Goal: Submit feedback/report problem: Submit feedback/report problem

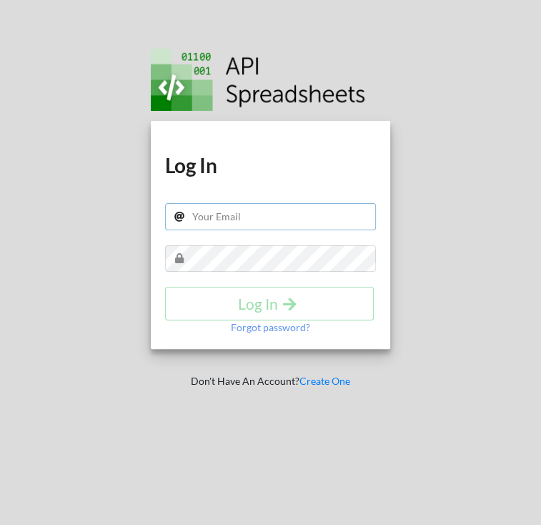
click at [252, 222] on input "text" at bounding box center [271, 216] width 212 height 27
paste input "meebank.api@gmail.com"
type input "meebank.api@gmail.com"
click at [521, 94] on div at bounding box center [481, 262] width 141 height 525
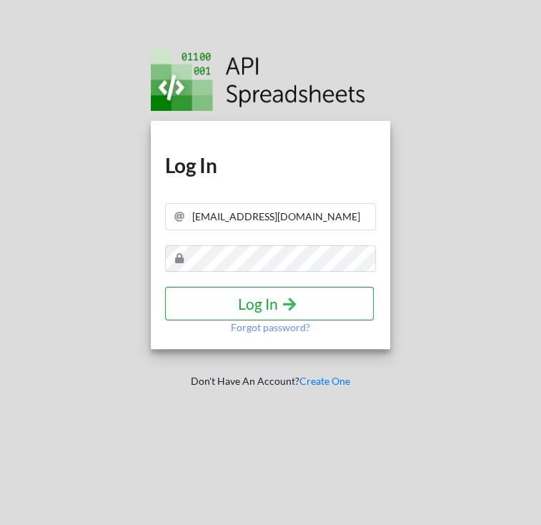
click at [235, 304] on h4 "Log In" at bounding box center [269, 303] width 179 height 18
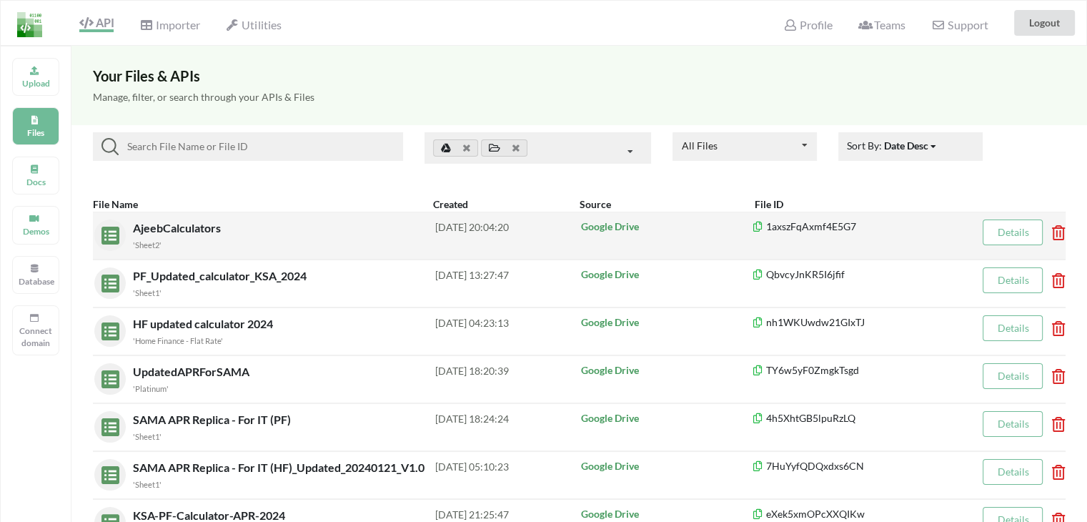
click at [172, 228] on span "AjeebCalculators" at bounding box center [178, 228] width 91 height 14
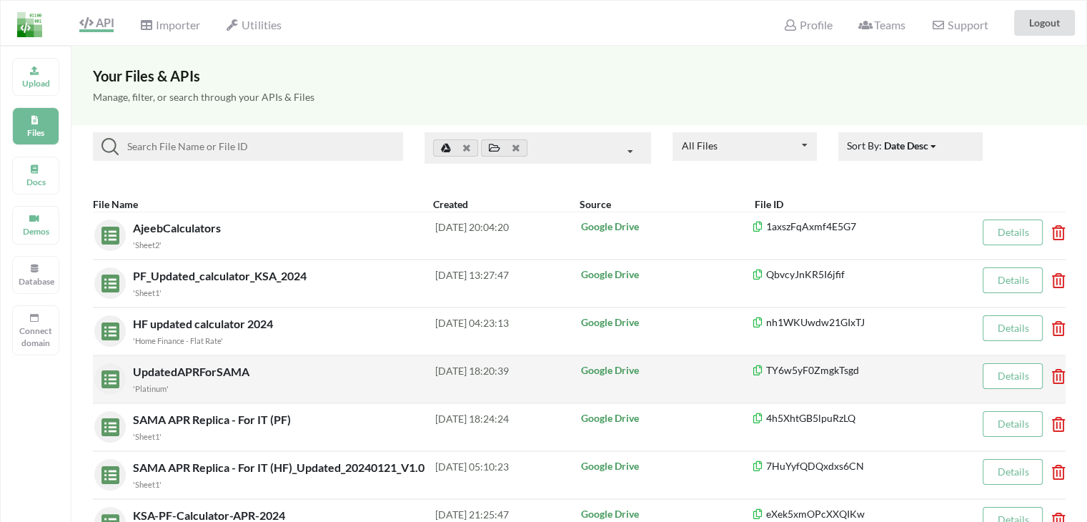
click at [166, 372] on span "UpdatedAPRForSAMA" at bounding box center [192, 371] width 119 height 14
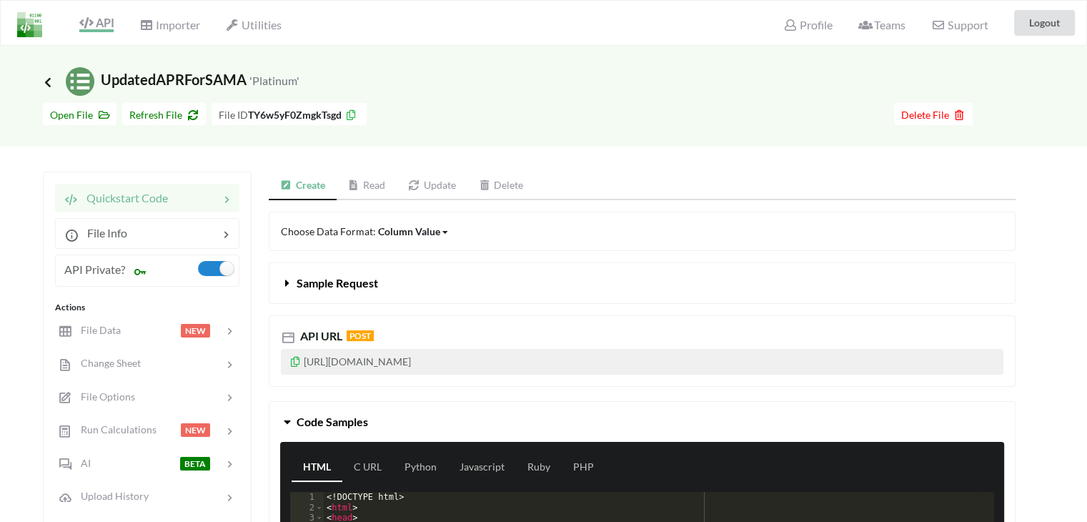
click at [49, 84] on icon at bounding box center [47, 81] width 13 height 11
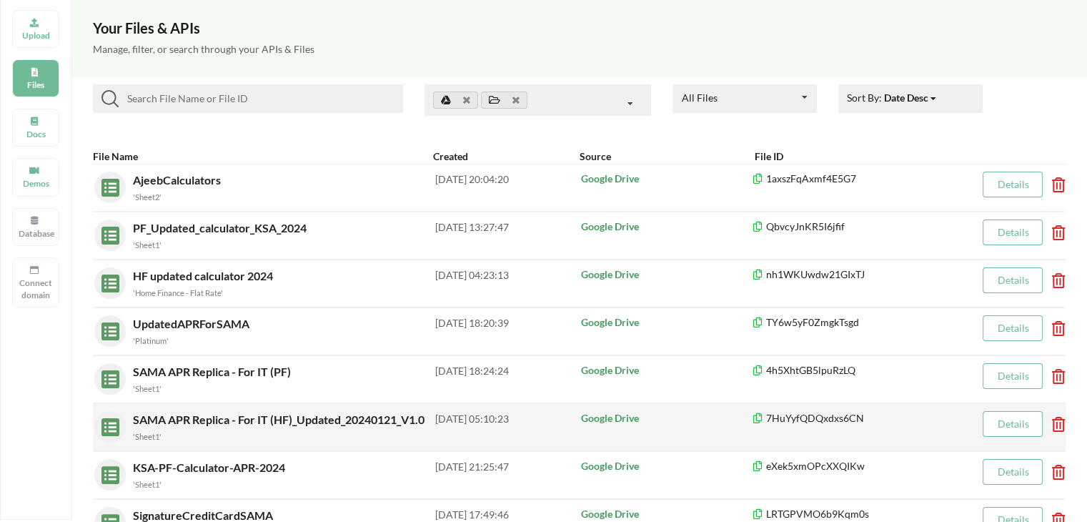
scroll to position [71, 0]
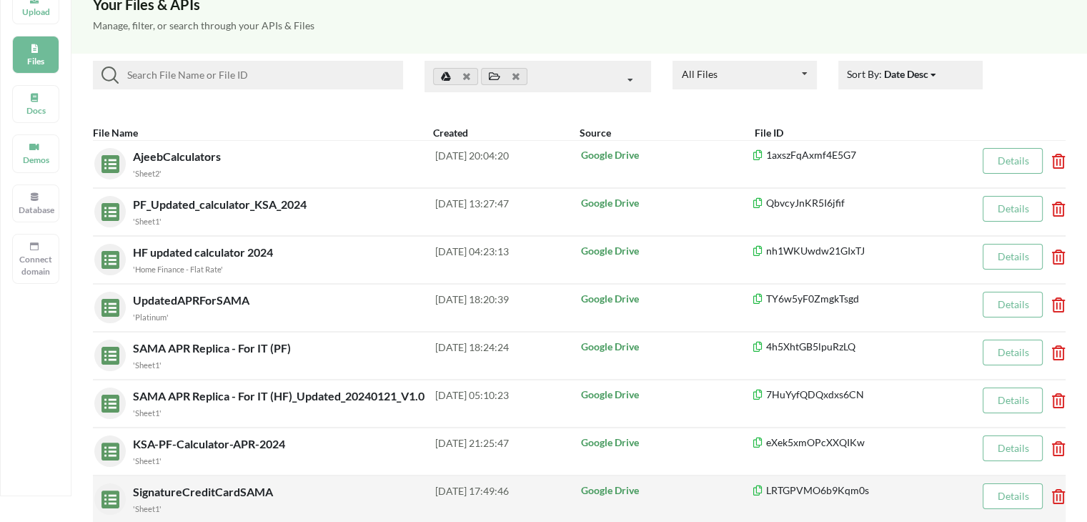
click at [177, 491] on span "SignatureCreditCardSAMA" at bounding box center [204, 492] width 143 height 14
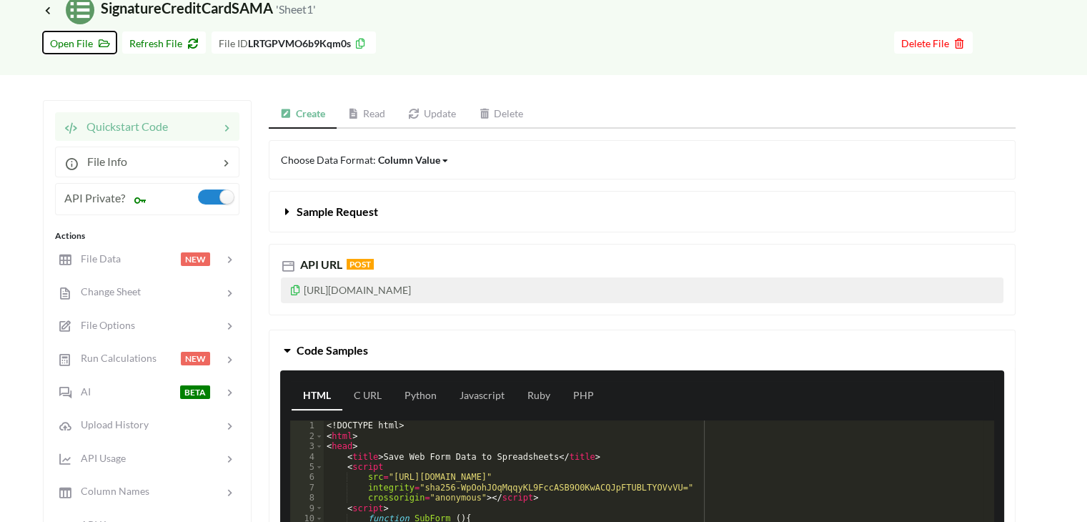
click at [80, 43] on span "Open File" at bounding box center [79, 43] width 59 height 12
click at [156, 35] on button "Refresh File" at bounding box center [164, 42] width 84 height 22
click at [109, 258] on span "File Data" at bounding box center [95, 258] width 49 height 12
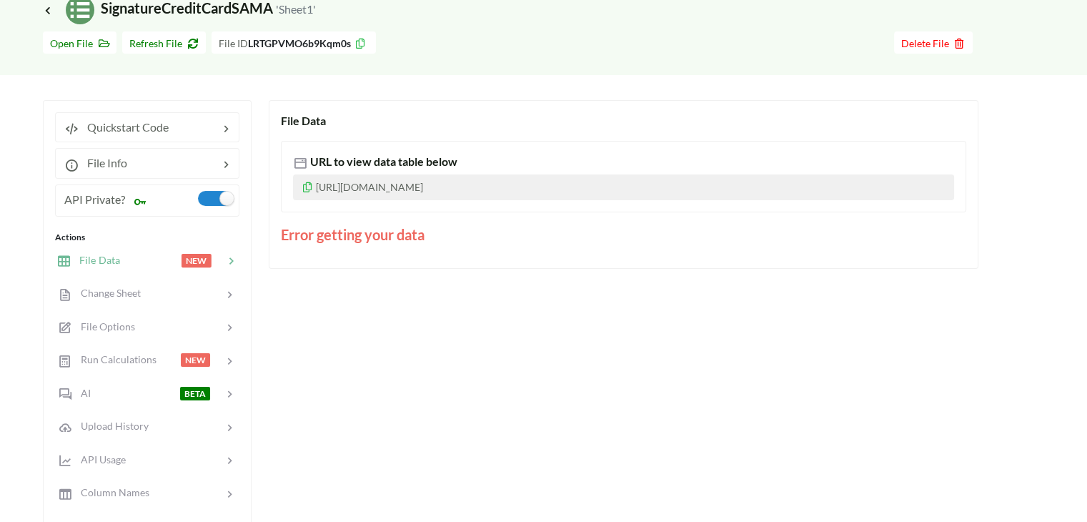
click at [456, 190] on p "https://www.apispreadsheets.com/table/LRTGPVMO6b9Kqm0s/?accessKey=f53dd4158c5e0…" at bounding box center [623, 187] width 661 height 26
copy p "https://www.apispreadsheets.com/table/LRTGPVMO6b9Kqm0s/?accessKey=f53dd4158c5e0…"
click at [161, 48] on span "Refresh File" at bounding box center [163, 43] width 69 height 12
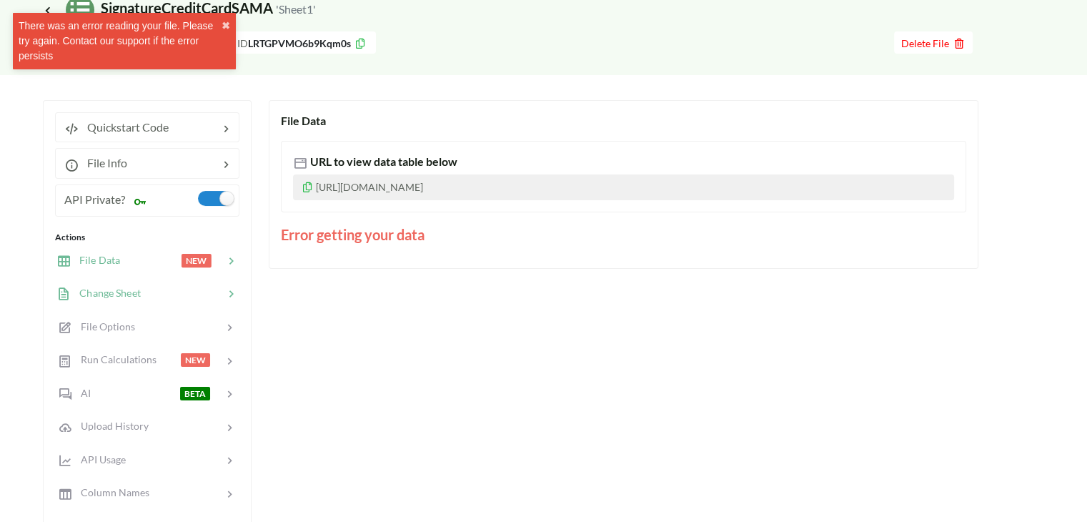
click at [127, 295] on span "Change Sheet" at bounding box center [106, 293] width 70 height 12
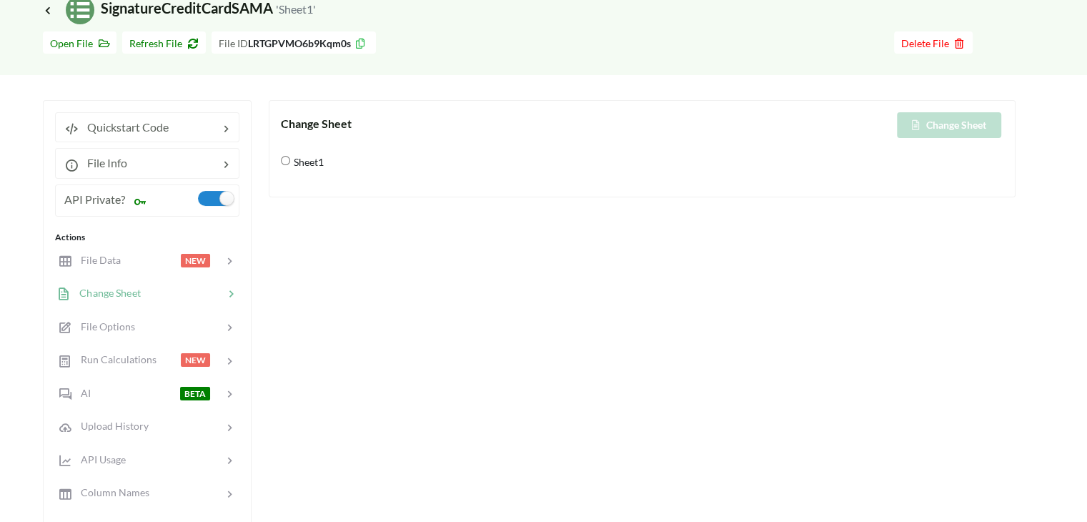
click at [285, 164] on input "Sheet1" at bounding box center [285, 160] width 9 height 9
radio input "true"
click at [540, 129] on div "Change Sheet" at bounding box center [823, 125] width 362 height 26
click at [106, 358] on span "Run Calculations" at bounding box center [114, 359] width 86 height 12
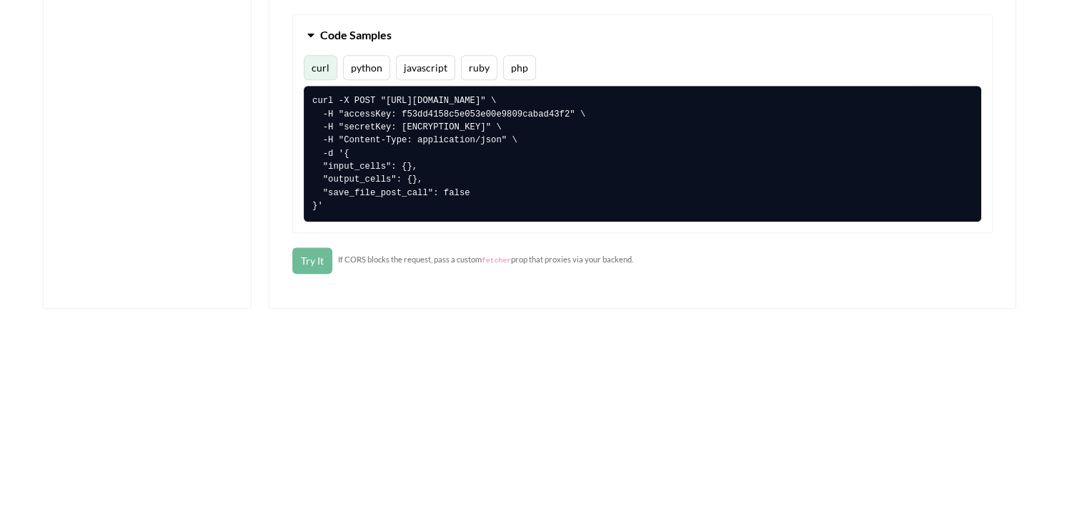
scroll to position [937, 0]
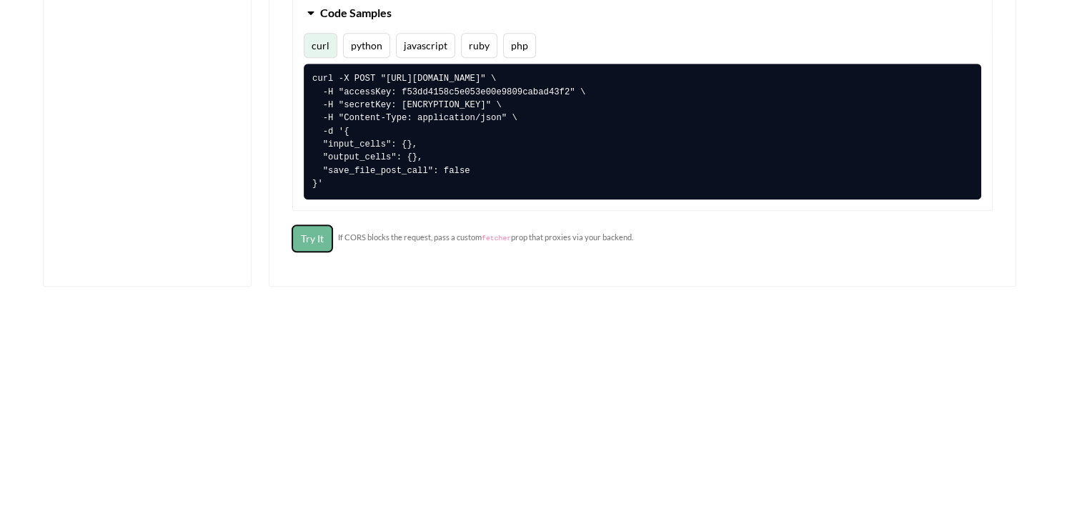
click at [306, 238] on button "Try It" at bounding box center [312, 238] width 40 height 26
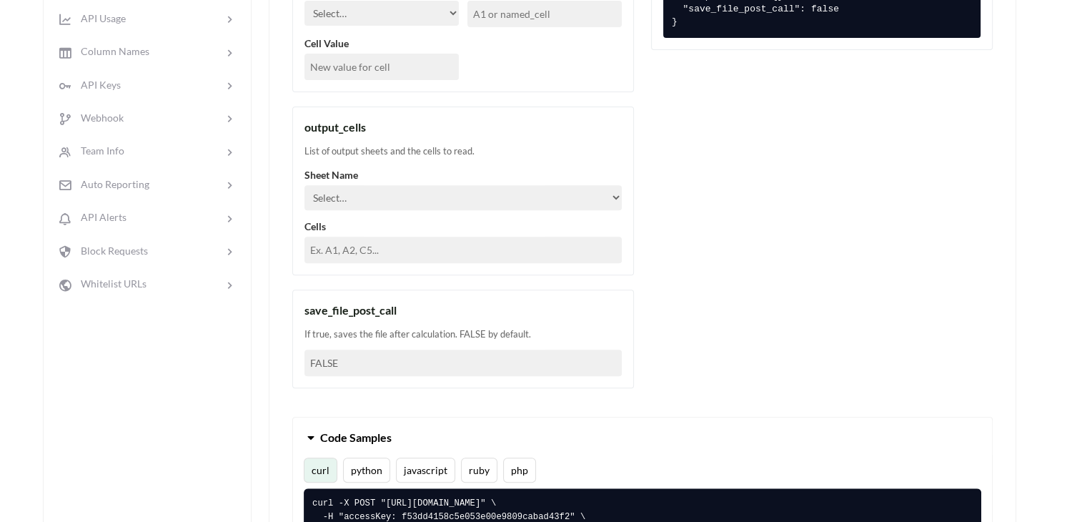
scroll to position [365, 0]
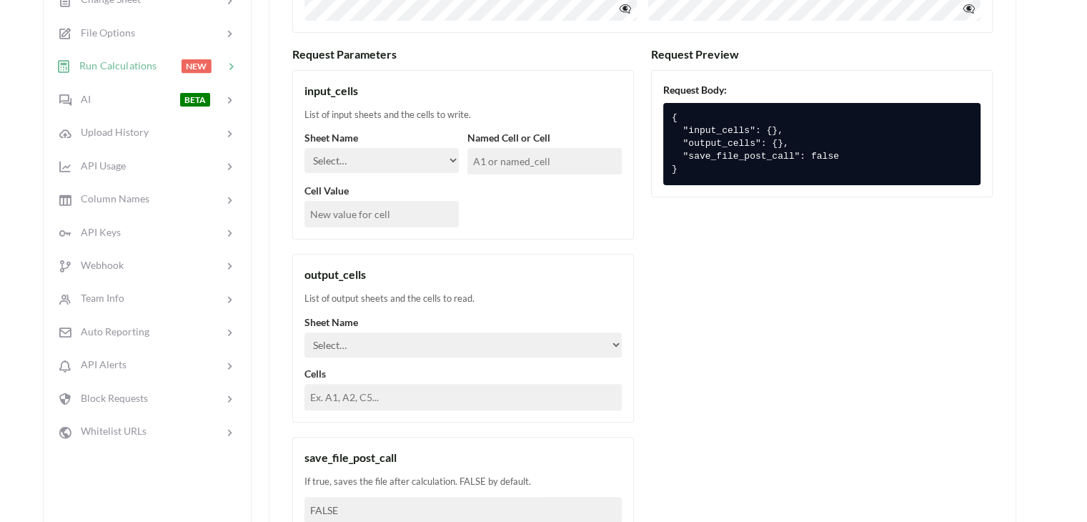
click at [443, 162] on select "Select… Sheet1" at bounding box center [381, 160] width 154 height 25
select select "Sheet1"
click at [304, 148] on select "Select… Sheet1" at bounding box center [381, 160] width 154 height 25
click at [520, 164] on input "text" at bounding box center [544, 161] width 154 height 26
click at [409, 212] on input "text" at bounding box center [381, 214] width 154 height 26
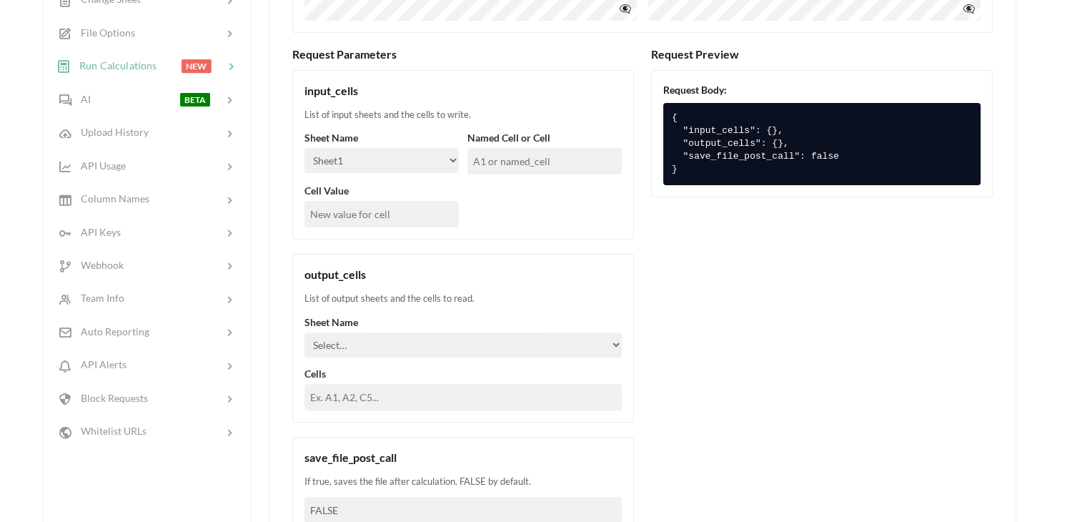
click at [540, 222] on div "Sheet Name Select… Sheet1 Named Cell or Cell Cell Value" at bounding box center [462, 178] width 317 height 97
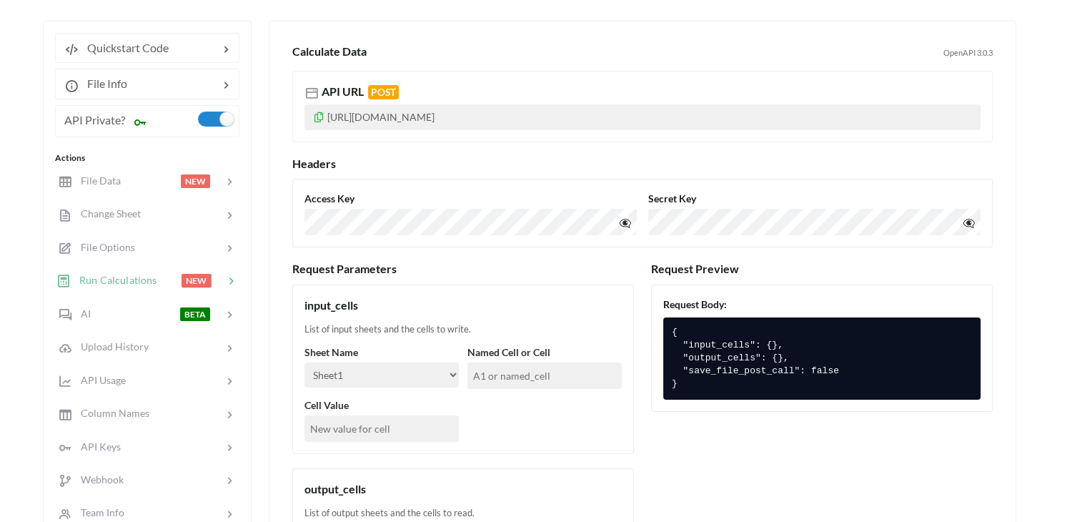
scroll to position [8, 0]
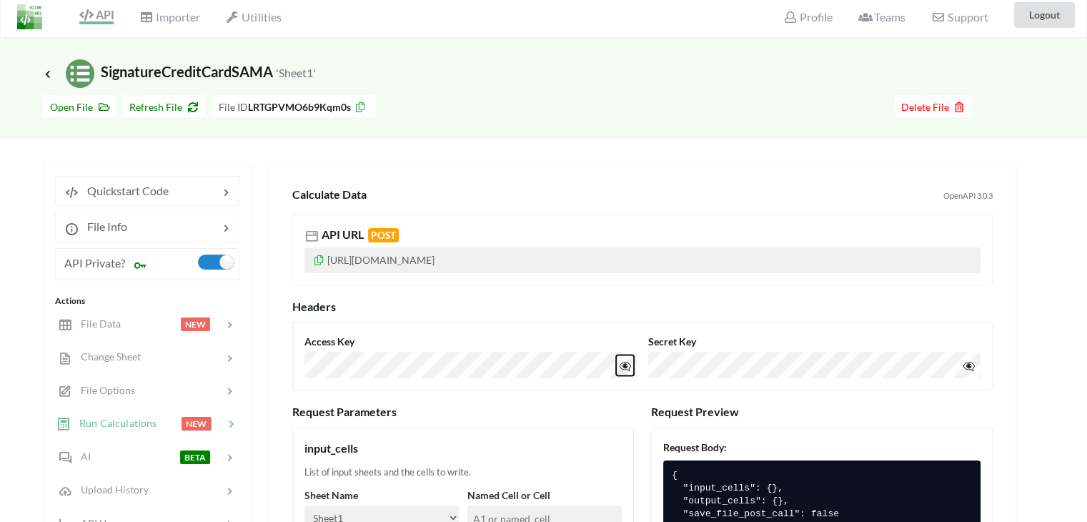
click at [540, 363] on button "👁️‍🗨️" at bounding box center [625, 364] width 18 height 21
click at [540, 365] on button "👁️‍🗨️" at bounding box center [969, 364] width 18 height 21
click at [110, 225] on span "File Info" at bounding box center [103, 226] width 49 height 14
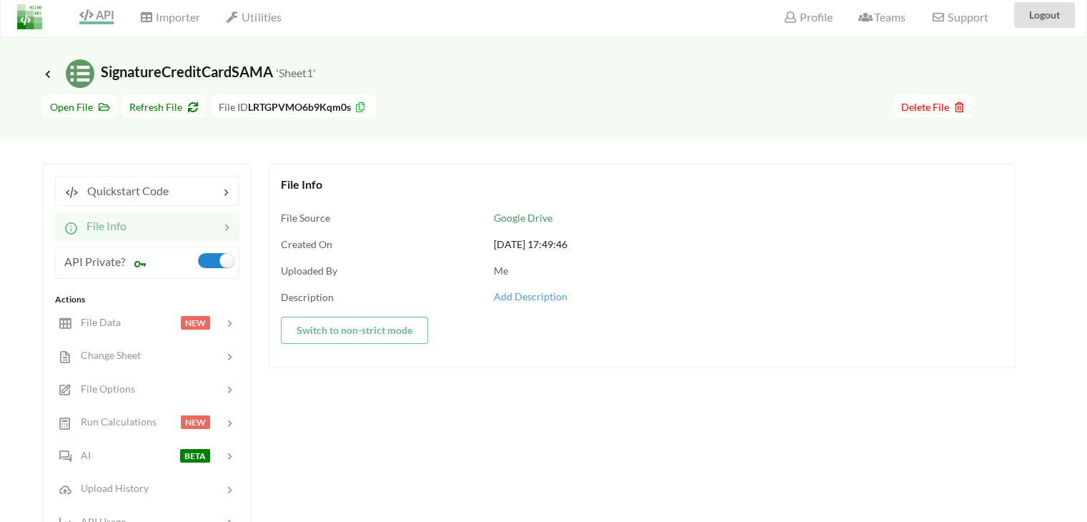
click at [141, 91] on div "Go To Files page Download hidden Open File Refresh File File ID LRTGPVMO6b9Kqm0…" at bounding box center [543, 113] width 1087 height 51
click at [157, 106] on span "Refresh File" at bounding box center [163, 107] width 69 height 12
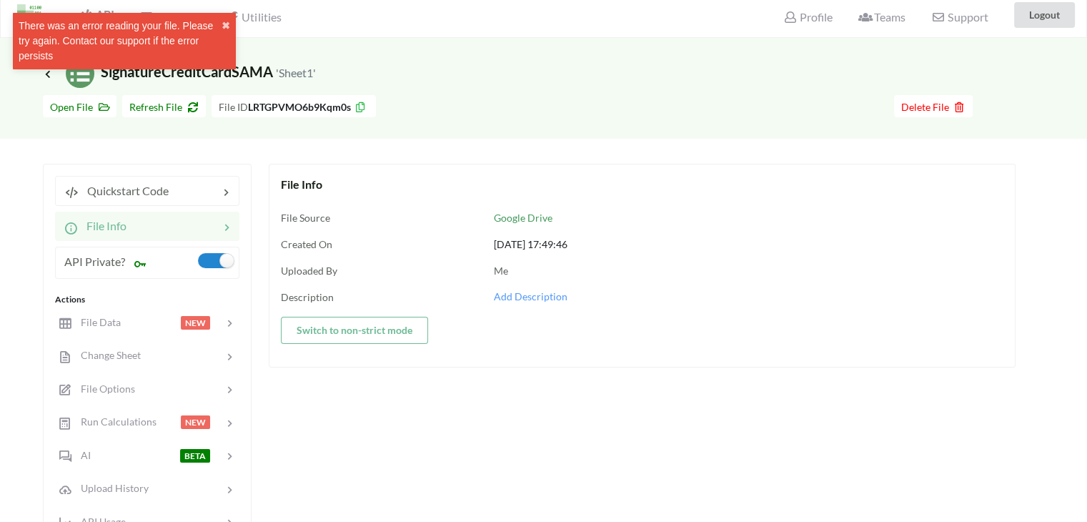
click at [348, 330] on button "Switch to non-strict mode" at bounding box center [354, 330] width 147 height 27
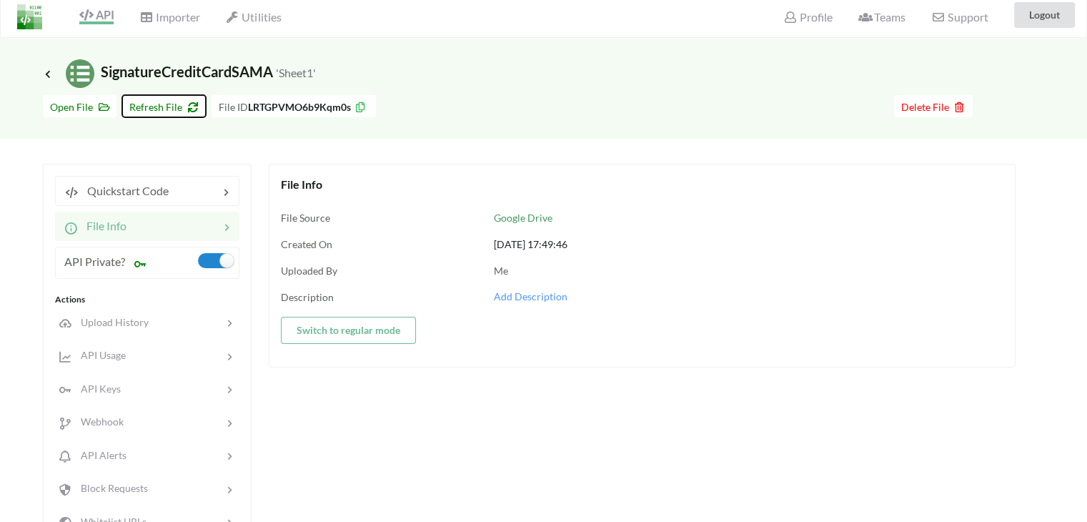
click at [173, 104] on span "Refresh File" at bounding box center [163, 107] width 69 height 12
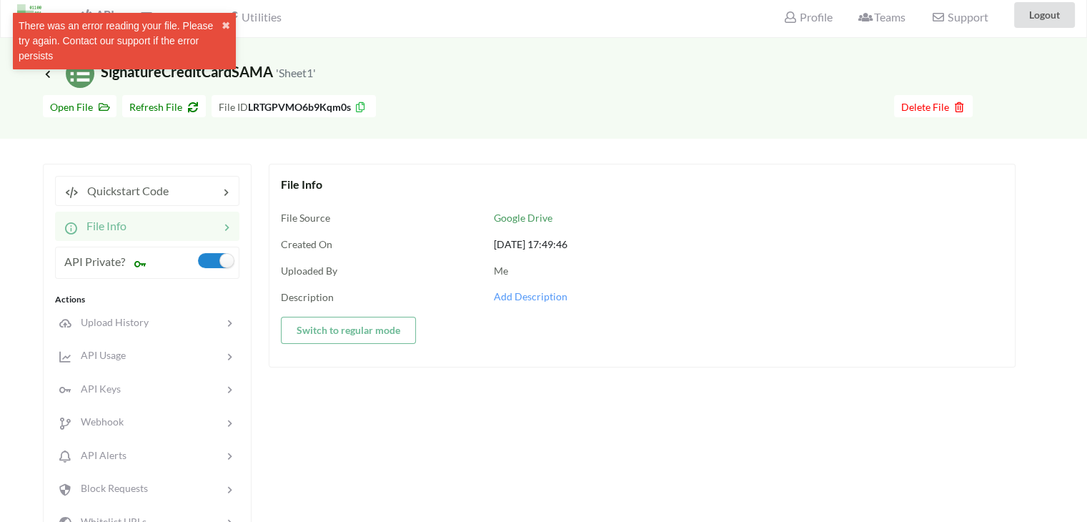
click at [329, 329] on button "Switch to regular mode" at bounding box center [348, 330] width 135 height 27
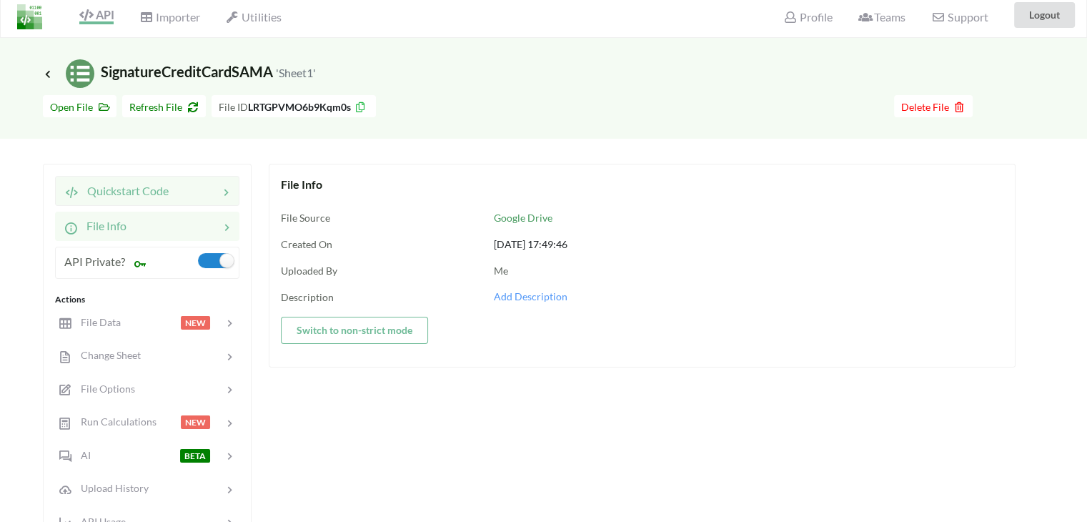
click at [99, 195] on span "Quickstart Code" at bounding box center [124, 191] width 90 height 14
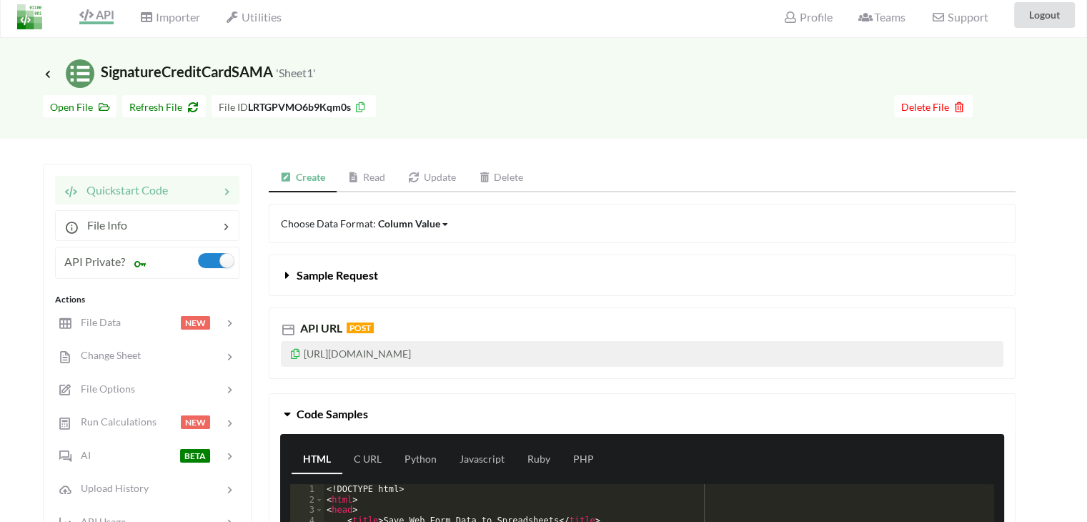
click at [372, 184] on link "Read" at bounding box center [367, 178] width 61 height 29
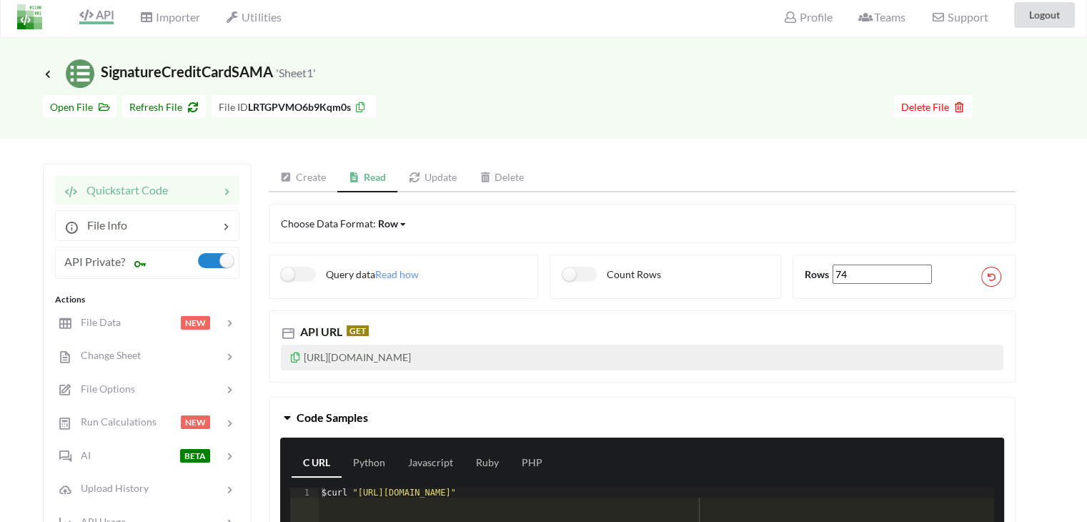
click at [294, 357] on icon at bounding box center [295, 355] width 12 height 10
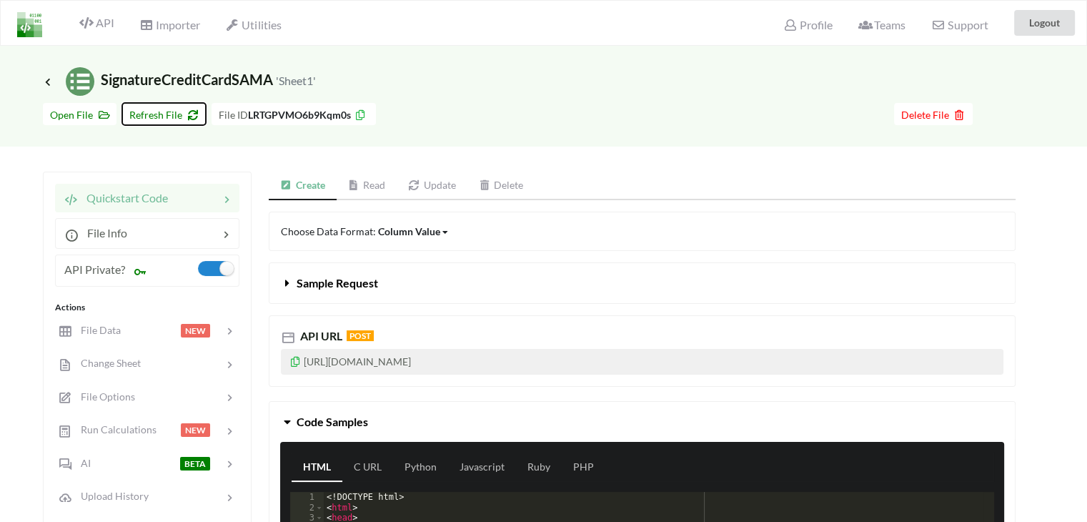
click at [172, 116] on span "Refresh File" at bounding box center [163, 115] width 69 height 12
click at [812, 22] on span "Profile" at bounding box center [807, 26] width 49 height 17
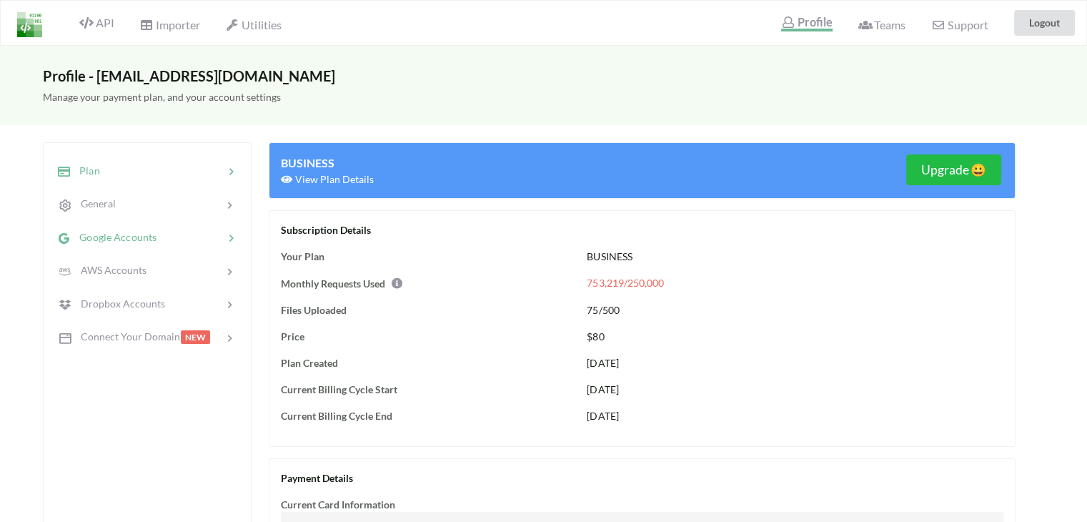
click at [115, 232] on span "Google Accounts" at bounding box center [114, 237] width 86 height 12
click at [131, 237] on span "Google Accounts" at bounding box center [114, 237] width 86 height 12
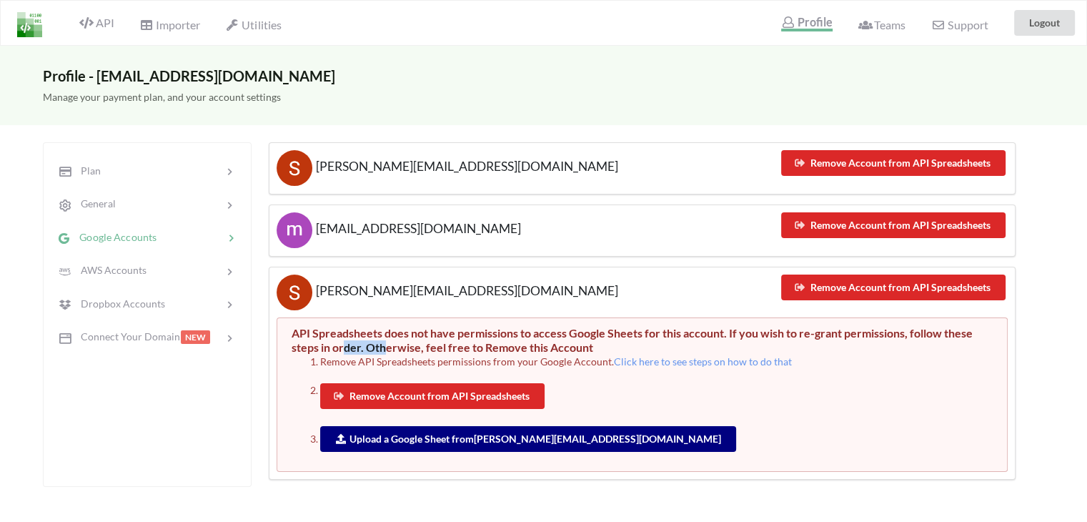
drag, startPoint x: 344, startPoint y: 341, endPoint x: 385, endPoint y: 341, distance: 40.7
click at [385, 341] on div "API Spreadsheets does not have permissions to access Google Sheets for this acc…" at bounding box center [642, 340] width 701 height 29
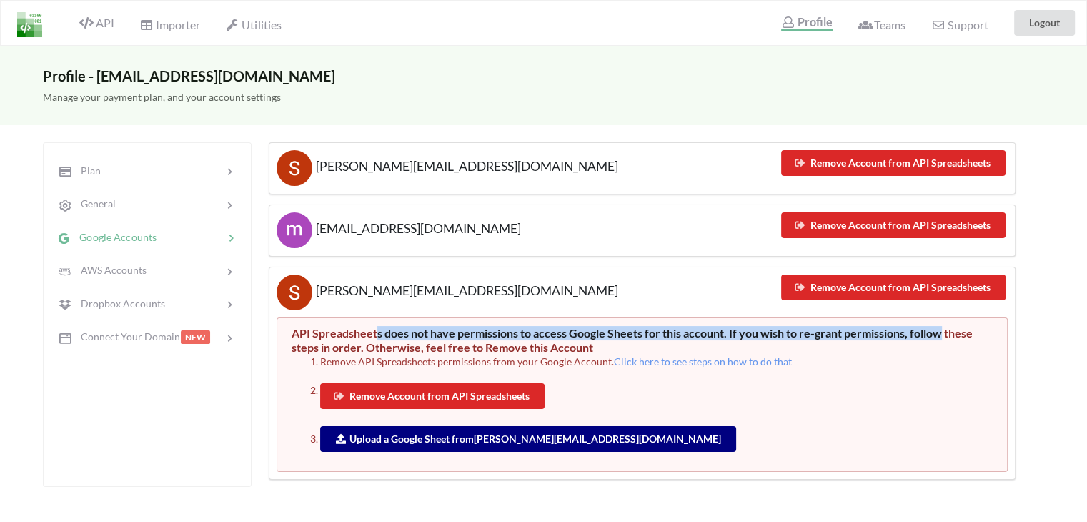
drag, startPoint x: 378, startPoint y: 334, endPoint x: 940, endPoint y: 332, distance: 561.7
click at [940, 332] on div "API Spreadsheets does not have permissions to access Google Sheets for this acc…" at bounding box center [642, 340] width 701 height 29
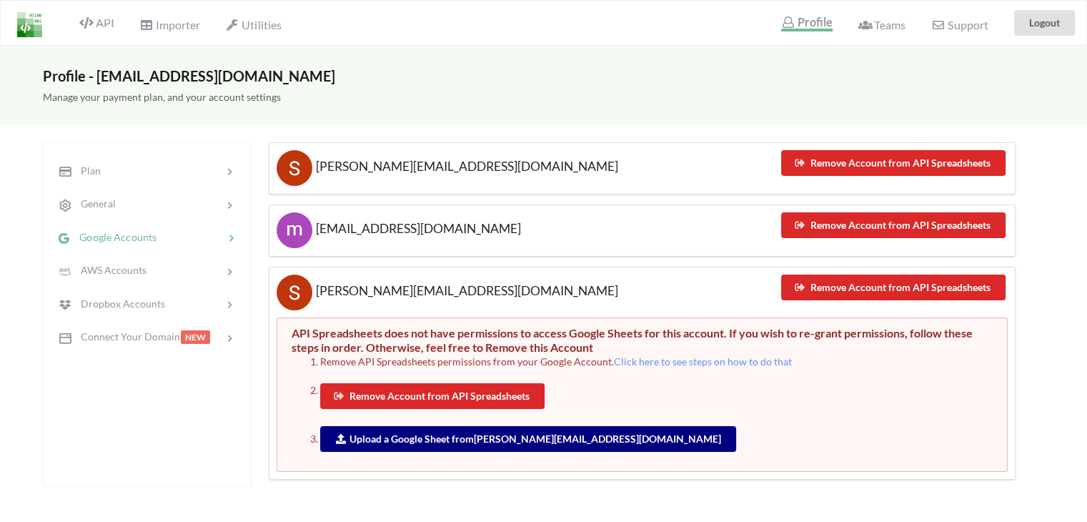
click at [332, 342] on div "API Spreadsheets does not have permissions to access Google Sheets for this acc…" at bounding box center [642, 340] width 701 height 29
click at [447, 435] on link "Upload a Google Sheet from nauman@wearespark.agency" at bounding box center [528, 438] width 386 height 12
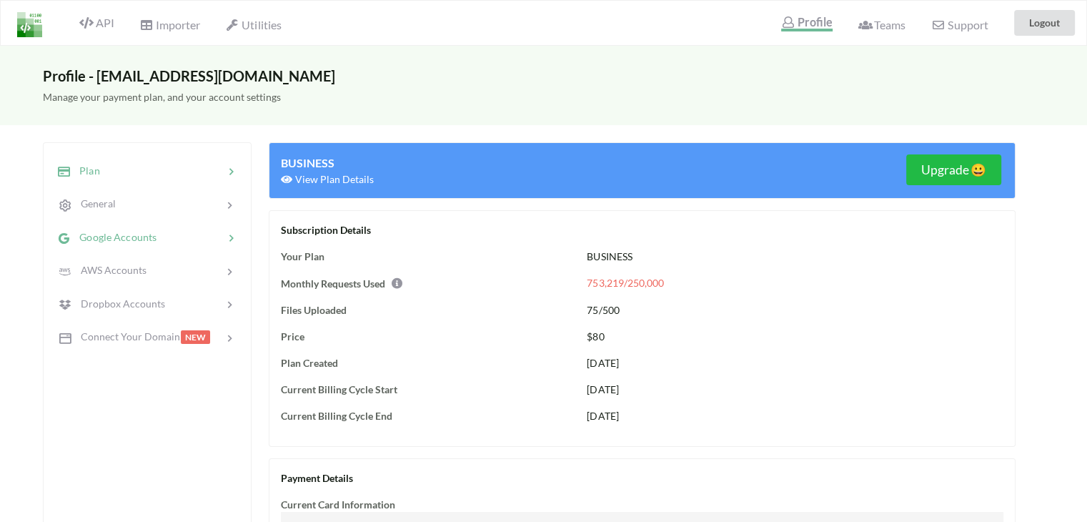
click at [109, 234] on span "Google Accounts" at bounding box center [114, 237] width 86 height 12
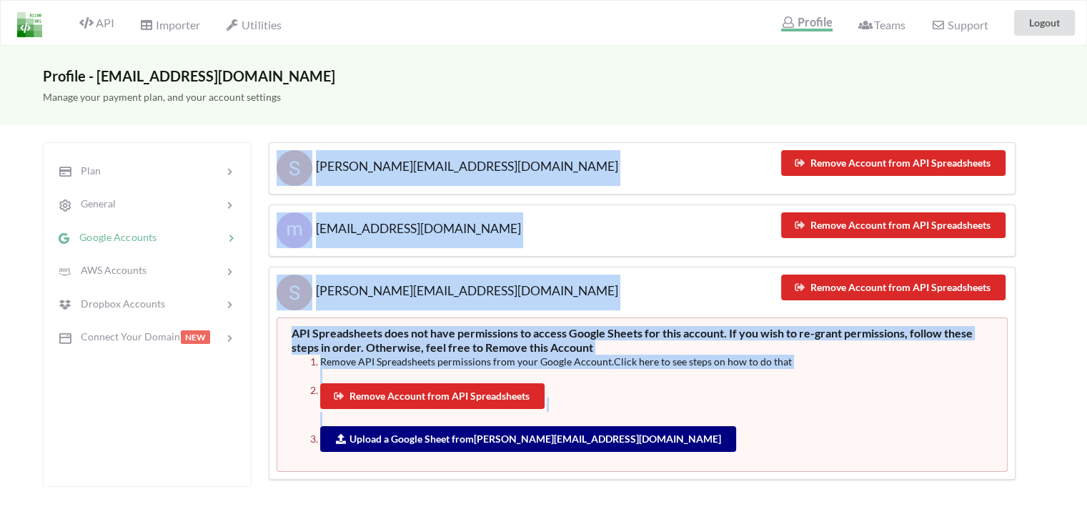
drag, startPoint x: 758, startPoint y: 434, endPoint x: 265, endPoint y: 164, distance: 562.0
click at [269, 164] on div "nauman@wearespark.me Remove Account from API Spreadsheets meebank.api@gmail.com…" at bounding box center [642, 310] width 747 height 337
copy div "nauman@wearespark.me Remove Account from API Spreadsheets meebank.api@gmail.com…"
click at [742, 419] on ol "Remove API Spreadsheets permissions from your Google Account. Click here to see…" at bounding box center [642, 402] width 701 height 97
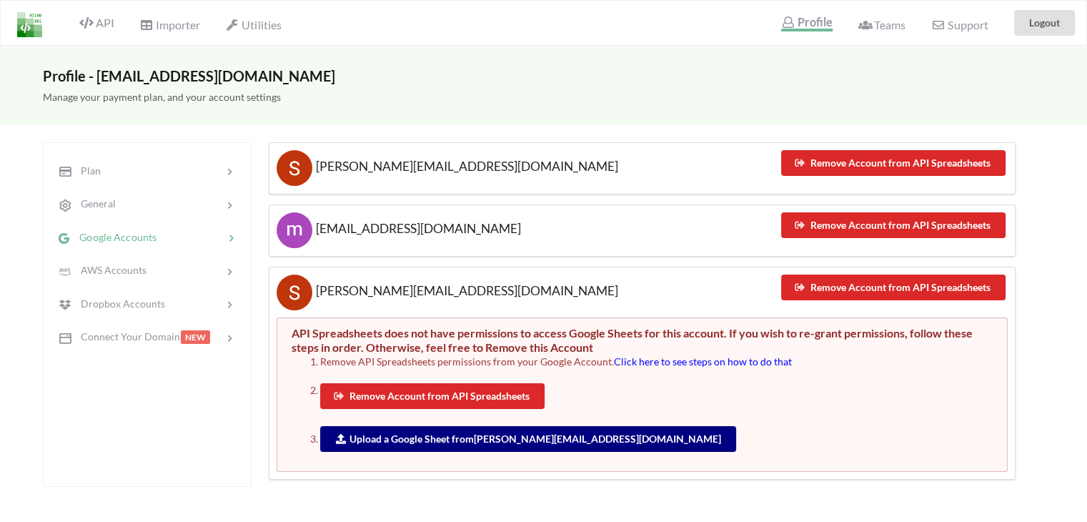
click at [660, 358] on span "Click here to see steps on how to do that" at bounding box center [703, 361] width 178 height 12
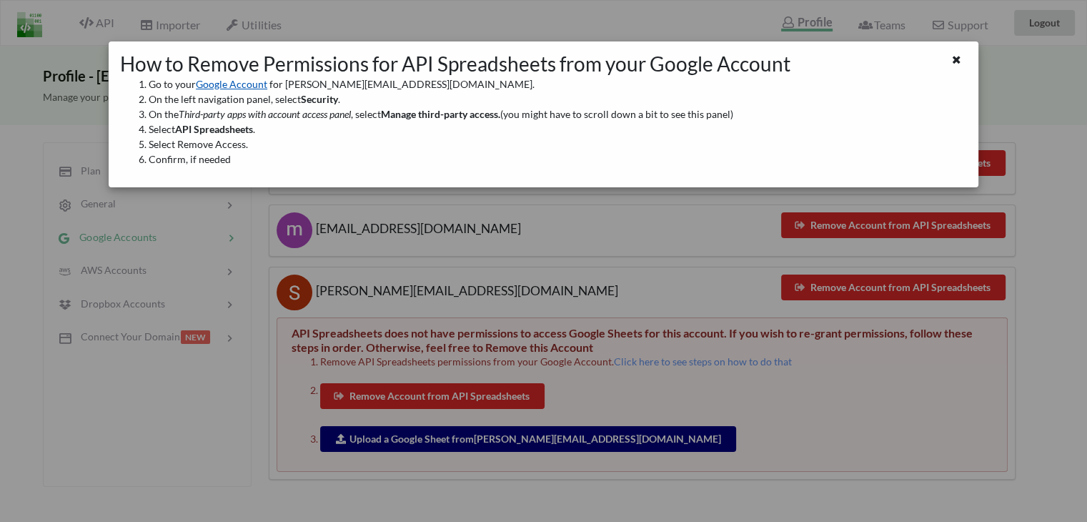
click at [227, 84] on link "Google Account" at bounding box center [231, 84] width 71 height 12
click at [782, 82] on li "Go to your Google Account for nauman@wearespark.agency ." at bounding box center [558, 83] width 818 height 15
click at [198, 459] on div "How to Remove Permissions for API Spreadsheets from your Google Account Go to y…" at bounding box center [543, 261] width 1087 height 522
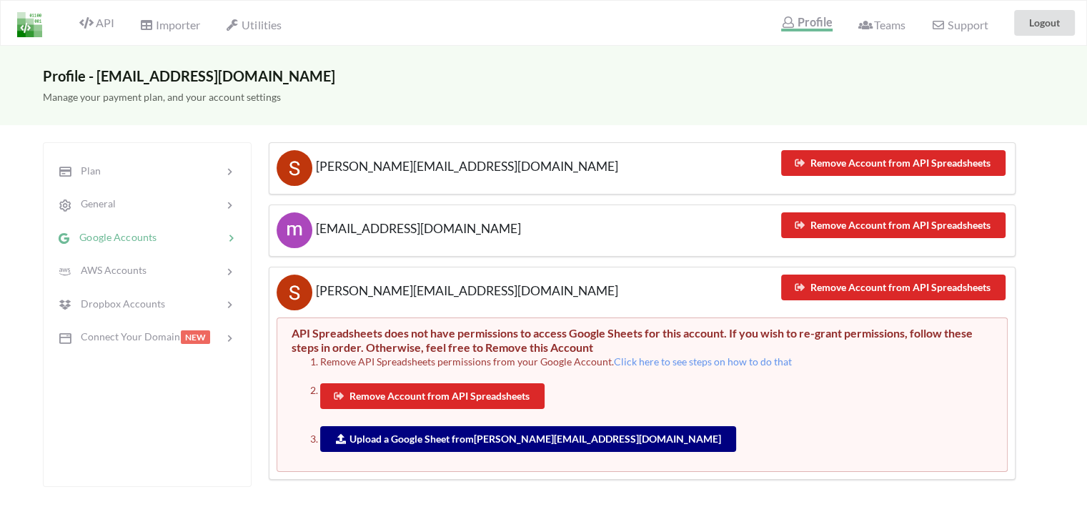
click at [369, 159] on span "nauman@wearespark.me" at bounding box center [465, 166] width 306 height 15
click at [858, 162] on button "Remove Account from API Spreadsheets" at bounding box center [893, 163] width 224 height 26
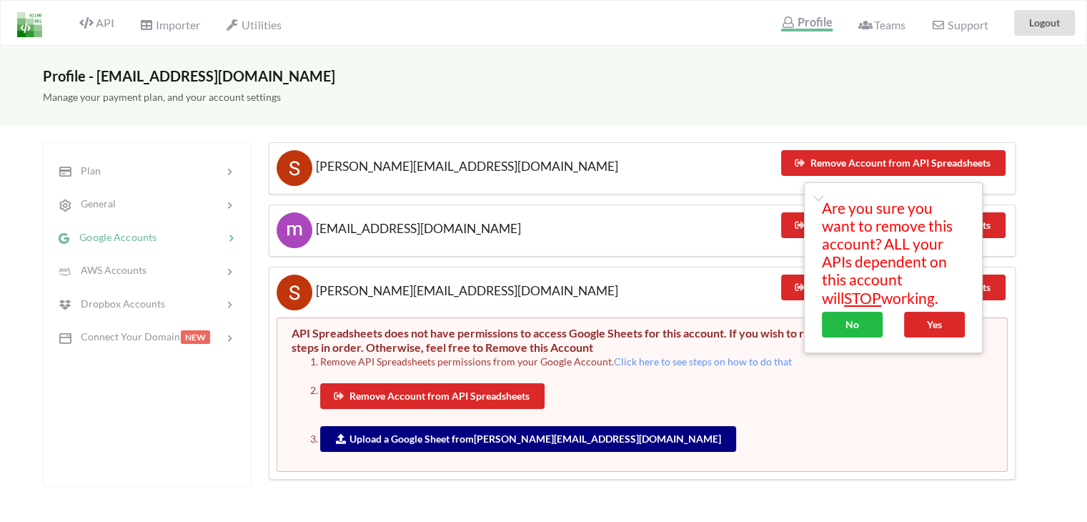
click at [613, 109] on div "Manage your payment plan, and your account settings" at bounding box center [543, 104] width 1087 height 41
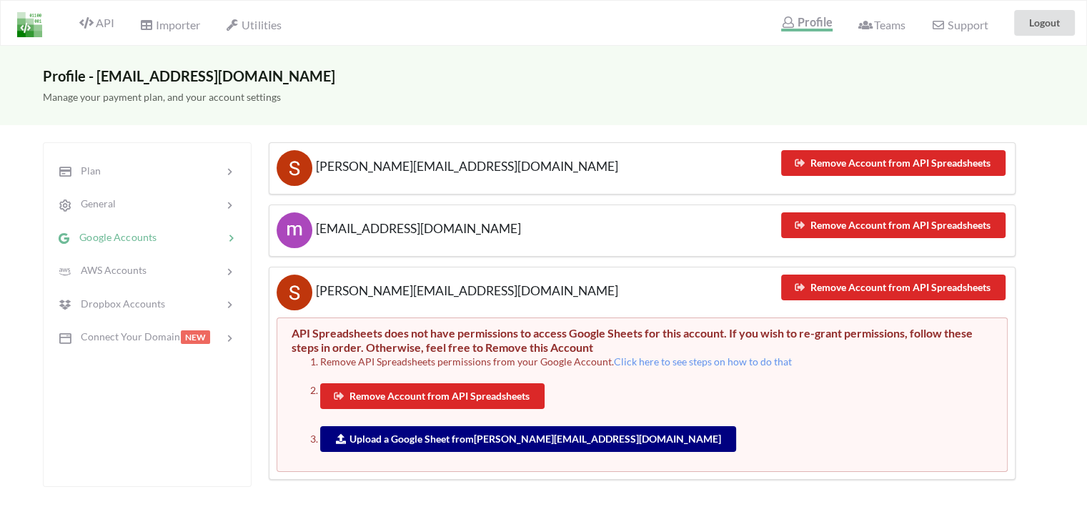
click at [889, 89] on div "Manage your payment plan, and your account settings" at bounding box center [543, 104] width 1087 height 41
click at [232, 336] on icon at bounding box center [231, 337] width 14 height 14
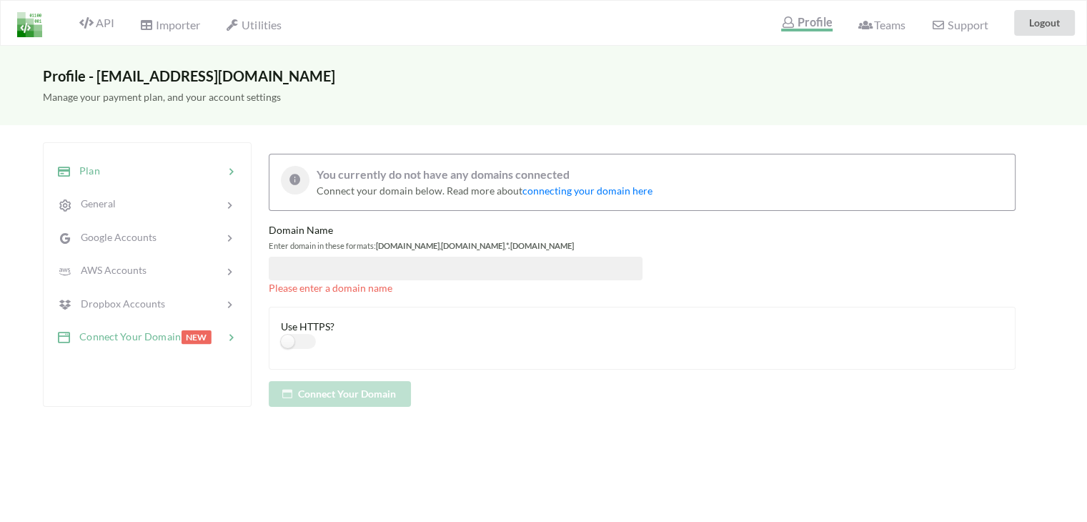
click at [111, 168] on div at bounding box center [162, 171] width 124 height 16
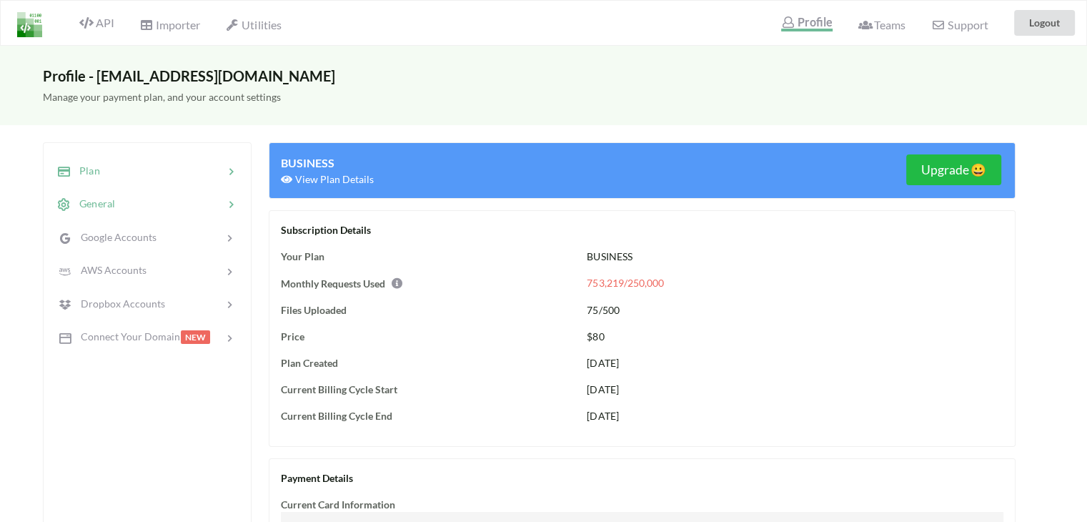
click at [109, 204] on span "General" at bounding box center [93, 203] width 44 height 12
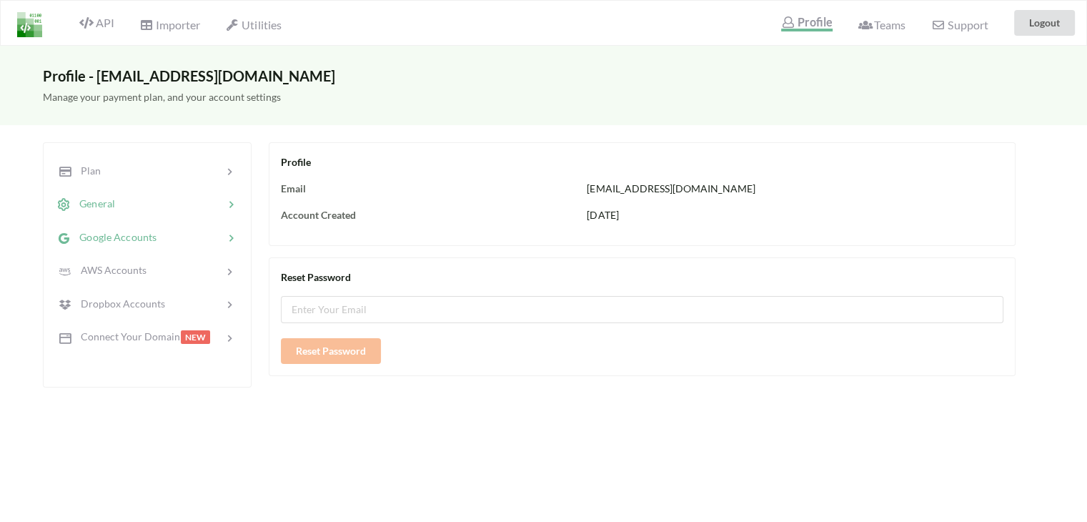
click at [114, 242] on div "Google Accounts" at bounding box center [106, 237] width 101 height 16
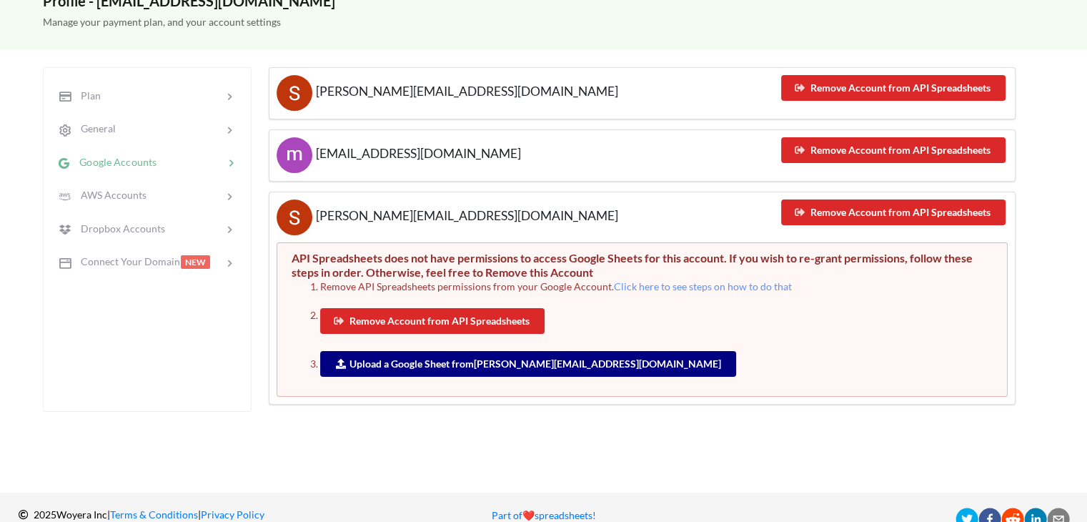
scroll to position [97, 0]
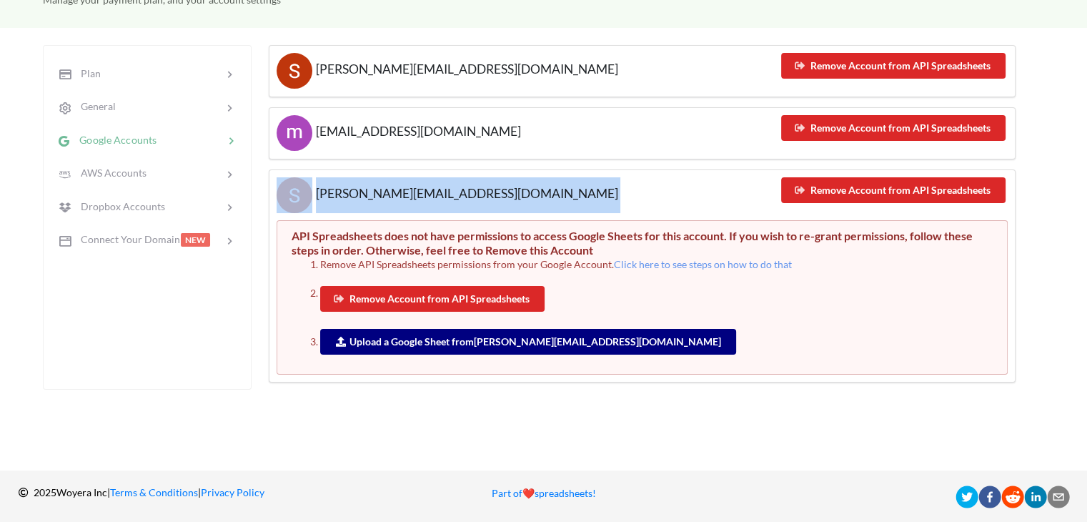
drag, startPoint x: 1076, startPoint y: 211, endPoint x: 1083, endPoint y: 115, distance: 96.0
click at [1083, 115] on div "Profile - meebank.api@gmail.com Manage your payment plan, and your account sett…" at bounding box center [543, 210] width 1087 height 522
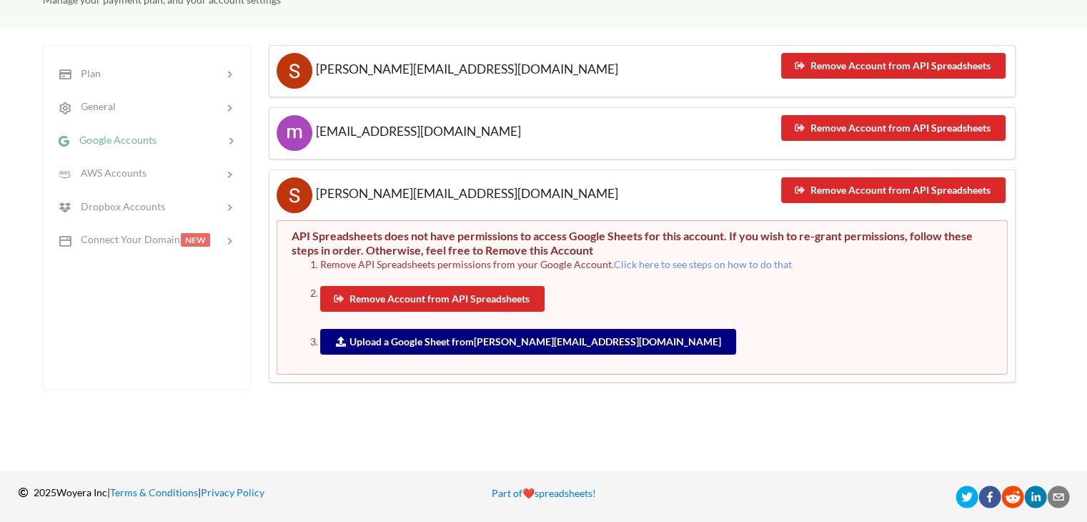
click at [1067, 238] on div "Profile - meebank.api@gmail.com Manage your payment plan, and your account sett…" at bounding box center [543, 210] width 1087 height 522
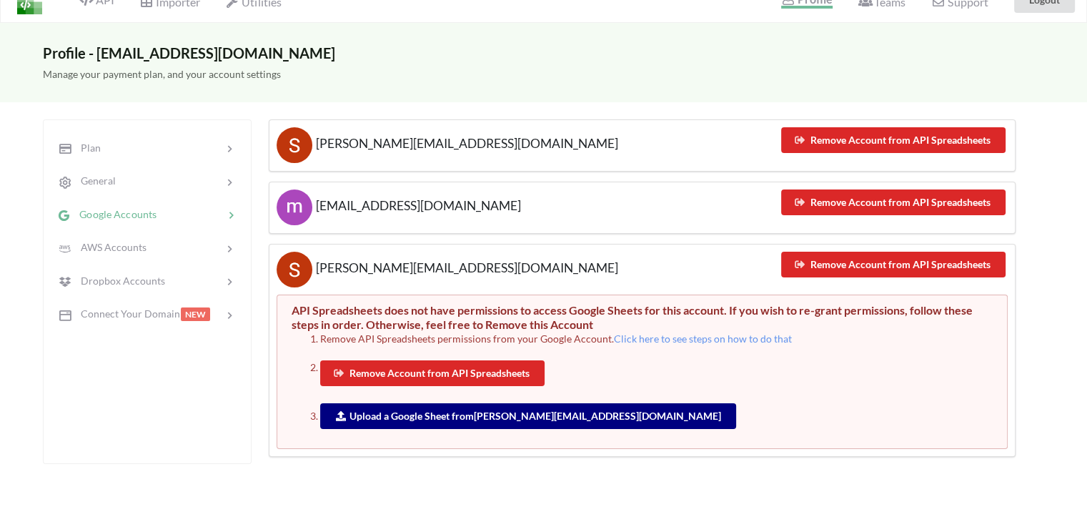
scroll to position [0, 0]
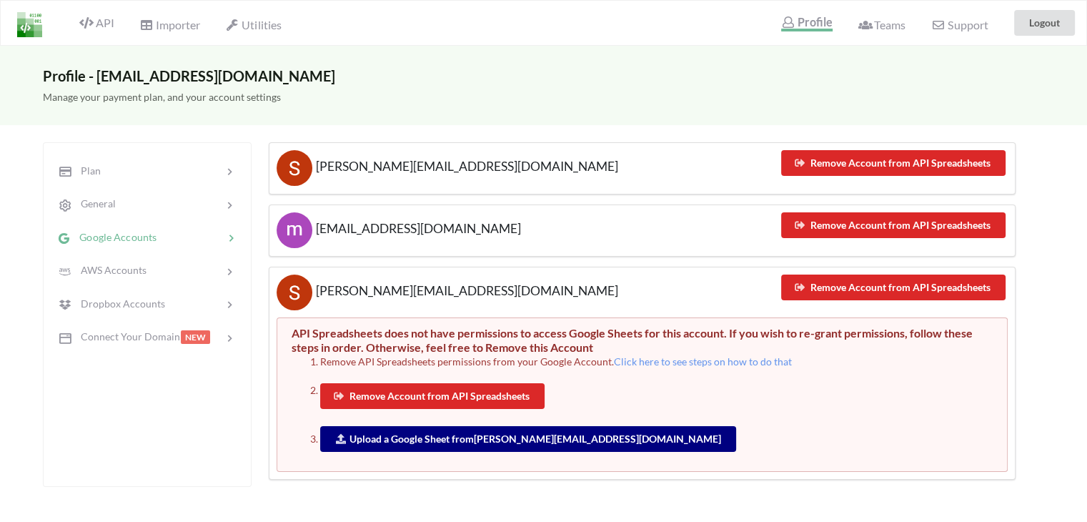
click at [409, 437] on link "Upload a Google Sheet from nauman@wearespark.agency" at bounding box center [528, 438] width 386 height 12
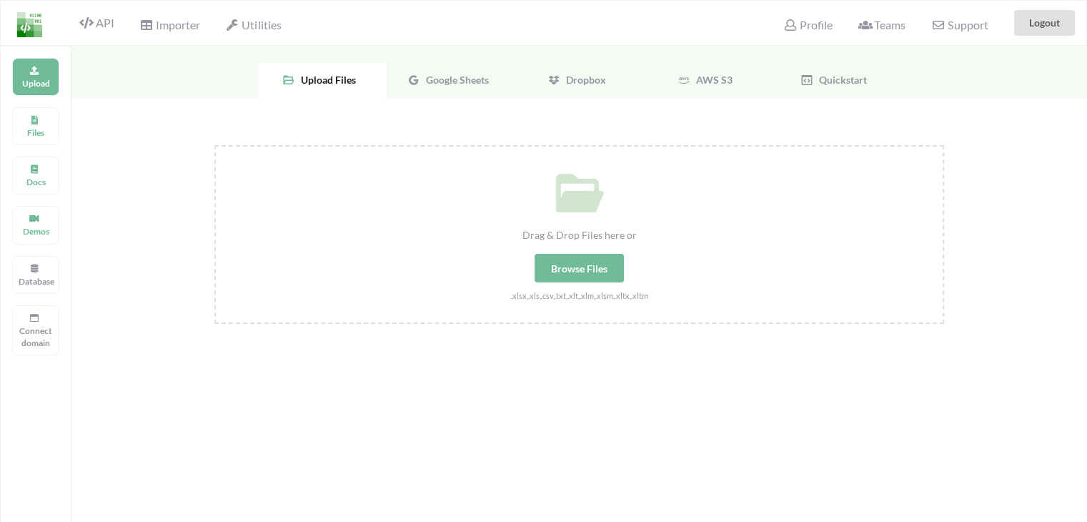
click at [452, 88] on div "Google Sheets" at bounding box center [451, 81] width 129 height 36
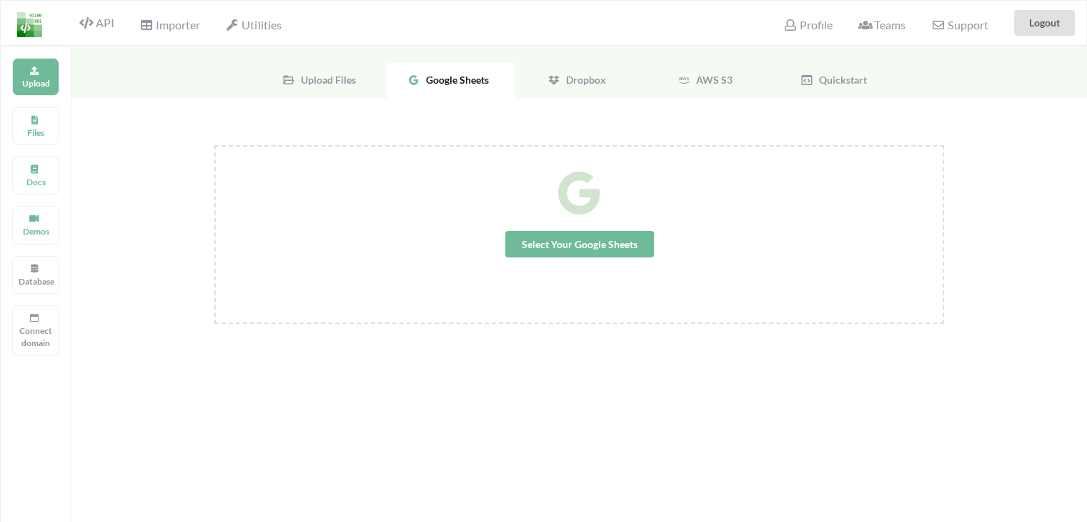
click at [554, 247] on span "Select Your Google Sheets" at bounding box center [579, 244] width 149 height 26
click at [82, 23] on icon at bounding box center [86, 22] width 14 height 11
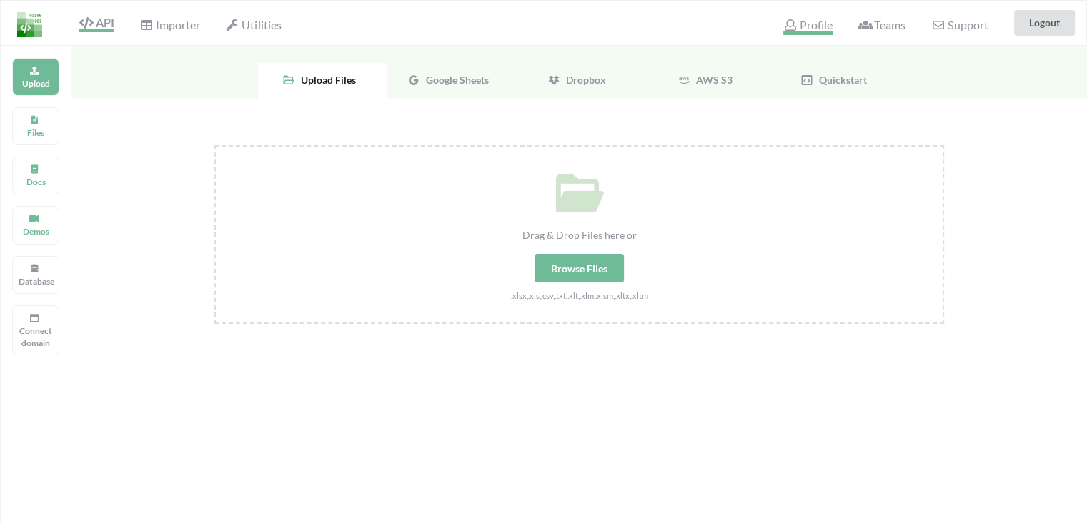
click at [805, 24] on span "Profile" at bounding box center [807, 26] width 49 height 17
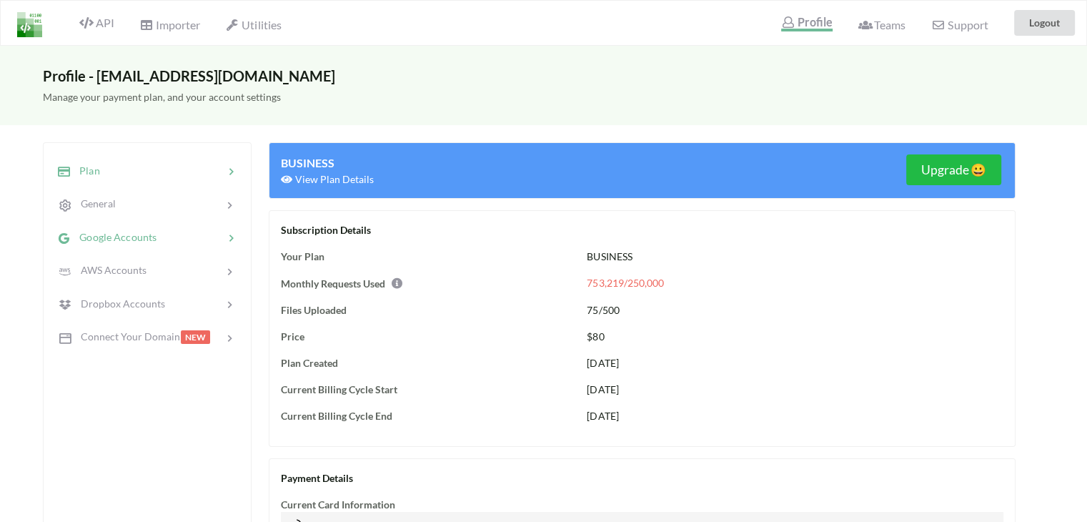
click at [103, 232] on span "Google Accounts" at bounding box center [114, 237] width 86 height 12
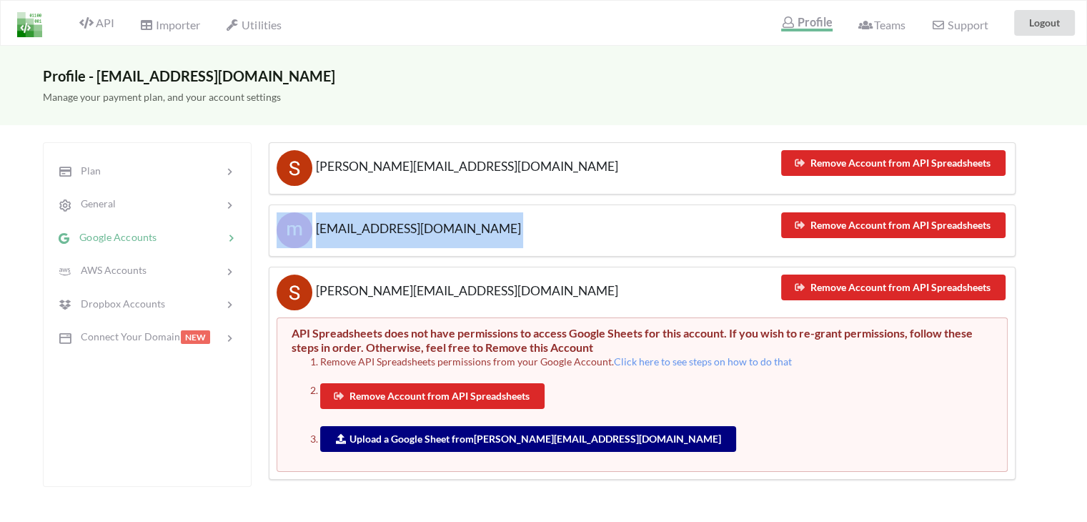
drag, startPoint x: 1086, startPoint y: 164, endPoint x: 1090, endPoint y: 204, distance: 40.2
click at [1086, 204] on html "API Importer Utilities Profile Teams Support Logout Profile - meebank.api@gmail…" at bounding box center [543, 261] width 1087 height 522
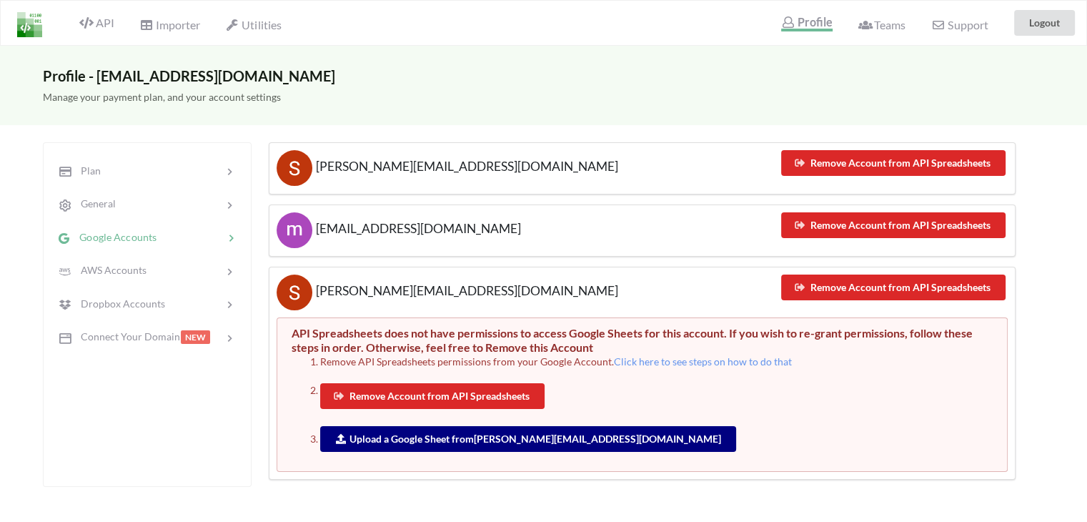
click at [621, 104] on div "Manage your payment plan, and your account settings" at bounding box center [543, 104] width 1087 height 41
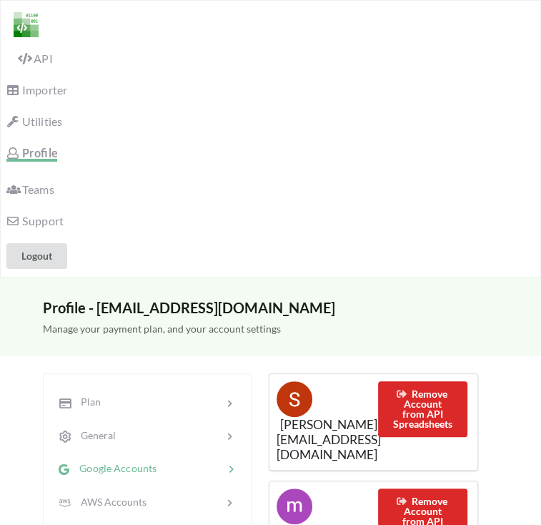
click at [52, 51] on span "API" at bounding box center [35, 59] width 34 height 17
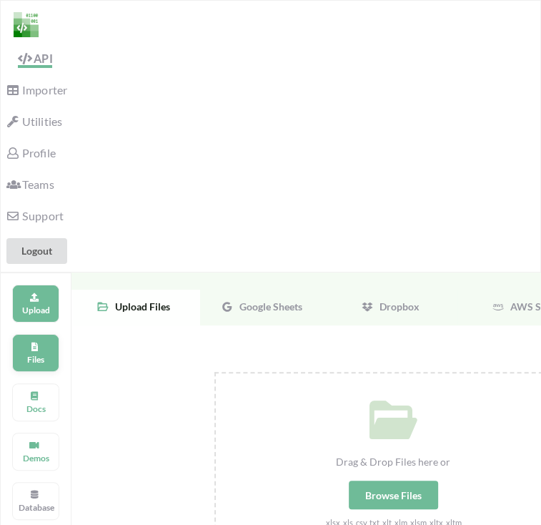
click at [31, 340] on icon at bounding box center [34, 344] width 10 height 9
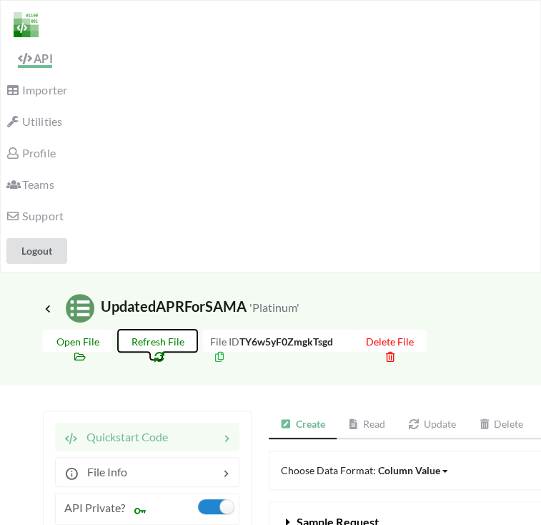
click at [160, 349] on icon at bounding box center [156, 354] width 12 height 10
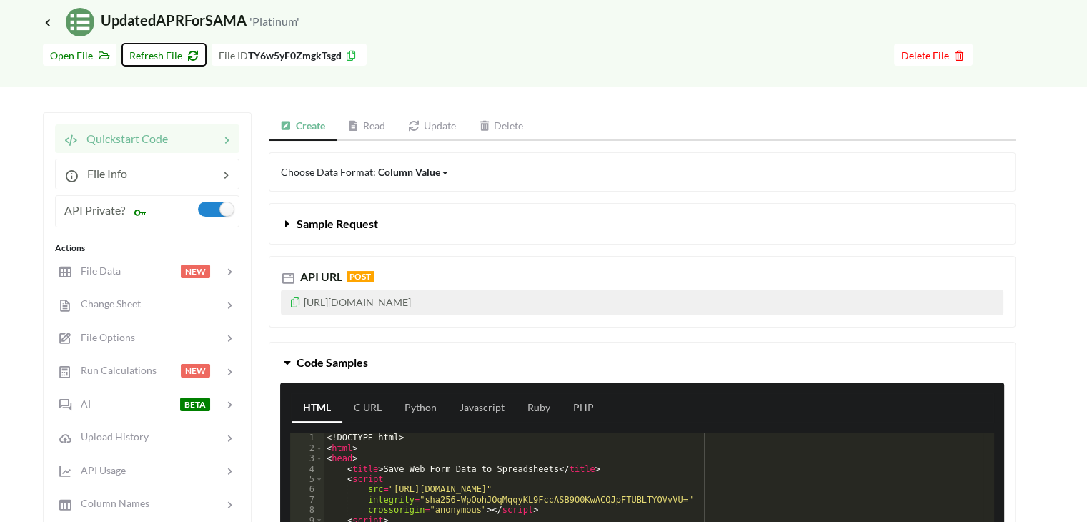
scroll to position [71, 0]
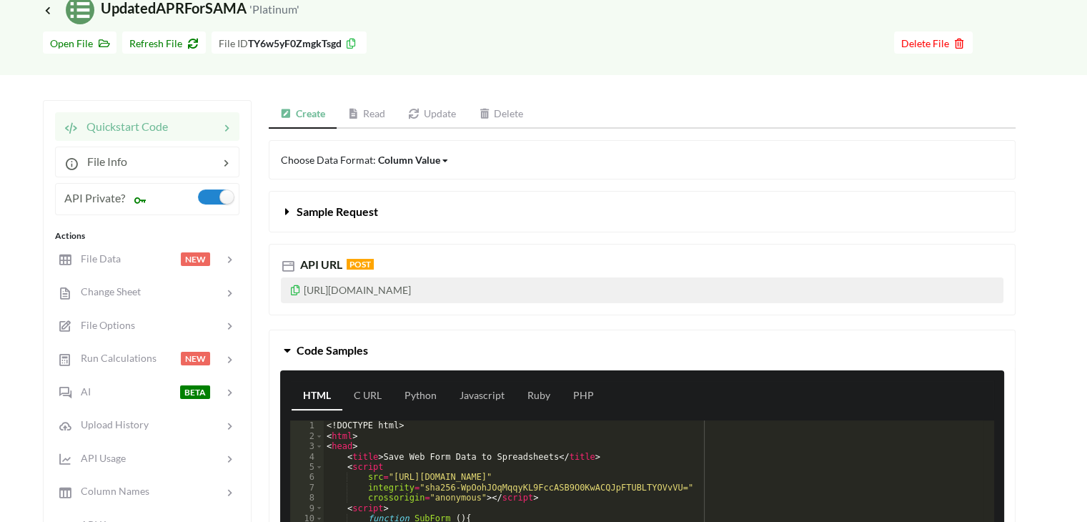
click at [364, 112] on link "Read" at bounding box center [367, 114] width 61 height 29
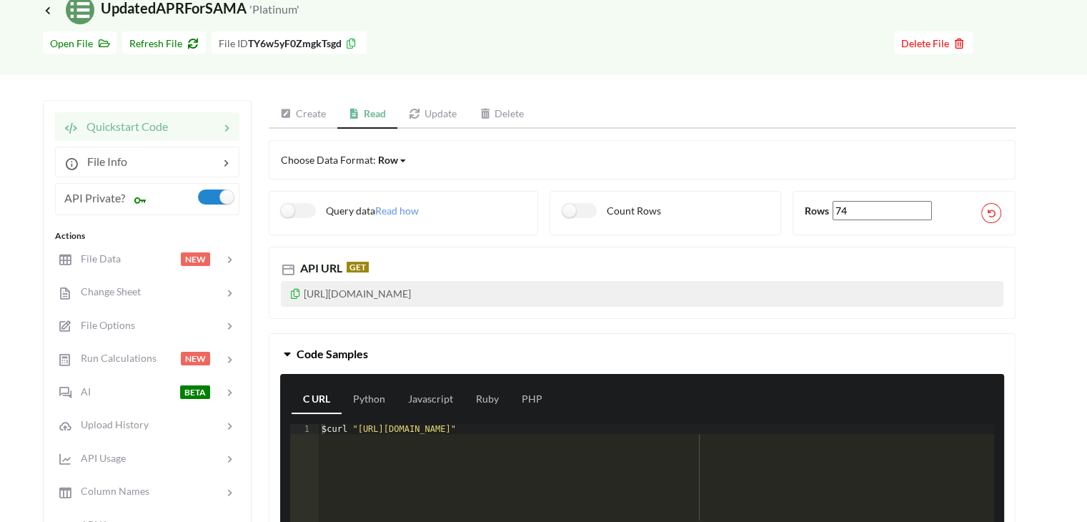
click at [293, 289] on icon at bounding box center [295, 292] width 12 height 10
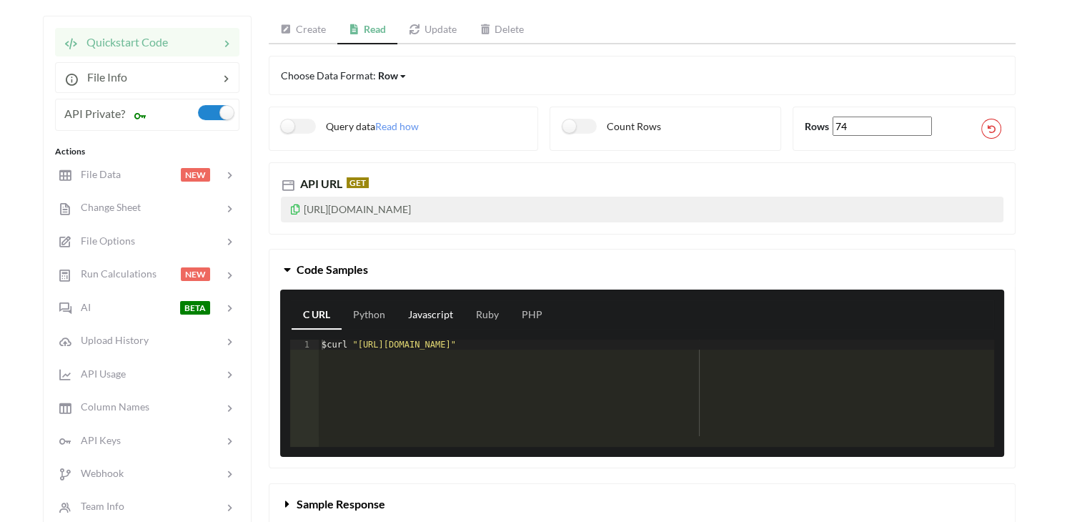
scroll to position [0, 0]
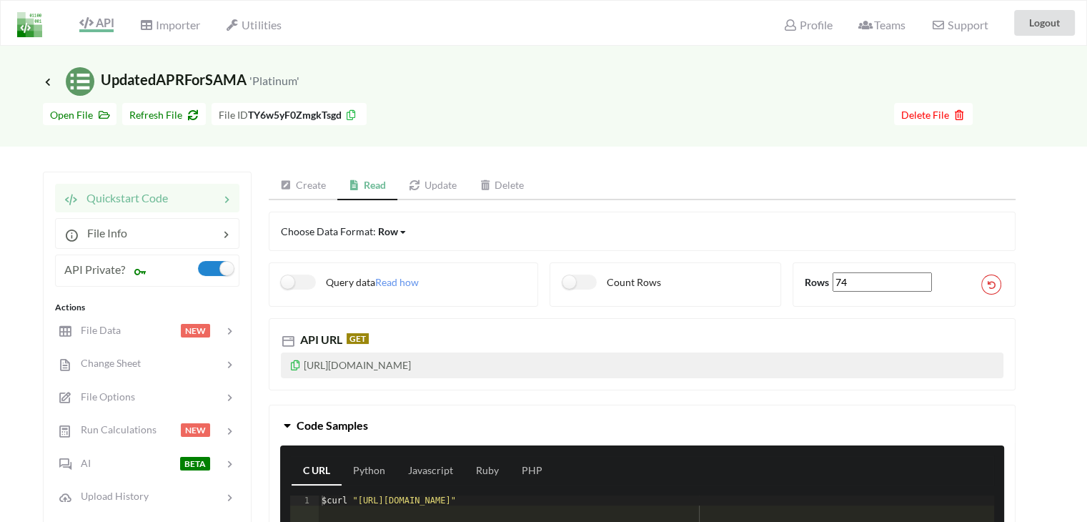
click at [31, 24] on img at bounding box center [29, 24] width 25 height 25
click at [956, 18] on span "Support" at bounding box center [959, 23] width 56 height 15
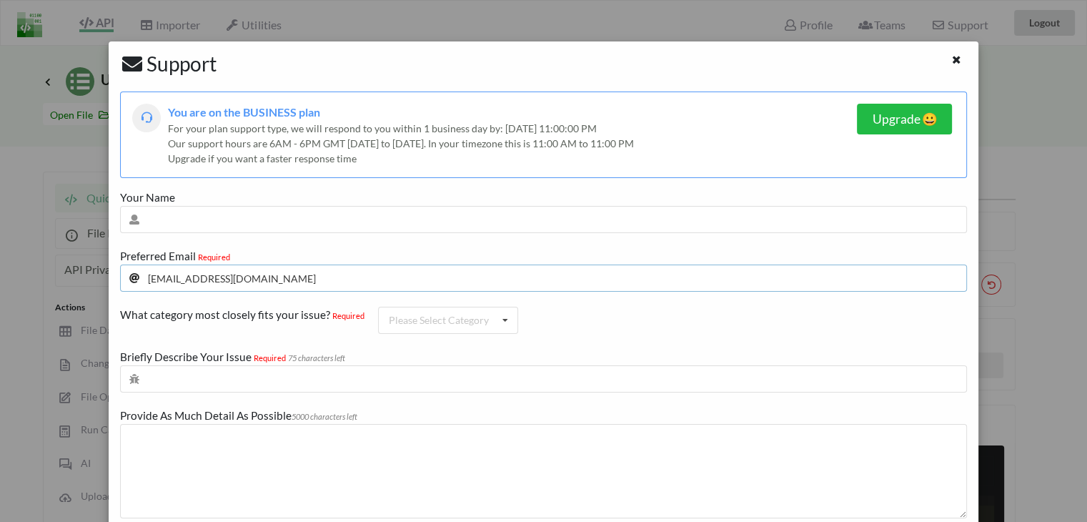
click at [312, 280] on input "[EMAIL_ADDRESS][DOMAIN_NAME]" at bounding box center [543, 277] width 847 height 27
type input "nauman@wearespark.me"
click at [297, 219] on input "text" at bounding box center [543, 219] width 847 height 27
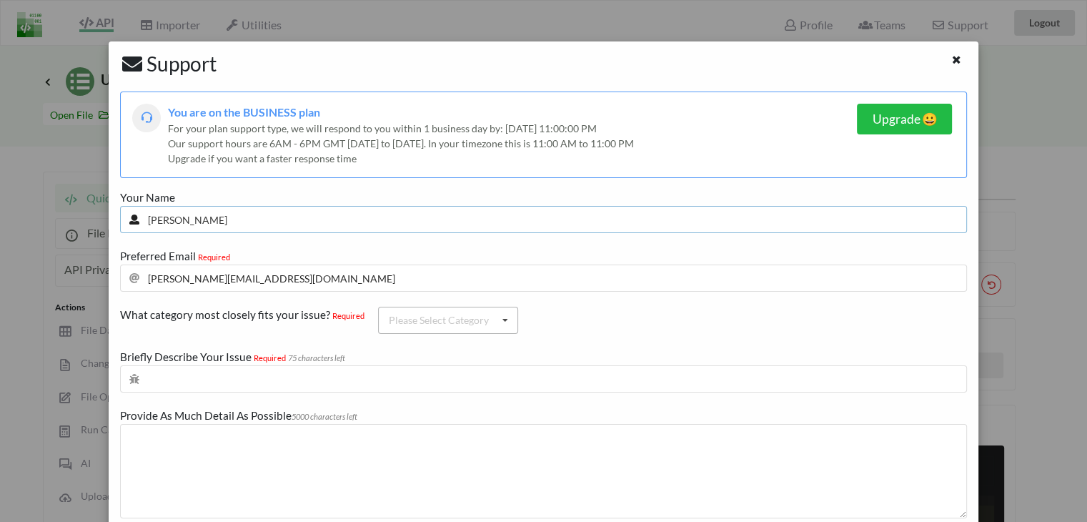
type input "Nauman"
click at [417, 323] on div "Please Select Category" at bounding box center [439, 320] width 100 height 10
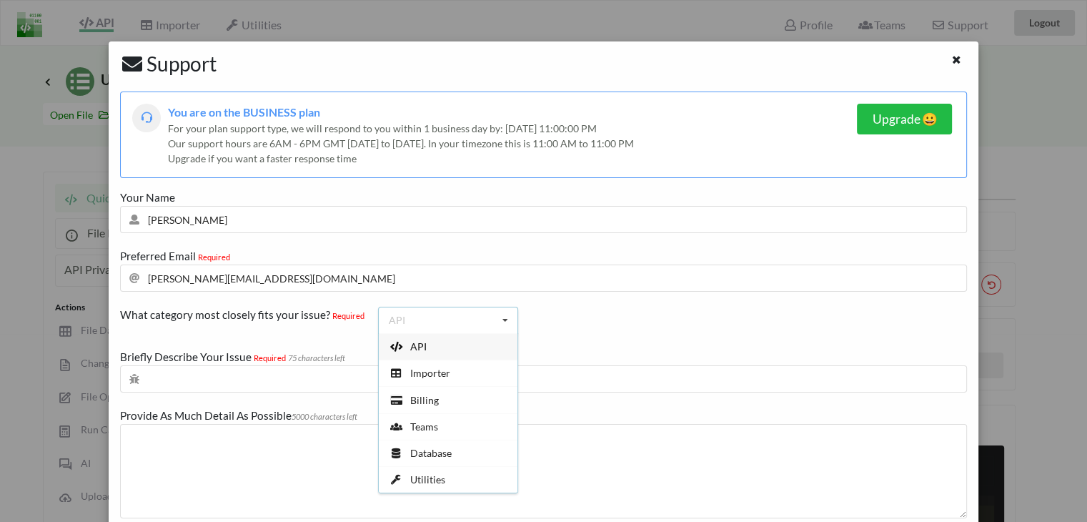
click at [437, 347] on div "API" at bounding box center [448, 346] width 139 height 26
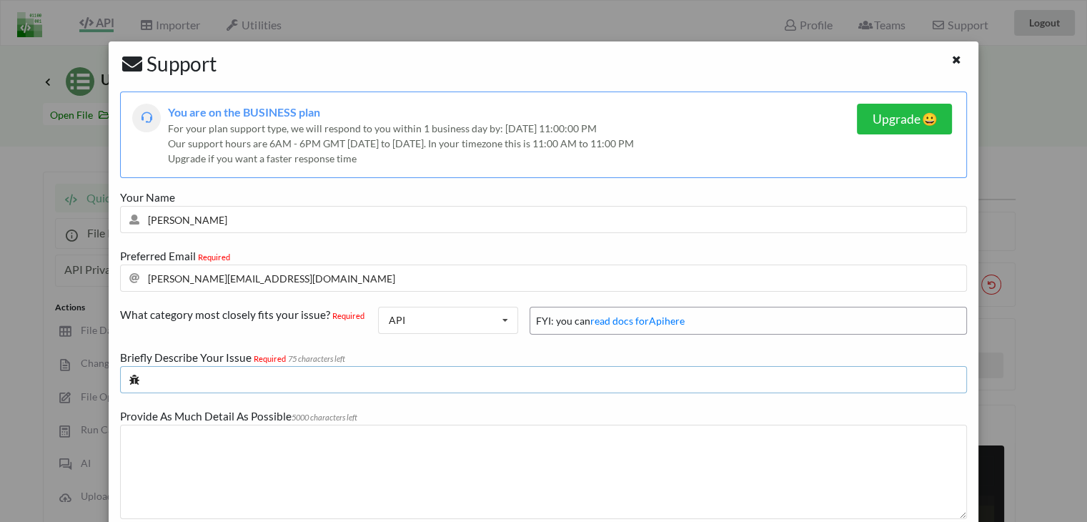
click at [391, 389] on input "text" at bounding box center [543, 379] width 847 height 27
paste input "text"
click at [390, 389] on input "text" at bounding box center [543, 379] width 847 height 27
paste input "text"
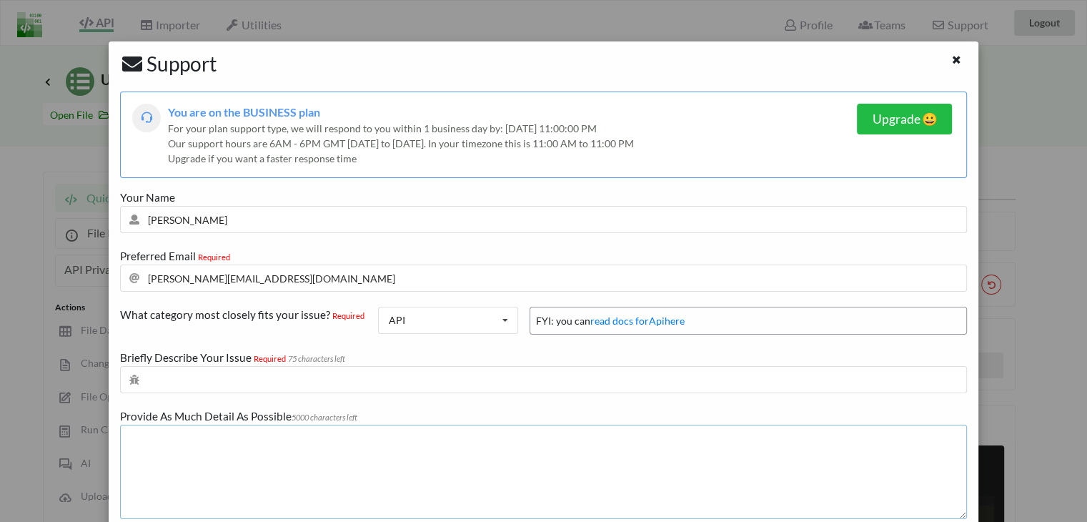
click at [252, 447] on textarea at bounding box center [543, 471] width 847 height 94
paste textarea "{"error":"API Spreadsheets does not have proper permissions to read from this G…"
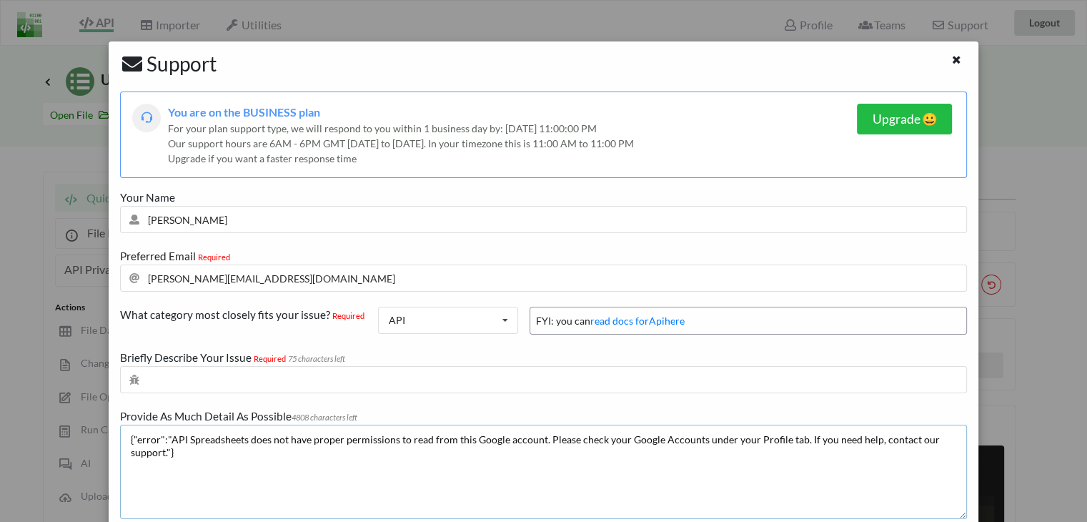
type textarea "{"error":"API Spreadsheets does not have proper permissions to read from this G…"
click at [504, 374] on input "text" at bounding box center [543, 379] width 847 height 27
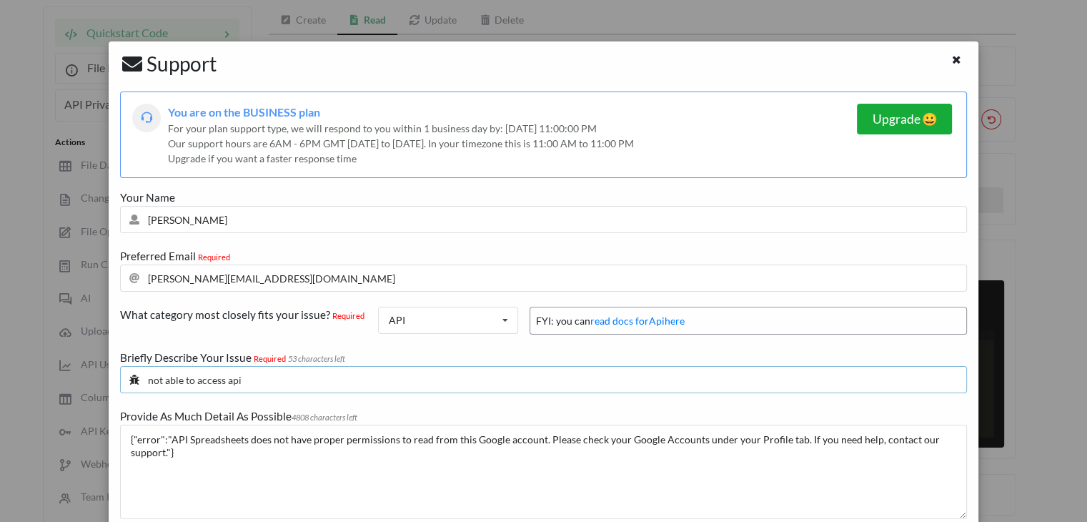
type input "not able to access api"
click at [888, 119] on h5 "Upgrade 😀" at bounding box center [904, 118] width 65 height 15
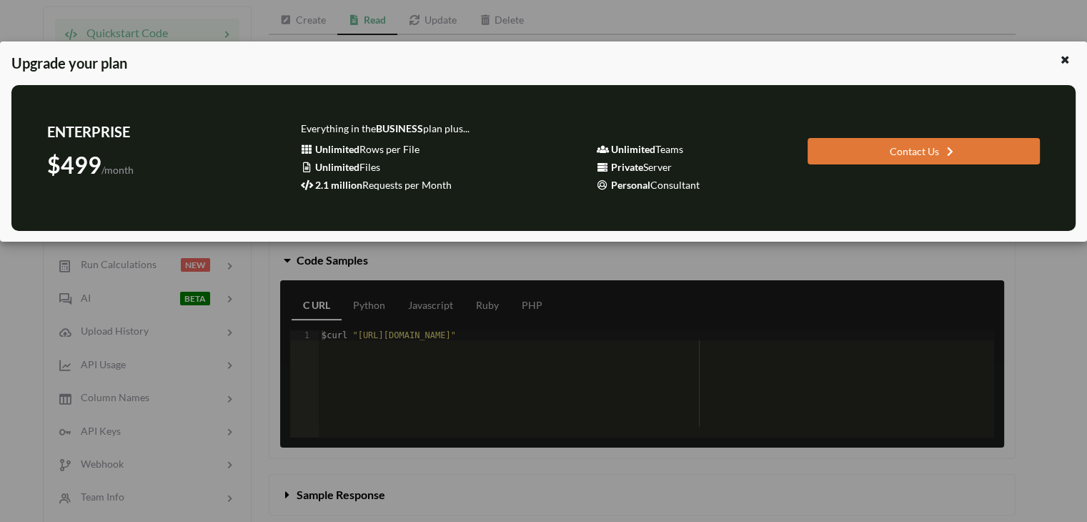
click at [912, 152] on div "Contact Us" at bounding box center [924, 151] width 232 height 26
click at [902, 149] on div "Contact Us" at bounding box center [924, 151] width 232 height 26
click at [1068, 61] on icon at bounding box center [1065, 58] width 12 height 10
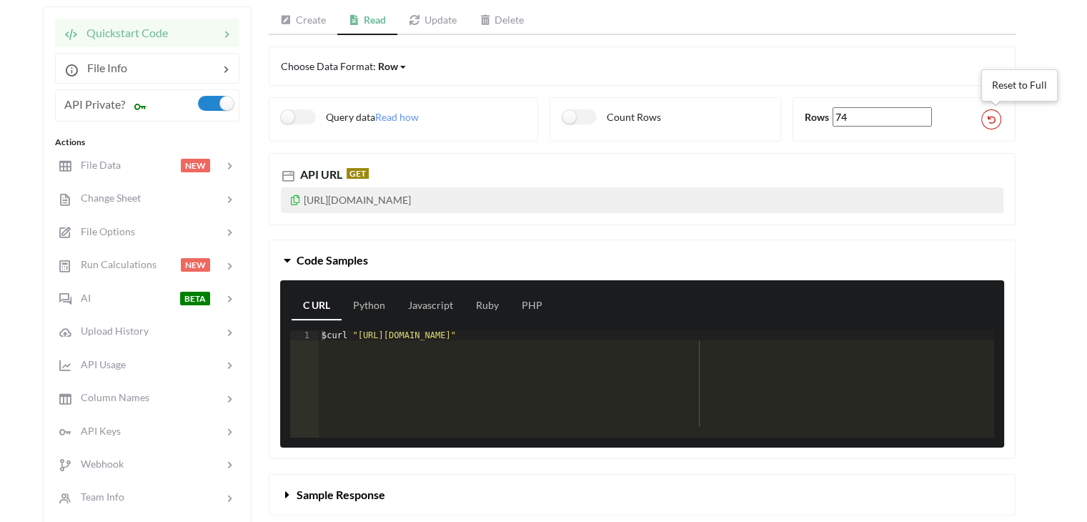
click at [985, 116] on button at bounding box center [991, 119] width 20 height 20
click at [989, 120] on icon at bounding box center [992, 119] width 8 height 6
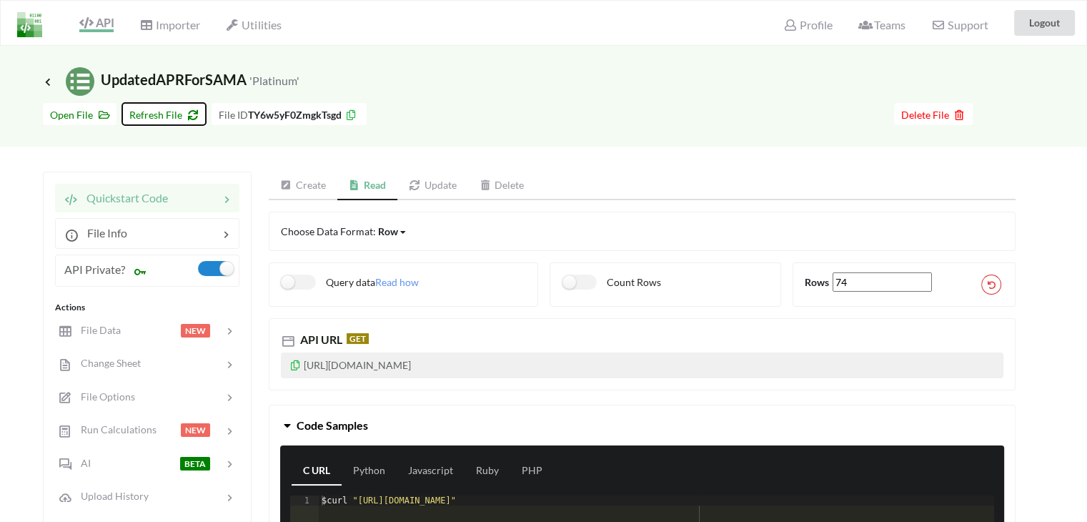
click at [160, 111] on span "Refresh File" at bounding box center [163, 115] width 69 height 12
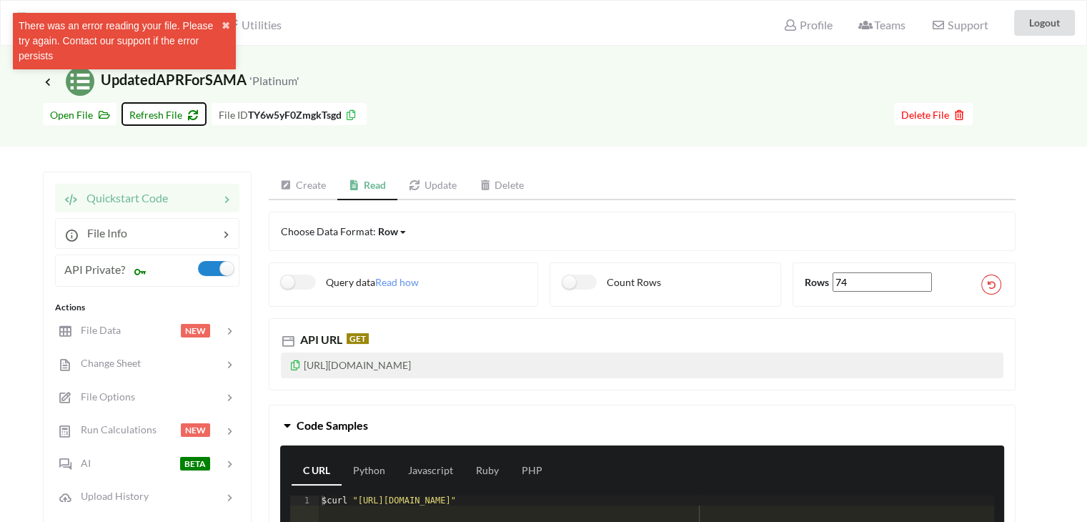
click at [160, 111] on span "Refresh File" at bounding box center [163, 115] width 69 height 12
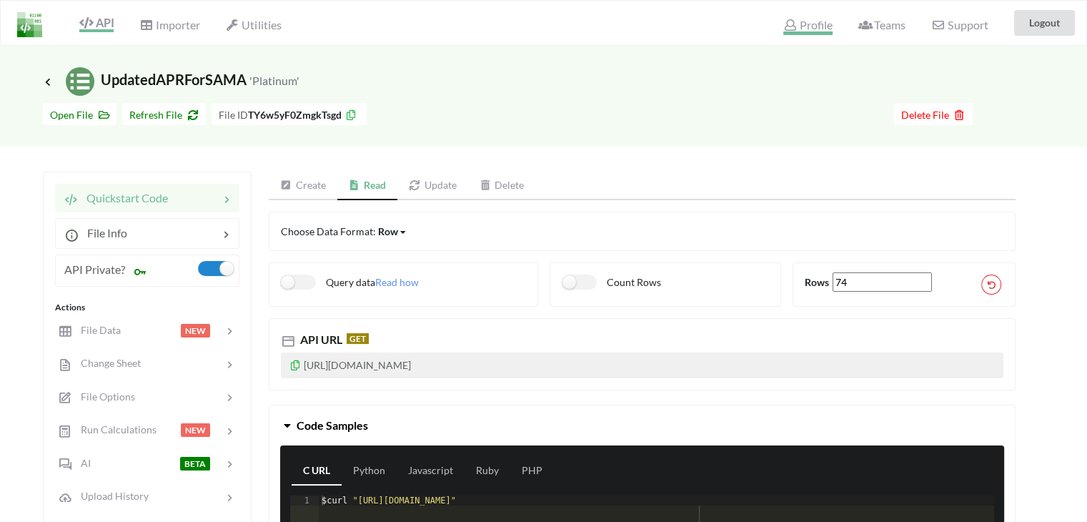
click at [810, 29] on span "Profile" at bounding box center [807, 26] width 49 height 17
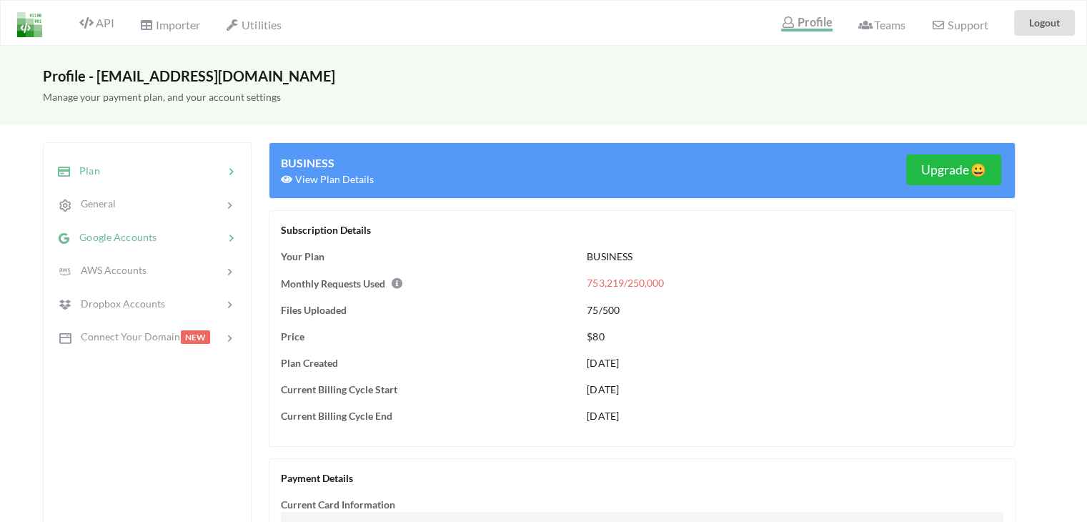
click at [133, 240] on span "Google Accounts" at bounding box center [114, 237] width 86 height 12
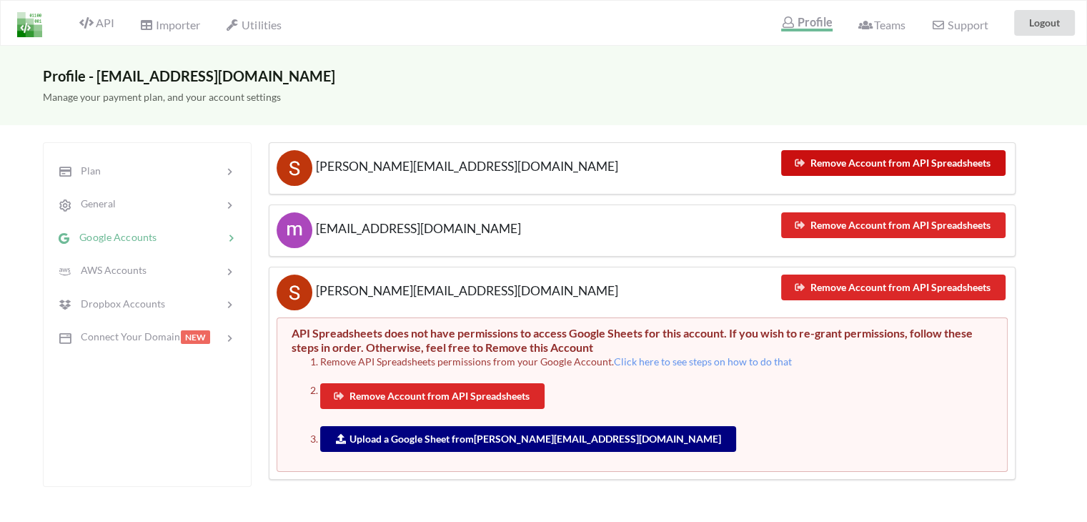
click at [898, 162] on button "Remove Account from API Spreadsheets" at bounding box center [893, 163] width 224 height 26
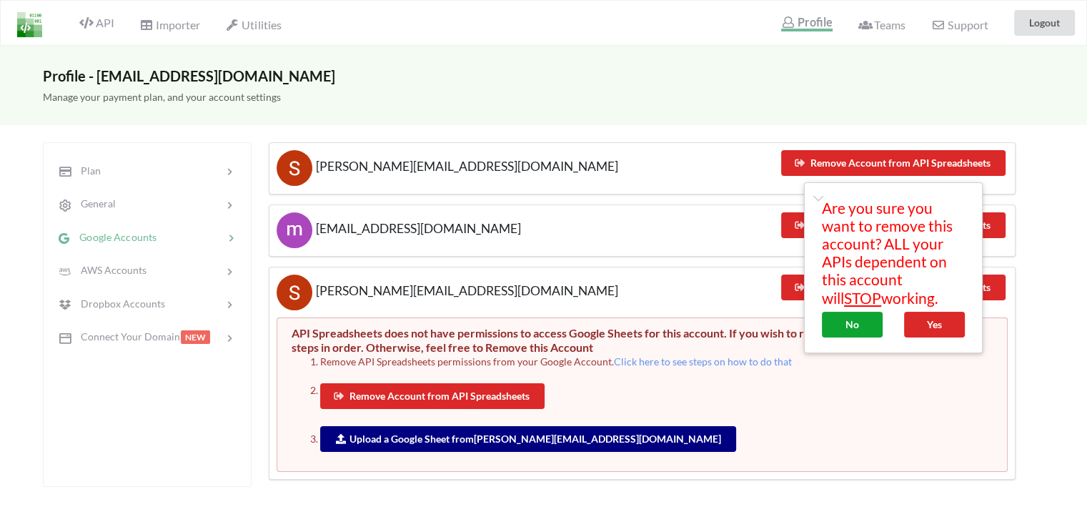
click at [843, 327] on button "No" at bounding box center [852, 325] width 61 height 26
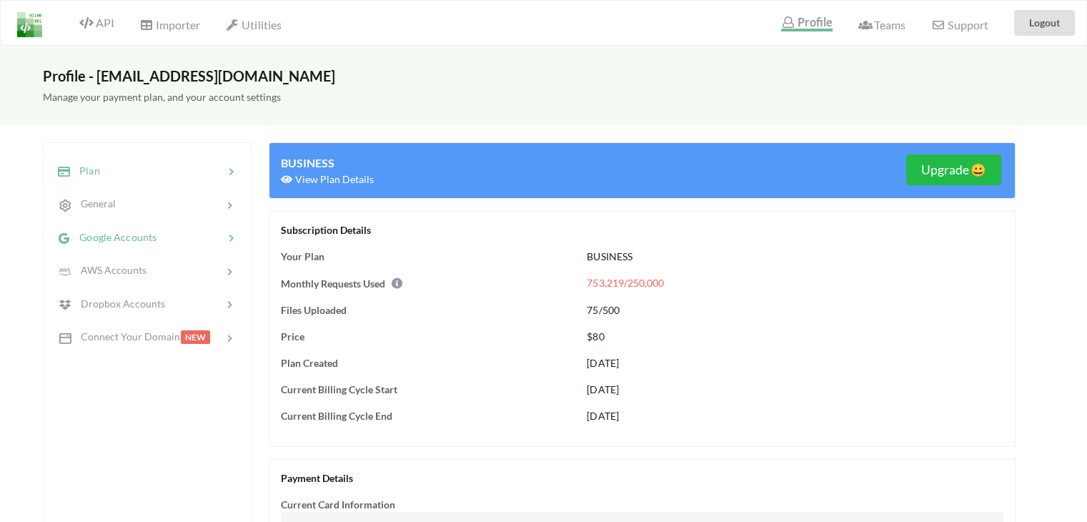
click at [140, 239] on span "Google Accounts" at bounding box center [114, 237] width 86 height 12
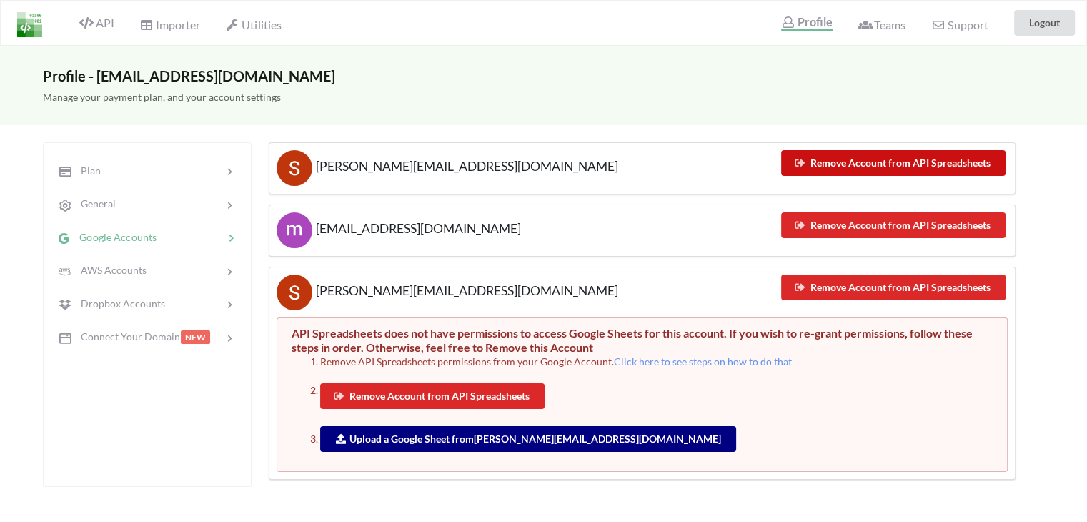
click at [880, 167] on button "Remove Account from API Spreadsheets" at bounding box center [893, 163] width 224 height 26
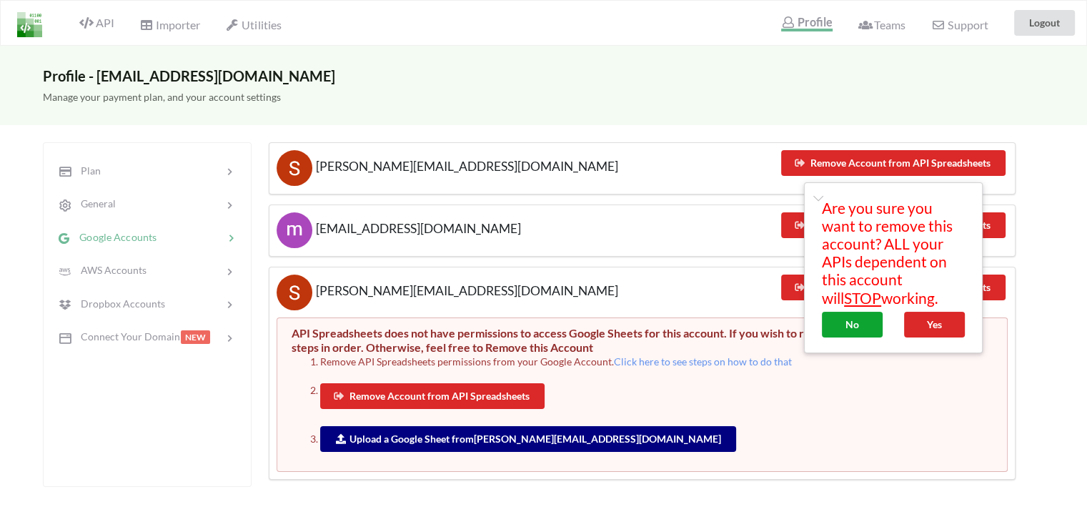
click at [854, 324] on button "No" at bounding box center [852, 325] width 61 height 26
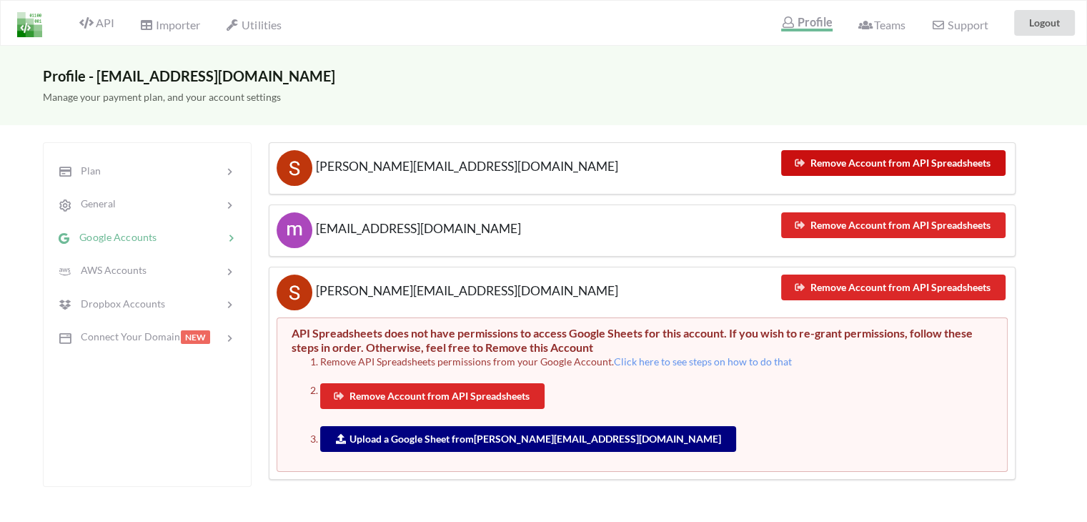
click at [852, 159] on button "Remove Account from API Spreadsheets" at bounding box center [893, 163] width 224 height 26
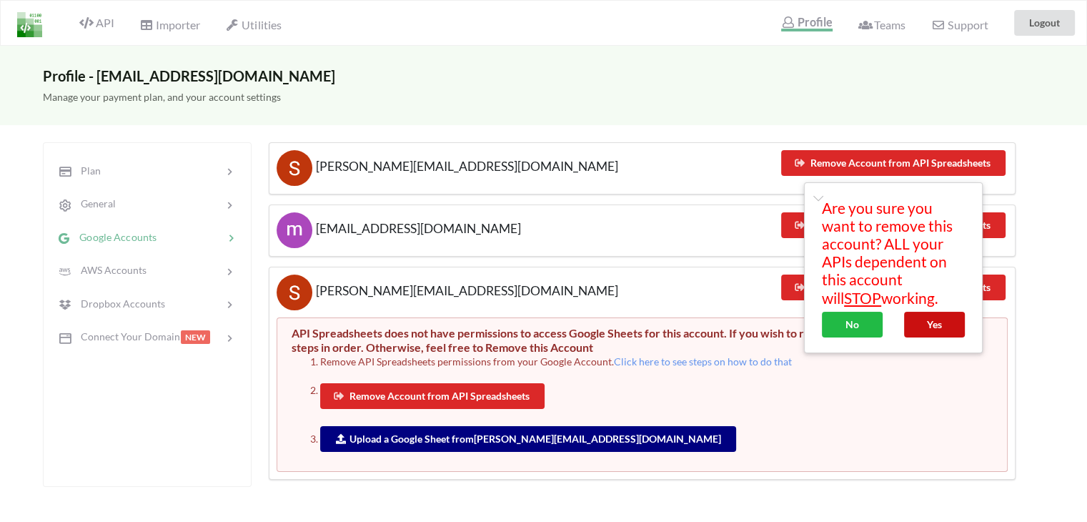
click at [937, 321] on button "Yes" at bounding box center [934, 325] width 61 height 26
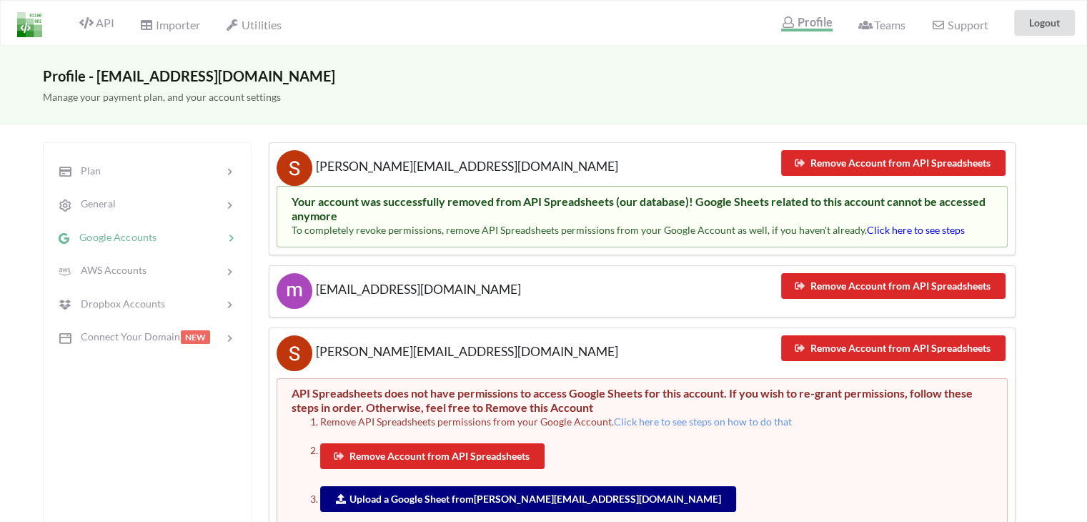
click at [892, 229] on span "Click here to see steps" at bounding box center [916, 230] width 98 height 12
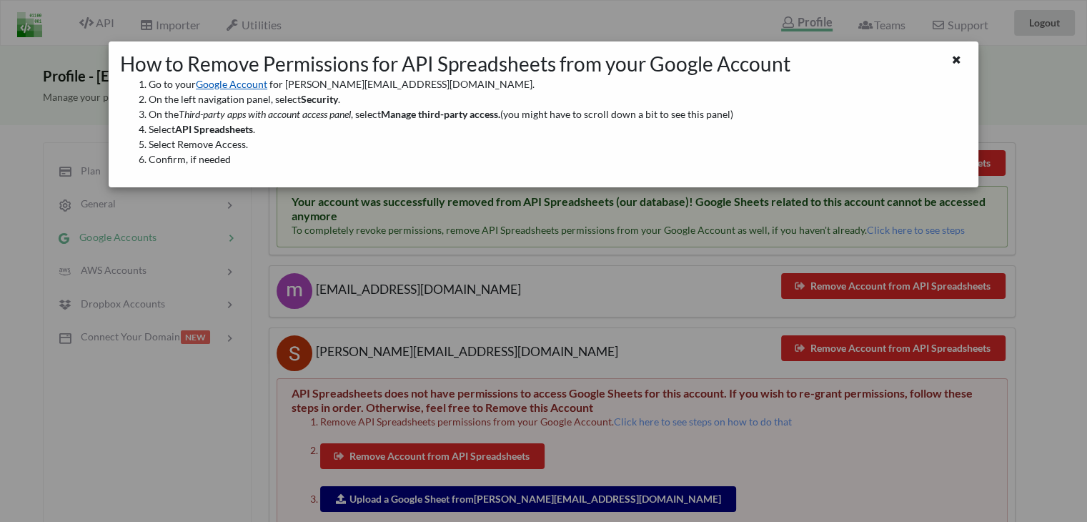
click at [222, 81] on link "Google Account" at bounding box center [231, 84] width 71 height 12
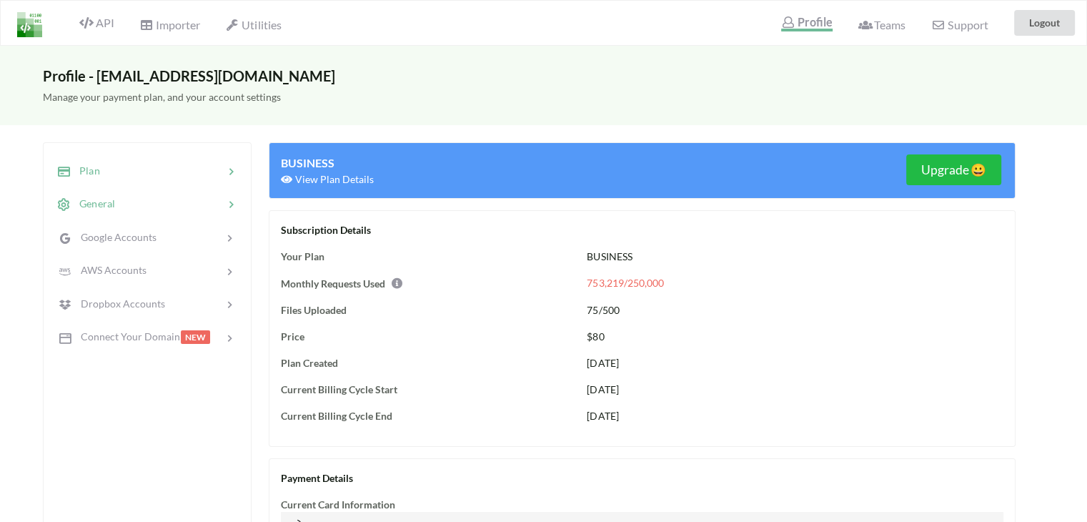
click at [93, 201] on span "General" at bounding box center [93, 203] width 44 height 12
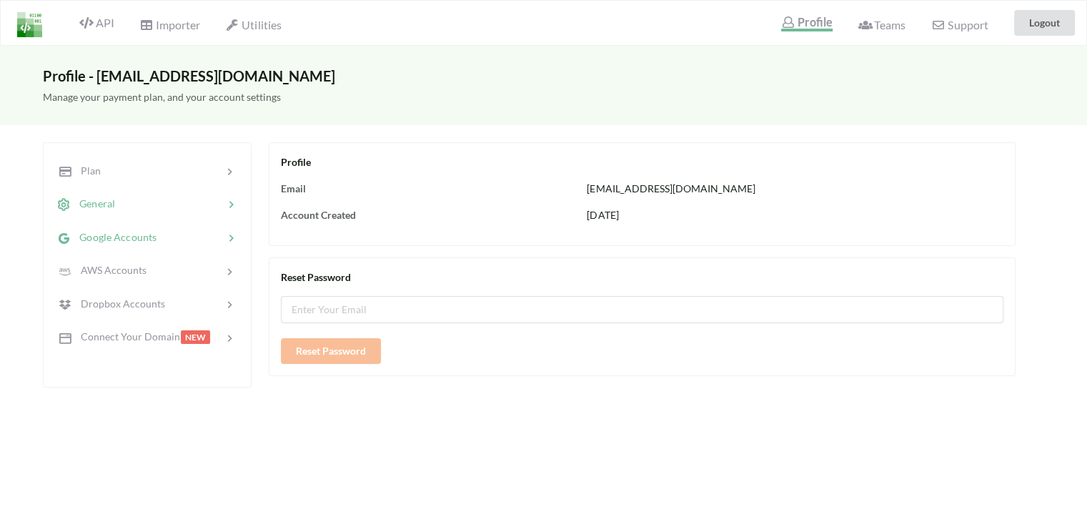
click at [99, 234] on span "Google Accounts" at bounding box center [114, 237] width 86 height 12
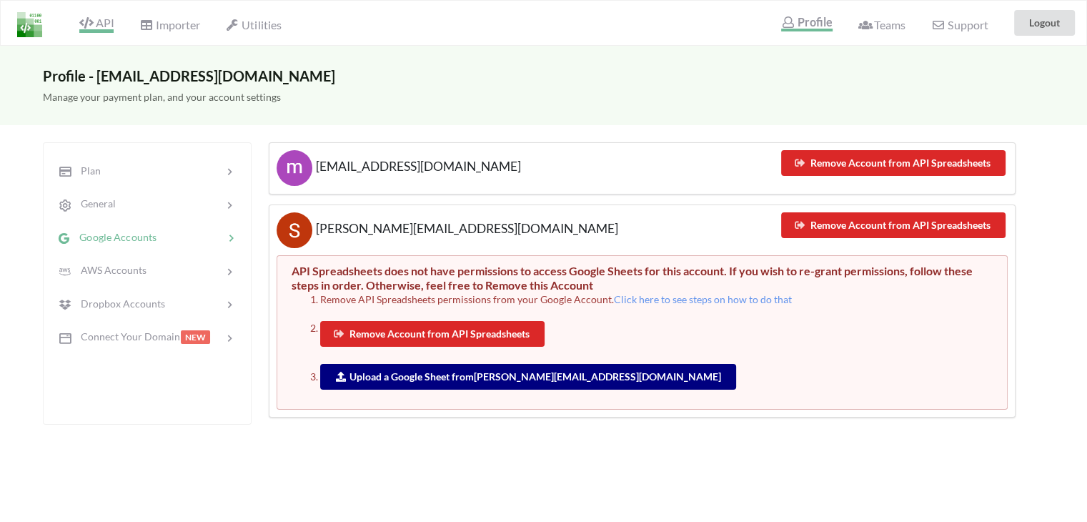
click at [87, 23] on icon at bounding box center [86, 22] width 14 height 11
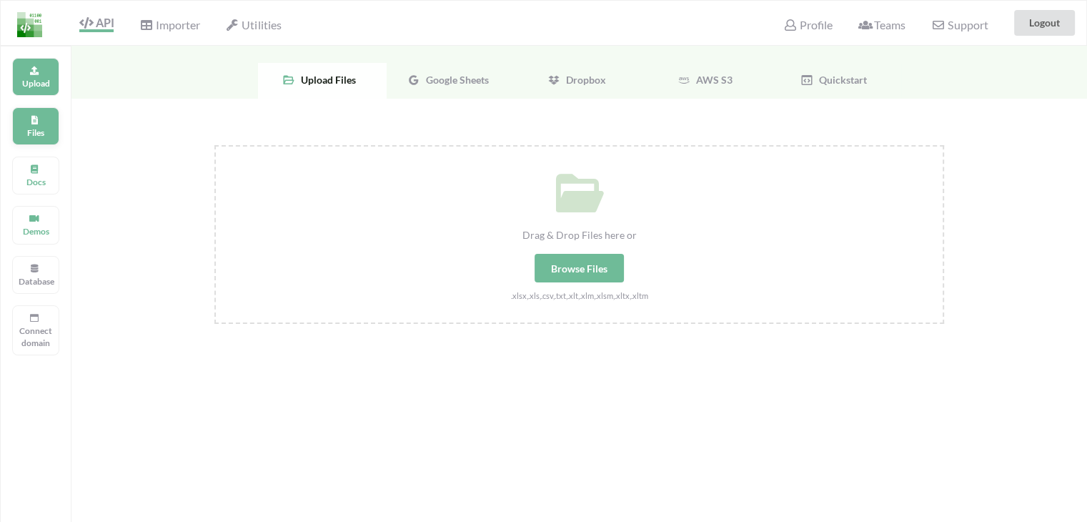
click at [40, 136] on p "Files" at bounding box center [36, 132] width 34 height 12
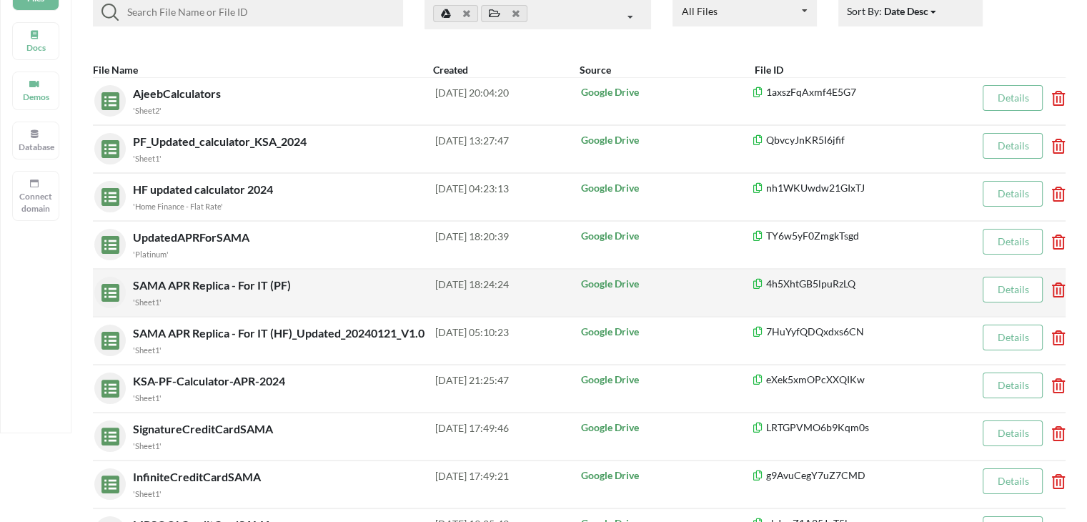
scroll to position [143, 0]
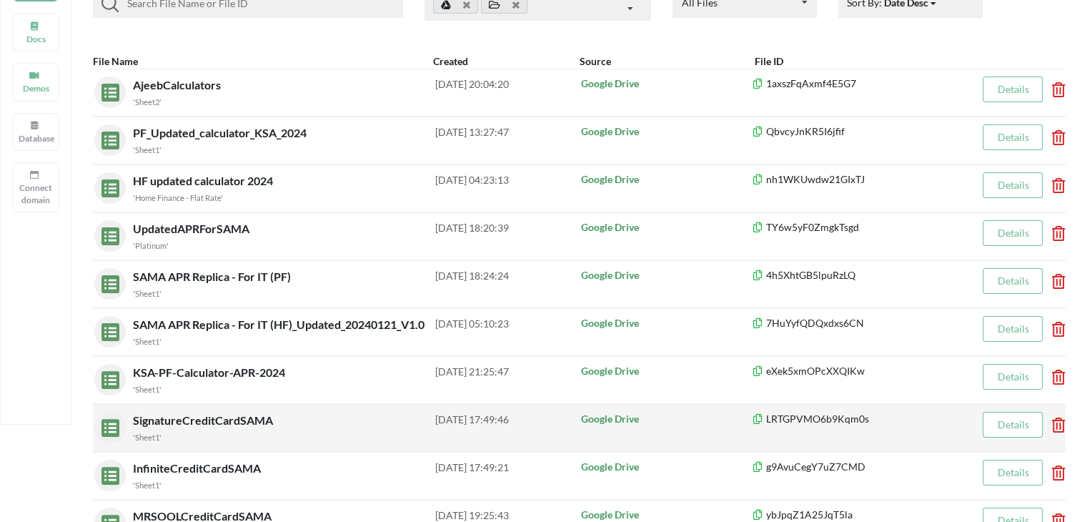
click at [198, 420] on span "SignatureCreditCardSAMA" at bounding box center [204, 420] width 143 height 14
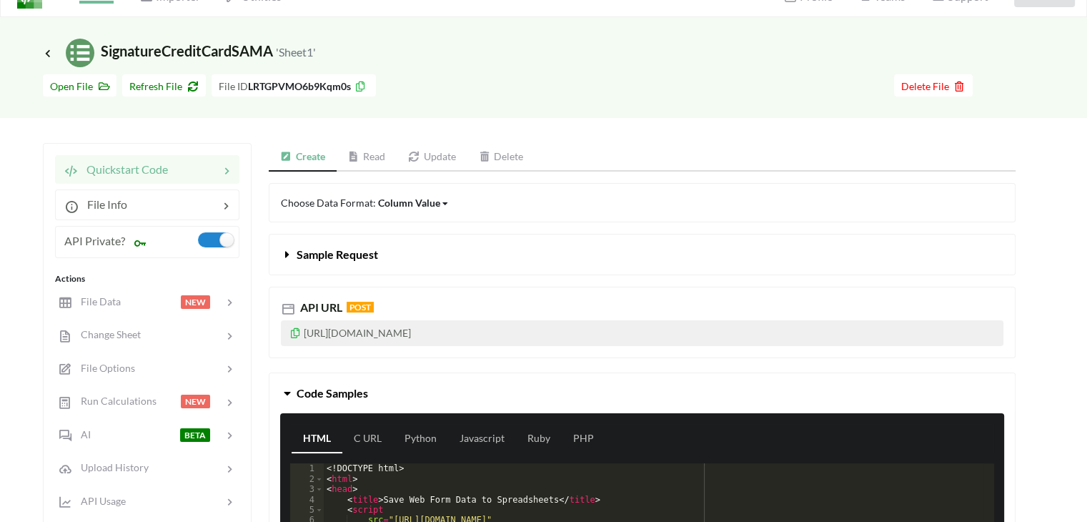
scroll to position [71, 0]
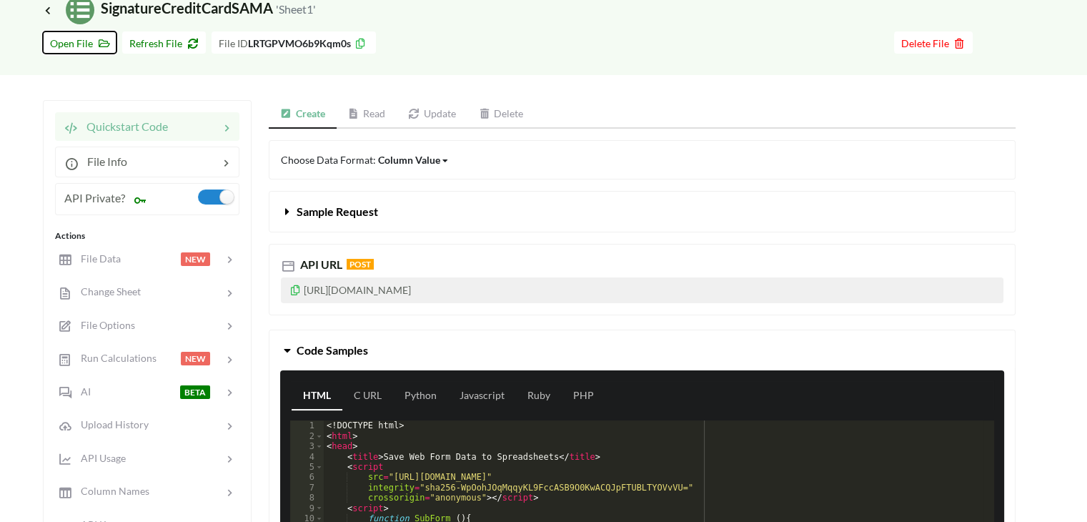
click at [74, 44] on span "Open File" at bounding box center [79, 43] width 59 height 12
click at [175, 44] on span "Refresh File" at bounding box center [163, 43] width 69 height 12
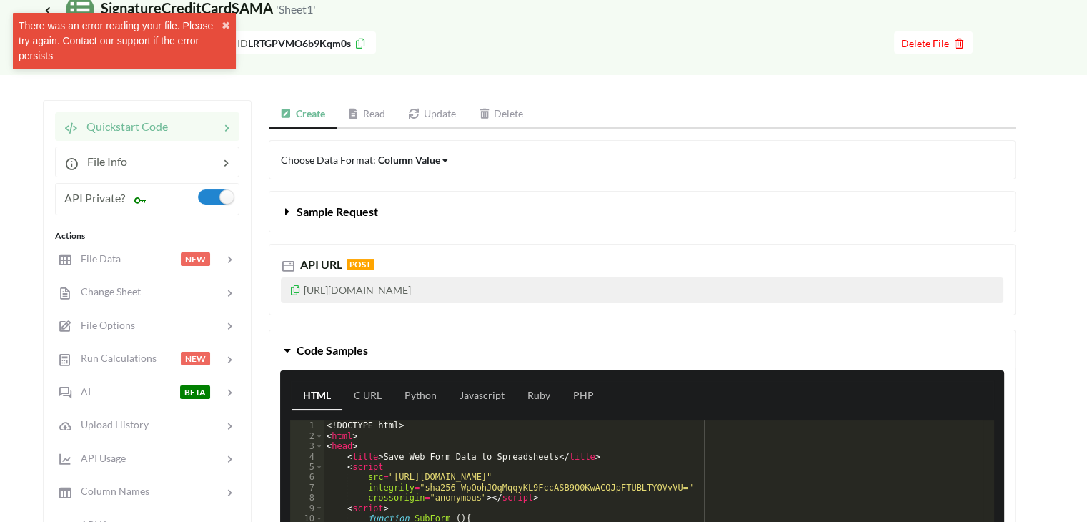
click at [379, 115] on link "Read" at bounding box center [367, 114] width 61 height 29
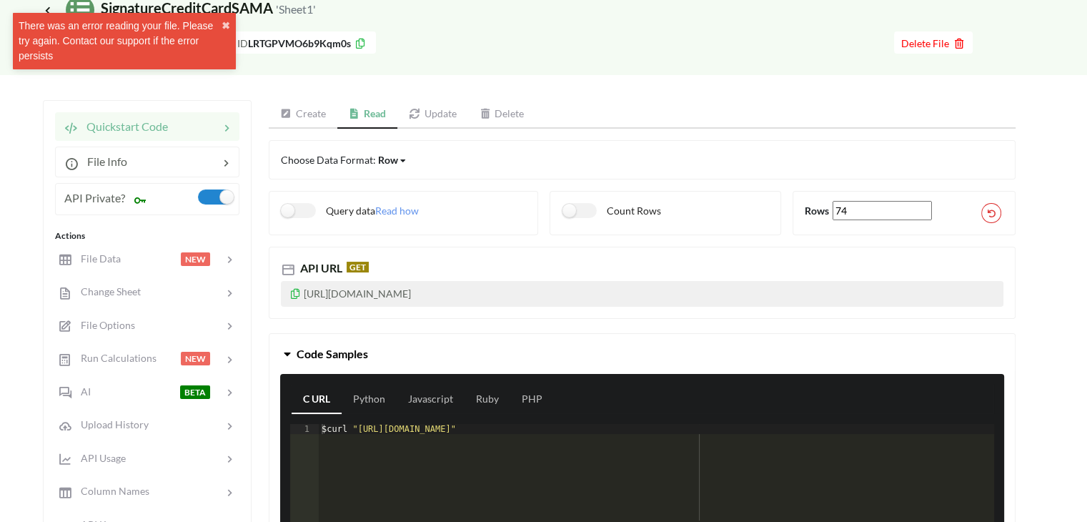
click at [297, 288] on icon at bounding box center [295, 292] width 12 height 10
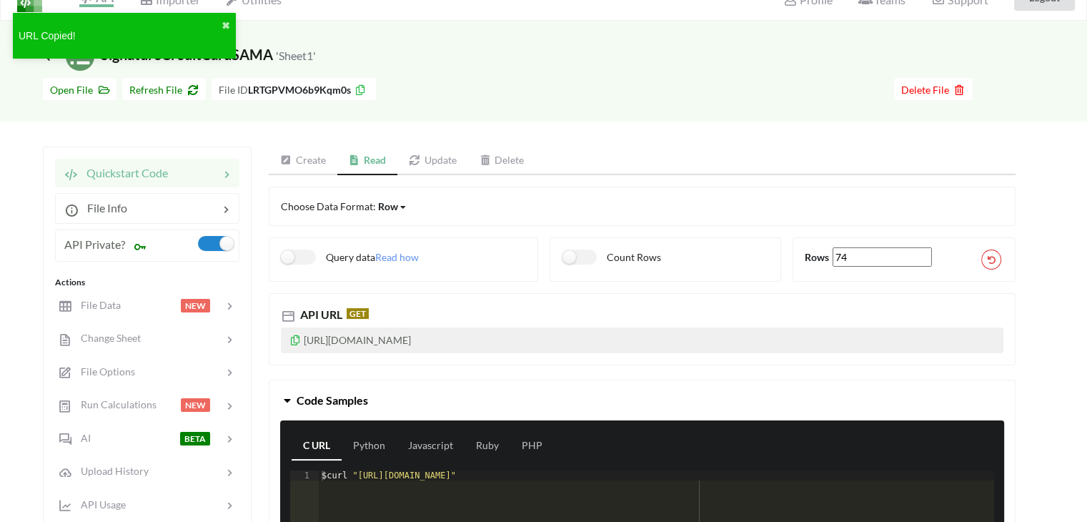
scroll to position [0, 0]
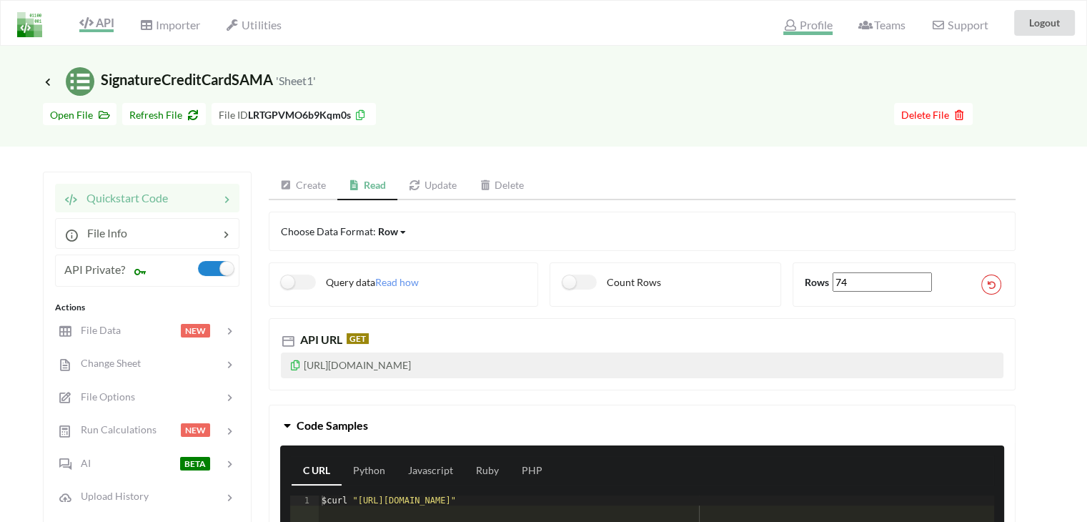
click at [811, 28] on span "Profile" at bounding box center [807, 26] width 49 height 17
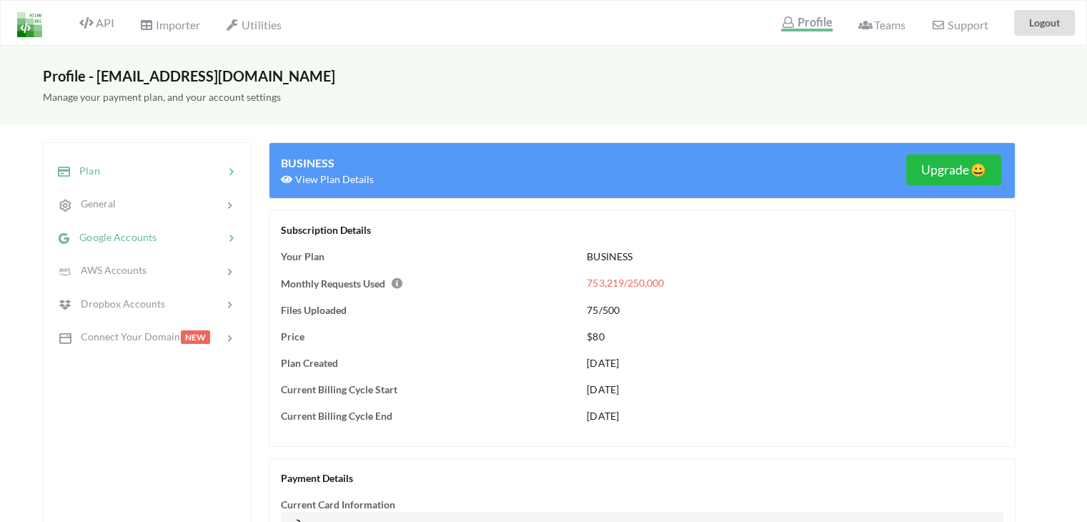
click at [113, 239] on span "Google Accounts" at bounding box center [114, 237] width 86 height 12
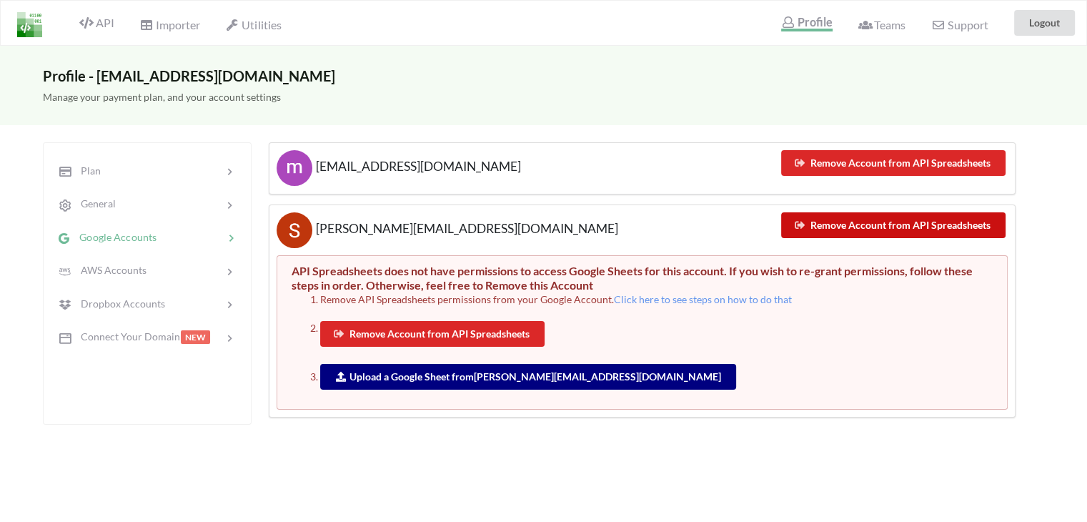
click at [925, 224] on button "Remove Account from API Spreadsheets" at bounding box center [893, 225] width 224 height 26
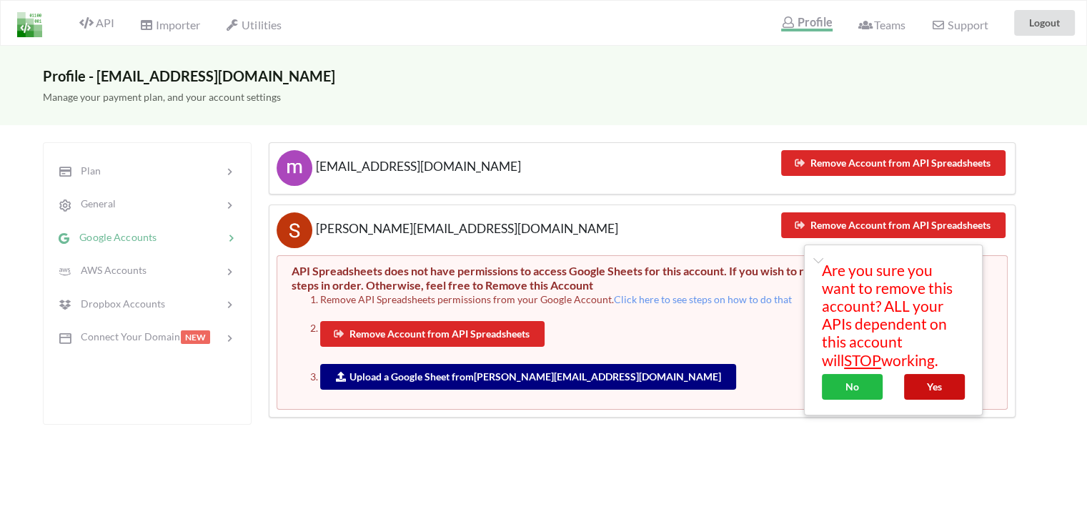
click at [928, 391] on button "Yes" at bounding box center [934, 387] width 61 height 26
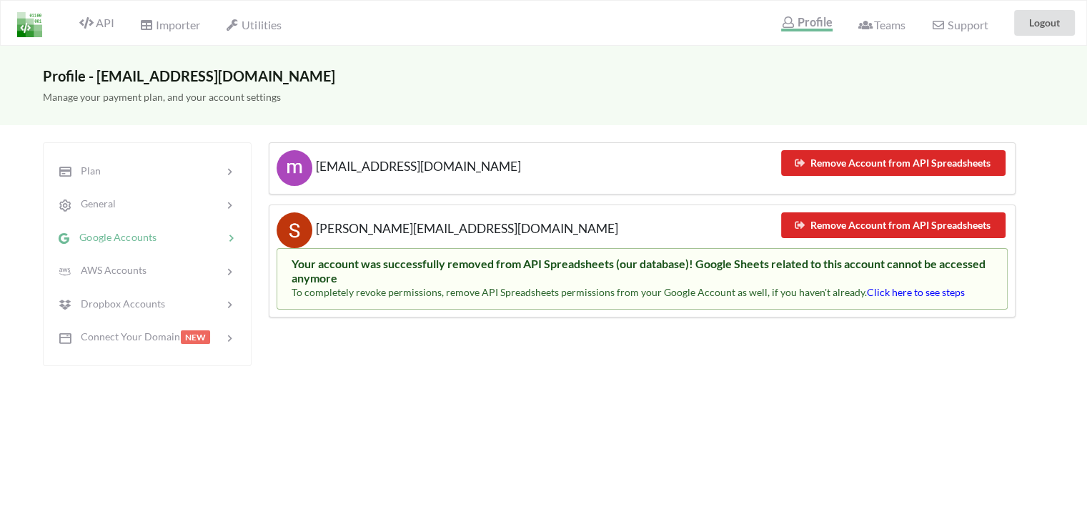
click at [883, 290] on span "Click here to see steps" at bounding box center [916, 292] width 98 height 12
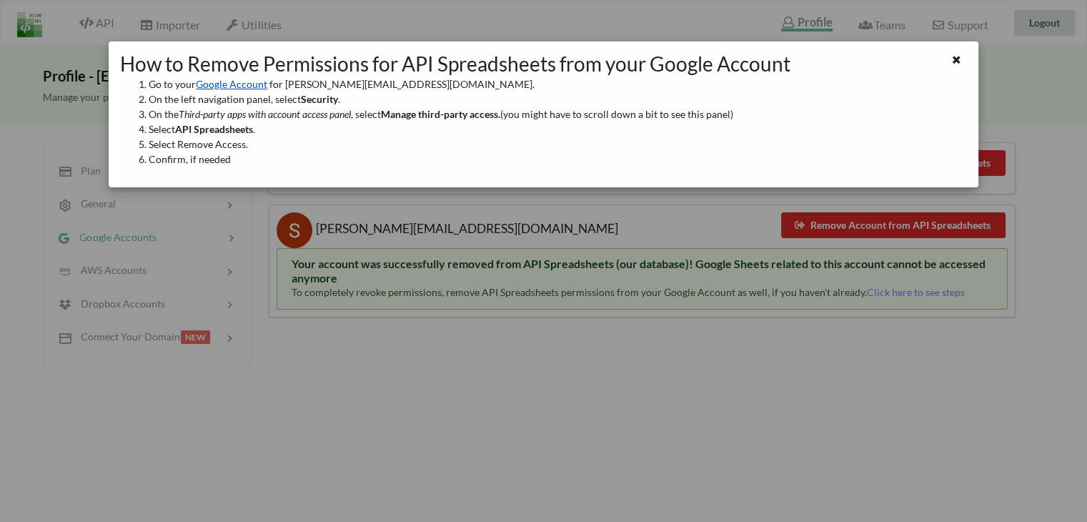
click at [226, 88] on link "Google Account" at bounding box center [231, 84] width 71 height 12
click at [257, 289] on div "How to Remove Permissions for API Spreadsheets from your Google Account Go to y…" at bounding box center [543, 261] width 1087 height 522
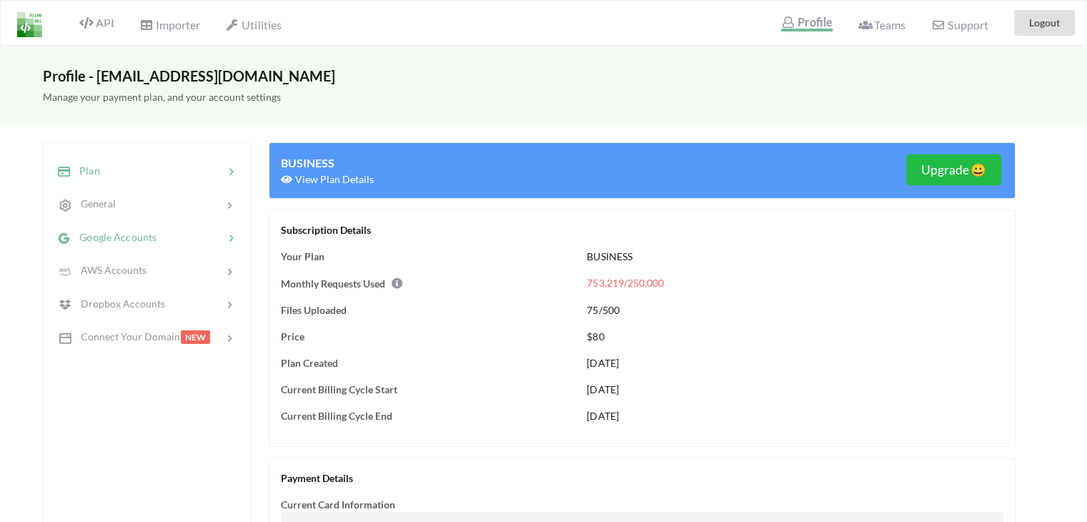
click at [92, 234] on span "Google Accounts" at bounding box center [114, 237] width 86 height 12
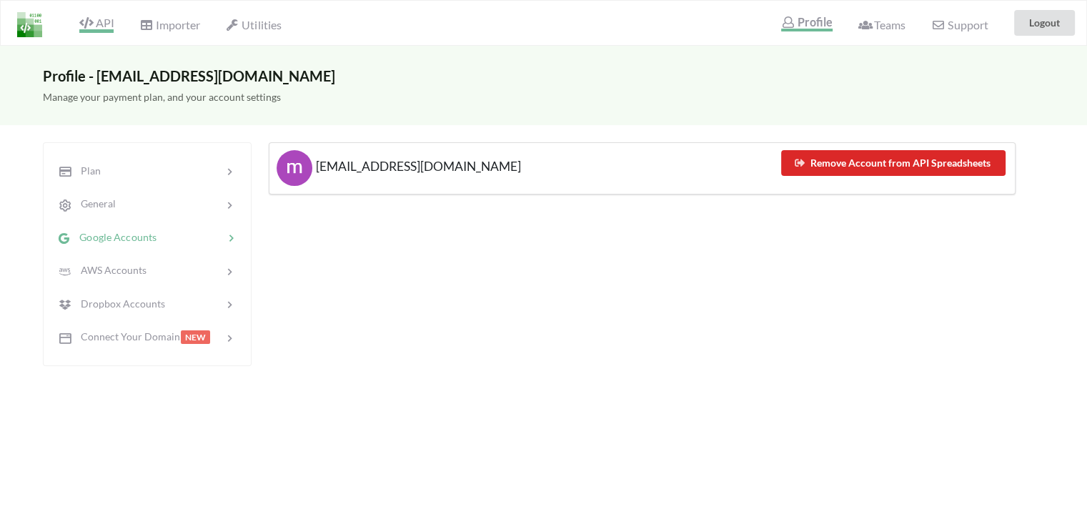
click at [95, 21] on span "API" at bounding box center [96, 24] width 34 height 17
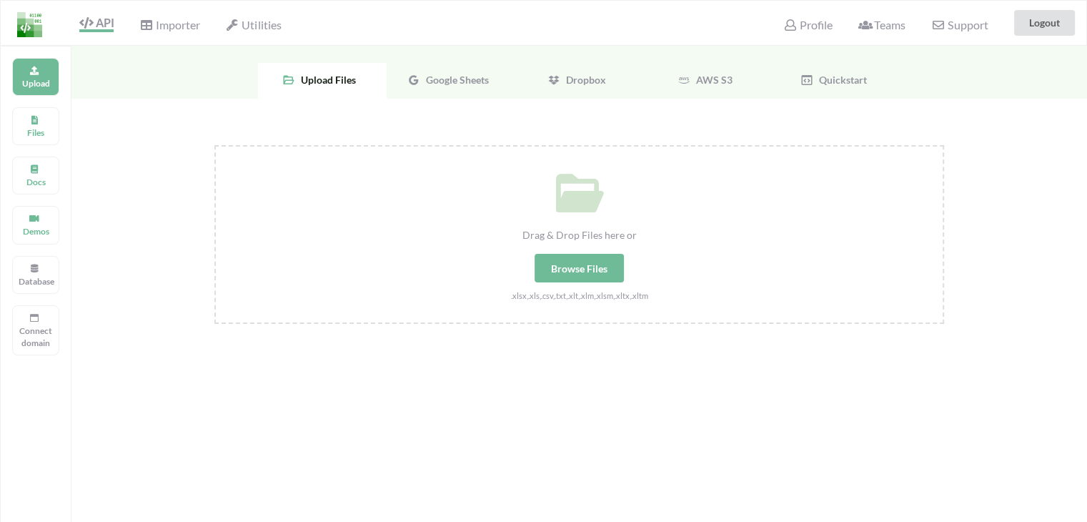
click at [459, 84] on span "Google Sheets" at bounding box center [454, 80] width 69 height 12
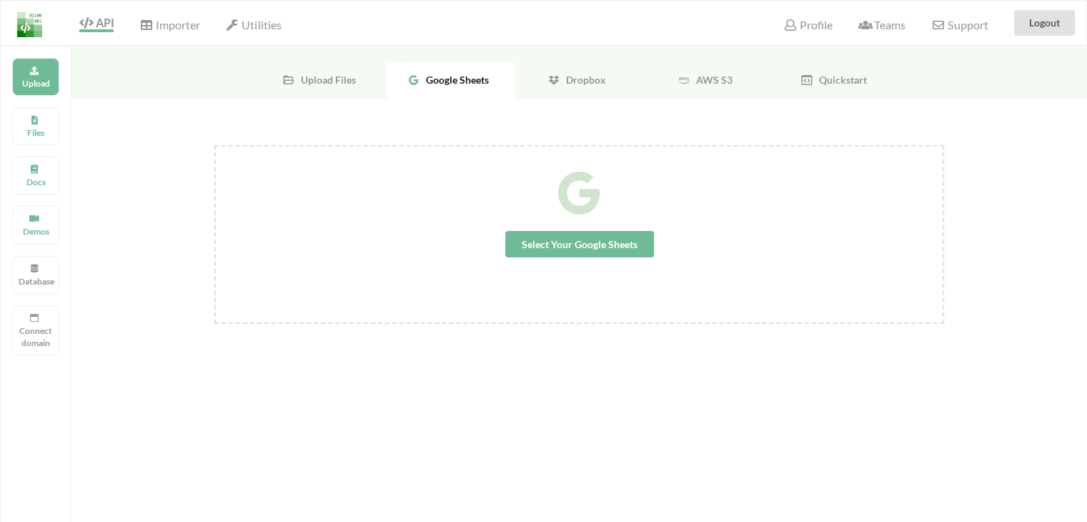
click at [564, 247] on span "Select Your Google Sheets" at bounding box center [579, 244] width 149 height 26
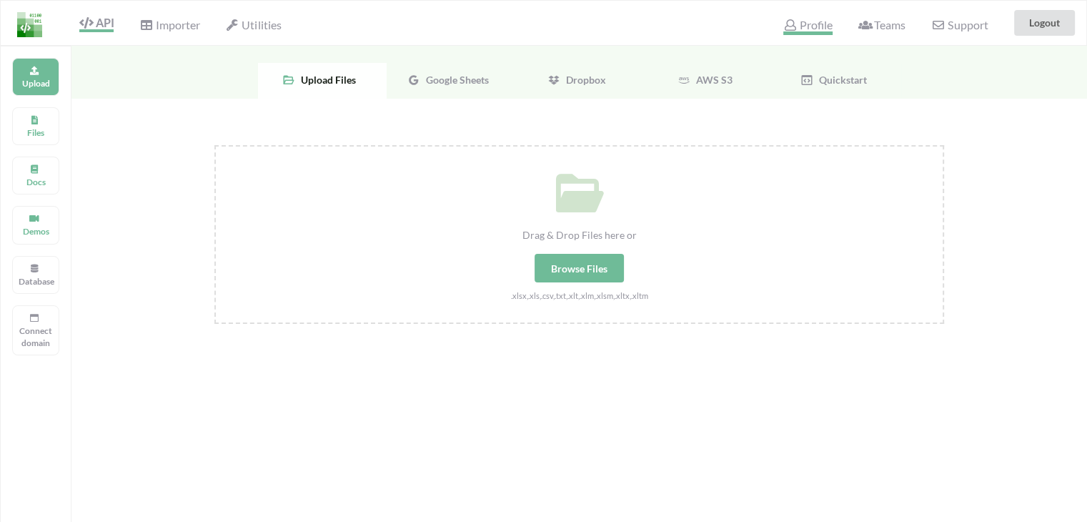
click at [814, 23] on span "Profile" at bounding box center [807, 26] width 49 height 17
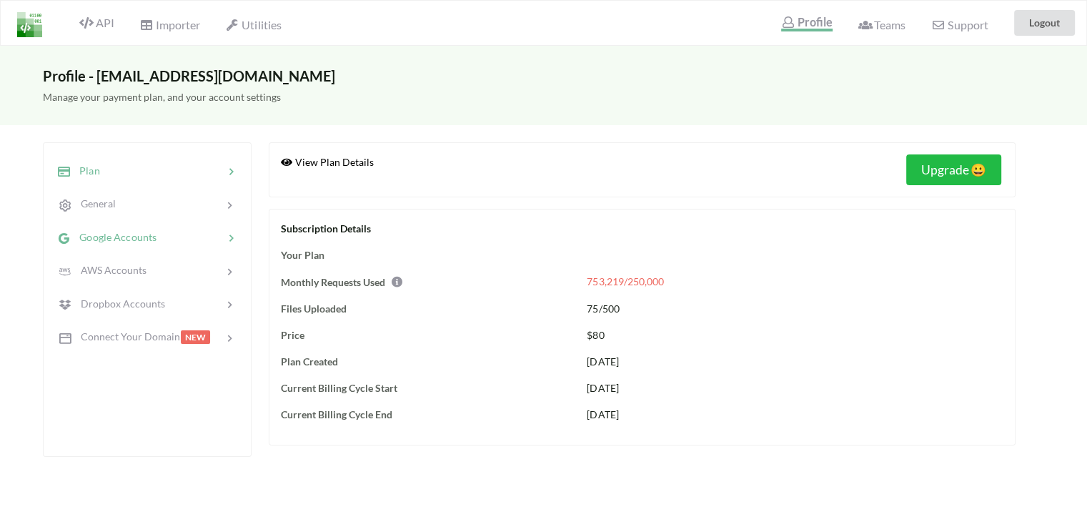
click at [133, 232] on span "Google Accounts" at bounding box center [114, 237] width 86 height 12
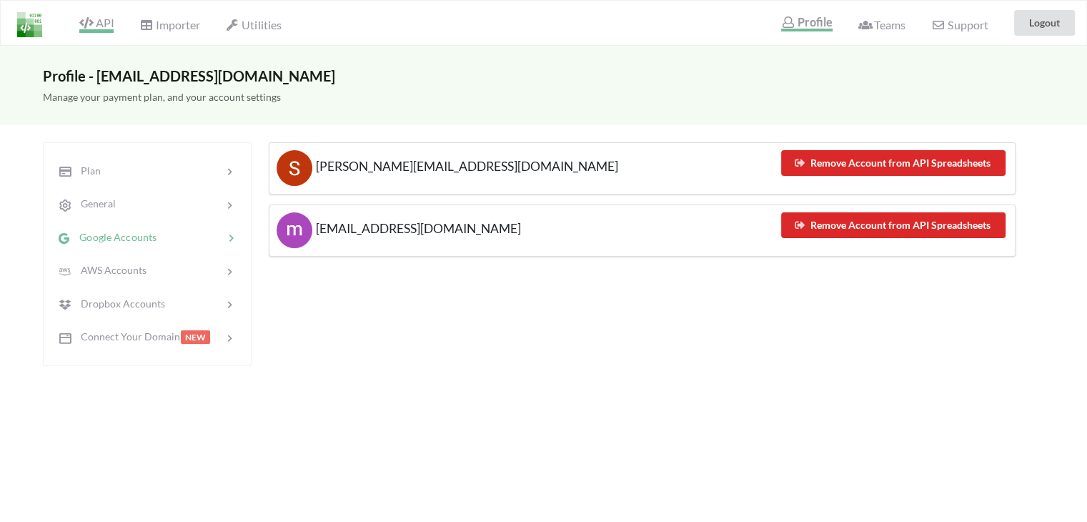
click at [106, 24] on span "API" at bounding box center [96, 24] width 34 height 17
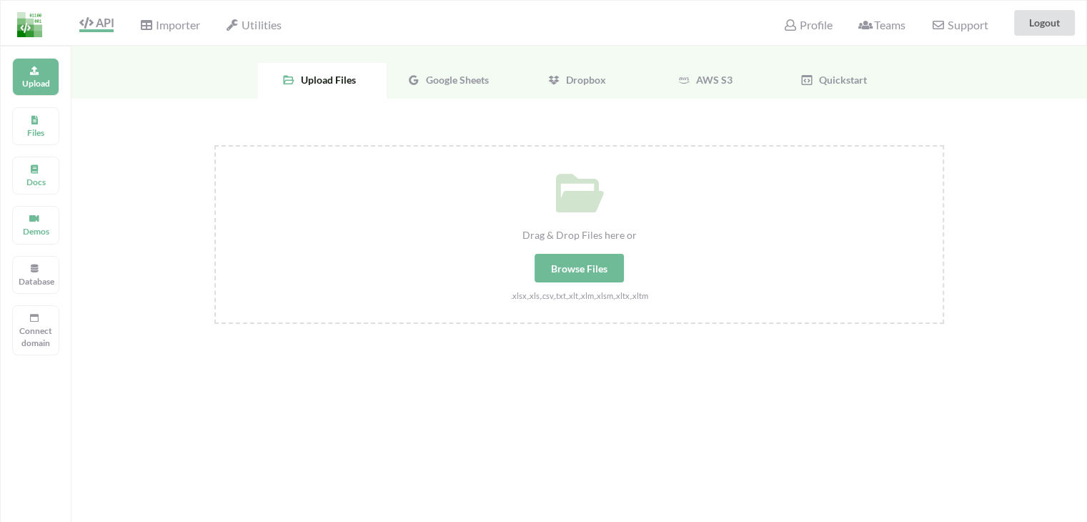
click at [452, 76] on span "Google Sheets" at bounding box center [454, 80] width 69 height 12
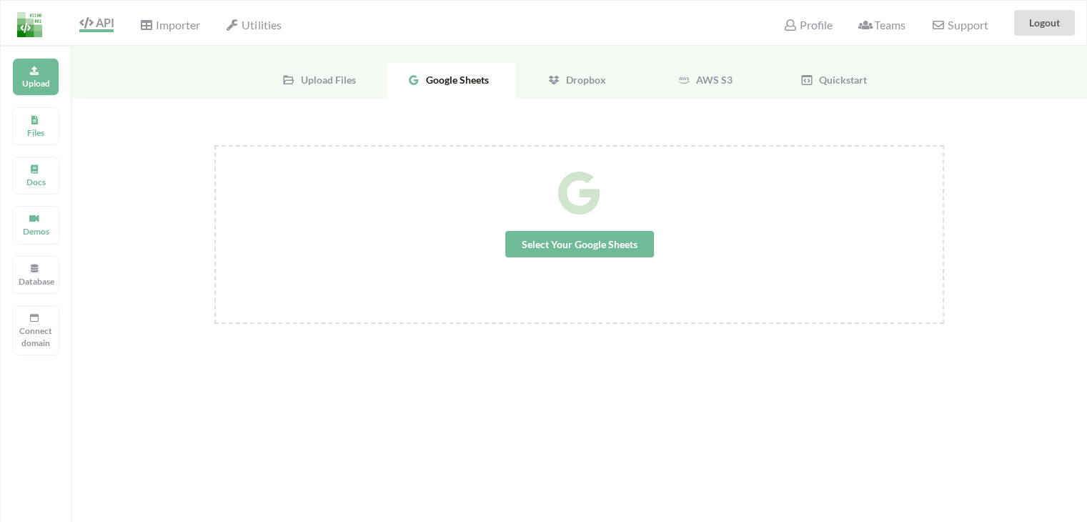
click at [550, 242] on span "Select Your Google Sheets" at bounding box center [579, 244] width 149 height 26
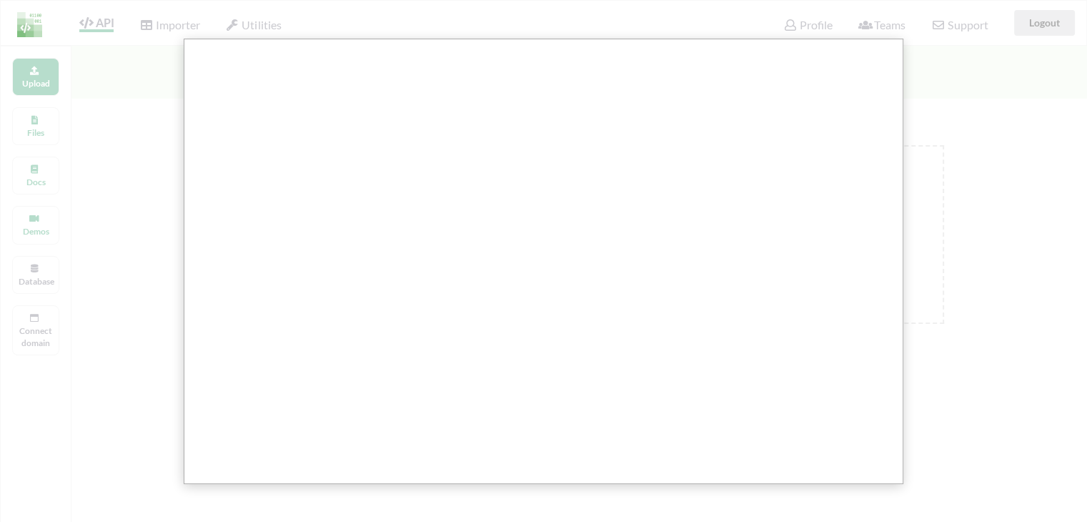
click at [131, 154] on div at bounding box center [545, 466] width 1090 height 932
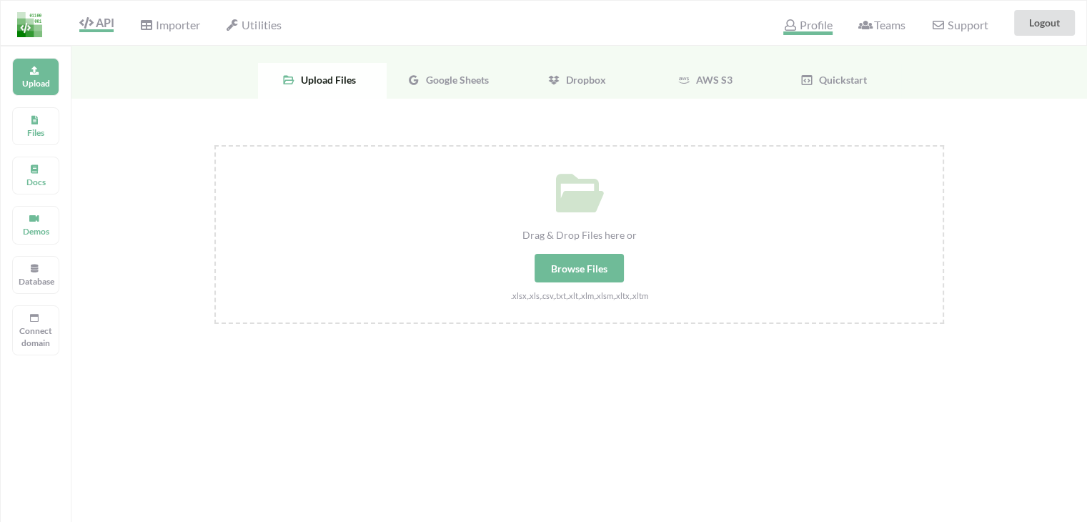
click at [815, 29] on span "Profile" at bounding box center [807, 26] width 49 height 17
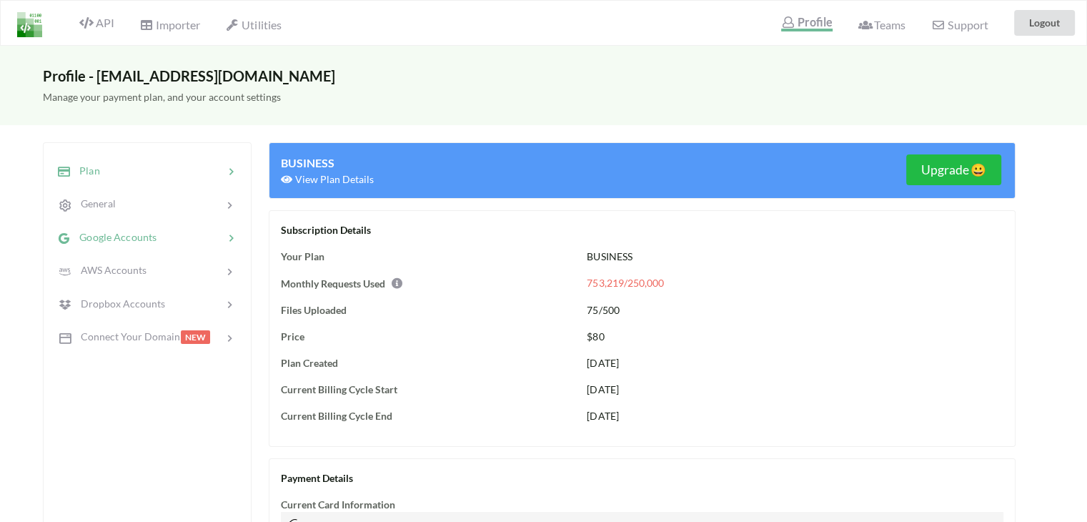
click at [90, 237] on span "Google Accounts" at bounding box center [114, 237] width 86 height 12
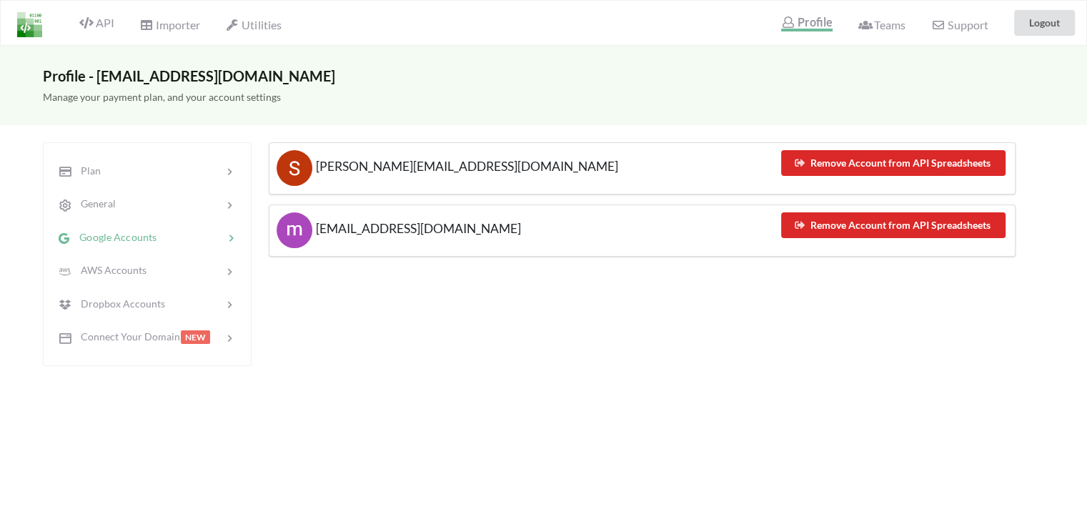
click at [334, 167] on span "[PERSON_NAME][EMAIL_ADDRESS][DOMAIN_NAME]" at bounding box center [465, 166] width 306 height 15
click at [110, 26] on span "API" at bounding box center [96, 24] width 34 height 17
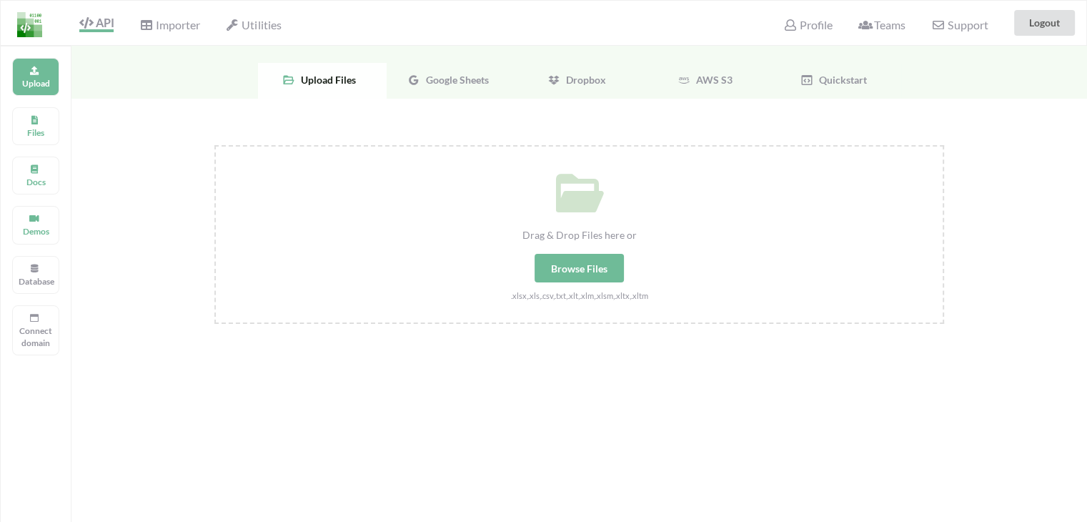
click at [437, 82] on span "Google Sheets" at bounding box center [454, 80] width 69 height 12
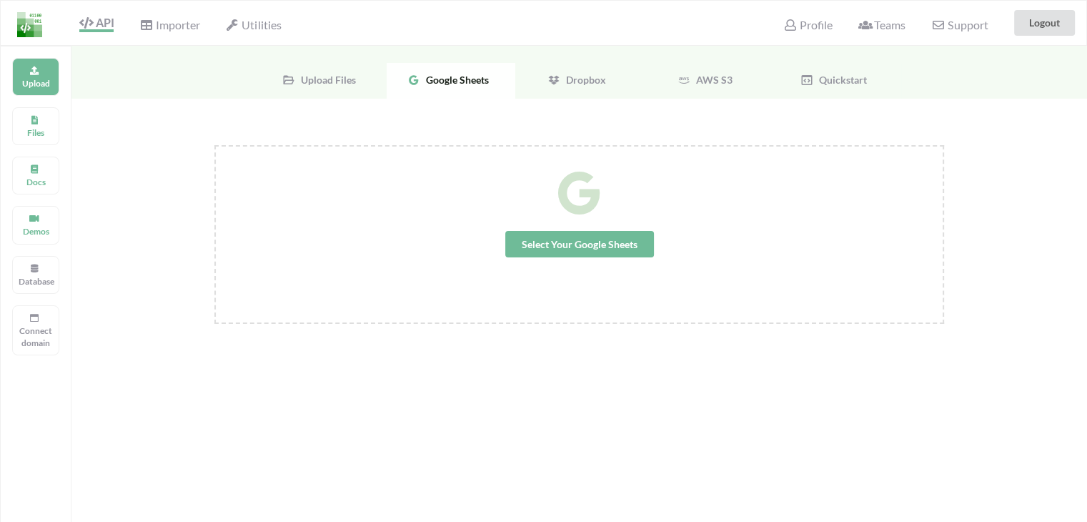
click at [580, 247] on span "Select Your Google Sheets" at bounding box center [579, 244] width 149 height 26
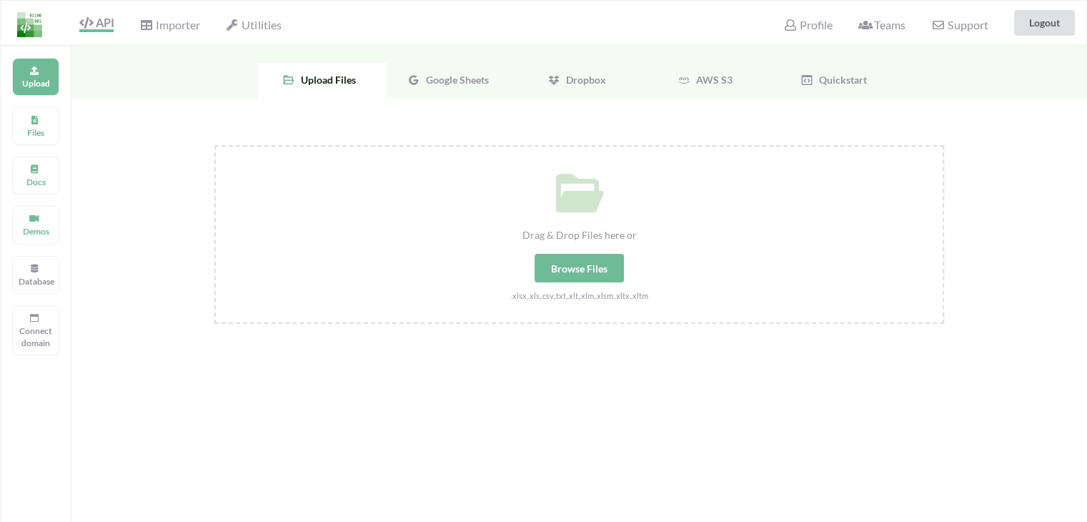
click at [450, 89] on div "Google Sheets" at bounding box center [451, 81] width 129 height 36
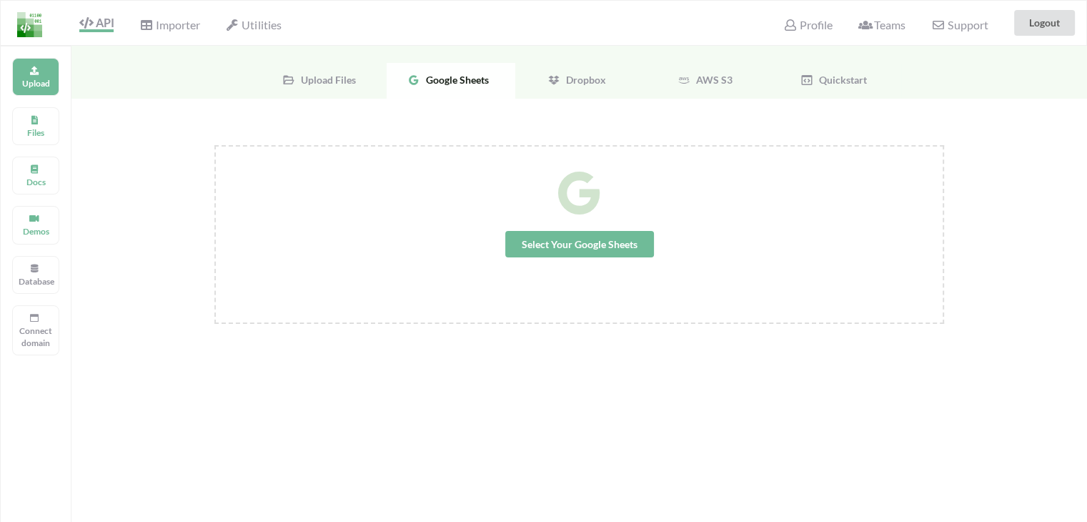
click at [552, 252] on span "Select Your Google Sheets" at bounding box center [579, 244] width 149 height 26
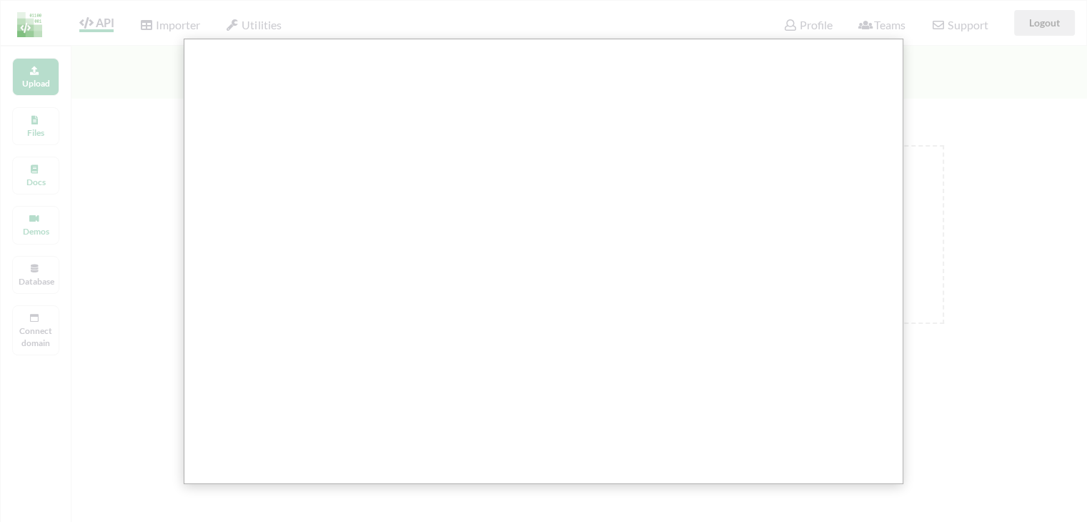
click at [66, 167] on div at bounding box center [545, 466] width 1090 height 932
click at [69, 168] on div at bounding box center [545, 466] width 1090 height 932
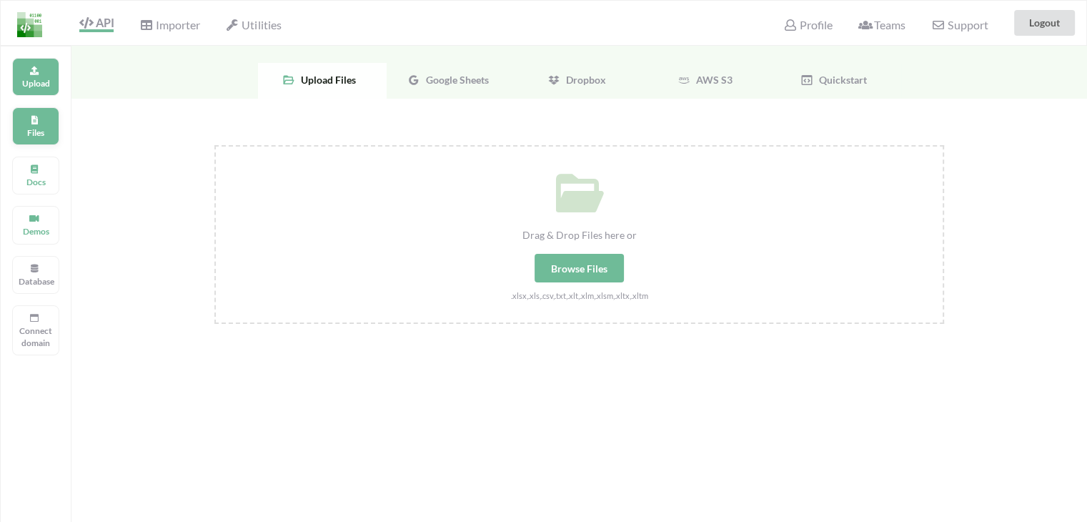
click at [41, 131] on p "Files" at bounding box center [36, 132] width 34 height 12
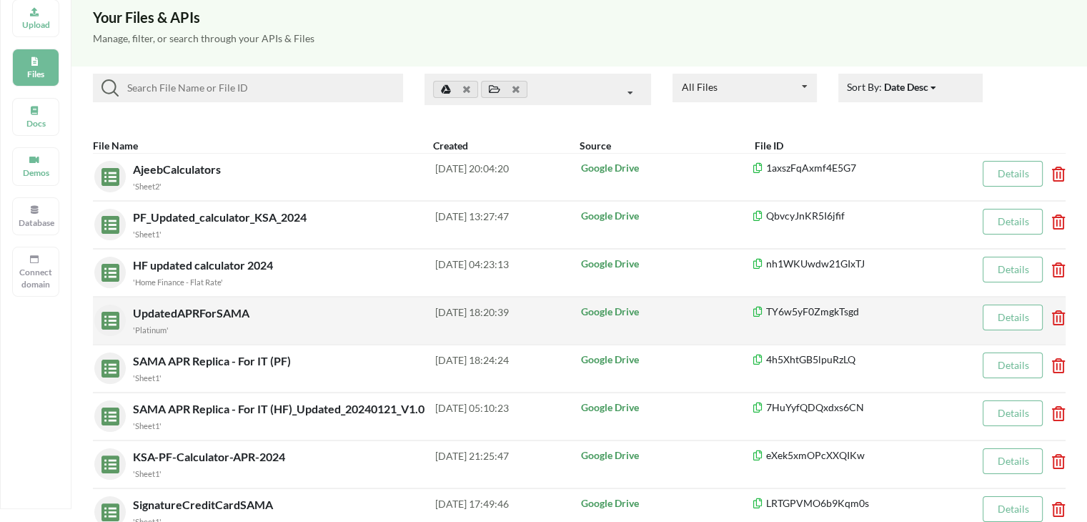
scroll to position [71, 0]
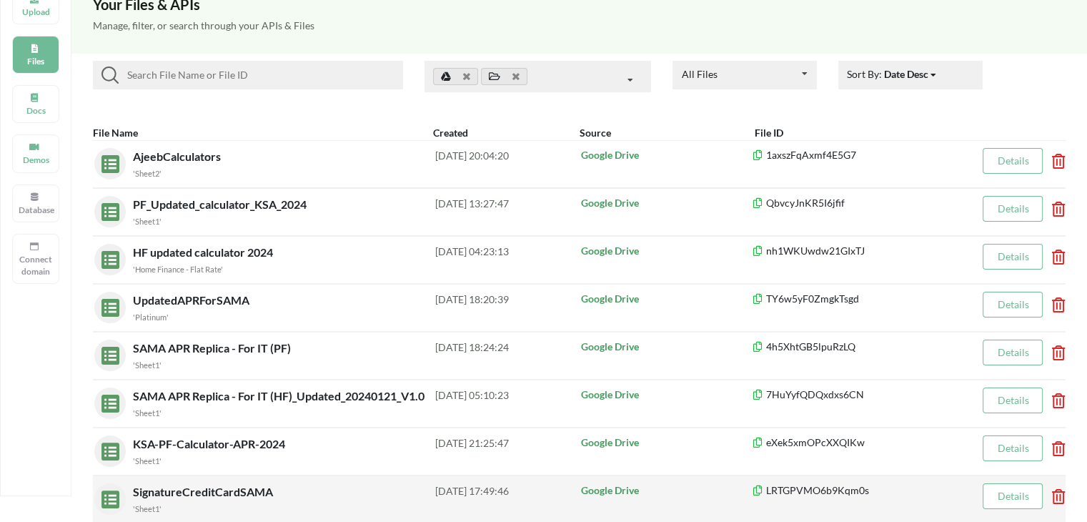
click at [206, 492] on span "SignatureCreditCardSAMA" at bounding box center [204, 492] width 143 height 14
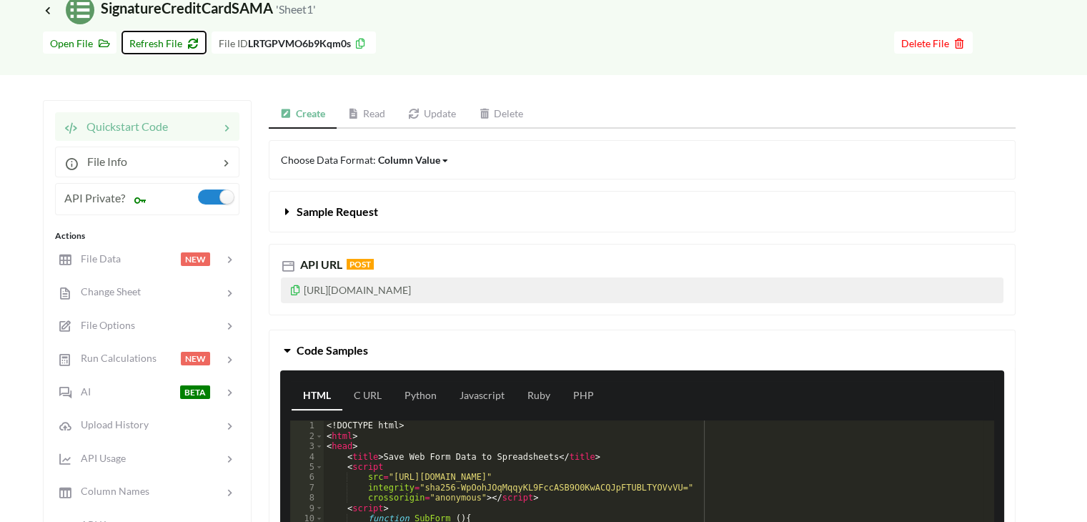
click at [180, 40] on span "Refresh File" at bounding box center [163, 43] width 69 height 12
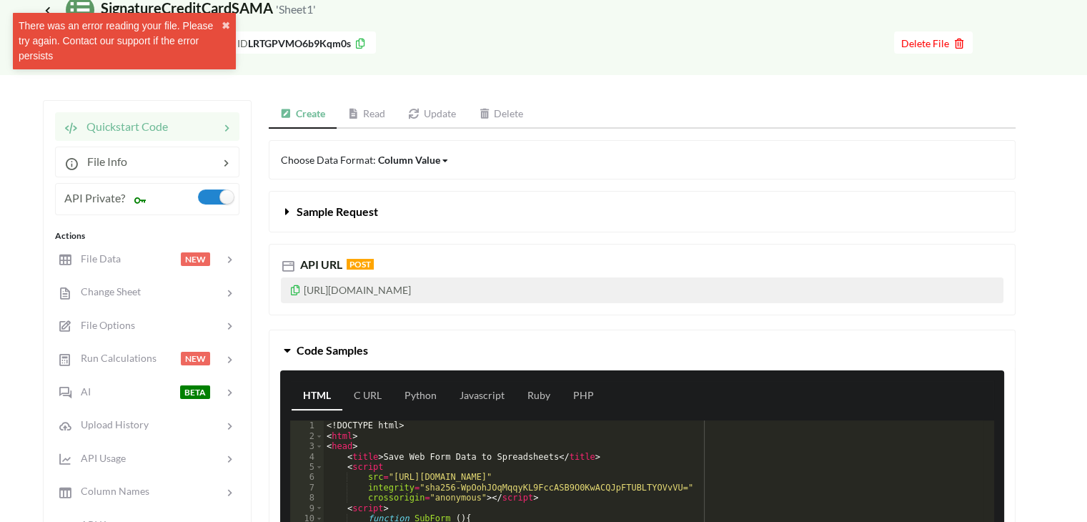
click at [377, 117] on link "Read" at bounding box center [367, 114] width 61 height 29
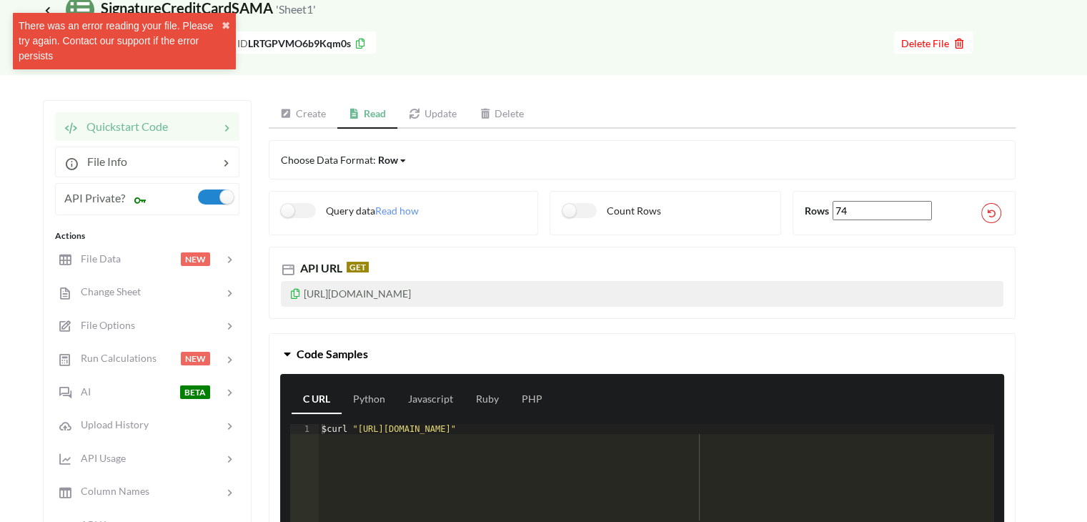
click at [297, 293] on icon at bounding box center [295, 292] width 12 height 10
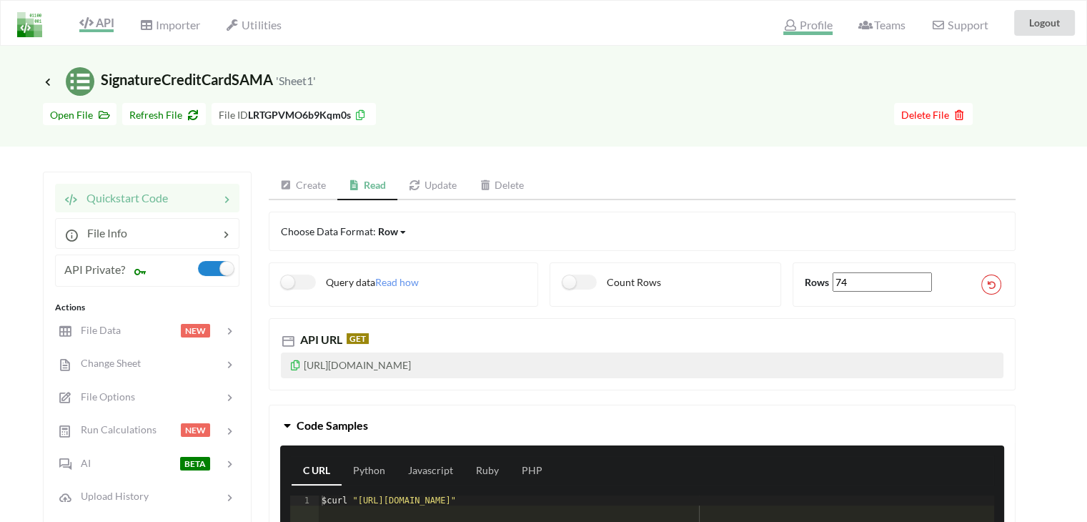
click at [806, 25] on span "Profile" at bounding box center [807, 26] width 49 height 17
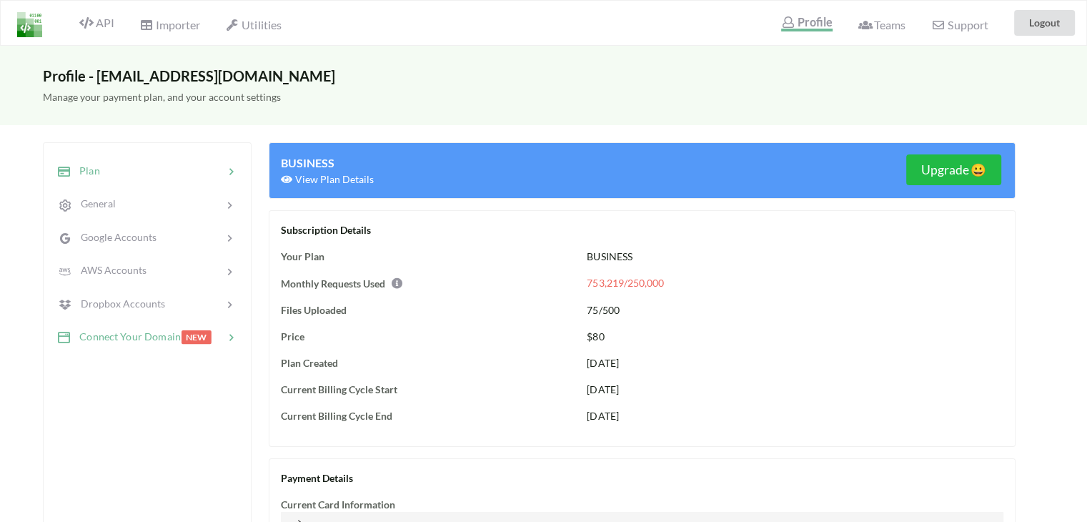
click at [143, 329] on div "Connect Your Domain" at bounding box center [118, 337] width 124 height 16
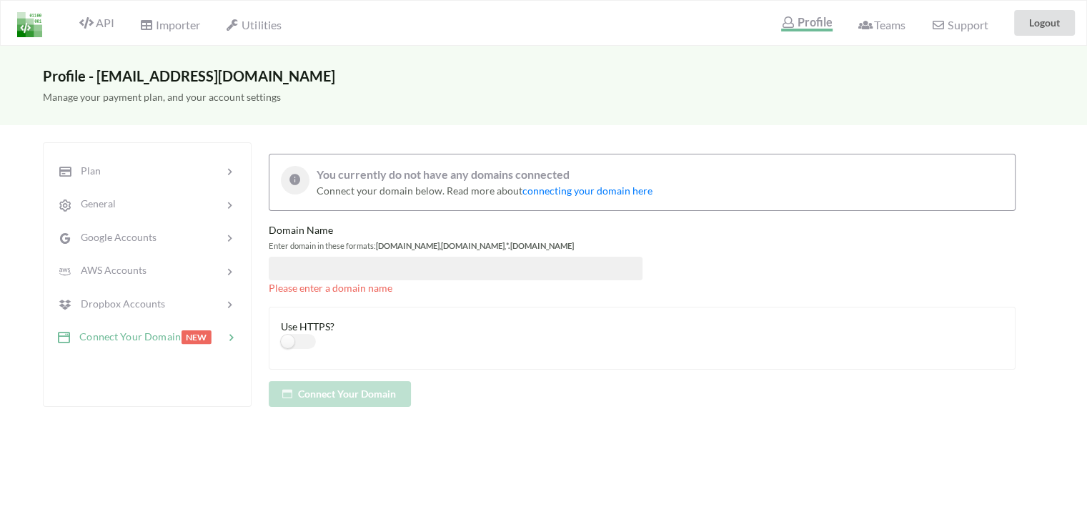
click at [134, 337] on span "Connect Your Domain" at bounding box center [126, 336] width 110 height 12
click at [103, 330] on span "Connect Your Domain" at bounding box center [126, 336] width 110 height 12
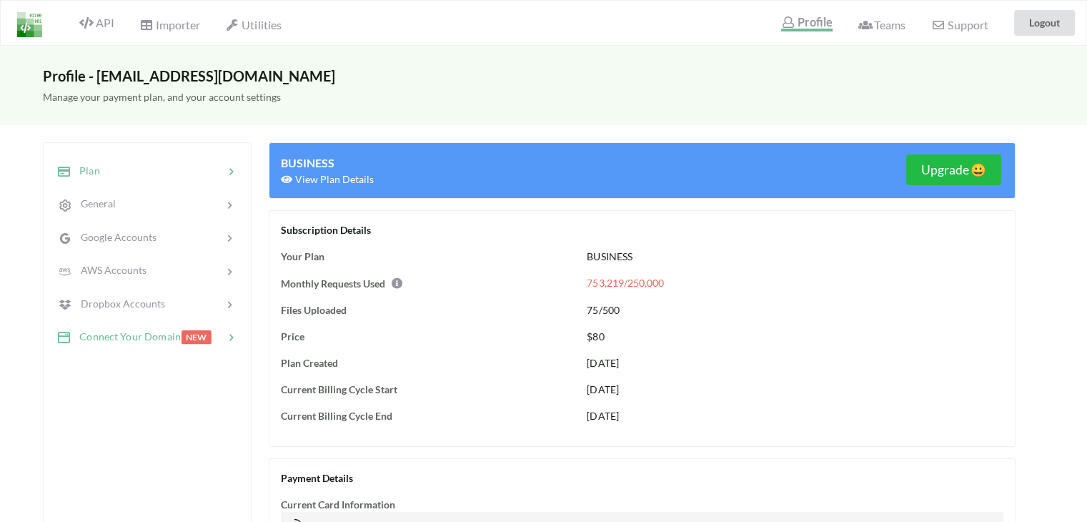
click at [99, 330] on span "Connect Your Domain" at bounding box center [126, 336] width 110 height 12
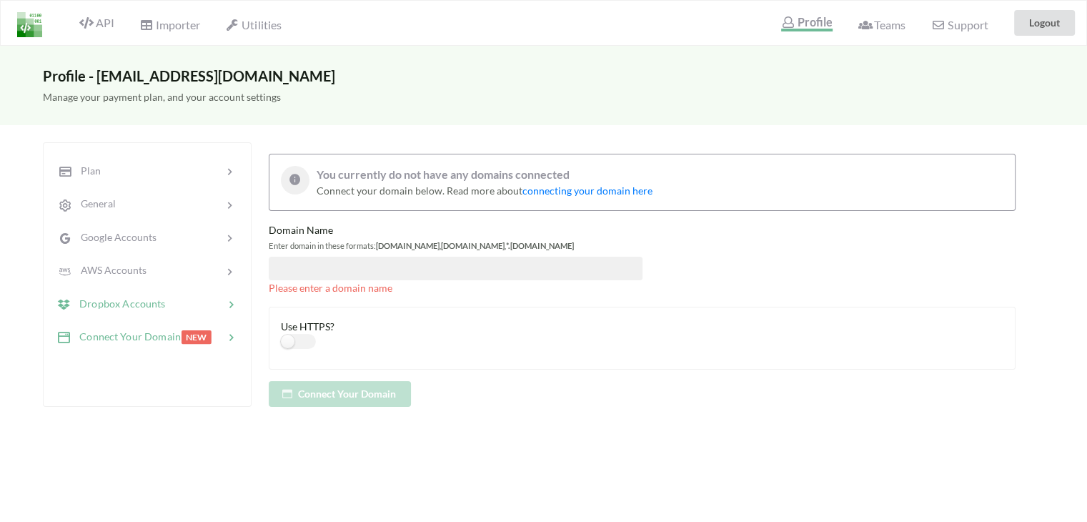
click at [100, 304] on span "Dropbox Accounts" at bounding box center [118, 303] width 95 height 12
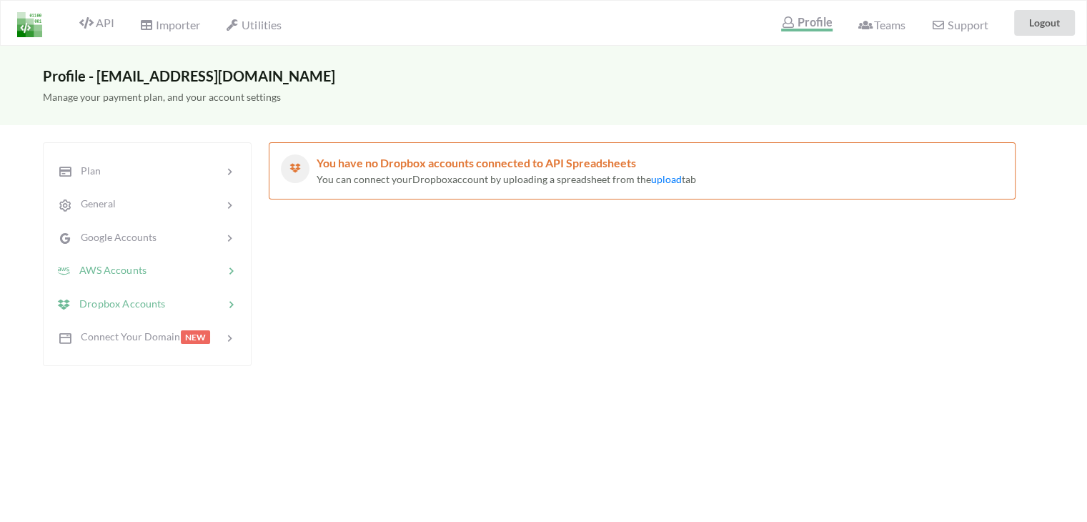
click at [107, 274] on div "AWS Accounts" at bounding box center [101, 270] width 90 height 16
click at [114, 231] on span "Google Accounts" at bounding box center [114, 237] width 86 height 12
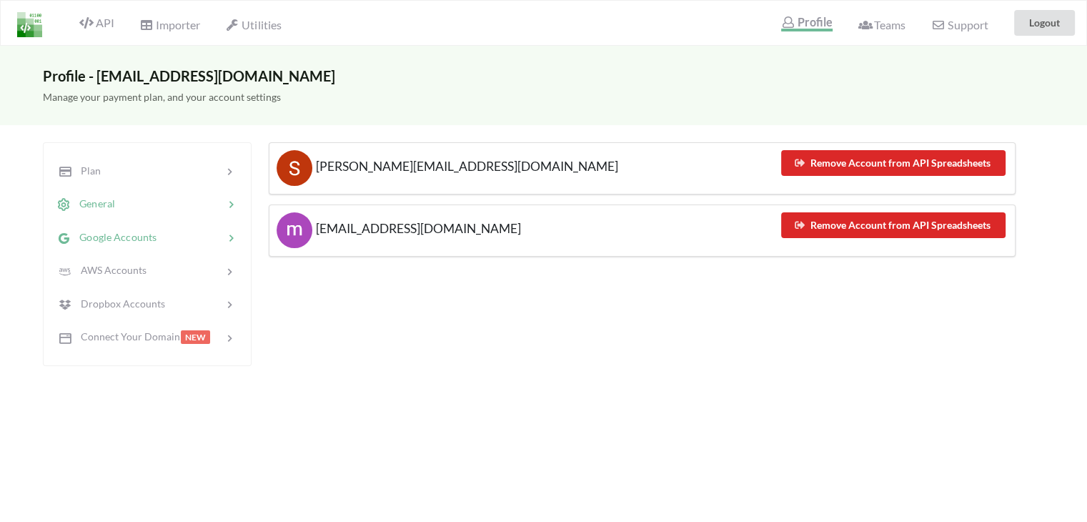
click at [102, 204] on span "General" at bounding box center [93, 203] width 44 height 12
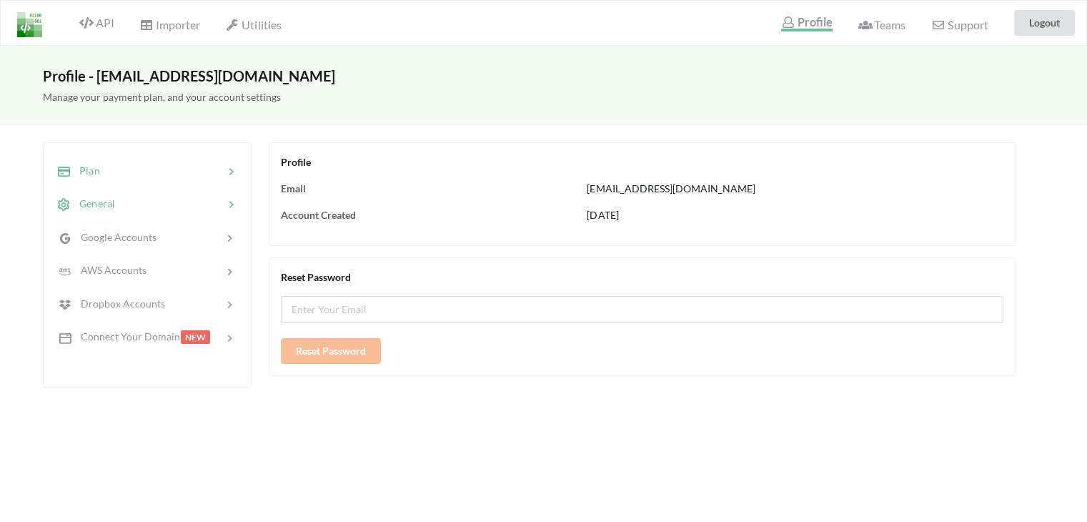
click at [94, 169] on span "Plan" at bounding box center [85, 170] width 29 height 12
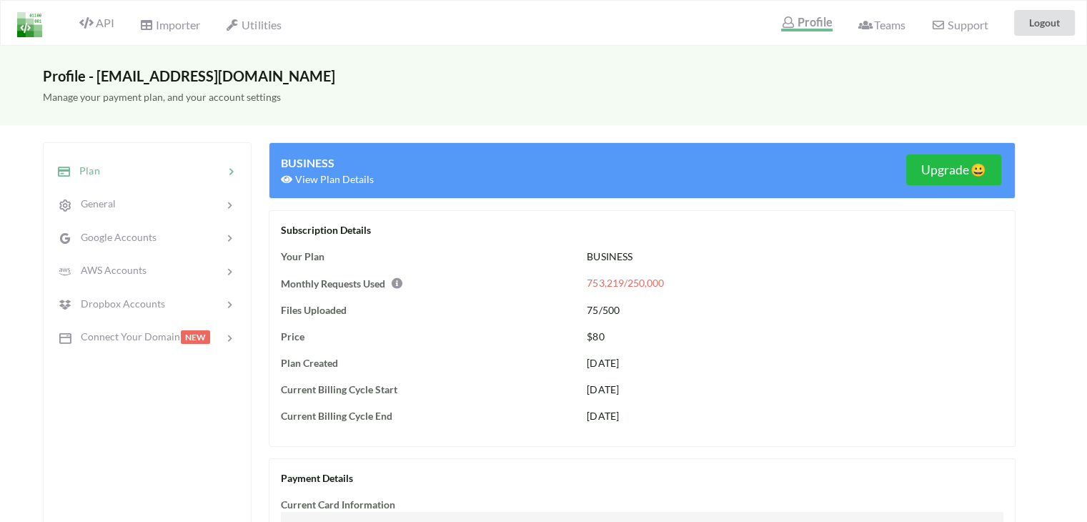
click at [633, 284] on span "753,219/250,000" at bounding box center [625, 283] width 76 height 12
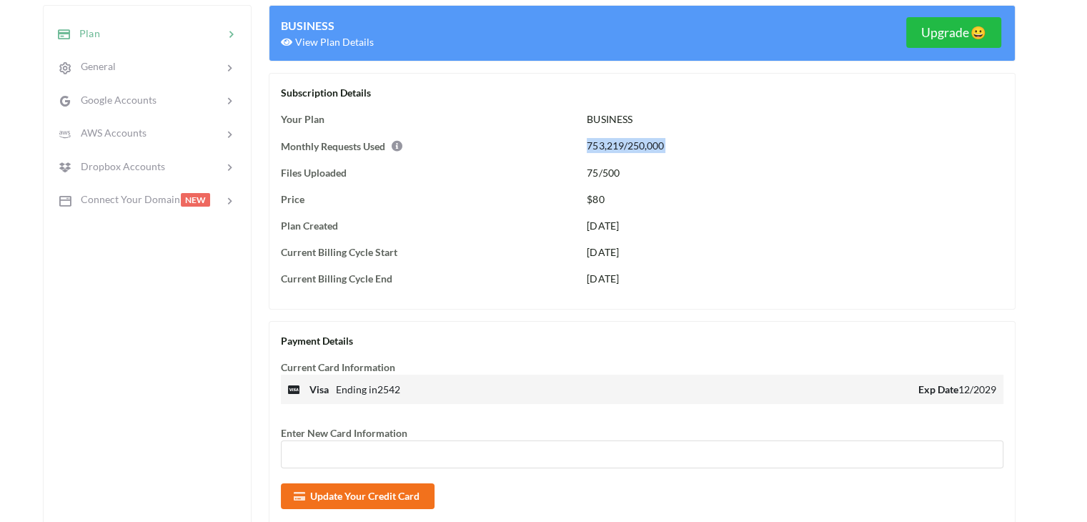
scroll to position [143, 0]
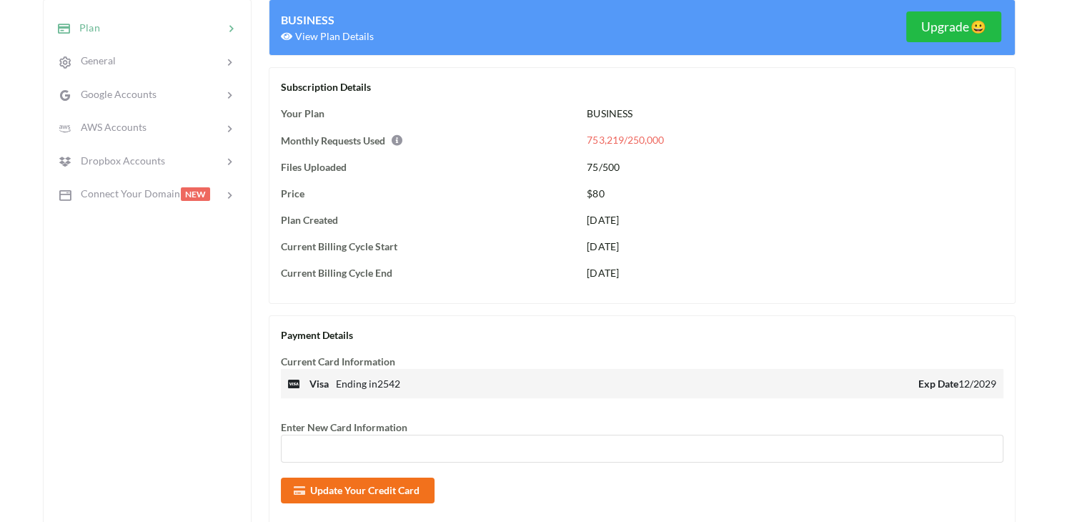
click at [500, 182] on div "Subscription Details Your Plan BUSINESS Monthly Requests Used 753,219/250,000 F…" at bounding box center [642, 185] width 747 height 237
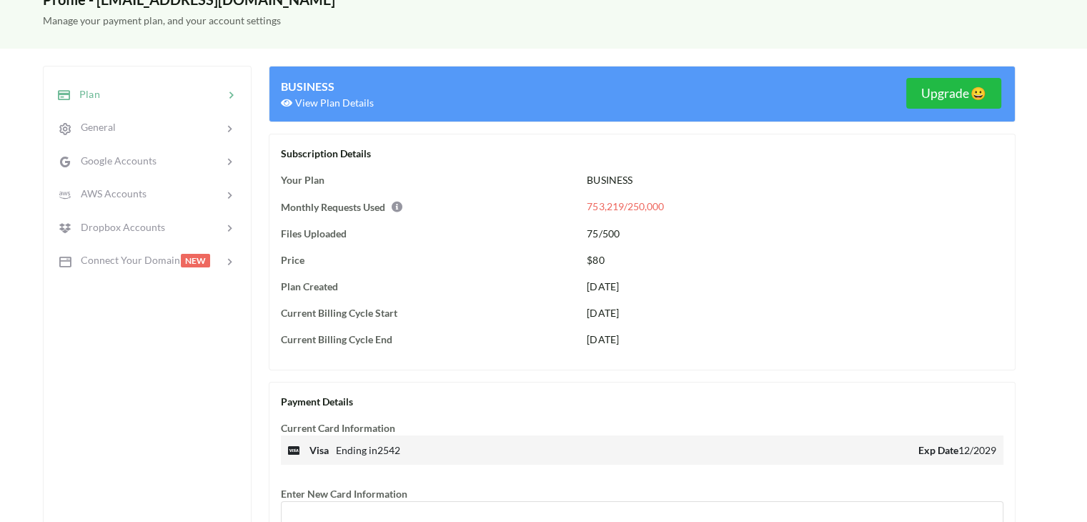
scroll to position [0, 0]
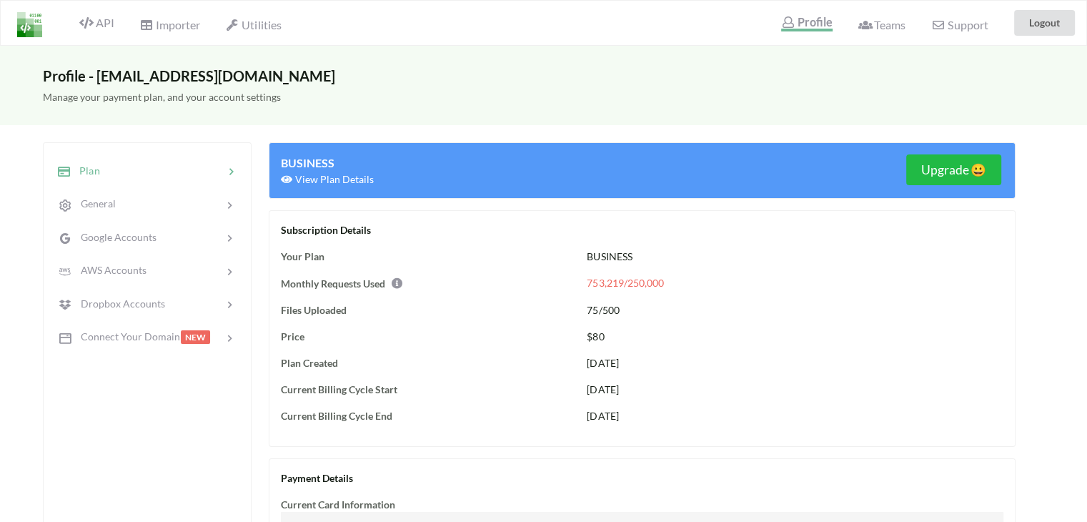
click at [333, 178] on span "View Plan Details" at bounding box center [327, 179] width 93 height 12
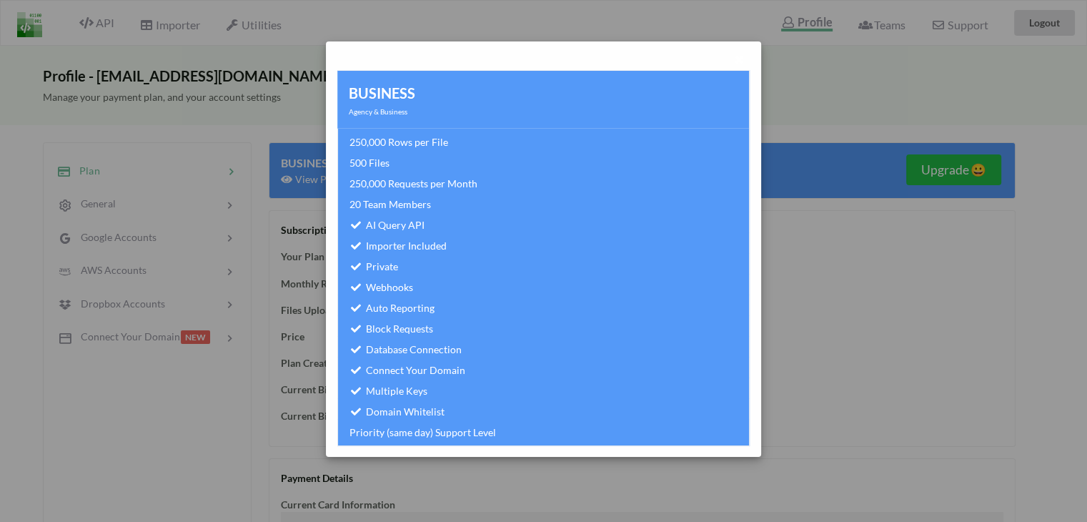
click at [838, 258] on div "BUSINESS Agency & Business 250,000 Rows per File 500 Files 250,000 Requests per…" at bounding box center [543, 261] width 1087 height 522
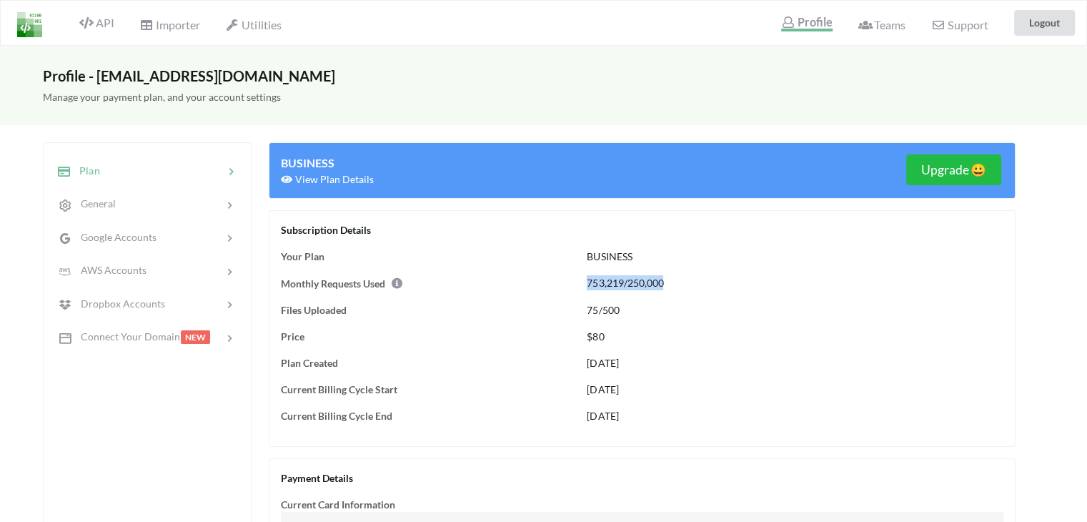
drag, startPoint x: 586, startPoint y: 283, endPoint x: 667, endPoint y: 288, distance: 81.6
click at [667, 288] on div "753,219/250,000" at bounding box center [804, 283] width 434 height 16
click at [675, 283] on div "753,219/250,000" at bounding box center [804, 283] width 434 height 16
drag, startPoint x: 683, startPoint y: 284, endPoint x: 670, endPoint y: 287, distance: 13.9
click at [682, 284] on div "753,219/250,000" at bounding box center [804, 283] width 434 height 16
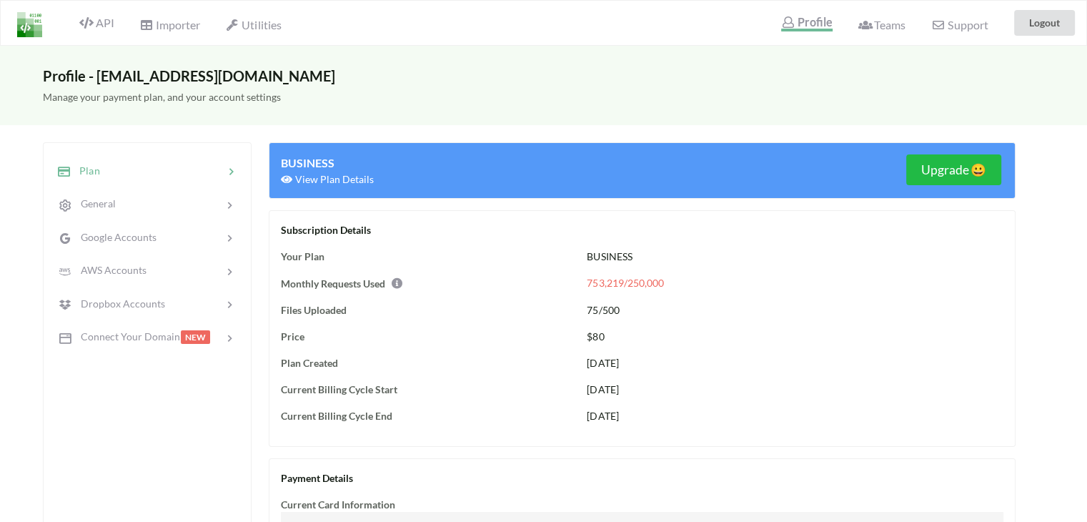
click at [331, 289] on div "Monthly Requests Used" at bounding box center [425, 283] width 289 height 16
drag, startPoint x: 282, startPoint y: 288, endPoint x: 700, endPoint y: 286, distance: 417.3
click at [700, 286] on div "Monthly Requests Used 753,219/250,000" at bounding box center [642, 283] width 722 height 16
copy div "Monthly Requests Used 753,219/250,000"
click at [103, 24] on span "API" at bounding box center [96, 24] width 34 height 17
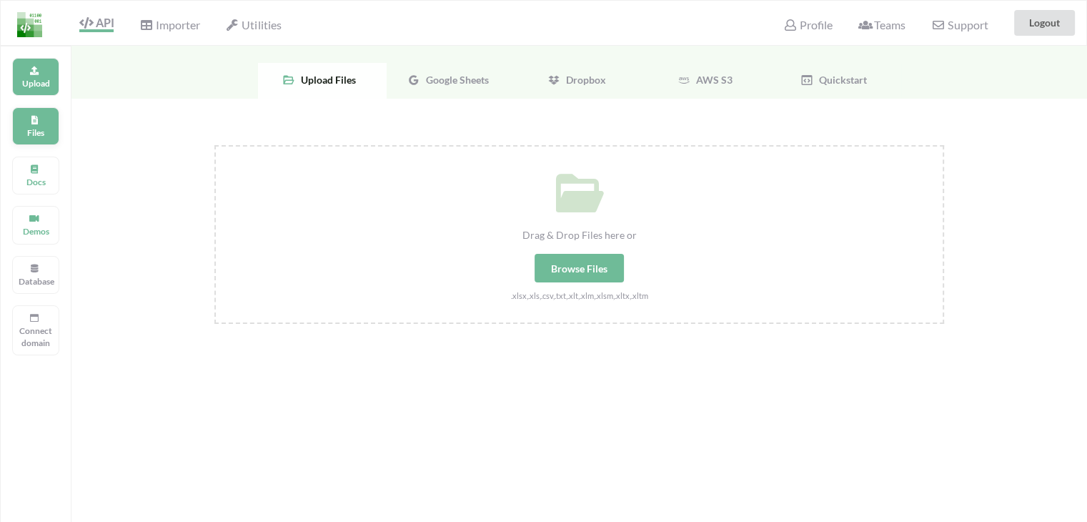
click at [36, 128] on p "Files" at bounding box center [36, 132] width 34 height 12
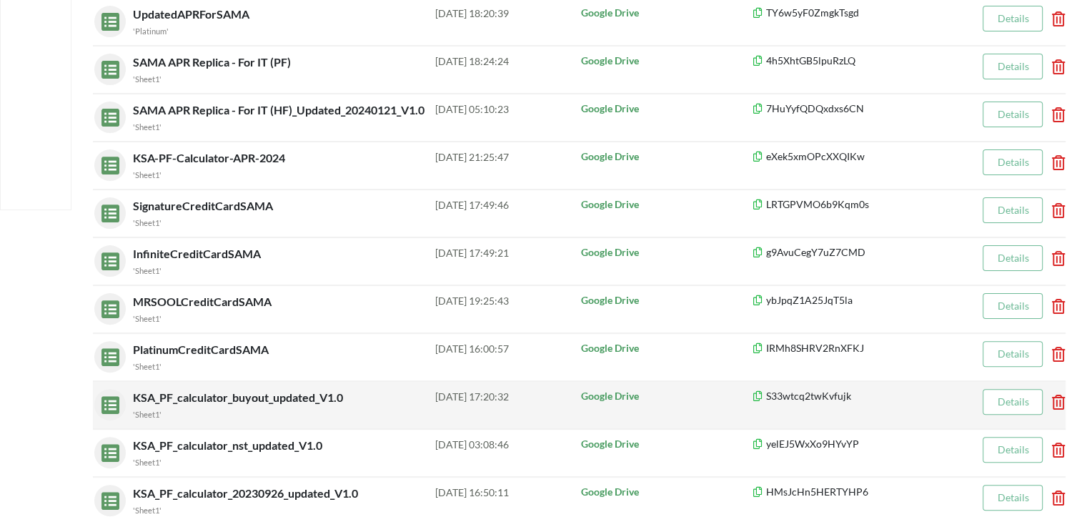
scroll to position [286, 0]
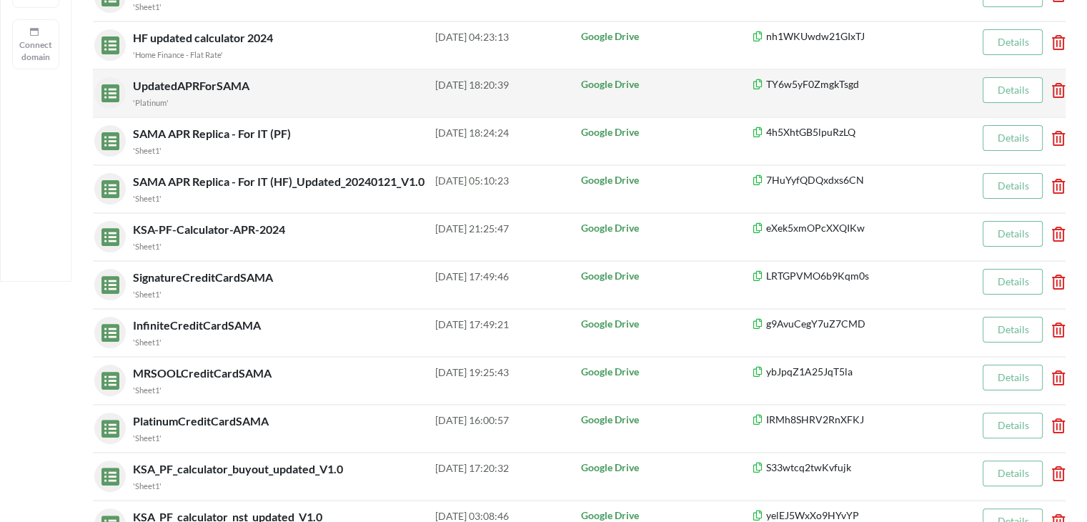
click at [195, 83] on span "UpdatedAPRForSAMA" at bounding box center [192, 86] width 119 height 14
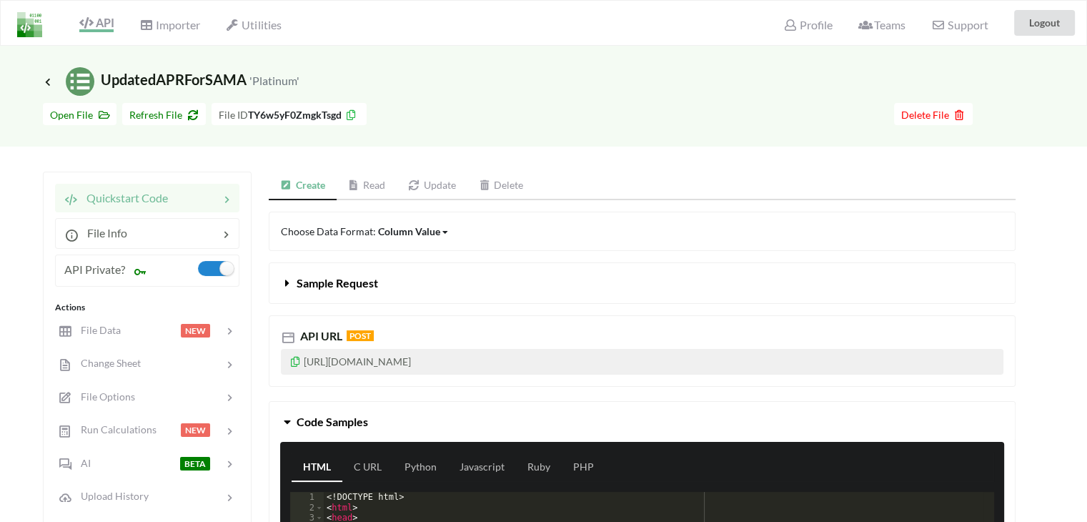
click at [369, 188] on link "Read" at bounding box center [367, 186] width 61 height 29
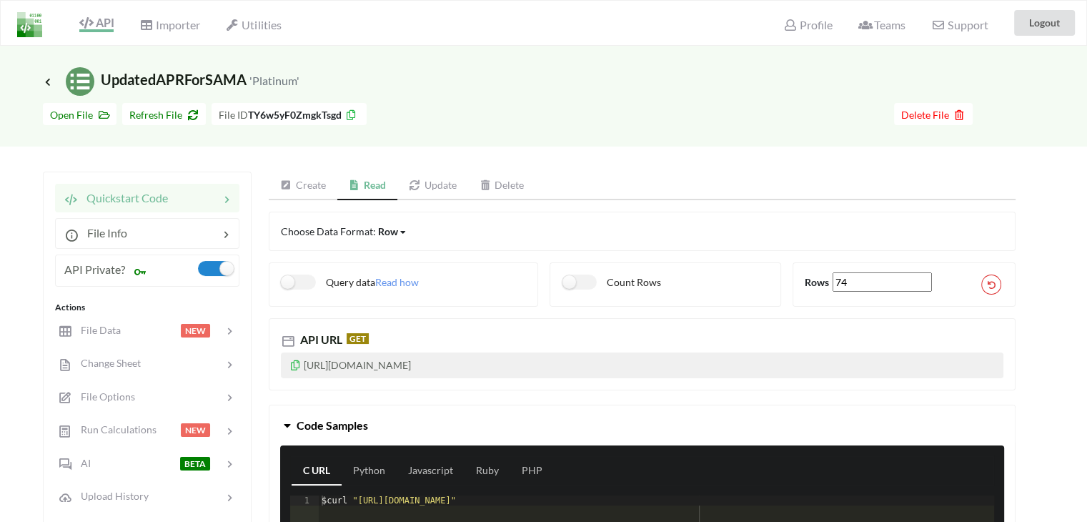
click at [285, 336] on icon at bounding box center [288, 341] width 14 height 14
click at [292, 364] on icon at bounding box center [295, 363] width 12 height 10
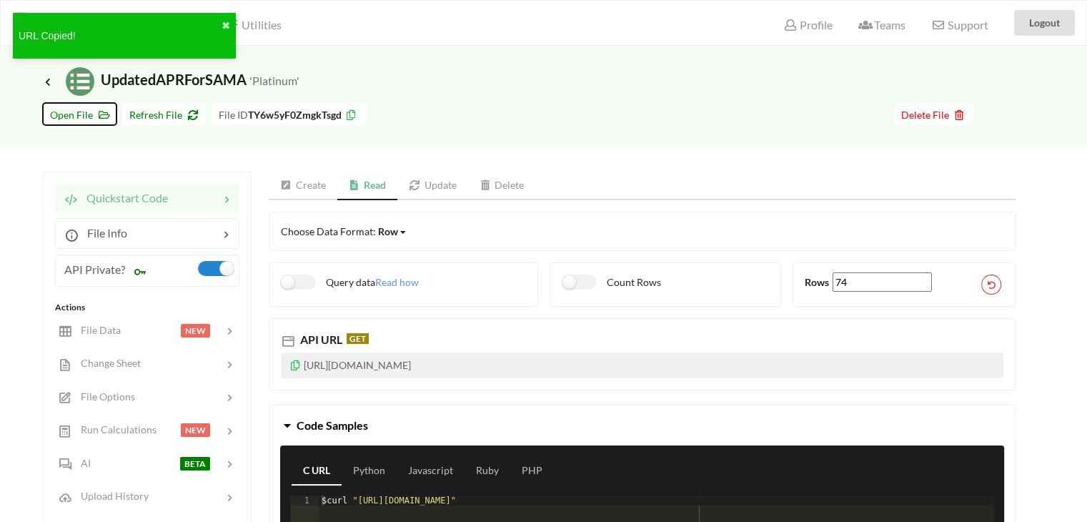
click at [85, 114] on span "Open File" at bounding box center [79, 115] width 59 height 12
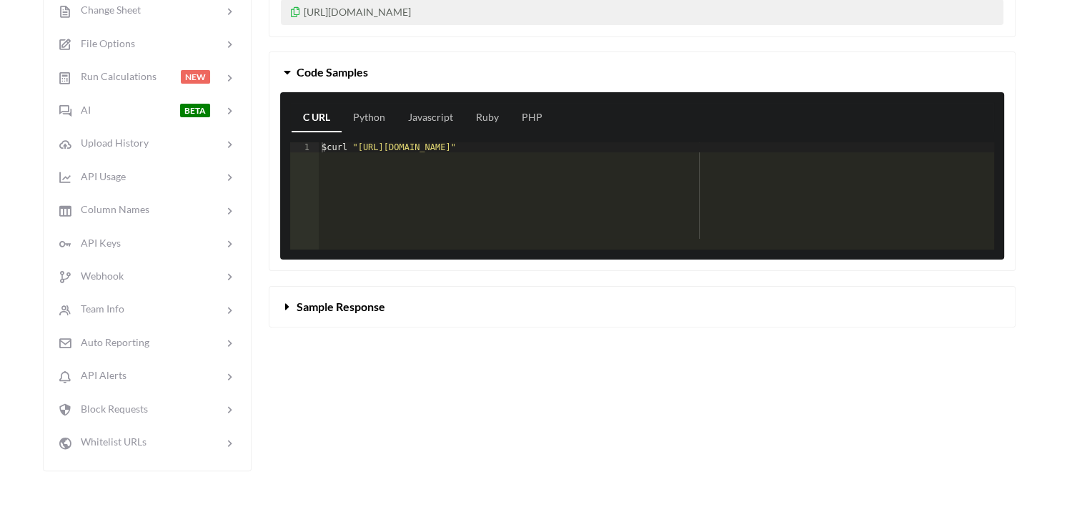
scroll to position [429, 0]
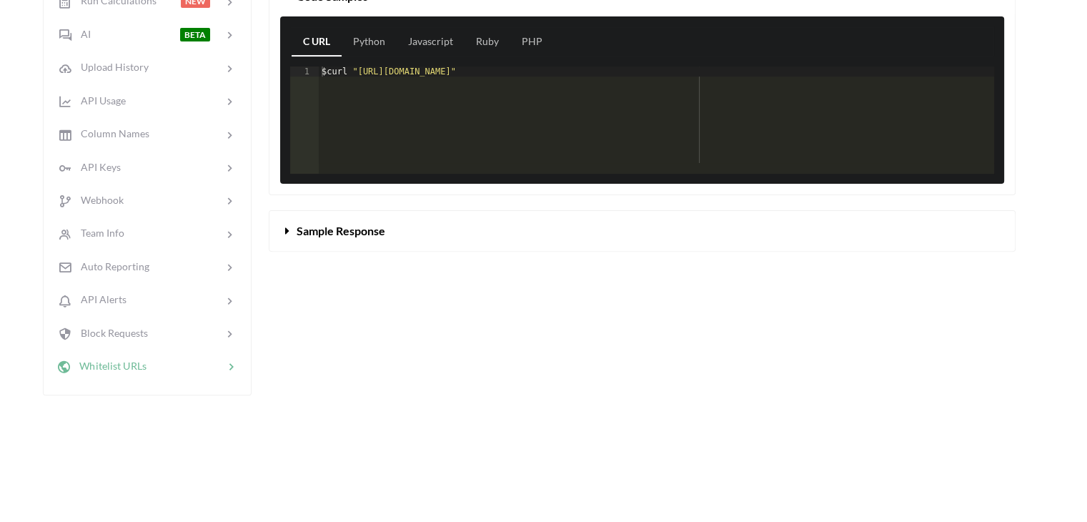
click at [154, 358] on div at bounding box center [184, 366] width 77 height 16
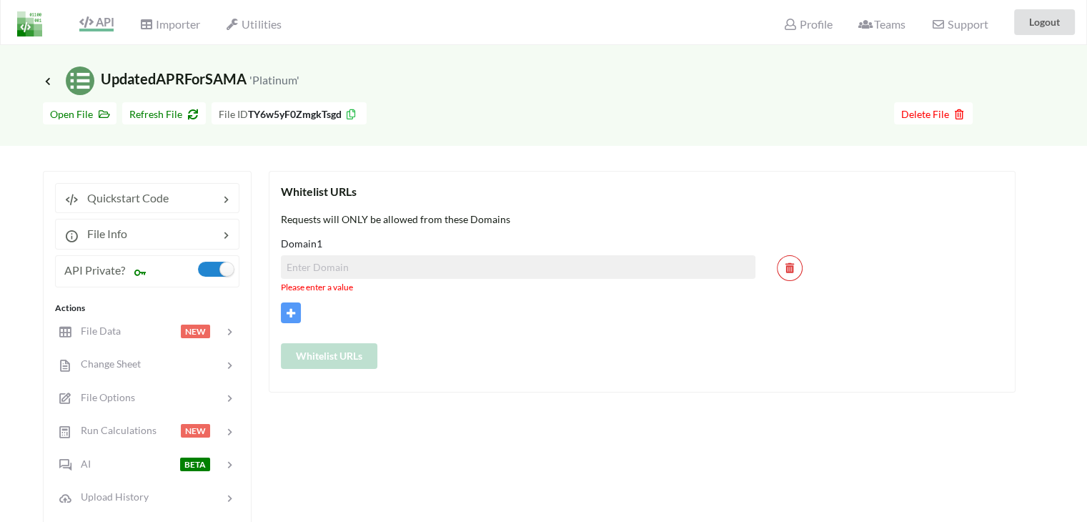
scroll to position [0, 0]
click at [818, 26] on span "Profile" at bounding box center [807, 26] width 49 height 17
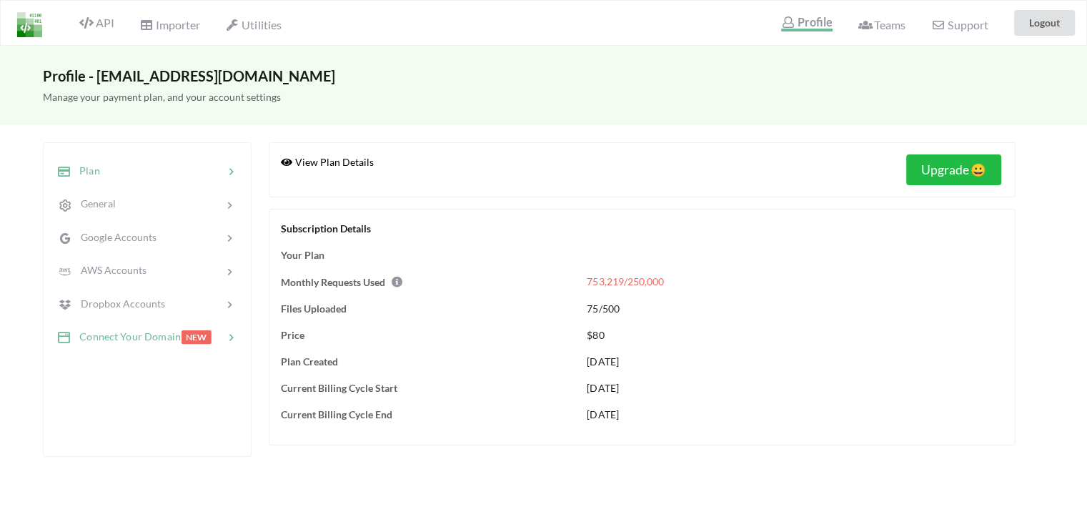
click at [156, 334] on span "Connect Your Domain" at bounding box center [126, 336] width 110 height 12
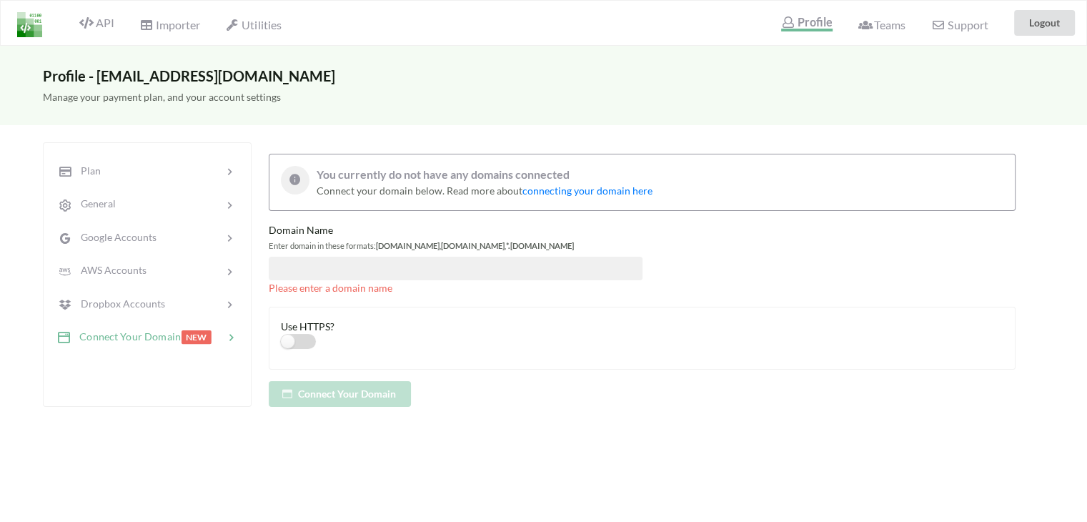
click at [294, 342] on label at bounding box center [298, 341] width 35 height 15
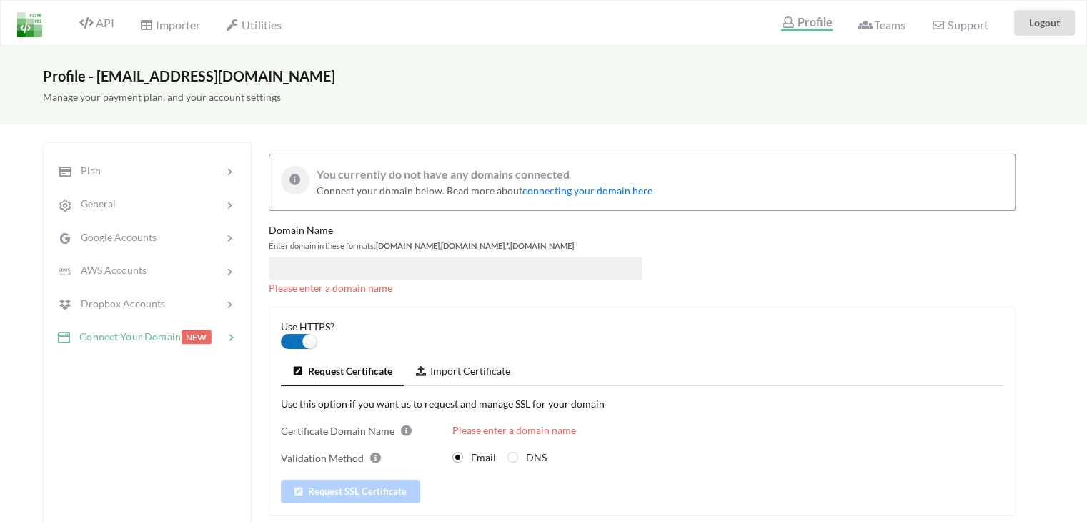
click at [294, 342] on label at bounding box center [298, 341] width 35 height 15
checkbox input "false"
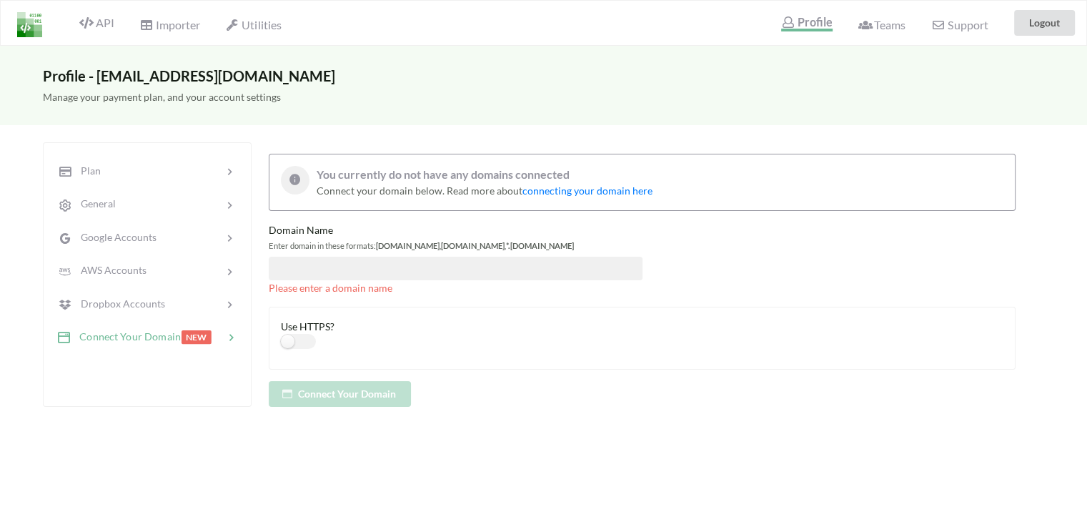
click at [300, 275] on input at bounding box center [456, 269] width 374 height 24
type input "a"
click at [93, 24] on icon at bounding box center [86, 22] width 14 height 11
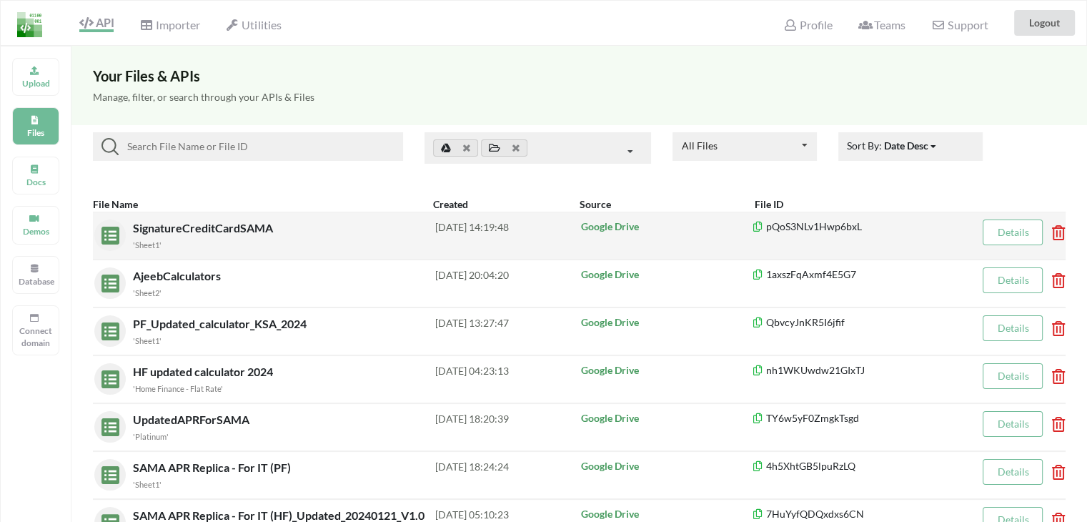
click at [184, 227] on span "SignatureCreditCardSAMA" at bounding box center [204, 228] width 143 height 14
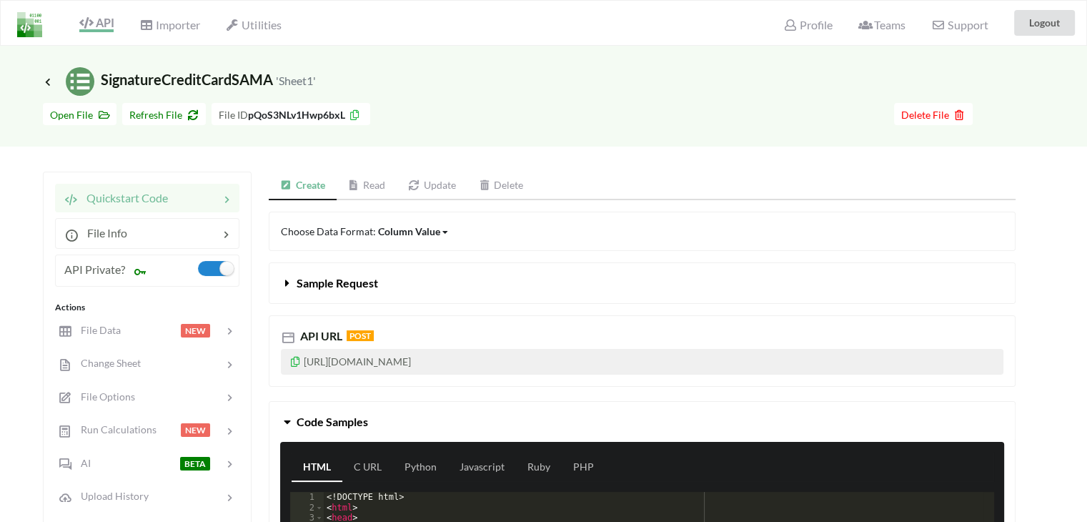
click at [374, 187] on link "Read" at bounding box center [367, 186] width 61 height 29
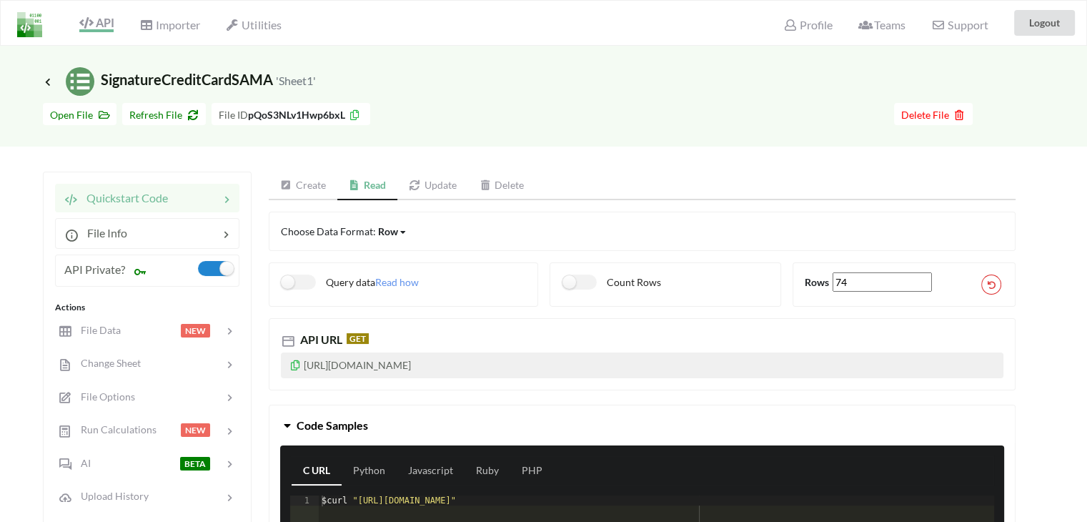
click at [295, 362] on icon at bounding box center [295, 363] width 12 height 10
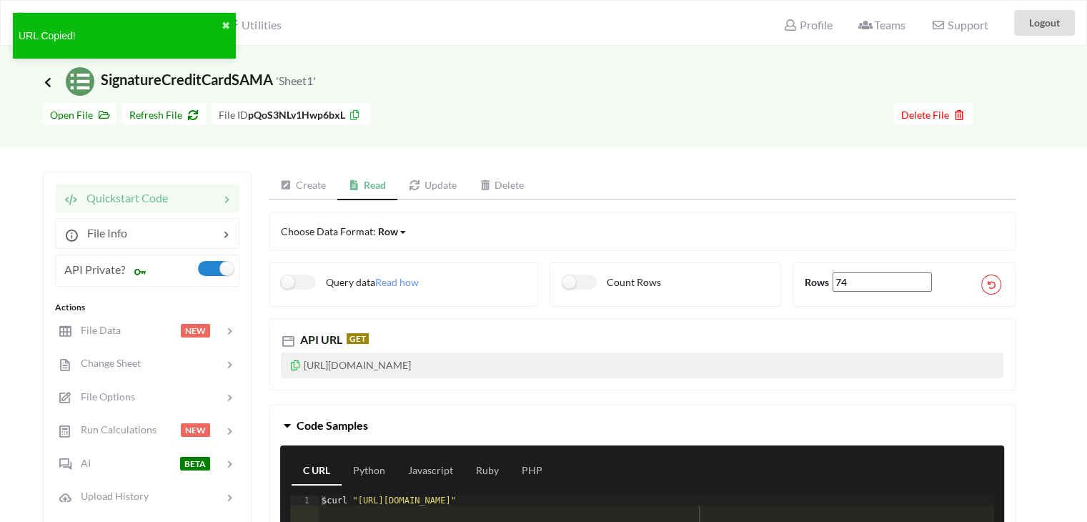
click at [49, 81] on icon at bounding box center [47, 81] width 13 height 11
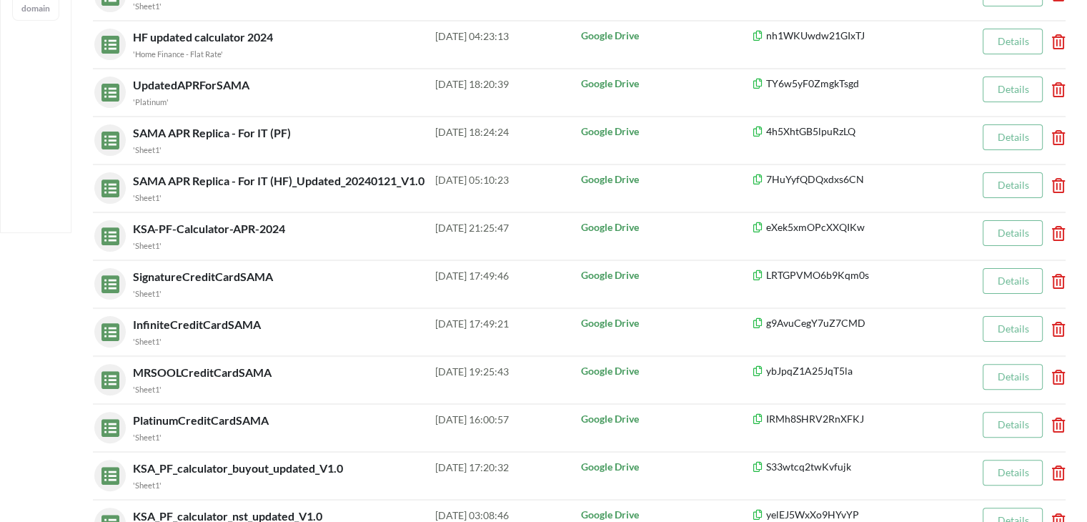
scroll to position [500, 0]
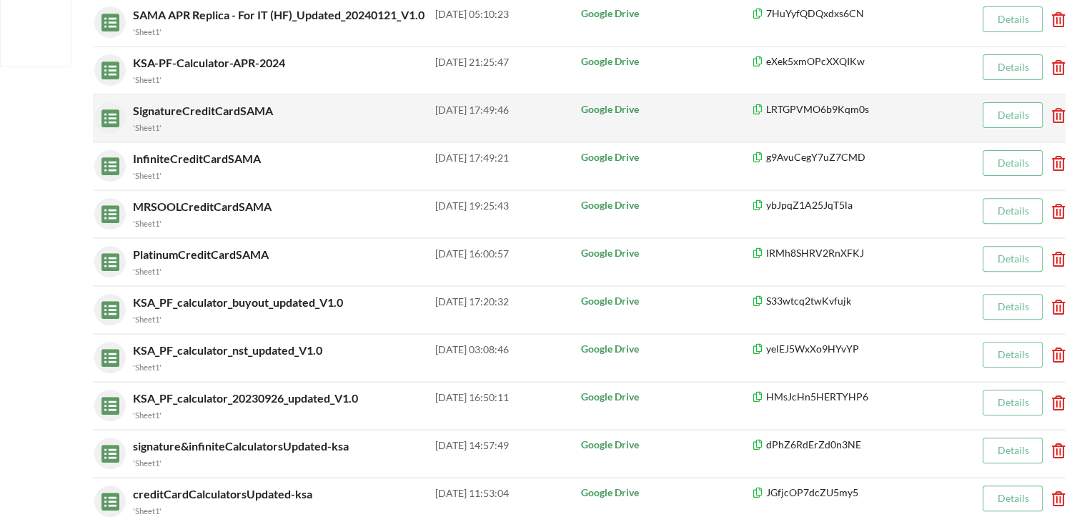
click at [189, 111] on span "SignatureCreditCardSAMA" at bounding box center [204, 111] width 143 height 14
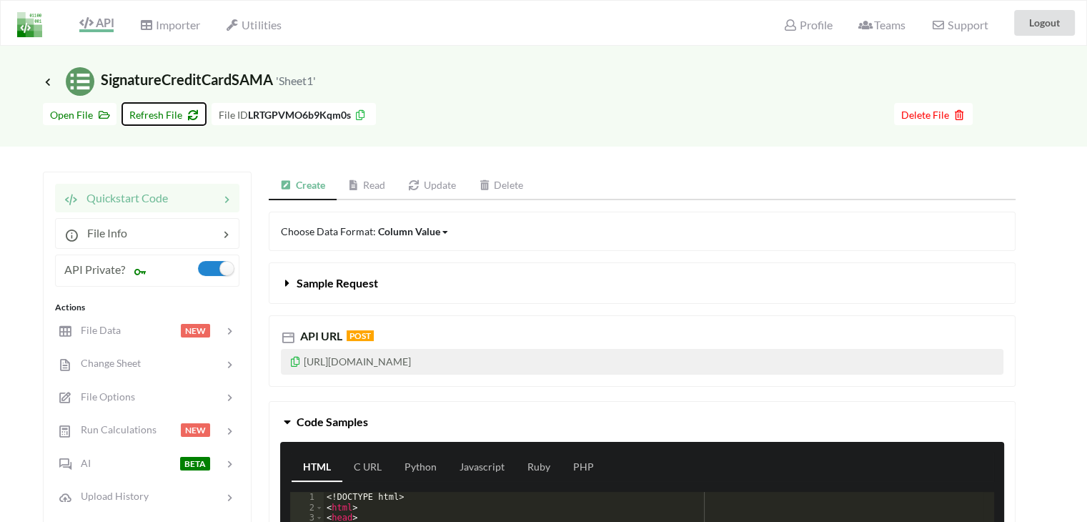
click at [149, 116] on span "Refresh File" at bounding box center [163, 115] width 69 height 12
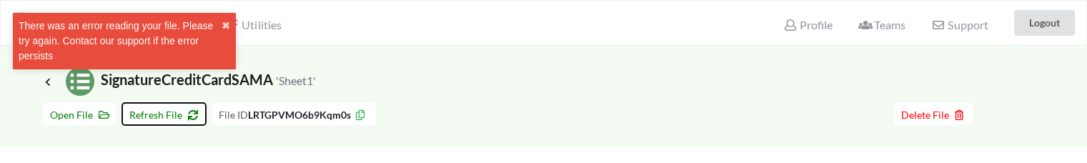
click at [167, 112] on span "Refresh File" at bounding box center [163, 115] width 69 height 12
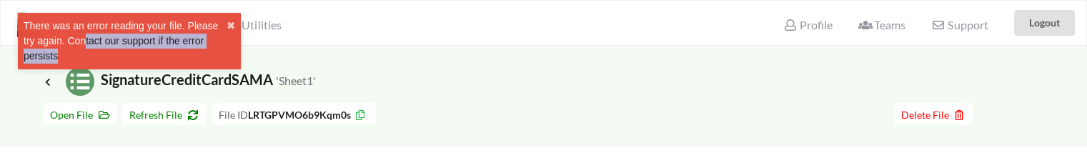
drag, startPoint x: 79, startPoint y: 51, endPoint x: 85, endPoint y: 35, distance: 17.7
click at [85, 35] on div "There was an error reading your file. Please try again. Contact our support if …" at bounding box center [125, 41] width 203 height 45
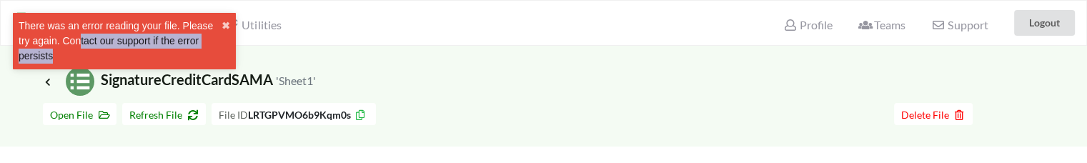
click at [85, 34] on div "There was an error reading your file. Please try again. Contact our support if …" at bounding box center [120, 41] width 203 height 45
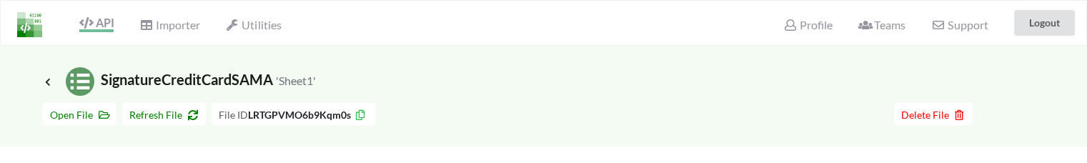
click at [85, 34] on div "API" at bounding box center [91, 22] width 64 height 27
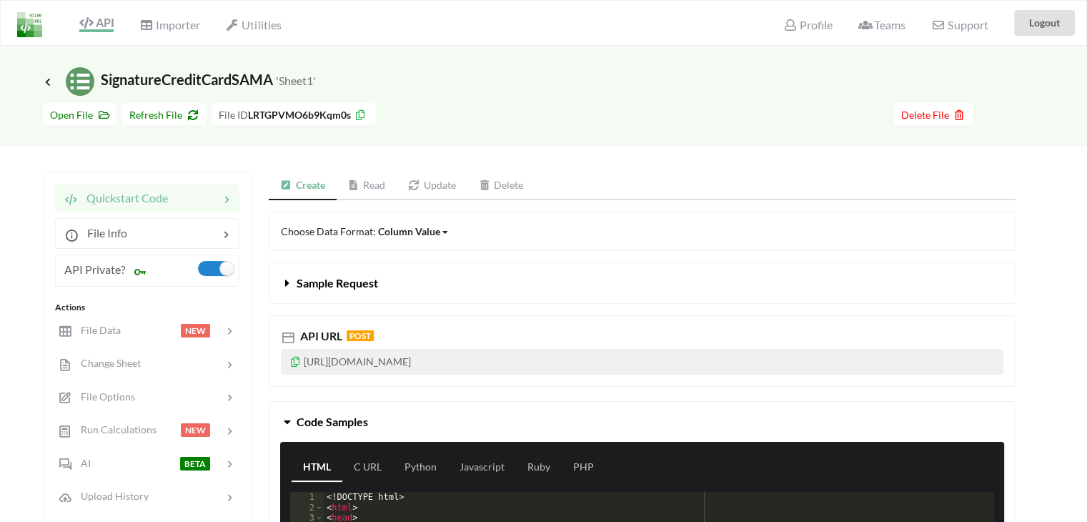
click at [383, 185] on link "Read" at bounding box center [367, 186] width 61 height 29
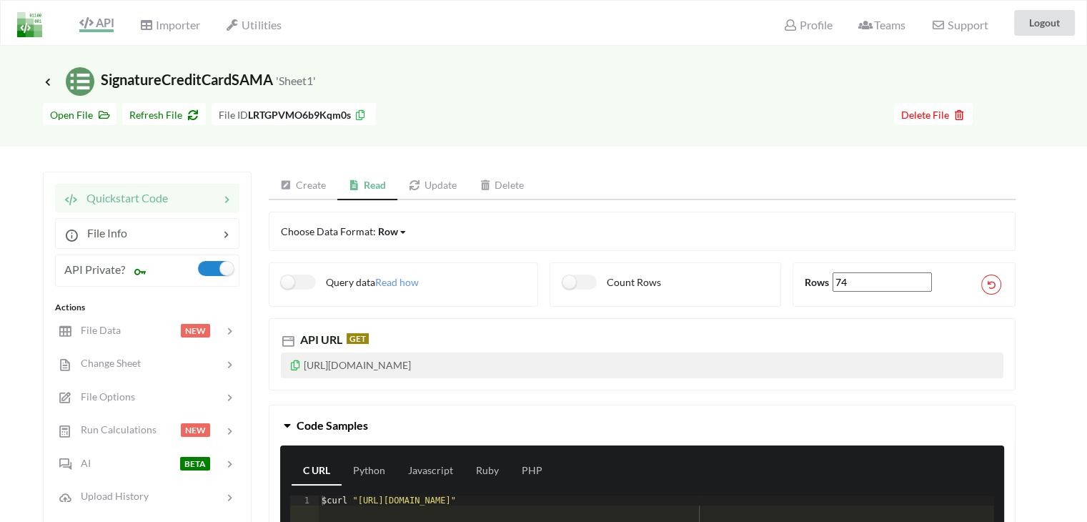
click at [294, 364] on icon at bounding box center [295, 363] width 12 height 10
click at [813, 26] on span "Profile" at bounding box center [807, 26] width 49 height 17
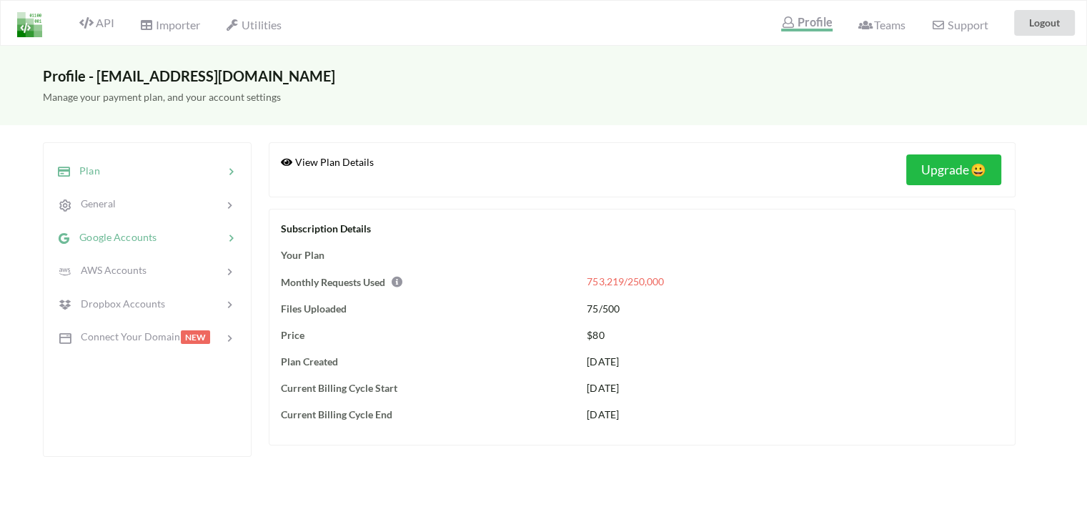
click at [116, 235] on span "Google Accounts" at bounding box center [114, 237] width 86 height 12
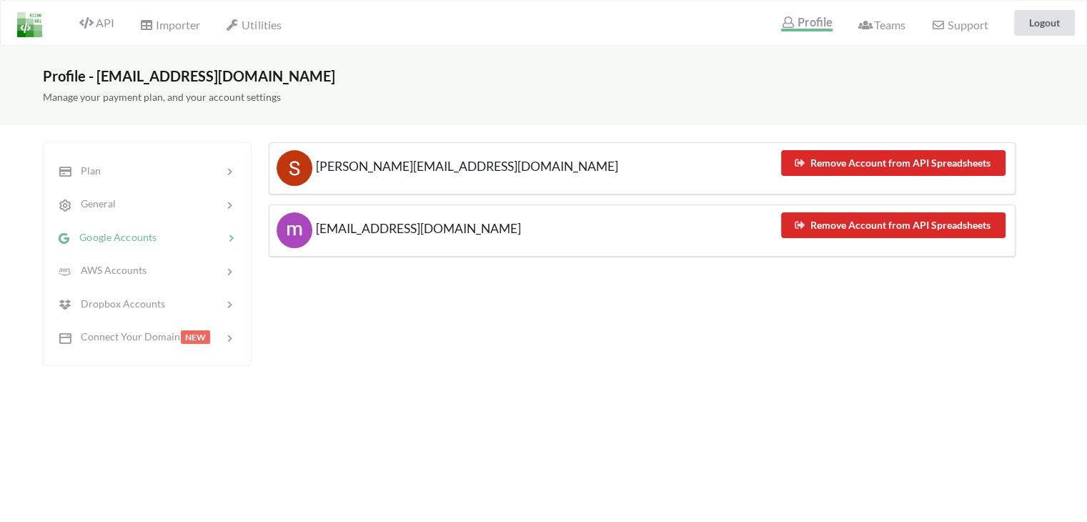
click at [455, 239] on h5 "[EMAIL_ADDRESS][DOMAIN_NAME]" at bounding box center [517, 230] width 480 height 36
click at [412, 238] on h5 "[EMAIL_ADDRESS][DOMAIN_NAME]" at bounding box center [517, 230] width 480 height 36
click at [389, 222] on span "[EMAIL_ADDRESS][DOMAIN_NAME]" at bounding box center [416, 228] width 209 height 15
click at [321, 173] on h5 "[PERSON_NAME][EMAIL_ADDRESS][DOMAIN_NAME]" at bounding box center [517, 168] width 480 height 36
click at [197, 233] on div at bounding box center [190, 237] width 67 height 16
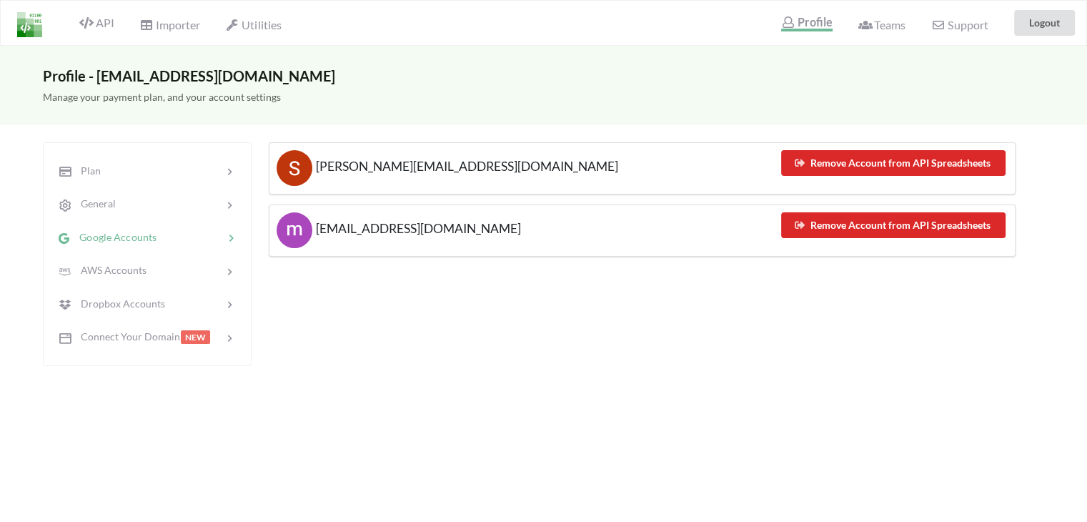
click at [197, 233] on div at bounding box center [190, 237] width 67 height 16
click at [94, 19] on span "API" at bounding box center [96, 24] width 34 height 17
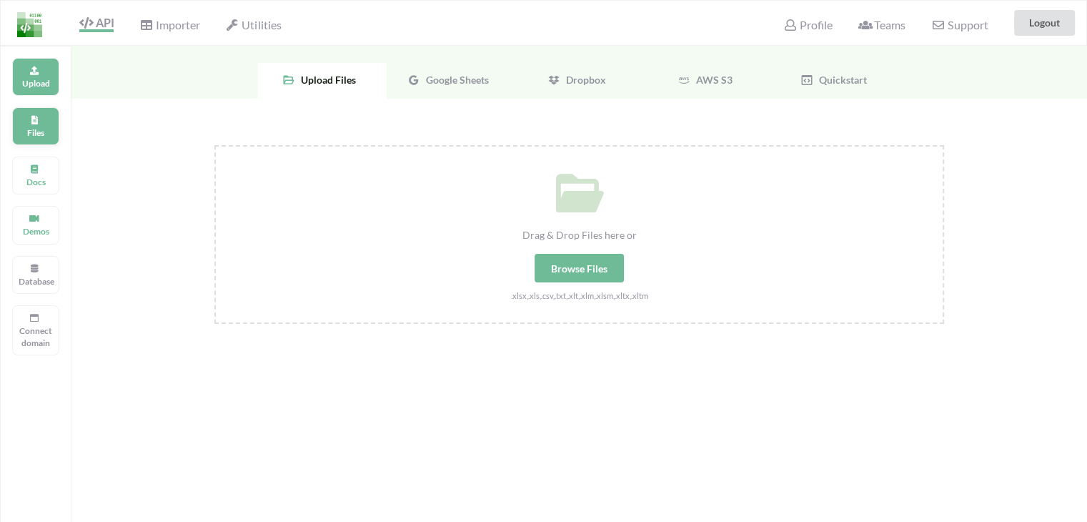
click at [47, 134] on p "Files" at bounding box center [36, 132] width 34 height 12
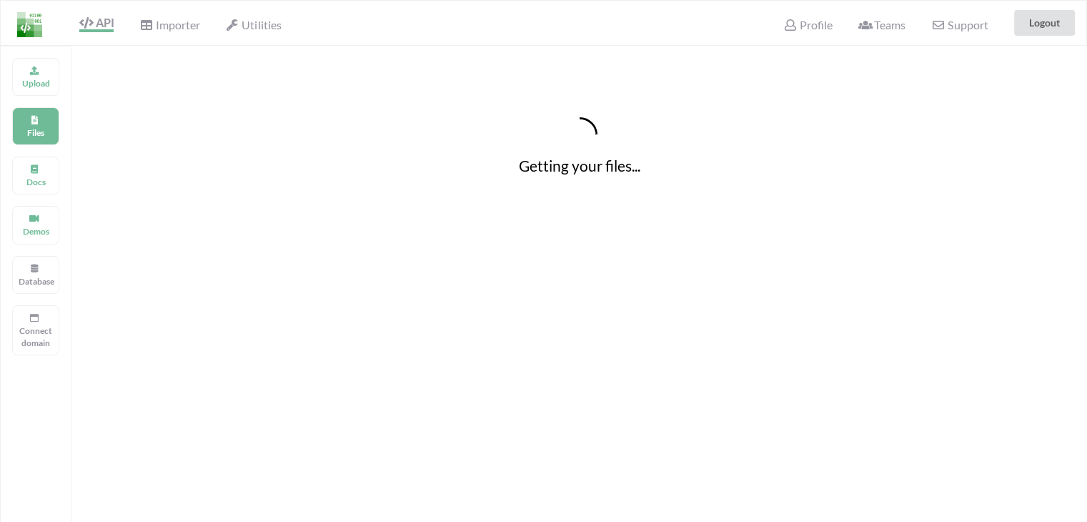
click at [535, 211] on div "Getting your files..." at bounding box center [578, 146] width 1015 height 200
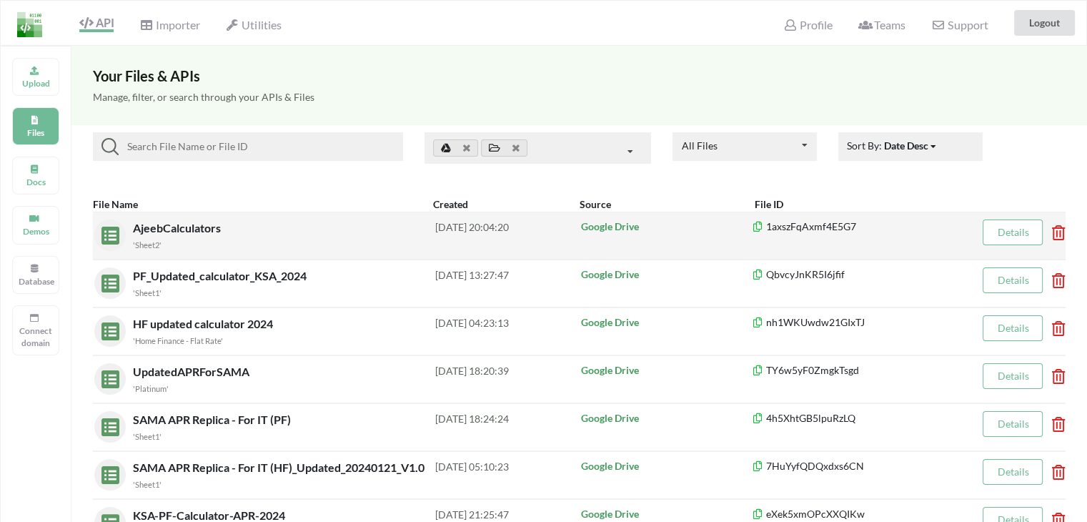
click at [172, 232] on span "AjeebCalculators" at bounding box center [178, 228] width 91 height 14
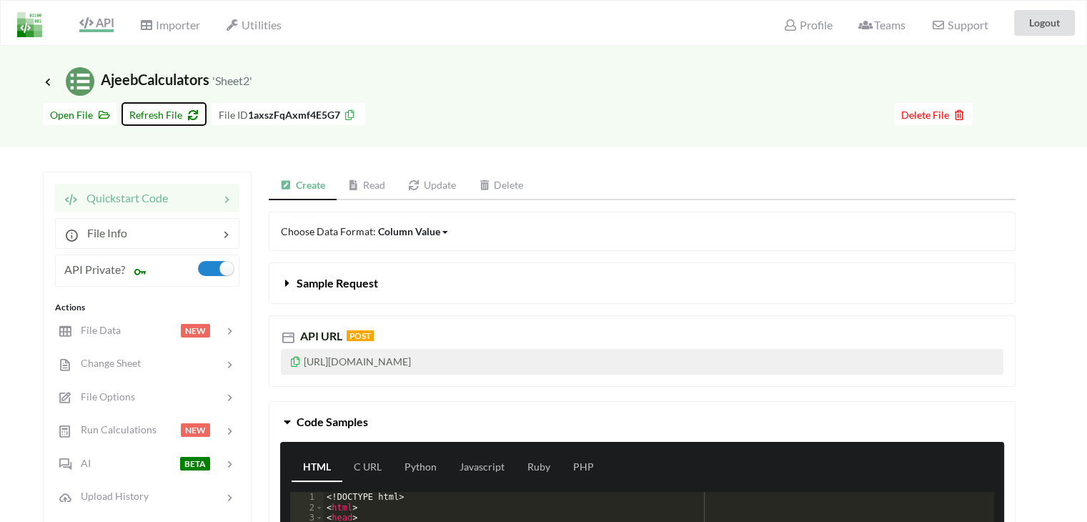
click at [160, 109] on span "Refresh File" at bounding box center [163, 115] width 69 height 12
click at [49, 82] on icon at bounding box center [47, 81] width 13 height 11
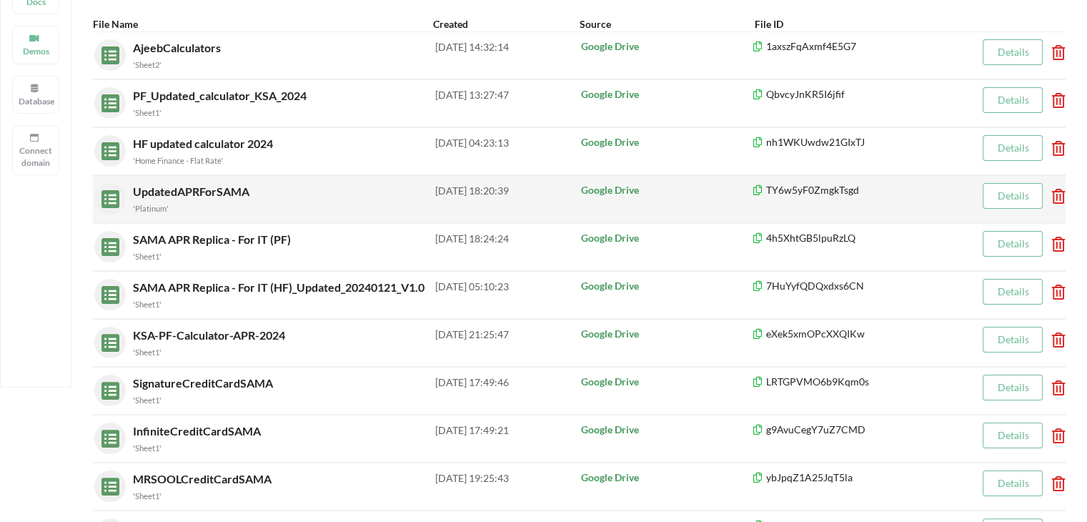
scroll to position [357, 0]
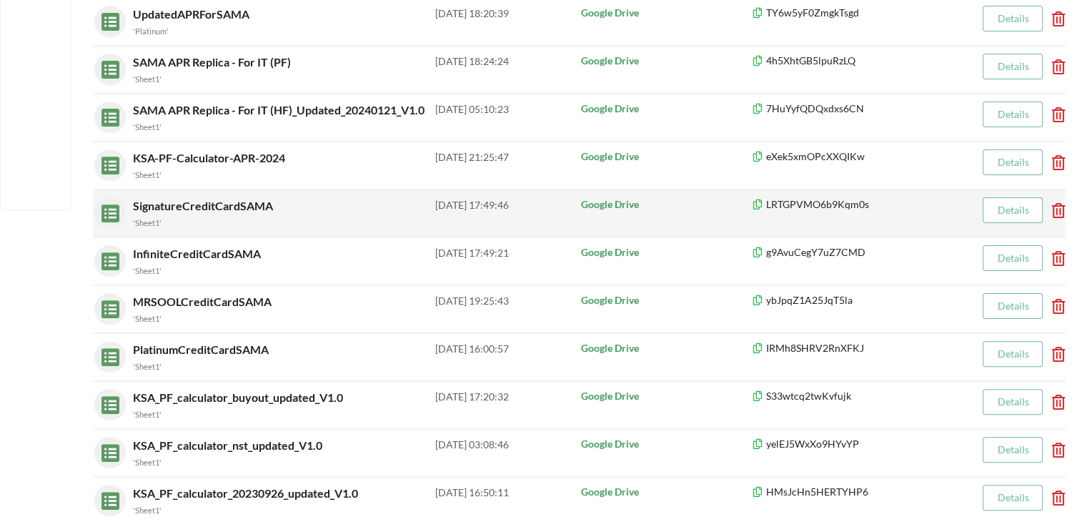
click at [189, 202] on span "SignatureCreditCardSAMA" at bounding box center [204, 206] width 143 height 14
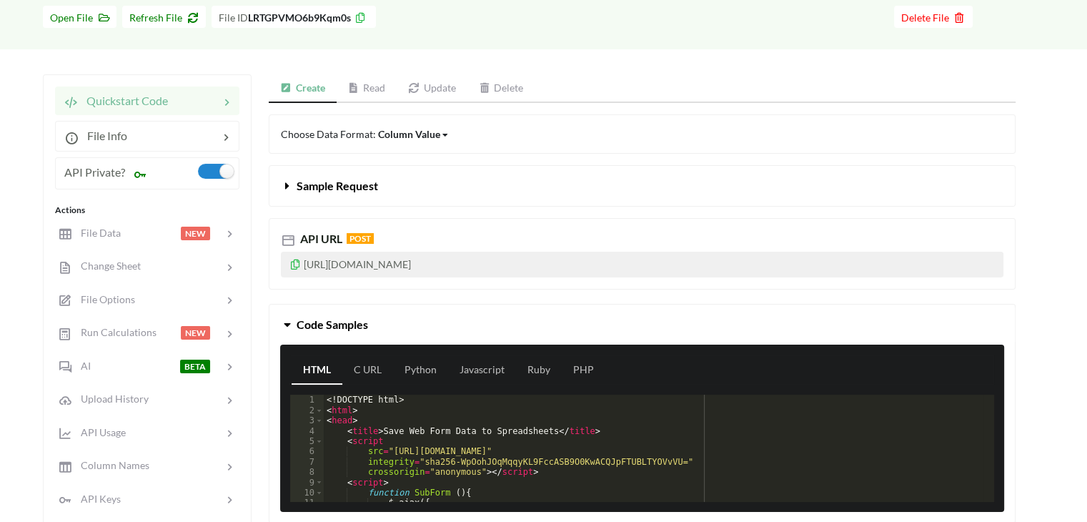
scroll to position [71, 0]
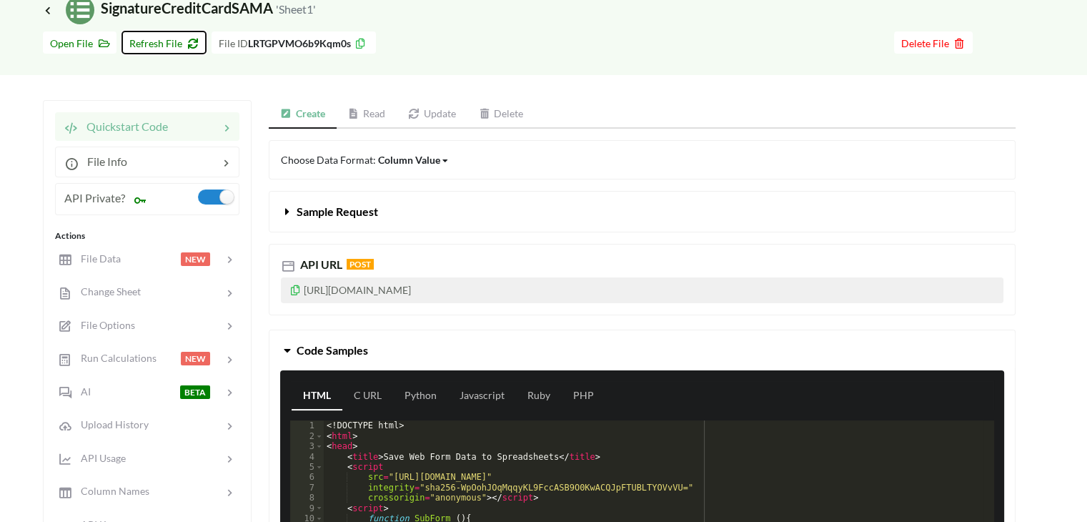
click at [152, 46] on span "Refresh File" at bounding box center [163, 43] width 69 height 12
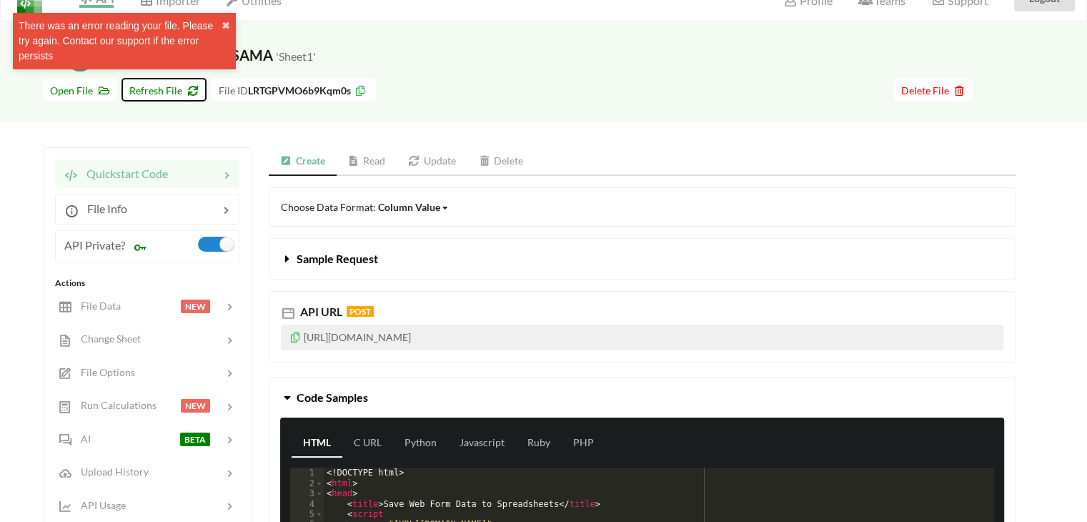
scroll to position [0, 0]
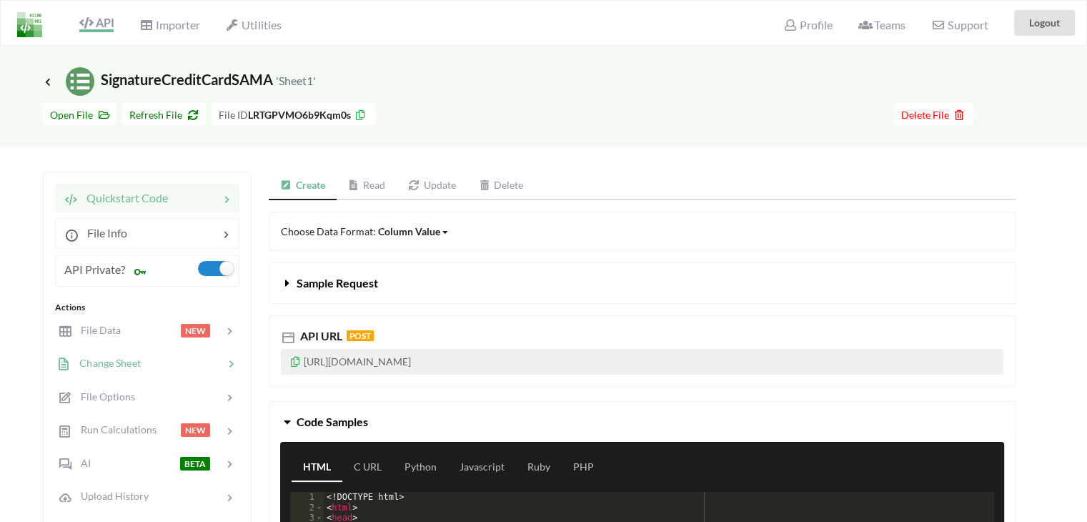
click at [159, 368] on div at bounding box center [182, 363] width 83 height 16
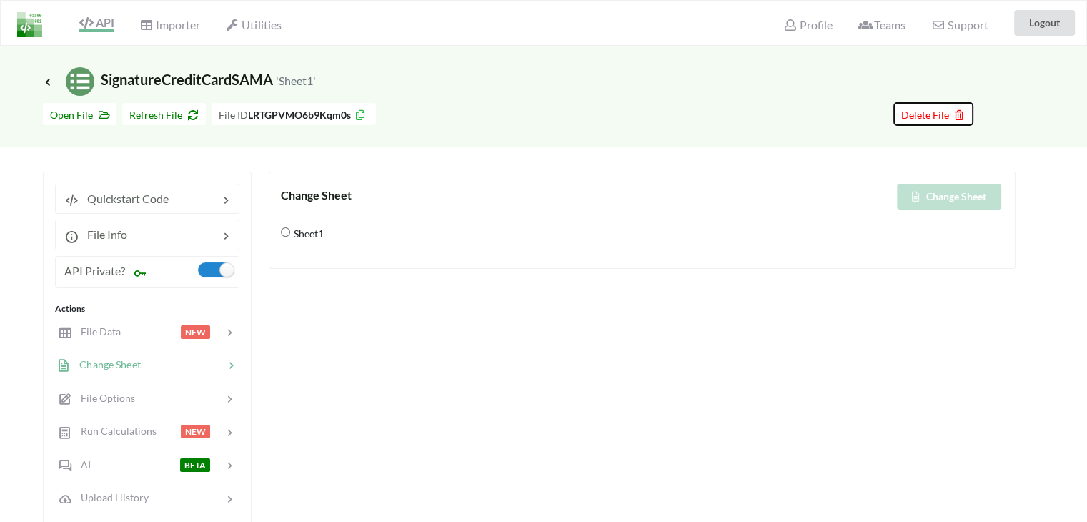
click at [938, 111] on span "Delete File" at bounding box center [933, 115] width 64 height 12
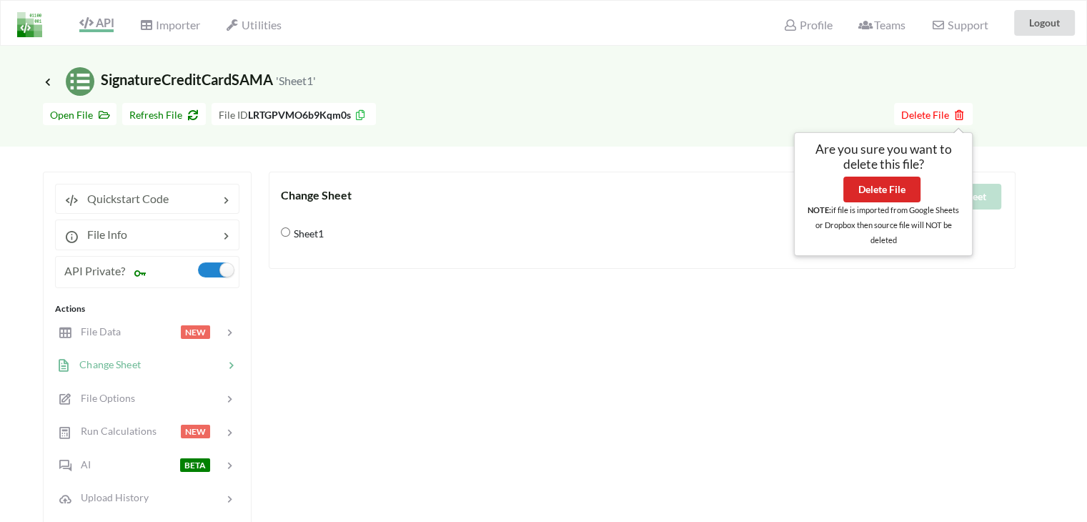
click at [620, 320] on div "Change Sheet Change Sheet Sheet1" at bounding box center [642, 499] width 747 height 654
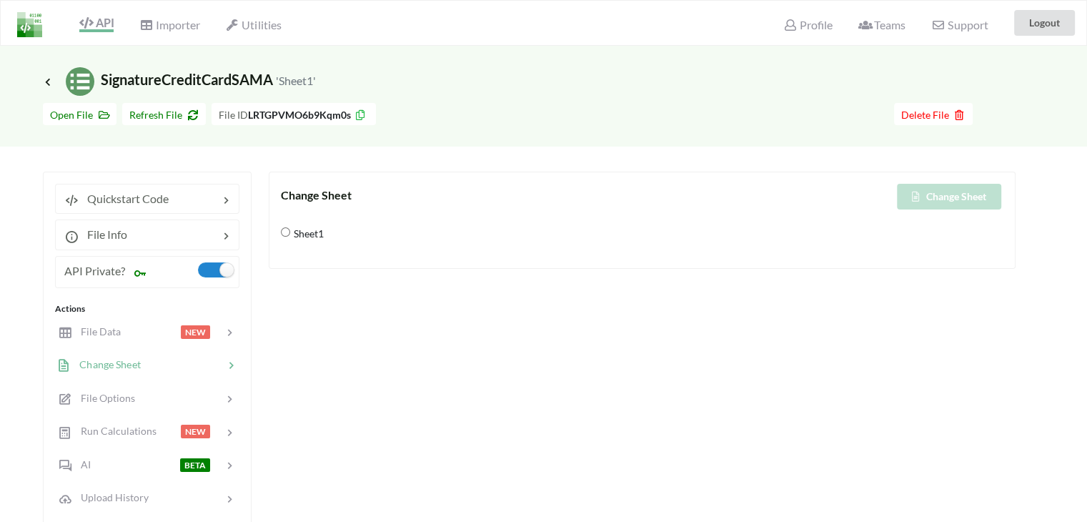
click at [302, 232] on span "Sheet1" at bounding box center [307, 233] width 34 height 30
click at [290, 232] on input "Sheet1" at bounding box center [285, 231] width 9 height 9
radio input "true"
click at [121, 399] on span "File Options" at bounding box center [103, 398] width 64 height 12
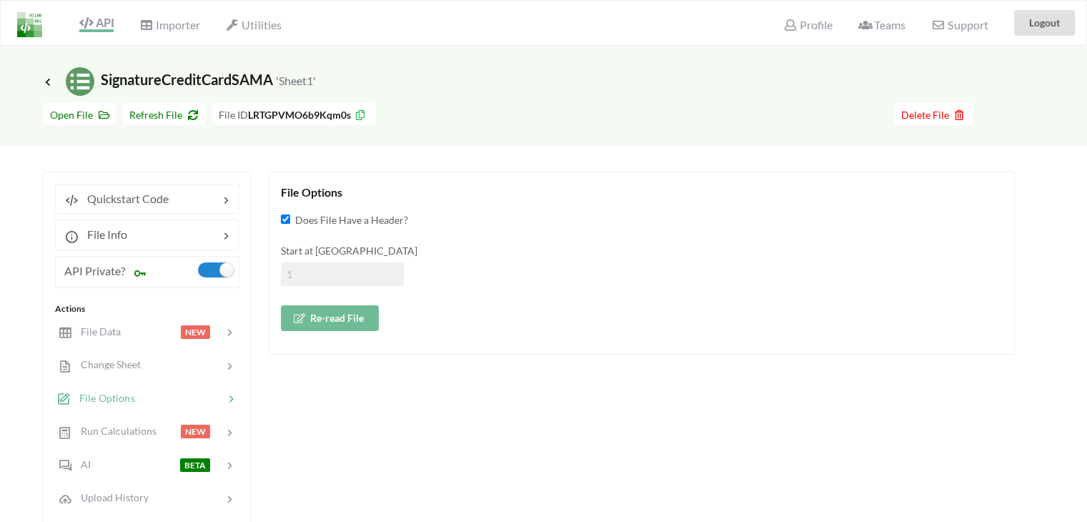
click at [315, 319] on button "Re-read File" at bounding box center [330, 318] width 98 height 26
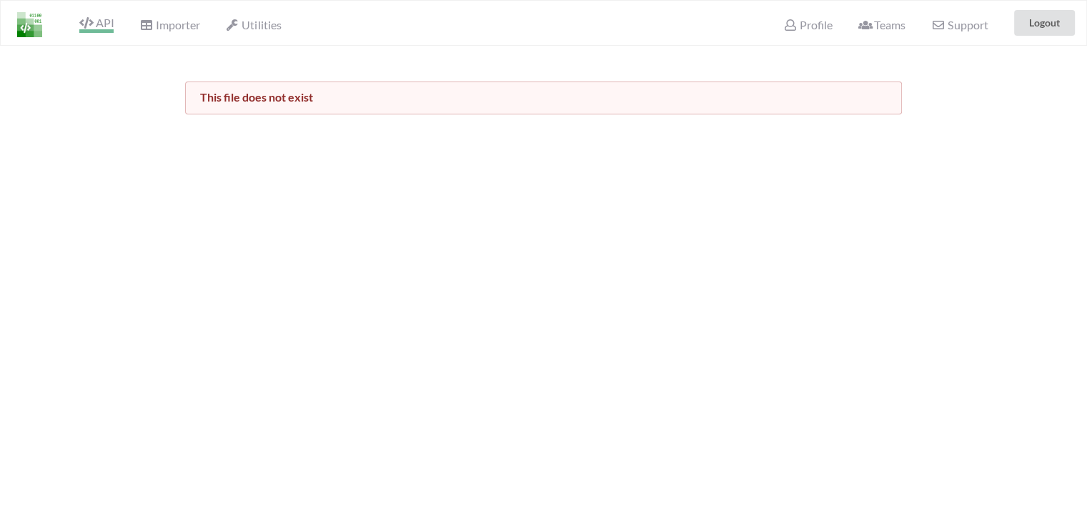
click at [95, 19] on span "API" at bounding box center [96, 24] width 34 height 17
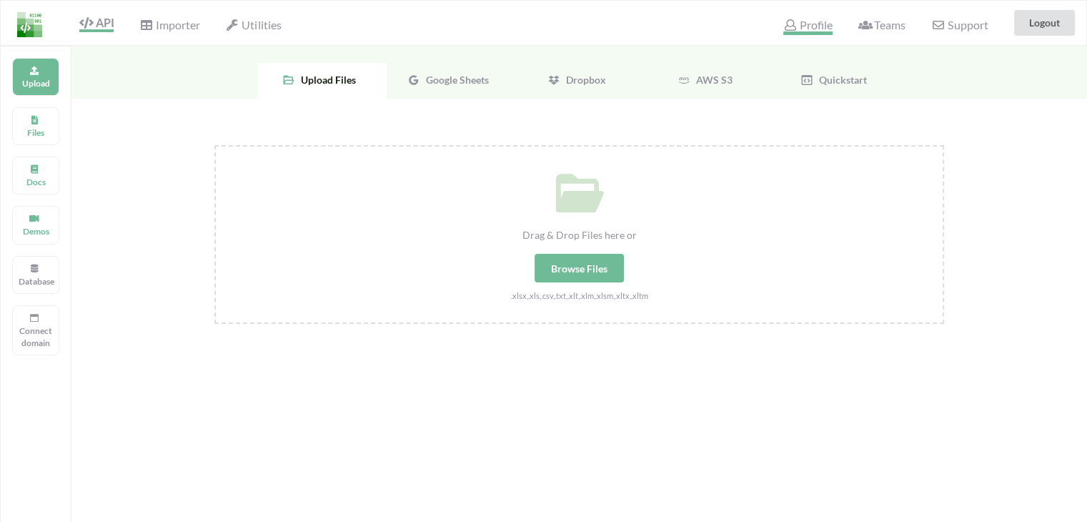
click at [811, 29] on span "Profile" at bounding box center [807, 26] width 49 height 17
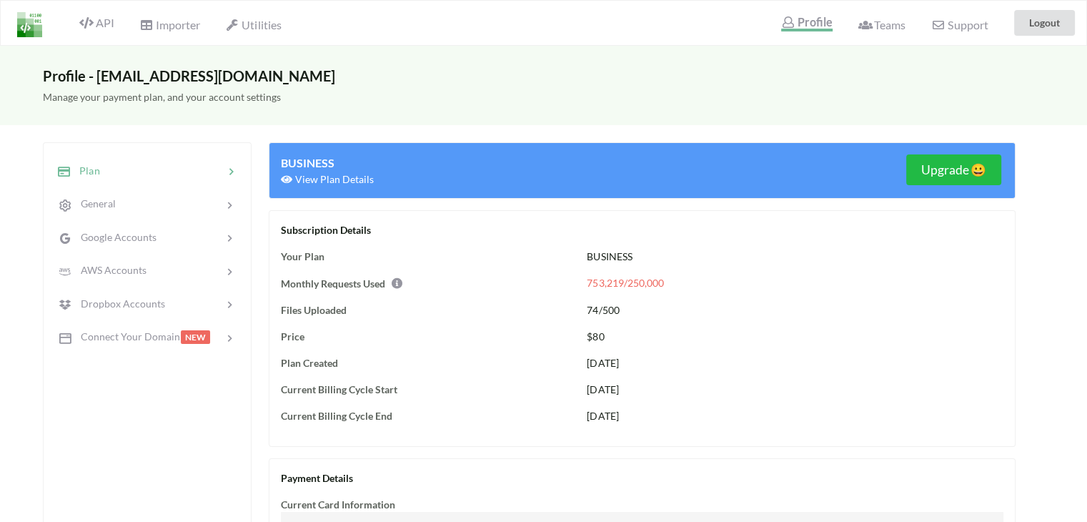
click at [349, 172] on div "View Plan Details" at bounding box center [462, 179] width 362 height 15
click at [61, 99] on h5 "Manage your payment plan, and your account settings" at bounding box center [543, 97] width 1001 height 12
drag, startPoint x: 61, startPoint y: 99, endPoint x: 215, endPoint y: 104, distance: 153.7
click at [215, 104] on div "Manage your payment plan, and your account settings" at bounding box center [543, 104] width 1087 height 41
click at [109, 235] on span "Google Accounts" at bounding box center [114, 237] width 86 height 12
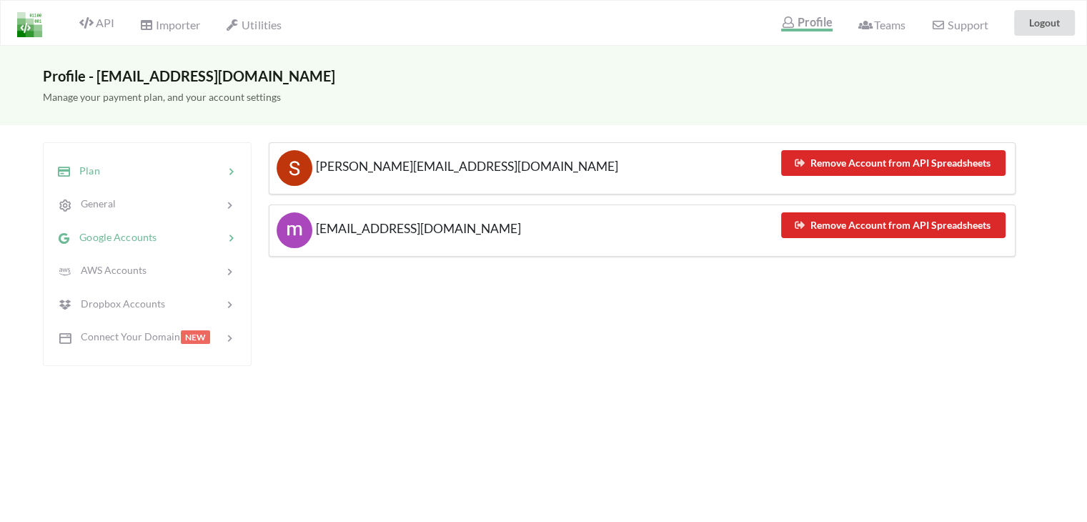
click at [102, 166] on div at bounding box center [162, 171] width 124 height 16
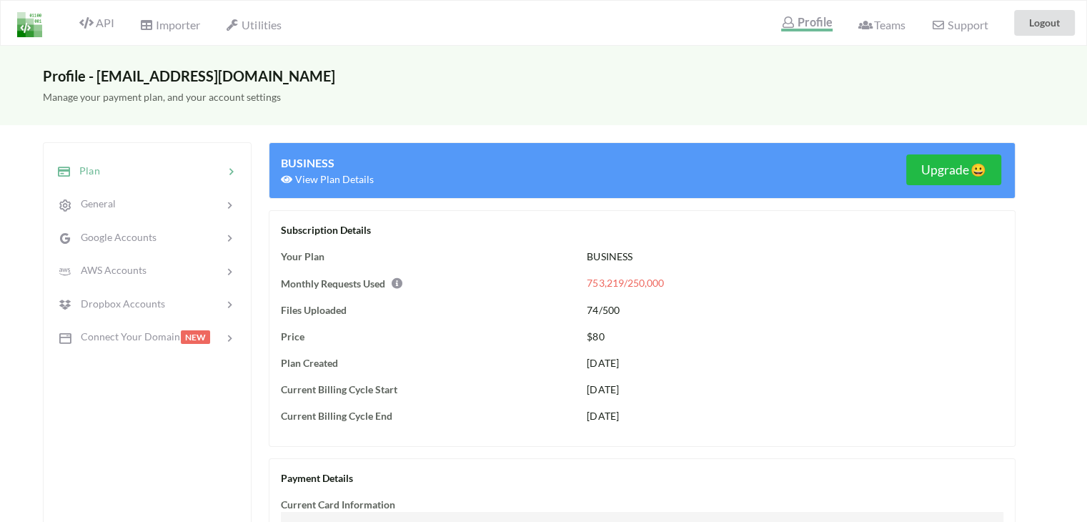
click at [101, 29] on div "API" at bounding box center [91, 22] width 64 height 27
click at [101, 27] on span "API" at bounding box center [96, 24] width 34 height 17
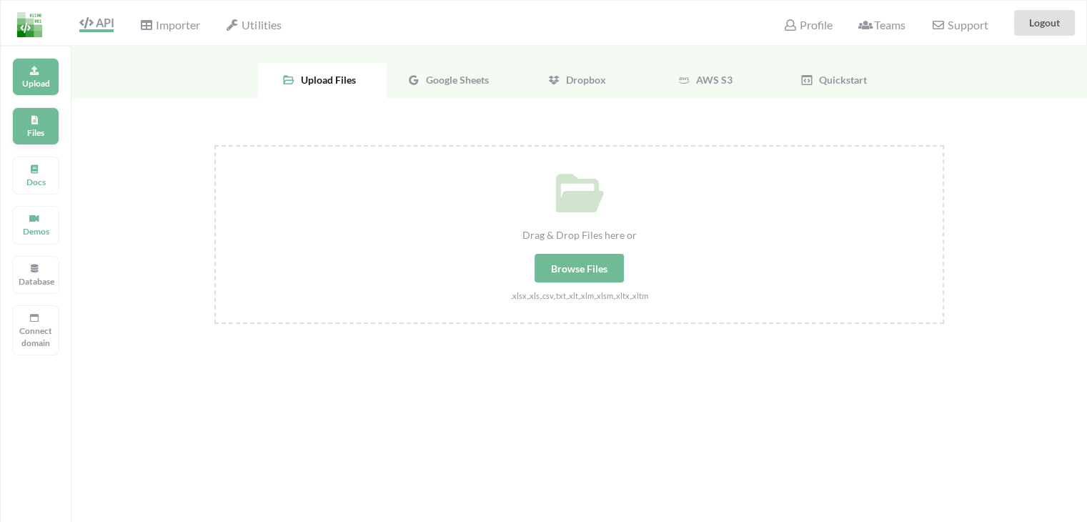
click at [40, 129] on p "Files" at bounding box center [36, 132] width 34 height 12
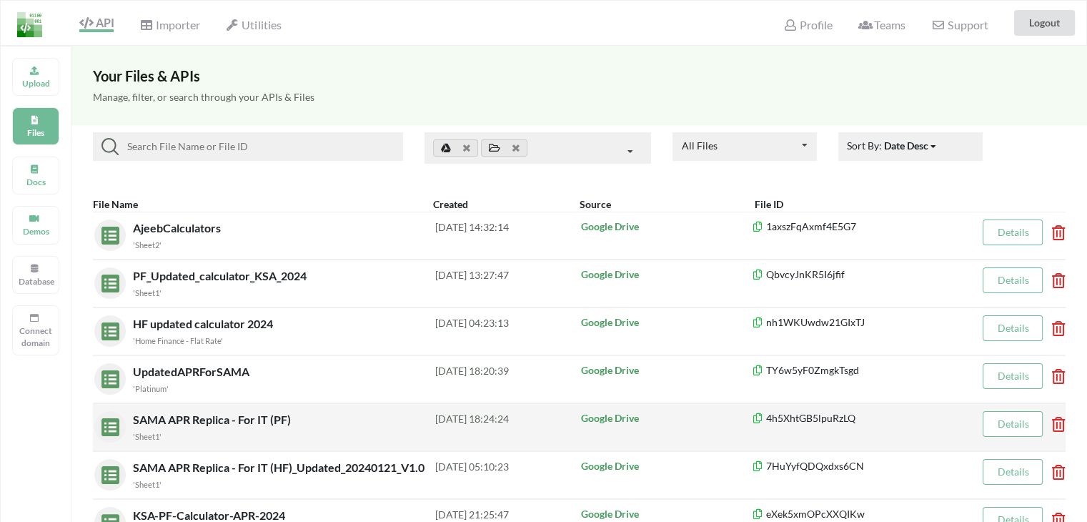
click at [171, 415] on span "SAMA APR Replica - For IT (PF)" at bounding box center [213, 419] width 161 height 14
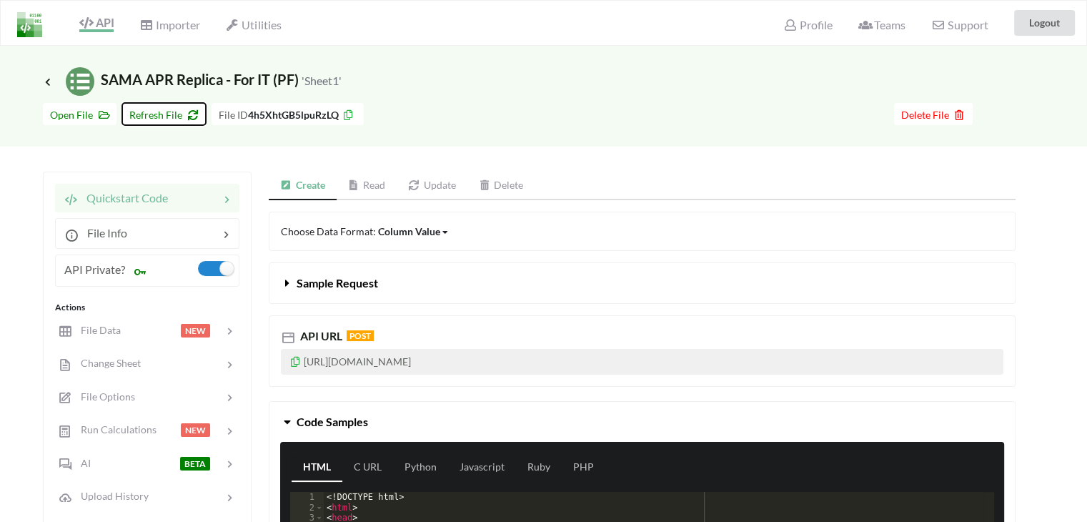
click at [154, 111] on span "Refresh File" at bounding box center [163, 115] width 69 height 12
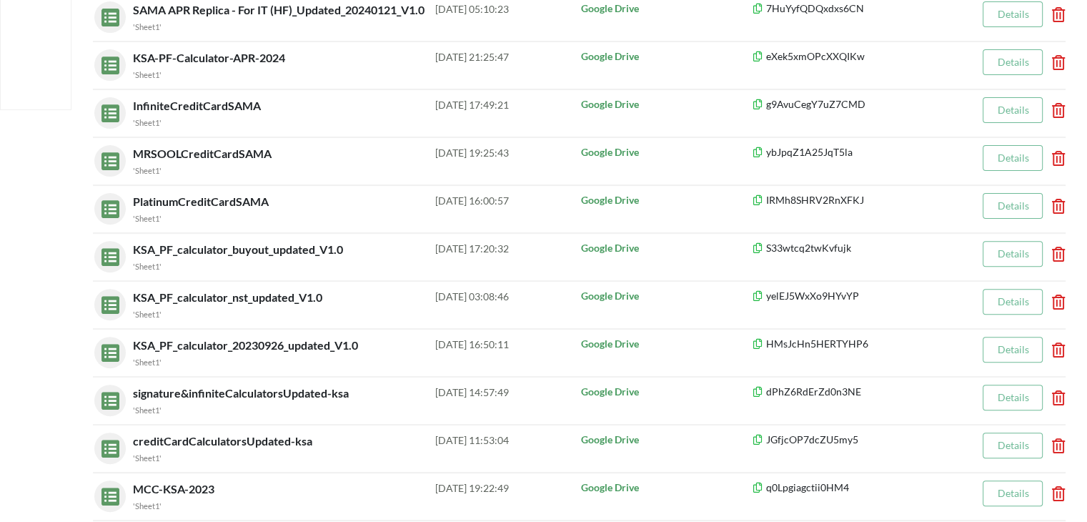
scroll to position [492, 0]
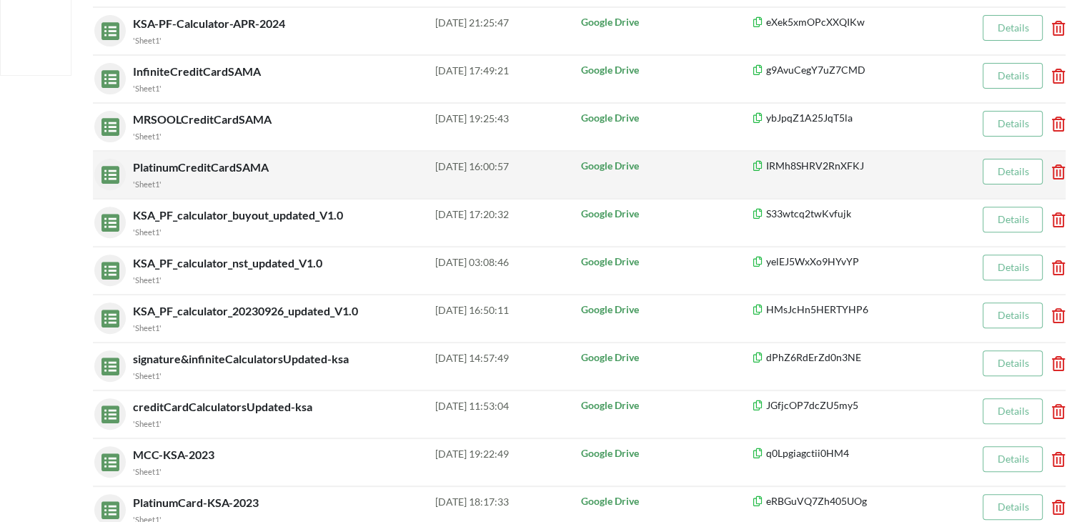
click at [194, 163] on span "PlatinumCreditCardSAMA" at bounding box center [202, 167] width 139 height 14
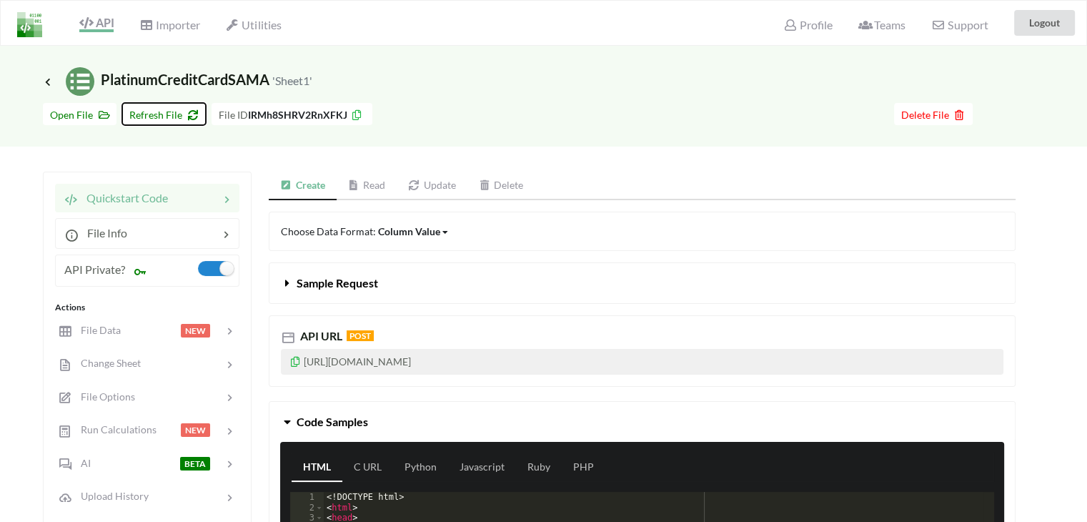
click at [149, 107] on button "Refresh File" at bounding box center [164, 114] width 84 height 22
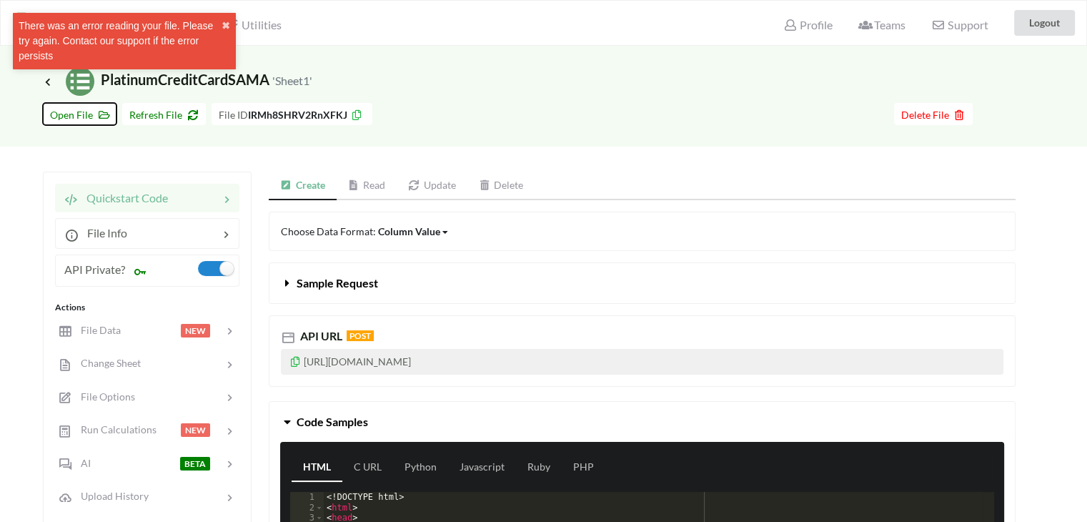
click at [69, 114] on span "Open File" at bounding box center [79, 115] width 59 height 12
click at [311, 112] on b "IRMh8SHRV2RnXFKJ" at bounding box center [297, 115] width 99 height 12
copy b "IRMh8SHRV2RnXFKJ"
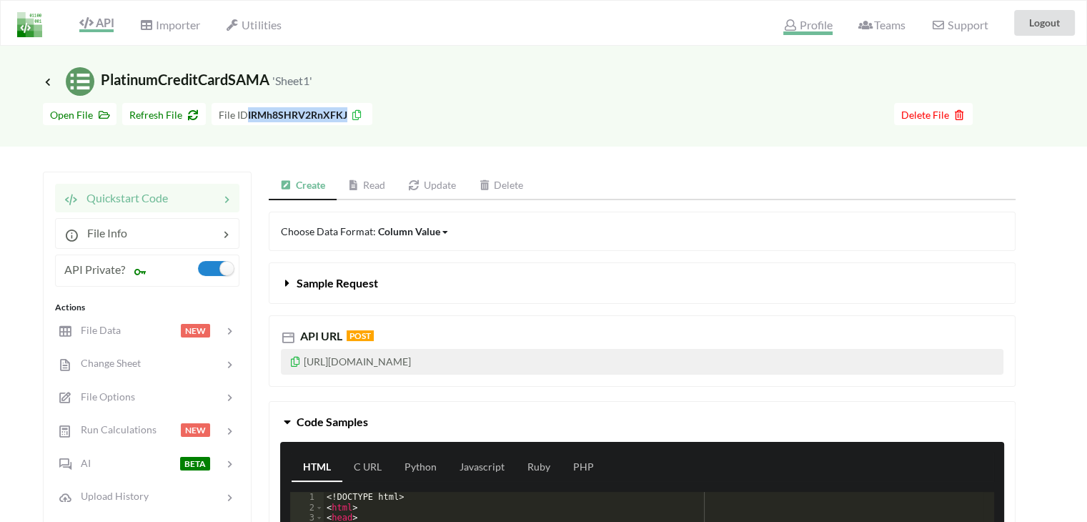
click at [803, 21] on span "Profile" at bounding box center [807, 26] width 49 height 17
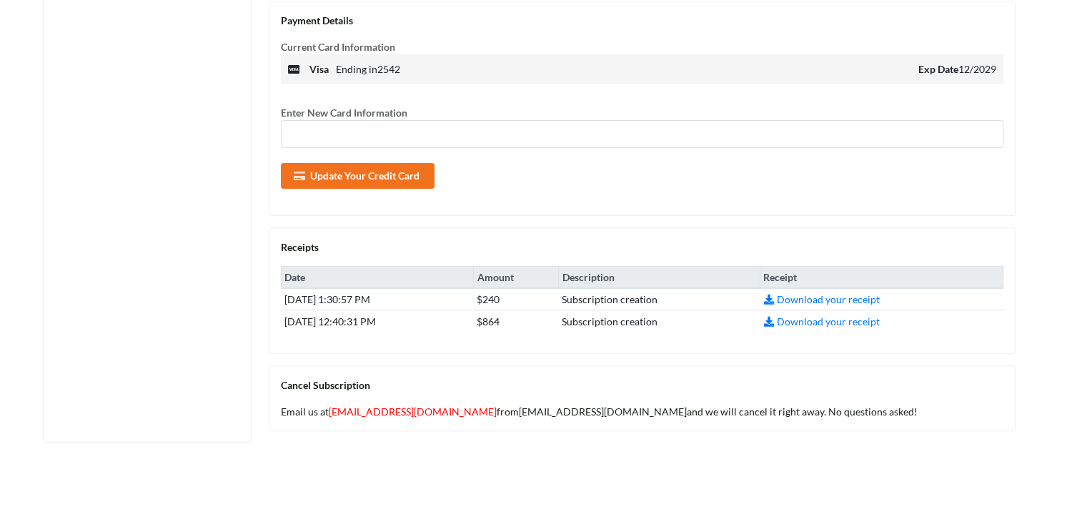
scroll to position [480, 0]
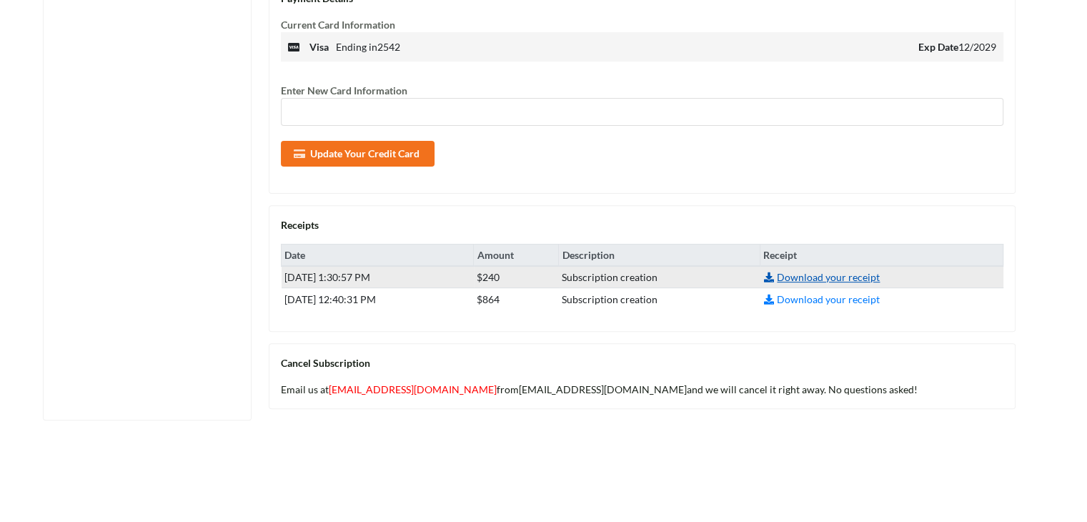
click at [820, 277] on link "Download your receipt" at bounding box center [821, 277] width 117 height 12
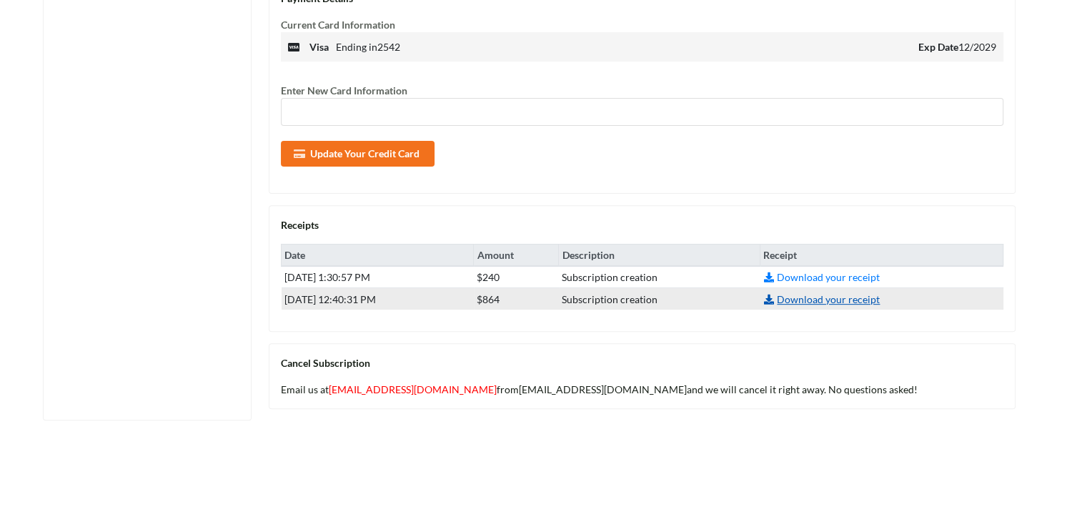
click at [822, 302] on link "Download your receipt" at bounding box center [821, 299] width 117 height 12
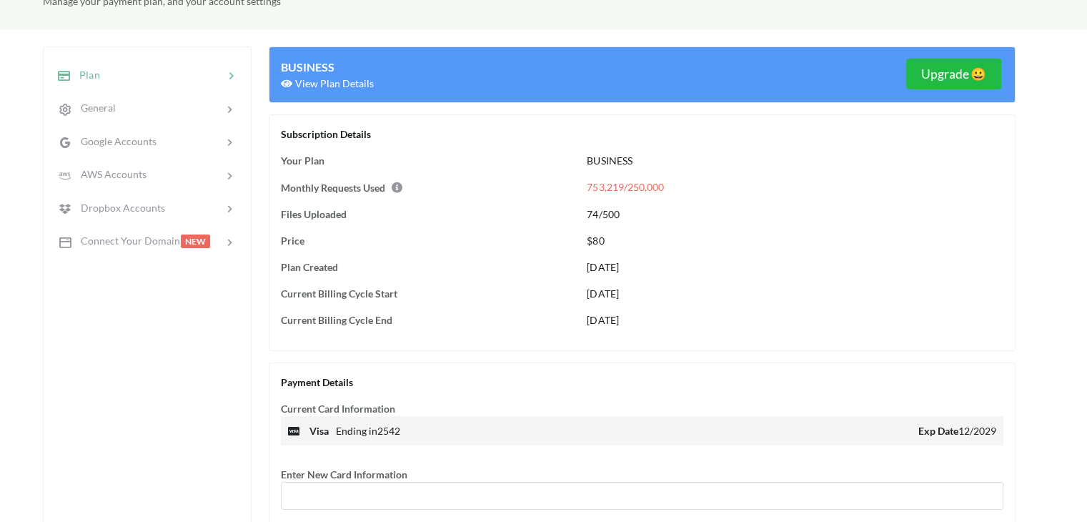
scroll to position [51, 0]
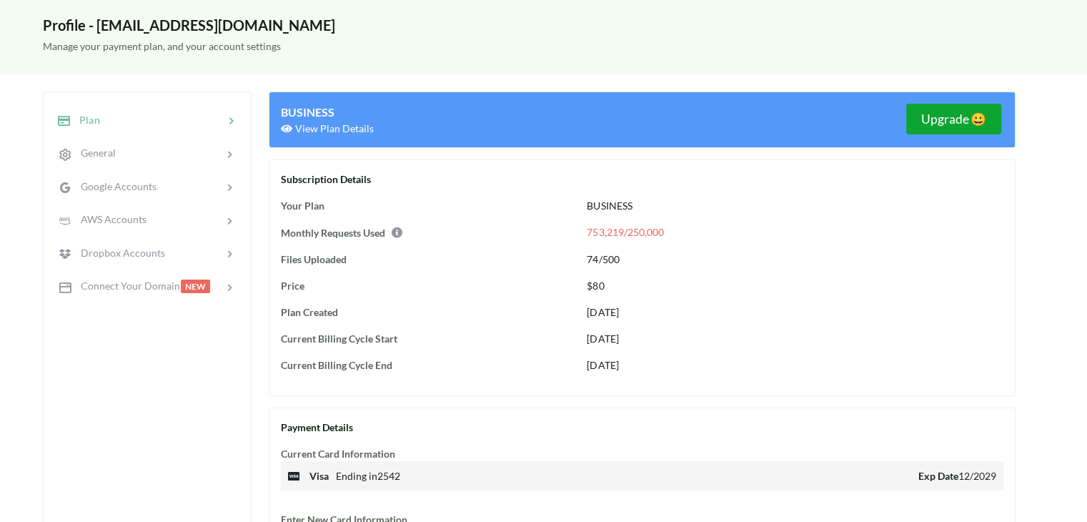
click at [943, 122] on h5 "Upgrade 😀" at bounding box center [953, 118] width 65 height 15
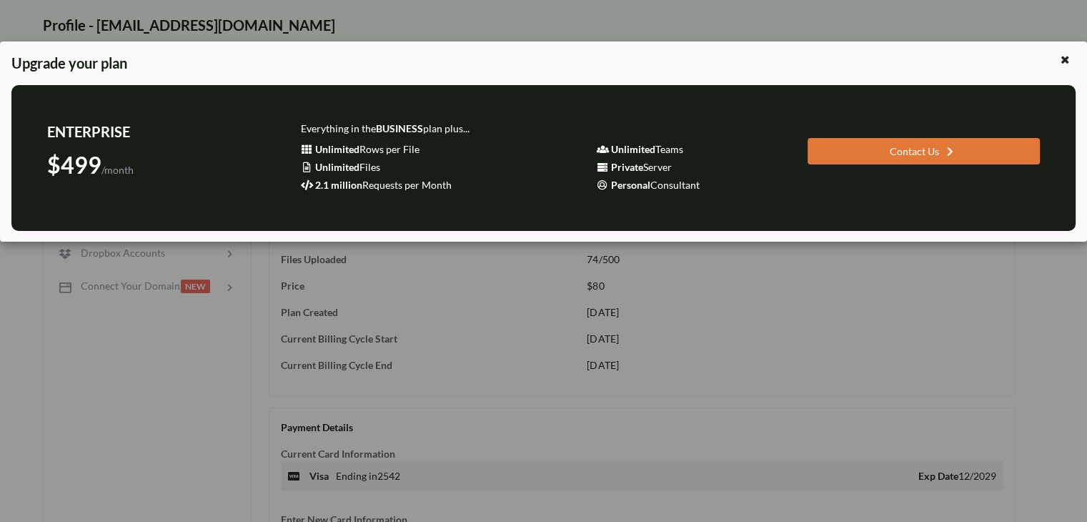
click at [136, 421] on div "Upgrade your plan ENTERPRISE $499 /month Everything in the BUSINESS plan plus..…" at bounding box center [543, 261] width 1087 height 522
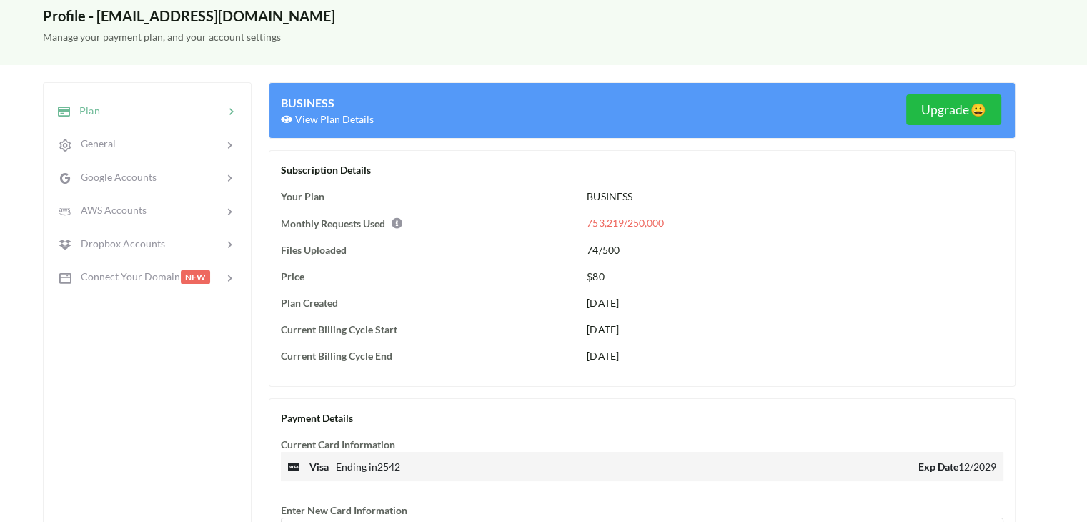
scroll to position [0, 0]
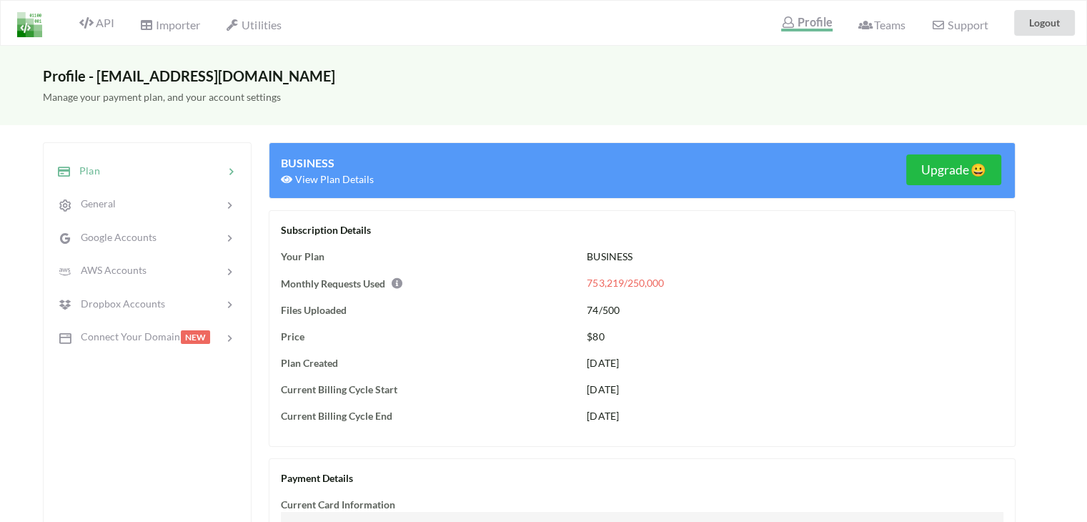
click at [105, 170] on div at bounding box center [162, 171] width 124 height 16
click at [309, 177] on span "View Plan Details" at bounding box center [327, 179] width 93 height 12
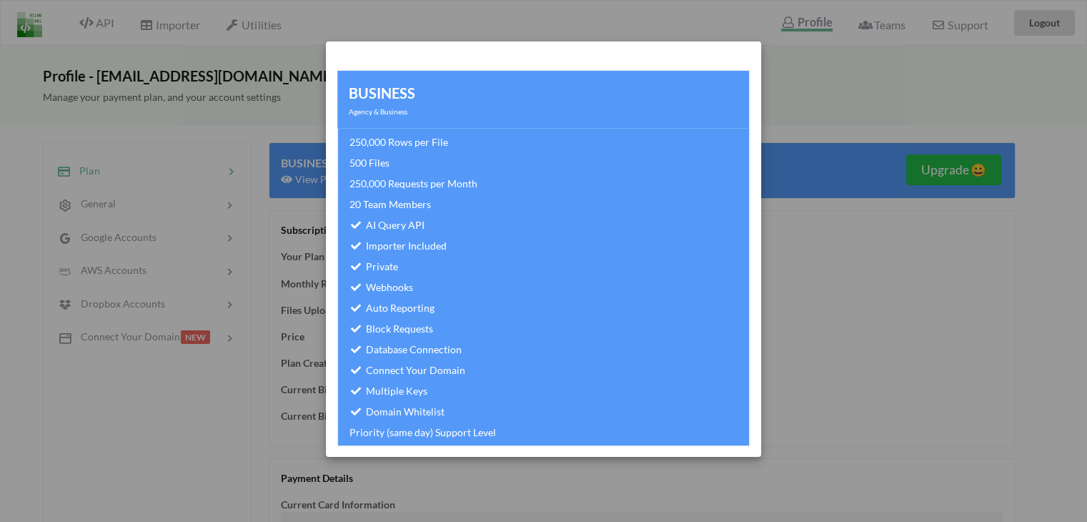
click at [154, 491] on div "BUSINESS Agency & Business 250,000 Rows per File 500 Files 250,000 Requests per…" at bounding box center [543, 261] width 1087 height 522
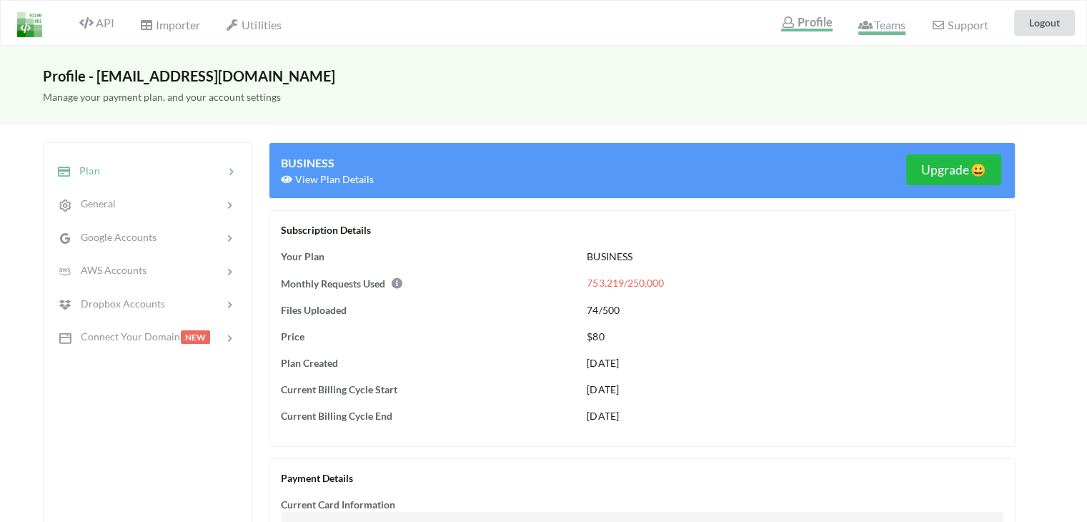
click at [886, 29] on span "Teams" at bounding box center [881, 26] width 47 height 17
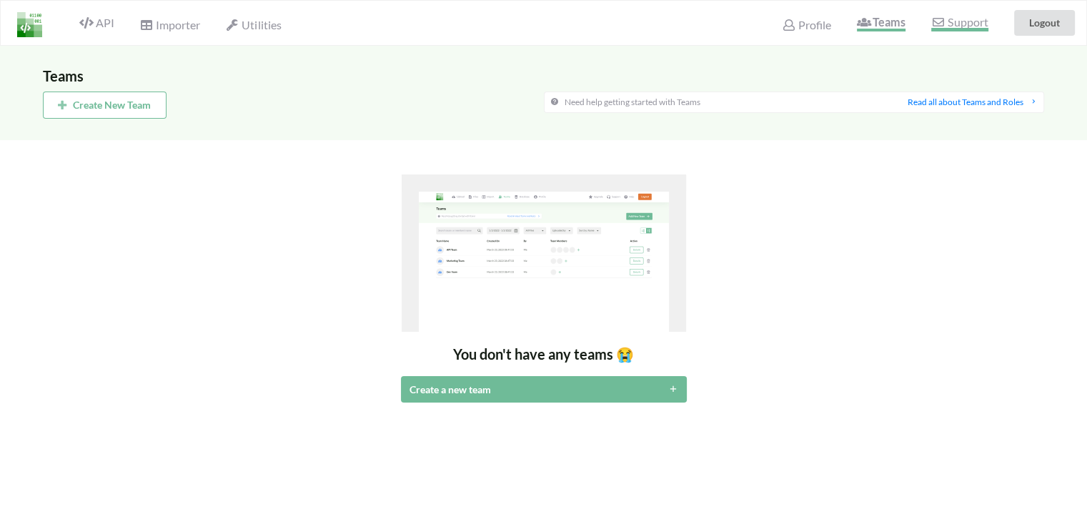
click at [965, 24] on span "Support" at bounding box center [959, 23] width 56 height 15
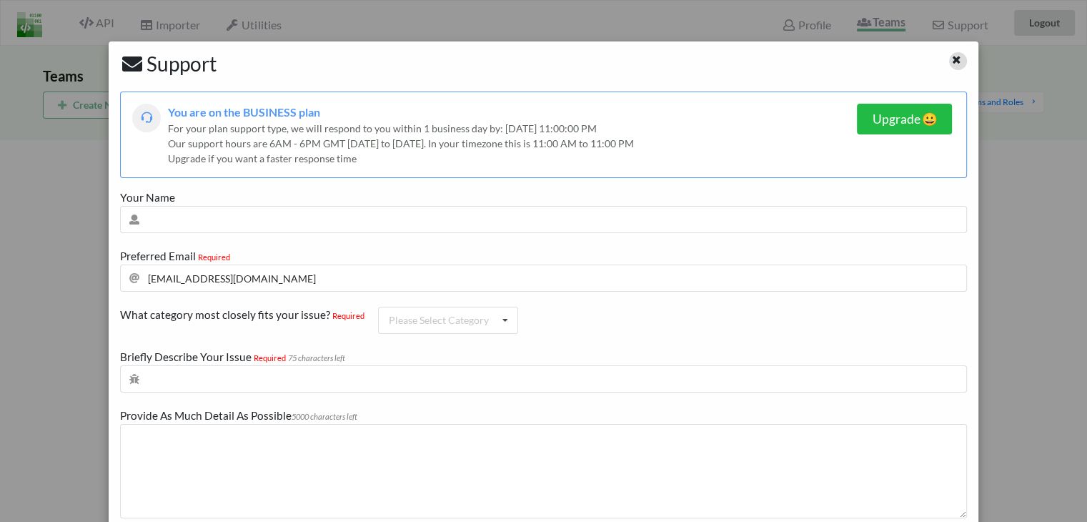
click at [950, 59] on icon at bounding box center [956, 58] width 12 height 10
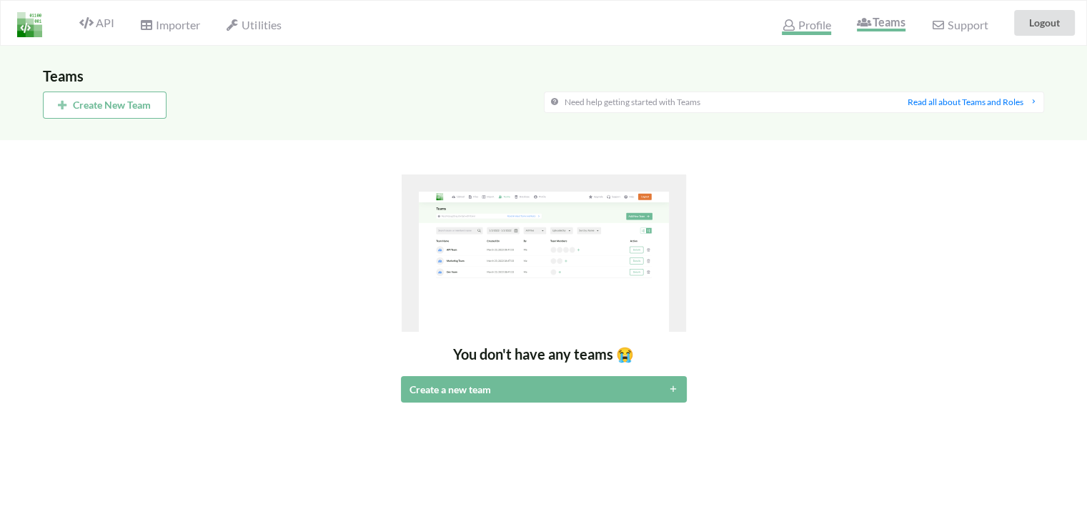
click at [796, 21] on span "Profile" at bounding box center [806, 26] width 49 height 17
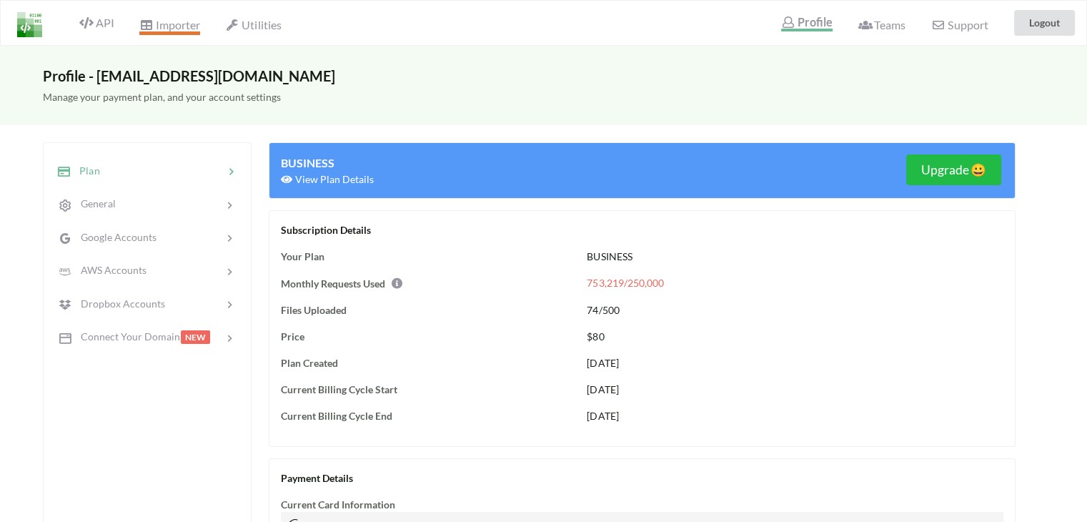
click at [164, 25] on span "Importer" at bounding box center [169, 26] width 60 height 17
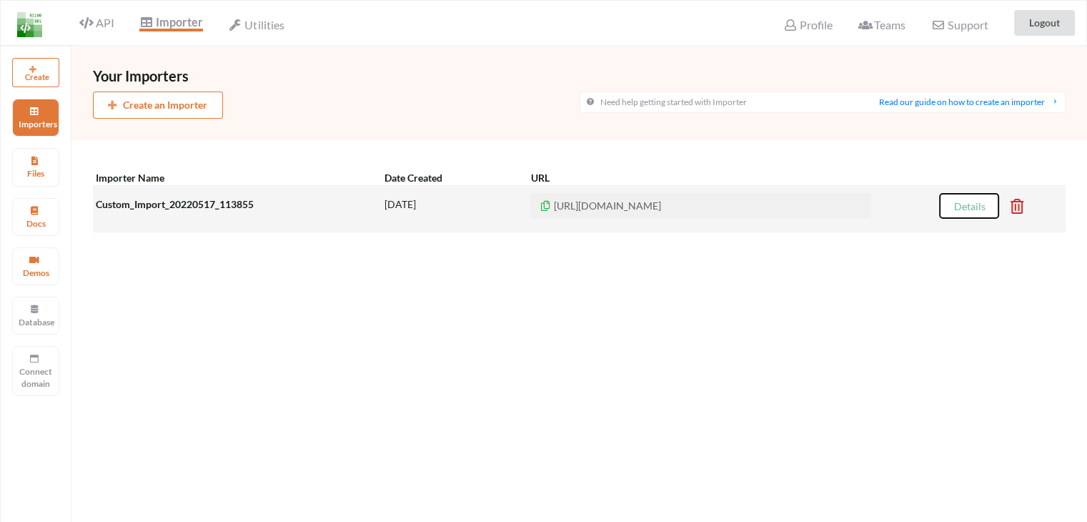
click at [975, 205] on button "Details" at bounding box center [969, 206] width 60 height 26
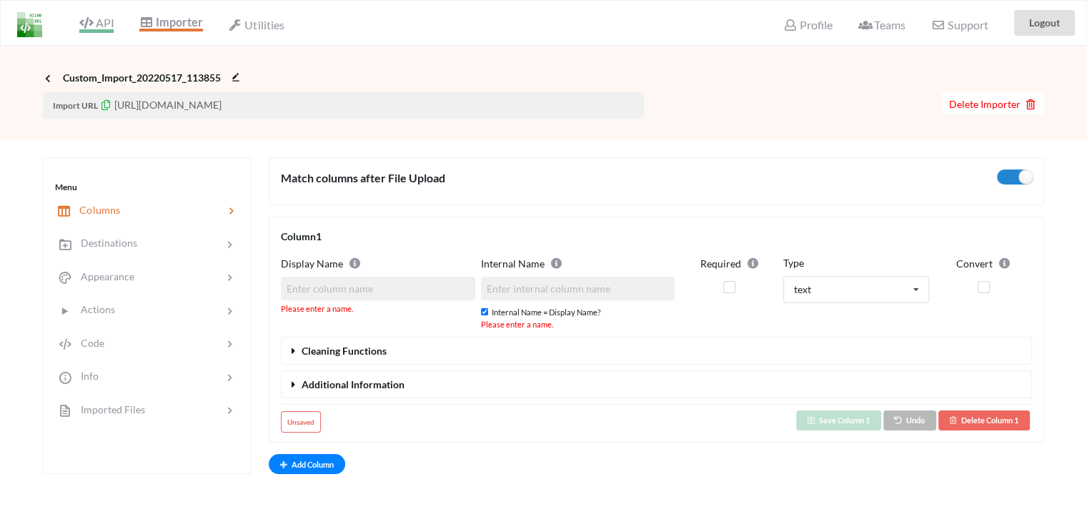
click at [99, 24] on span "API" at bounding box center [96, 24] width 34 height 17
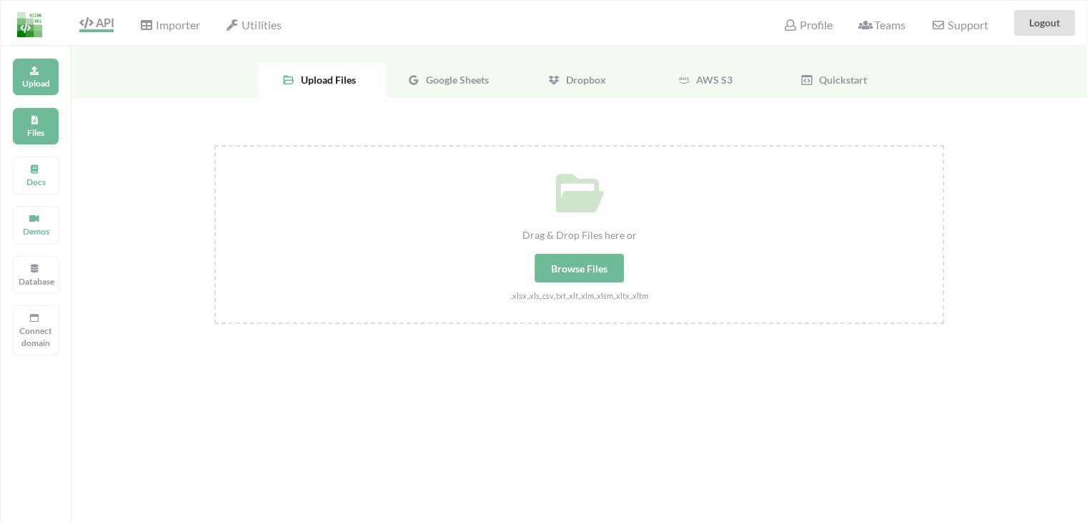
click at [43, 126] on p "Files" at bounding box center [36, 132] width 34 height 12
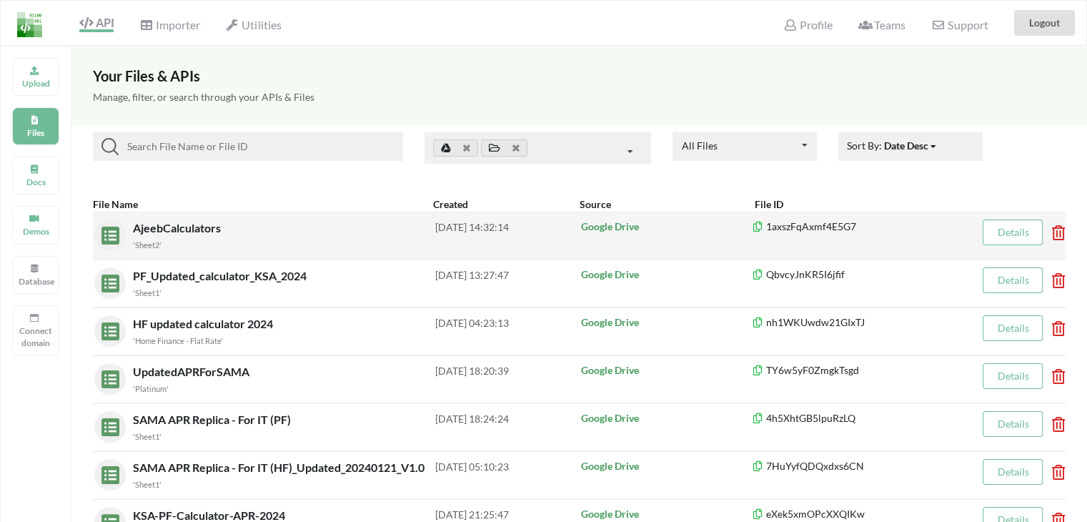
click at [181, 224] on span "AjeebCalculators" at bounding box center [178, 228] width 91 height 14
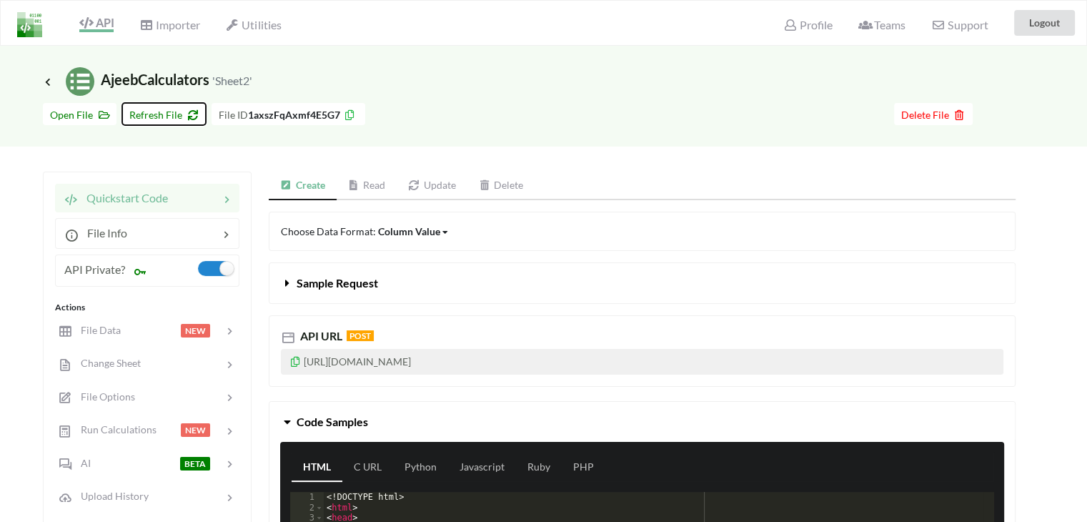
click at [184, 112] on icon at bounding box center [190, 113] width 12 height 10
click at [69, 115] on span "Open File" at bounding box center [79, 115] width 59 height 12
click at [379, 187] on link "Read" at bounding box center [367, 186] width 61 height 29
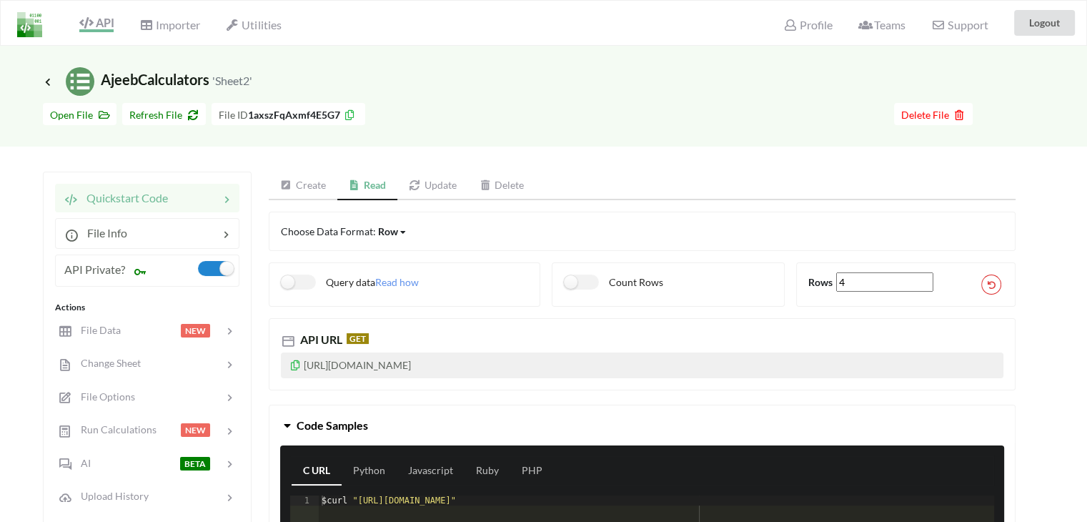
click at [307, 182] on link "Create" at bounding box center [303, 186] width 69 height 29
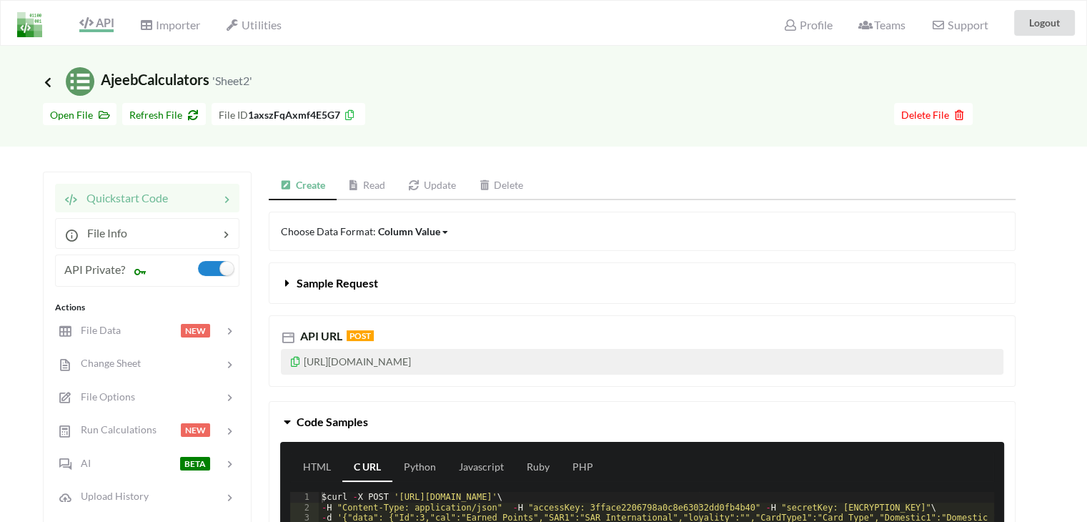
click at [51, 81] on icon at bounding box center [47, 81] width 13 height 11
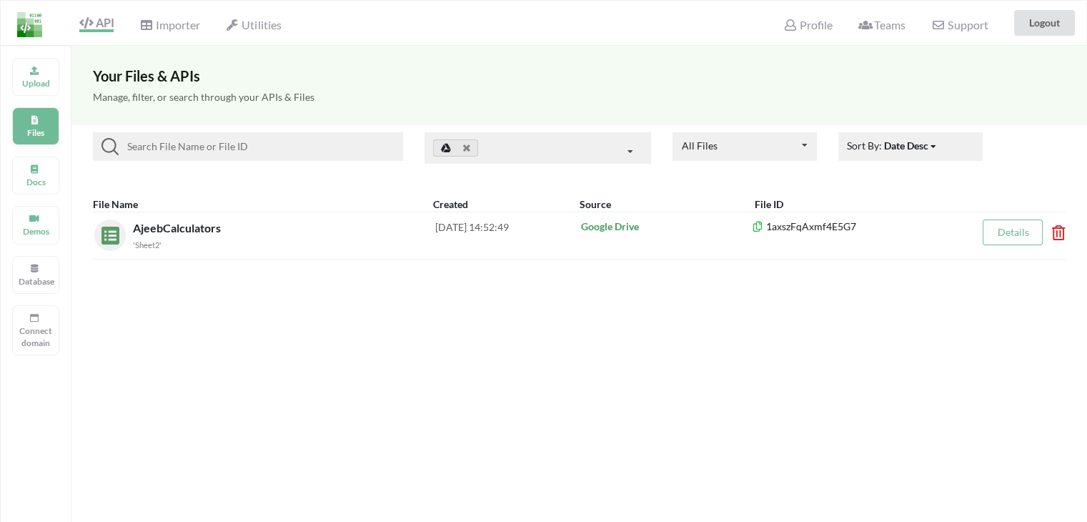
click at [37, 124] on div "Files" at bounding box center [35, 126] width 47 height 38
click at [38, 178] on p "Docs" at bounding box center [36, 182] width 34 height 12
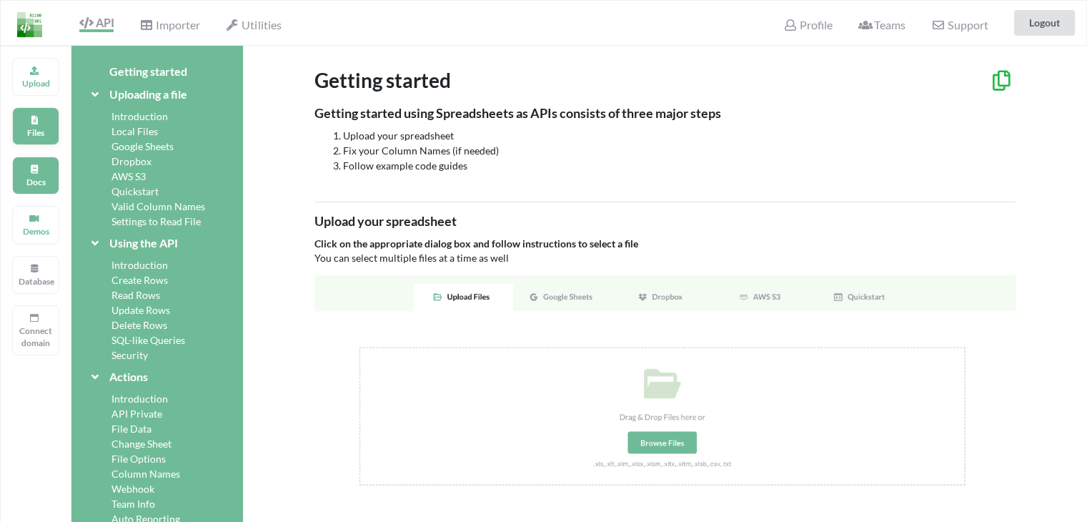
click at [31, 126] on p "Files" at bounding box center [36, 132] width 34 height 12
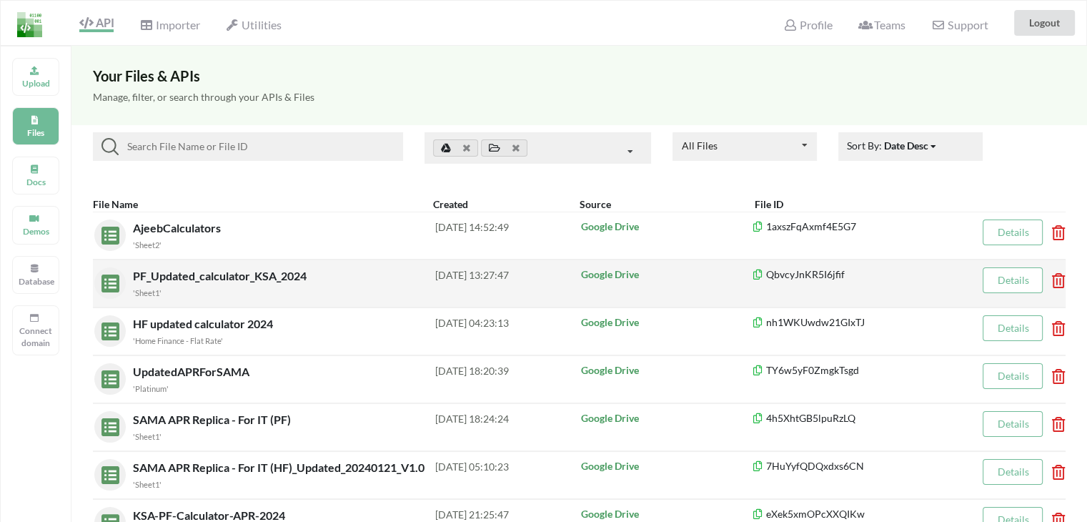
click at [173, 280] on span "PF_Updated_calculator_KSA_2024" at bounding box center [221, 276] width 177 height 14
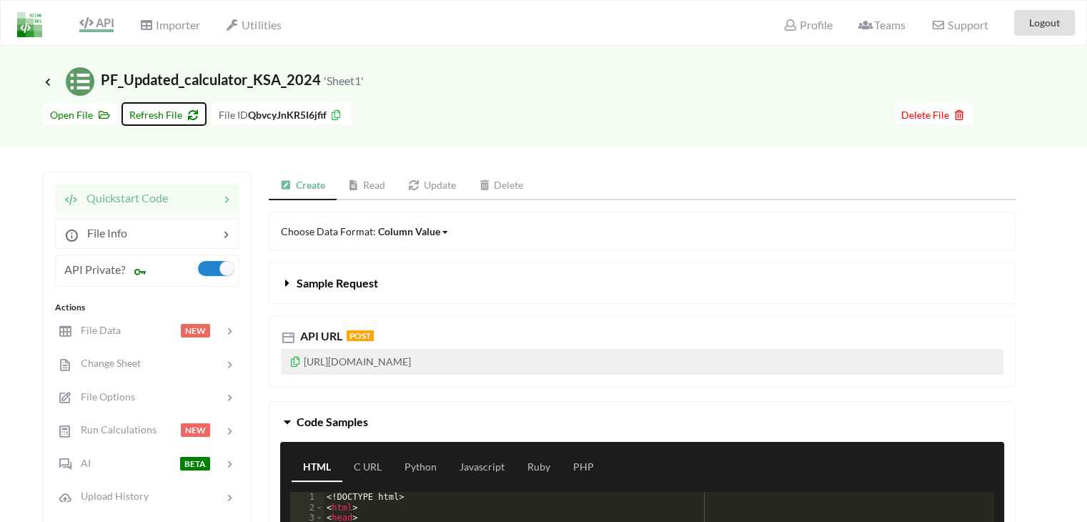
click at [164, 117] on span "Refresh File" at bounding box center [163, 115] width 69 height 12
click at [134, 332] on div at bounding box center [150, 330] width 61 height 16
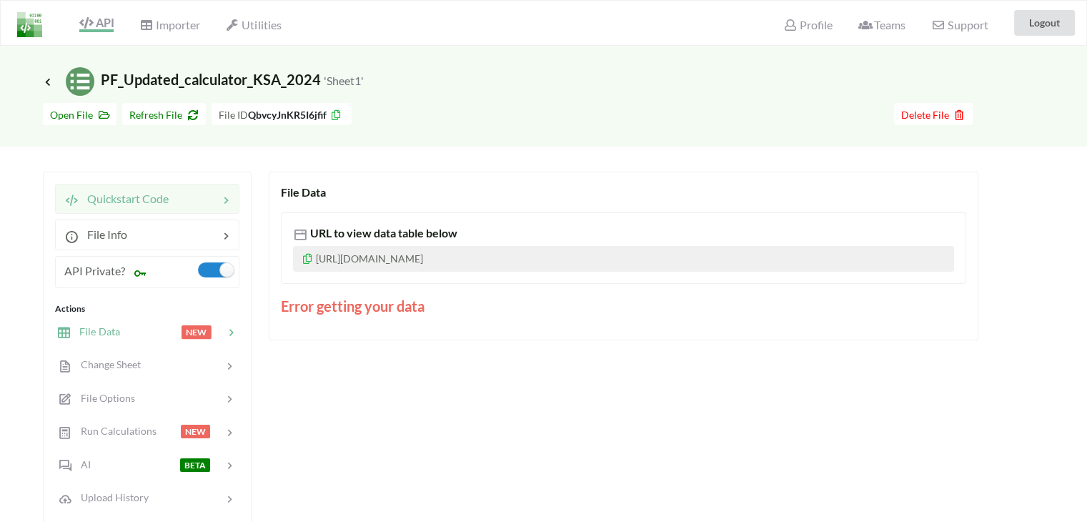
click at [115, 199] on span "Quickstart Code" at bounding box center [124, 199] width 90 height 14
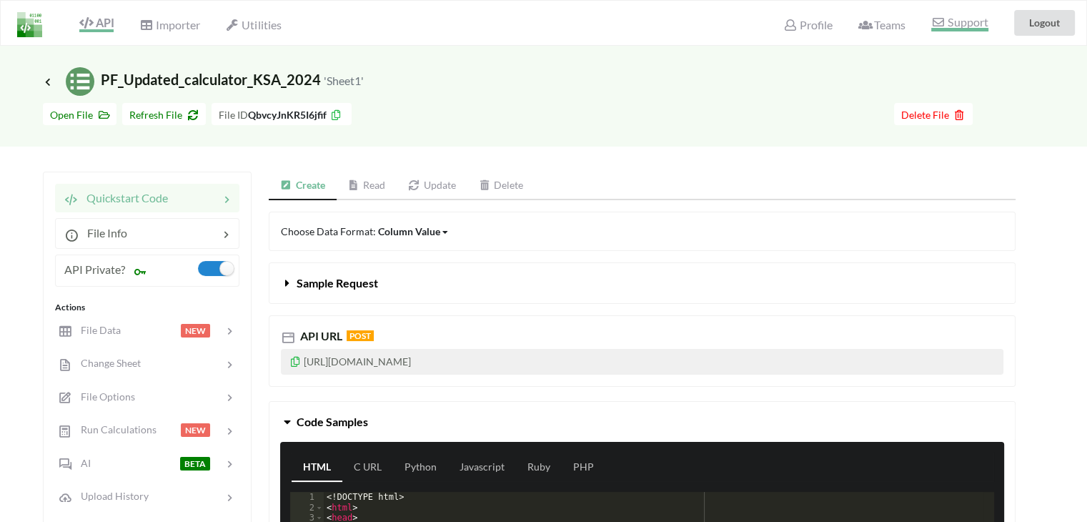
click at [945, 21] on span "Support" at bounding box center [959, 23] width 56 height 15
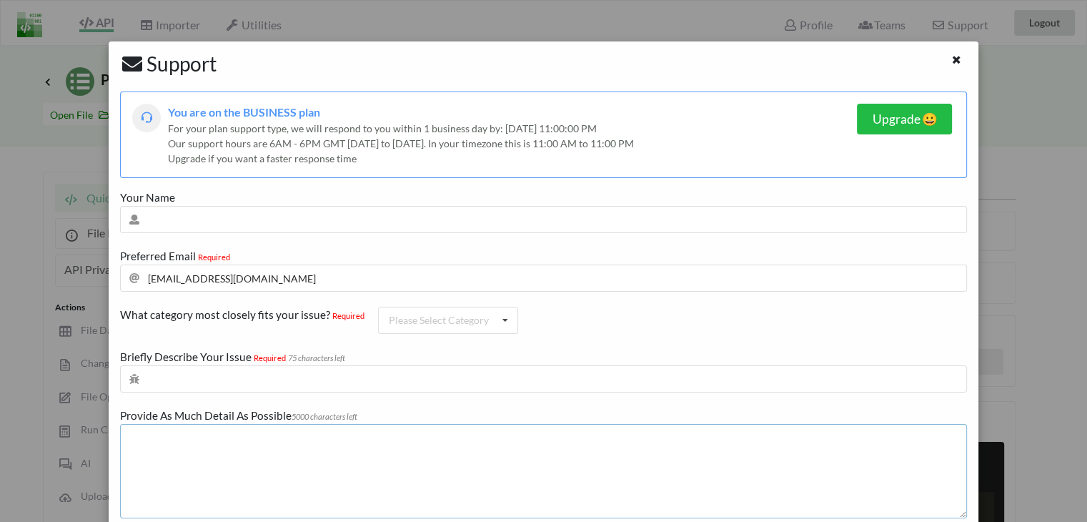
click at [404, 475] on textarea at bounding box center [543, 471] width 847 height 94
click at [282, 452] on textarea at bounding box center [543, 471] width 847 height 94
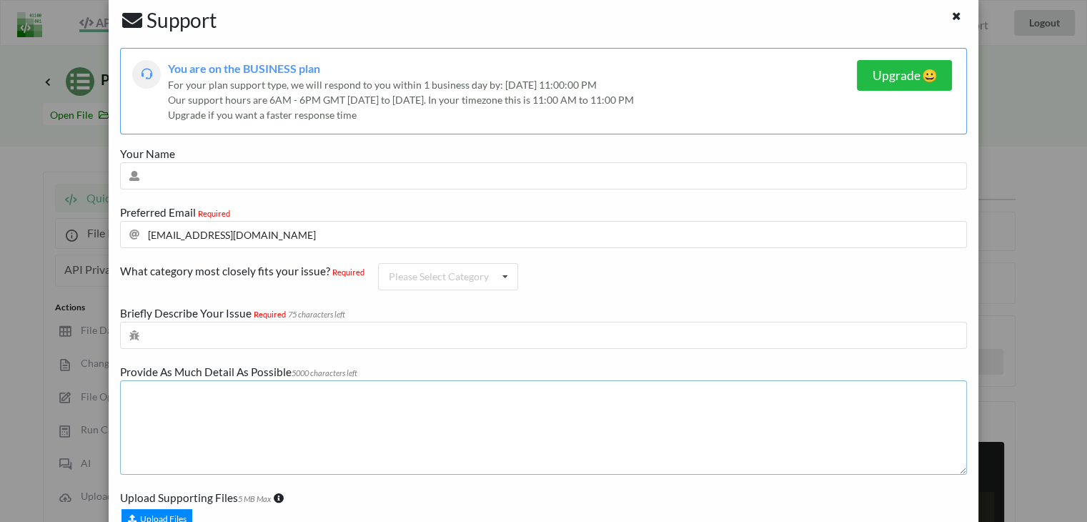
scroll to position [144, 0]
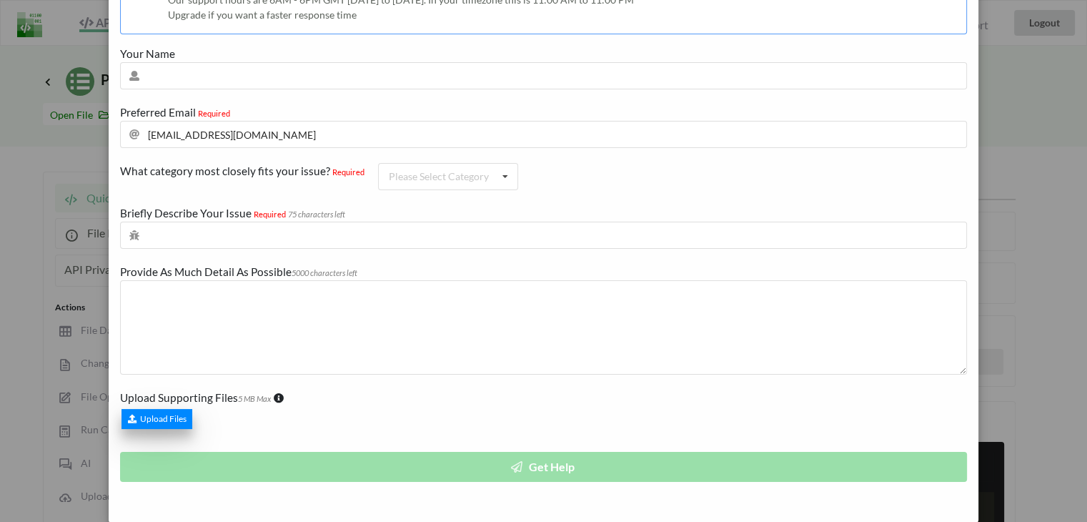
click at [142, 416] on div "Upload Files" at bounding box center [156, 419] width 71 height 20
click at [120, 389] on input "Upload Files" at bounding box center [120, 389] width 0 height 0
type input "C:\fakepath\Screenshot 2025-09-06 145646.png"
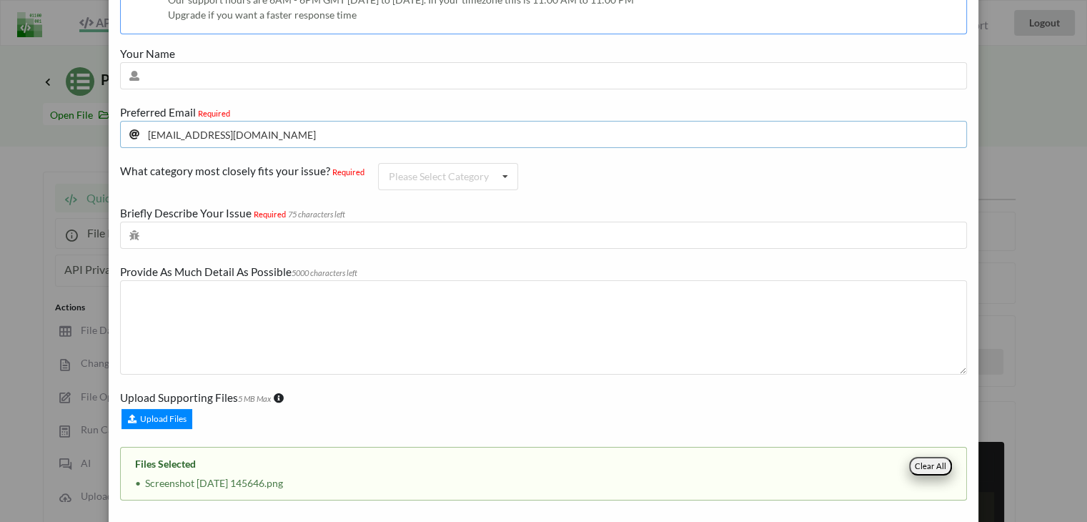
click at [298, 138] on input "meebank.api@gmail.com" at bounding box center [543, 134] width 847 height 27
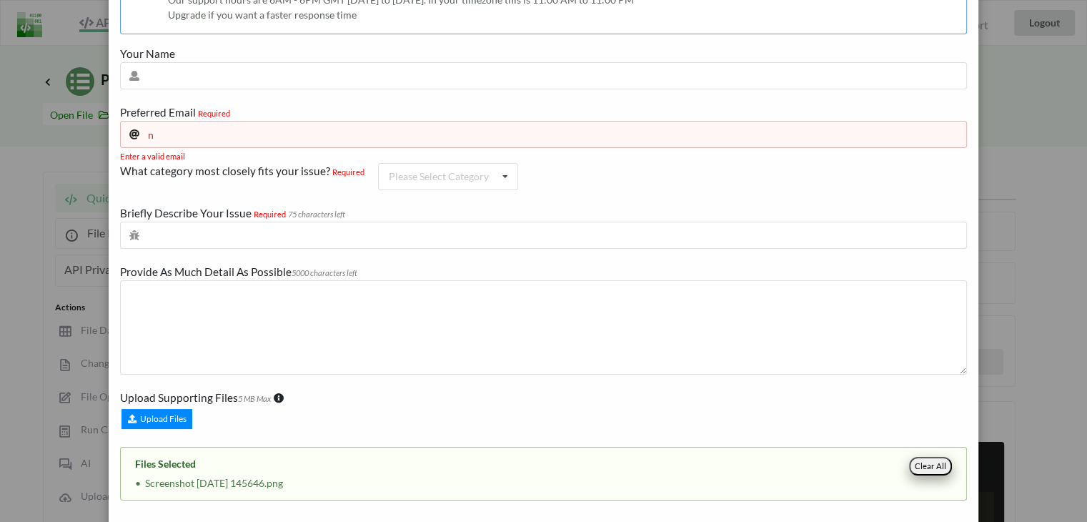
type input "nauman@wearespark.me"
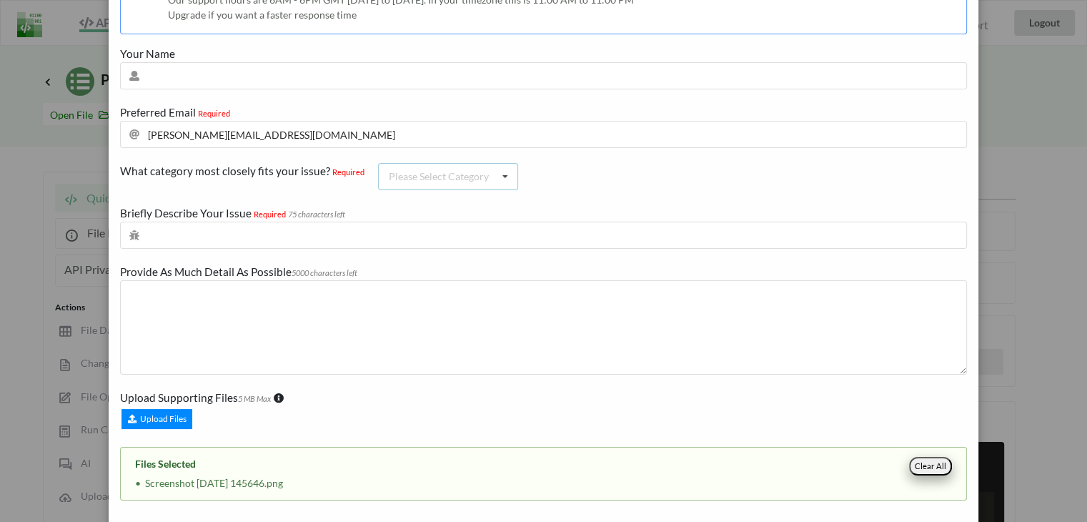
click at [424, 179] on div "Please Select Category" at bounding box center [439, 177] width 100 height 10
click at [423, 204] on div "API" at bounding box center [448, 202] width 139 height 26
click at [380, 297] on textarea at bounding box center [543, 328] width 847 height 94
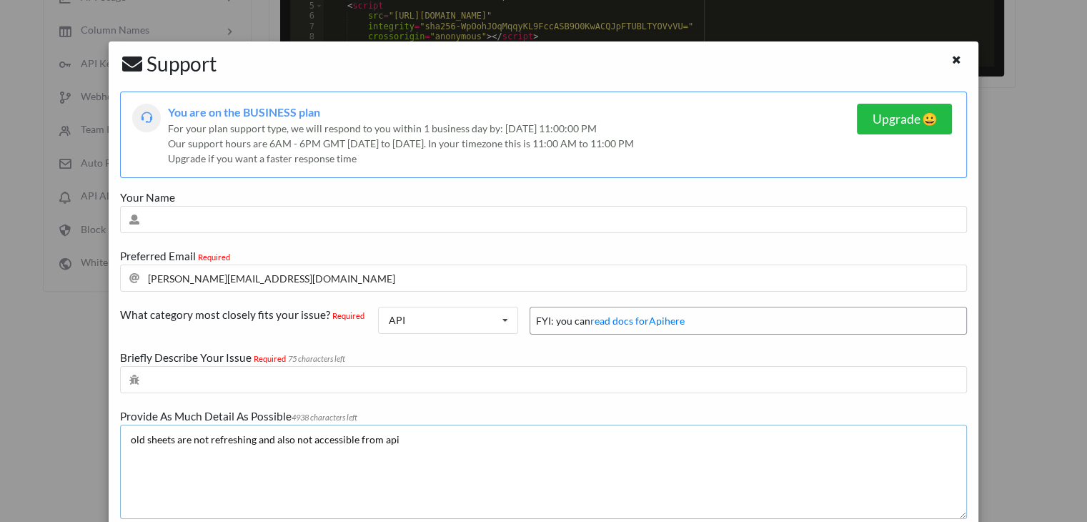
scroll to position [540, 0]
type textarea "old sheets are not refreshing and also not accessible from api"
drag, startPoint x: 820, startPoint y: 284, endPoint x: 821, endPoint y: 355, distance: 70.8
click at [821, 355] on div "You are on the BUSINESS plan For your plan support type, we will respond to you…" at bounding box center [543, 417] width 847 height 653
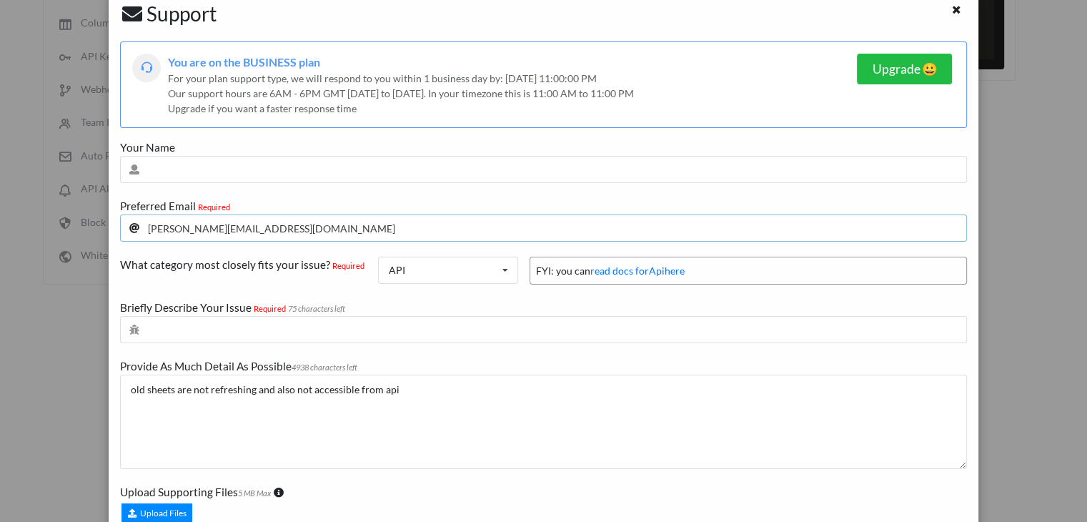
scroll to position [71, 0]
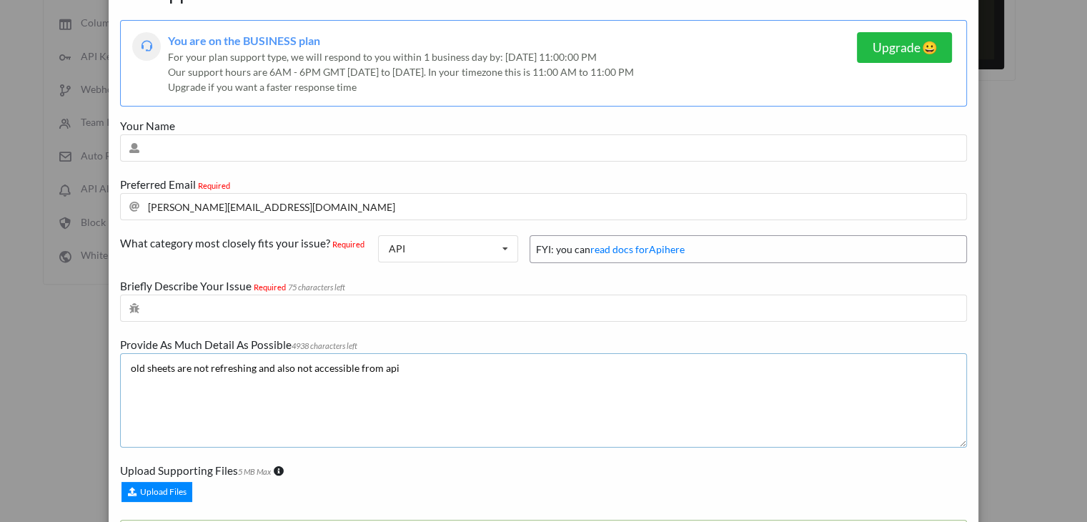
drag, startPoint x: 803, startPoint y: 422, endPoint x: 810, endPoint y: 512, distance: 90.3
click at [810, 512] on div "You are on the BUSINESS plan For your plan support type, we will respond to you…" at bounding box center [543, 346] width 847 height 653
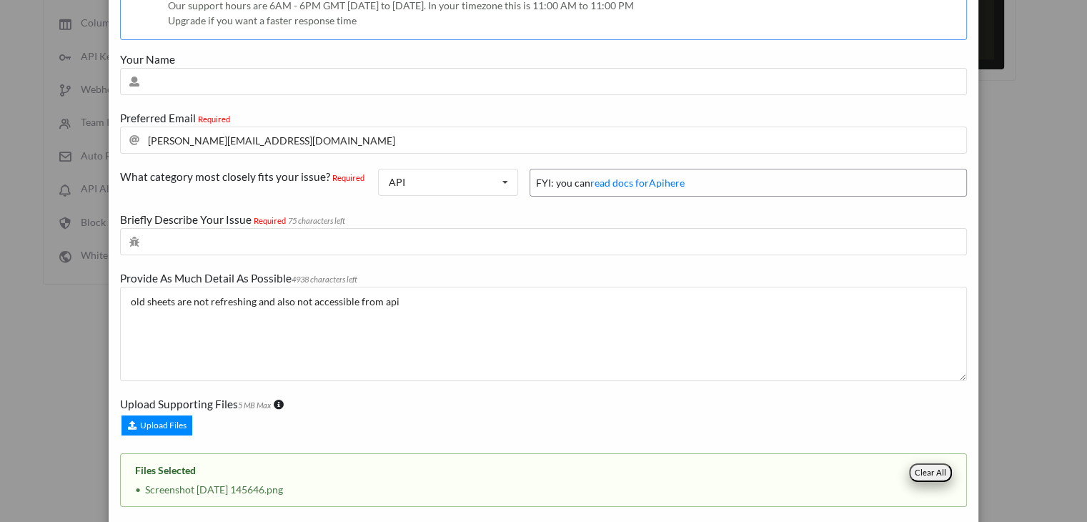
scroll to position [232, 0]
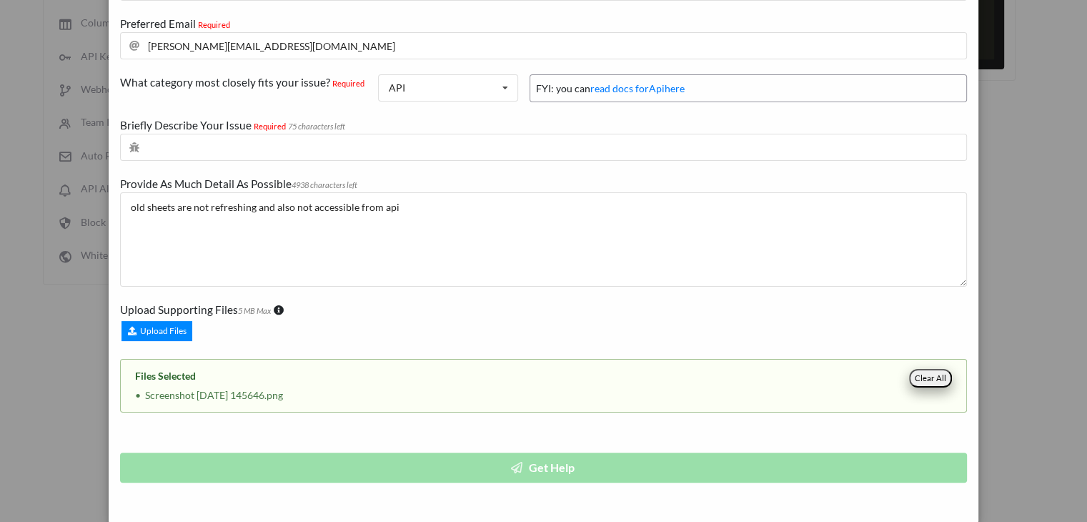
drag, startPoint x: 763, startPoint y: 479, endPoint x: 775, endPoint y: 527, distance: 50.1
click at [559, 467] on div "You are on the BUSINESS plan For your plan support type, we will respond to you…" at bounding box center [543, 185] width 847 height 653
click at [577, 242] on textarea "old sheets are not refreshing and also not accessible from api" at bounding box center [543, 239] width 847 height 94
click at [480, 152] on input "text" at bounding box center [543, 147] width 847 height 27
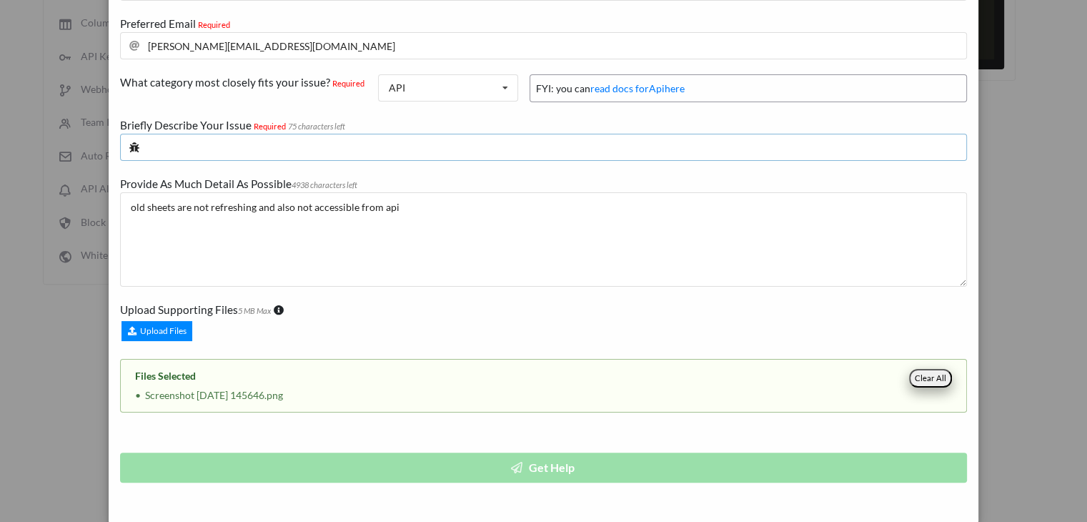
type input "not able to access api"
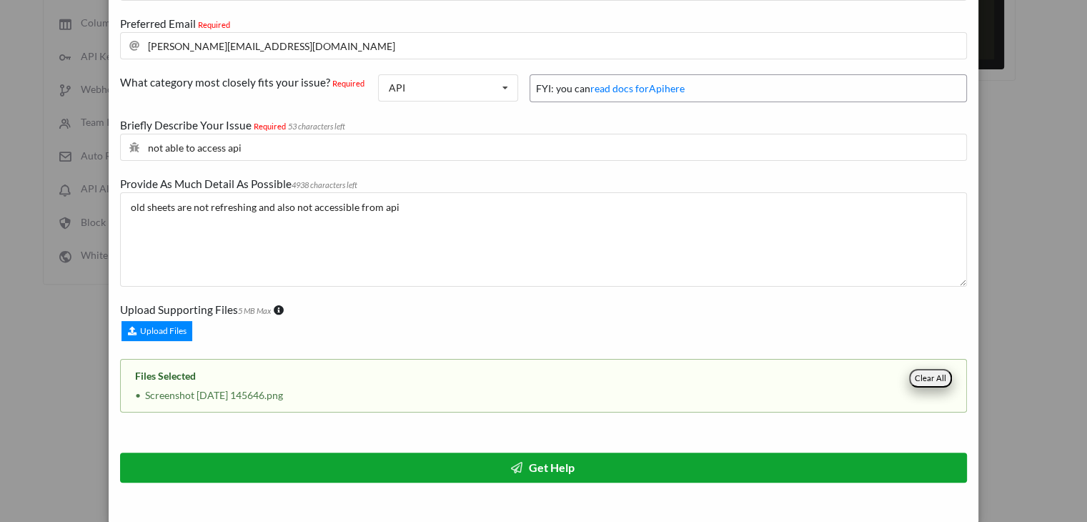
click at [422, 467] on button "Get Help" at bounding box center [543, 466] width 847 height 29
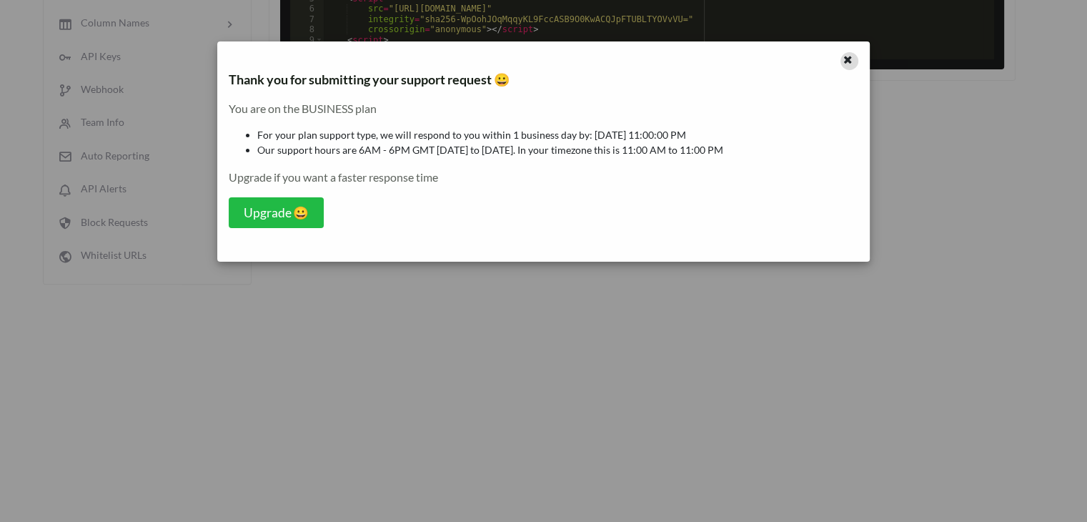
click at [851, 62] on icon at bounding box center [848, 58] width 12 height 10
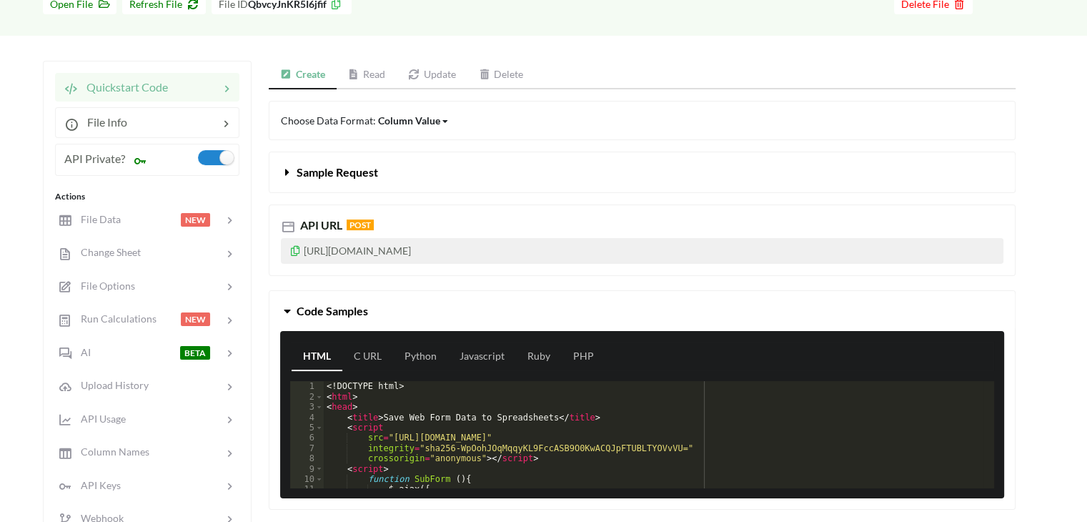
scroll to position [0, 0]
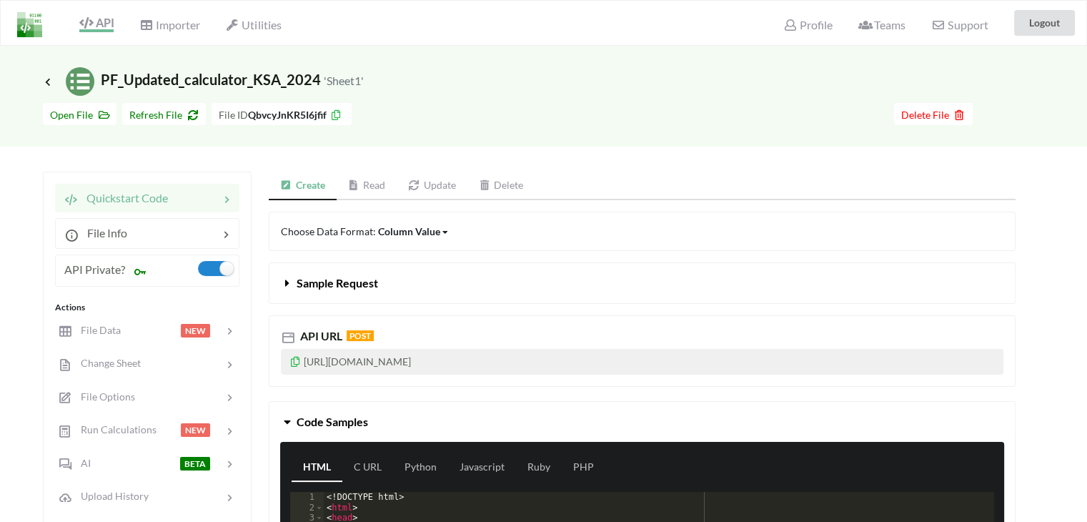
click at [372, 182] on link "Read" at bounding box center [367, 186] width 61 height 29
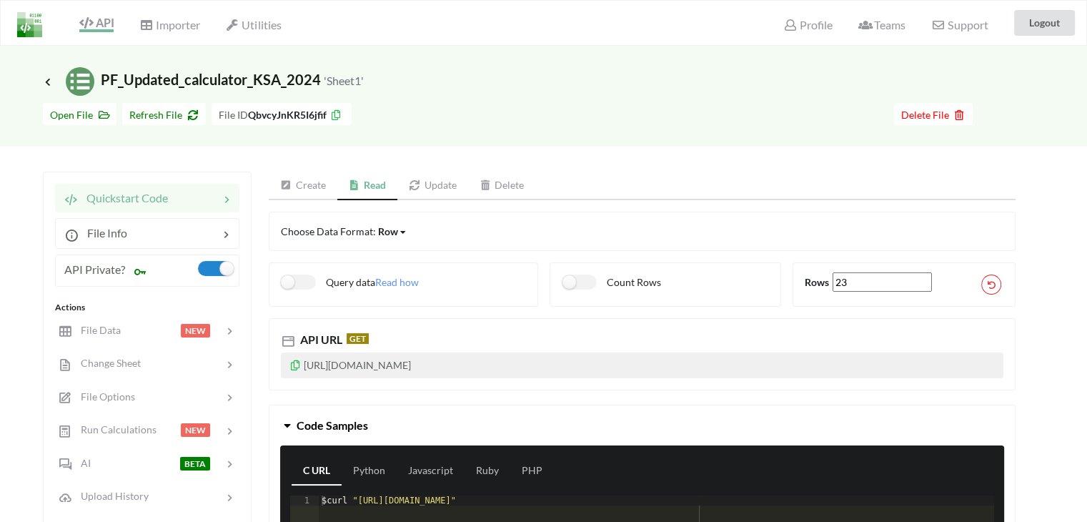
click at [294, 365] on icon at bounding box center [295, 363] width 12 height 10
click at [818, 27] on span "Profile" at bounding box center [807, 26] width 49 height 17
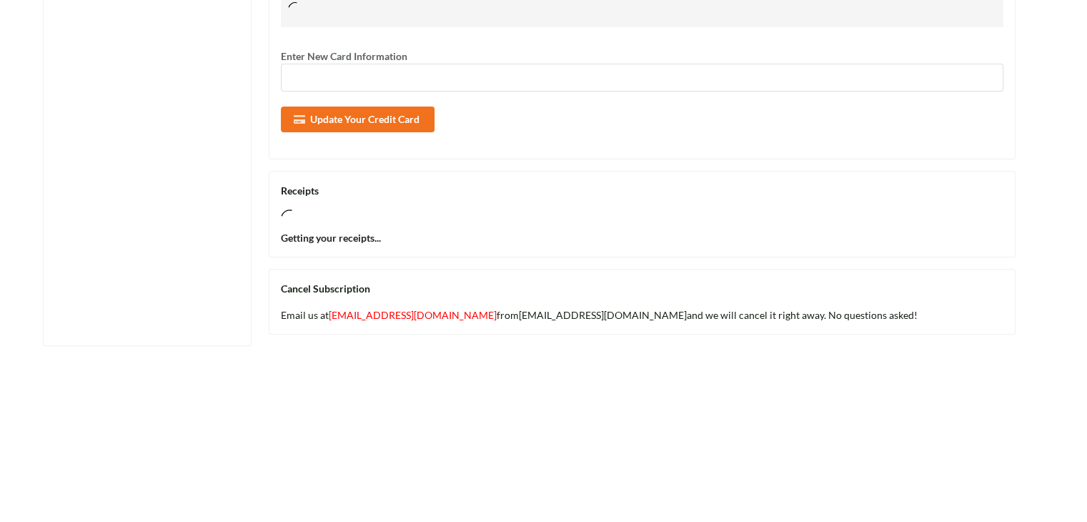
scroll to position [577, 0]
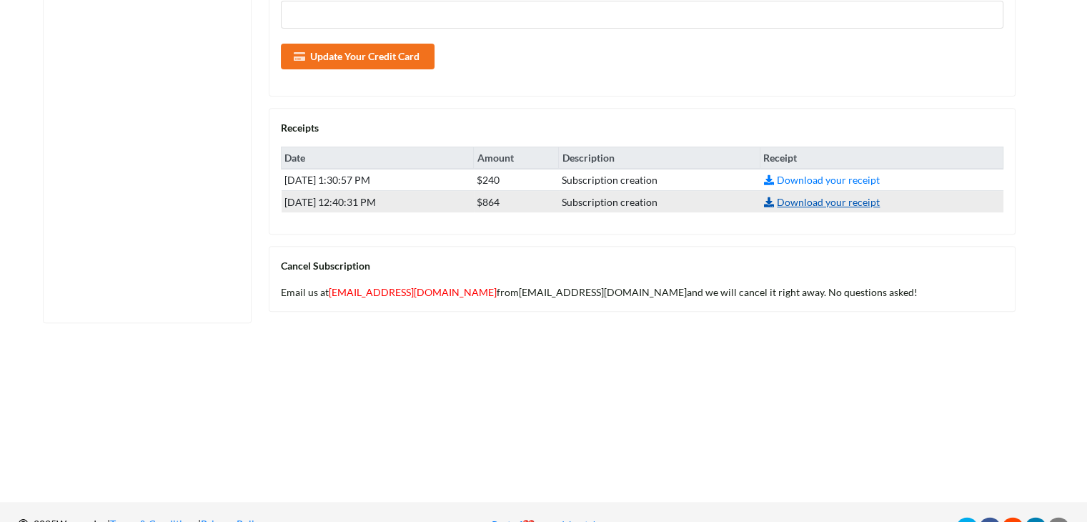
click at [833, 198] on link "Download your receipt" at bounding box center [821, 202] width 117 height 12
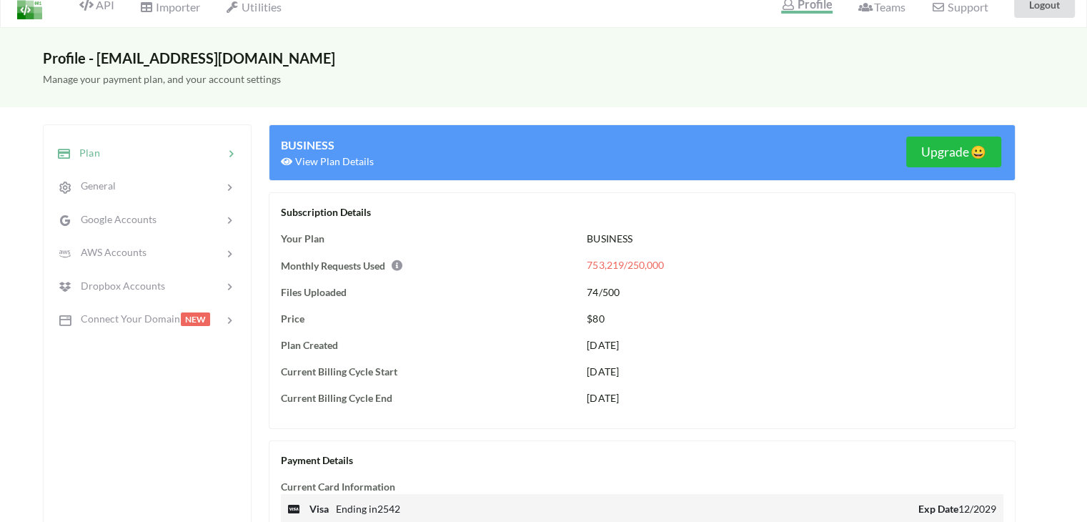
scroll to position [0, 0]
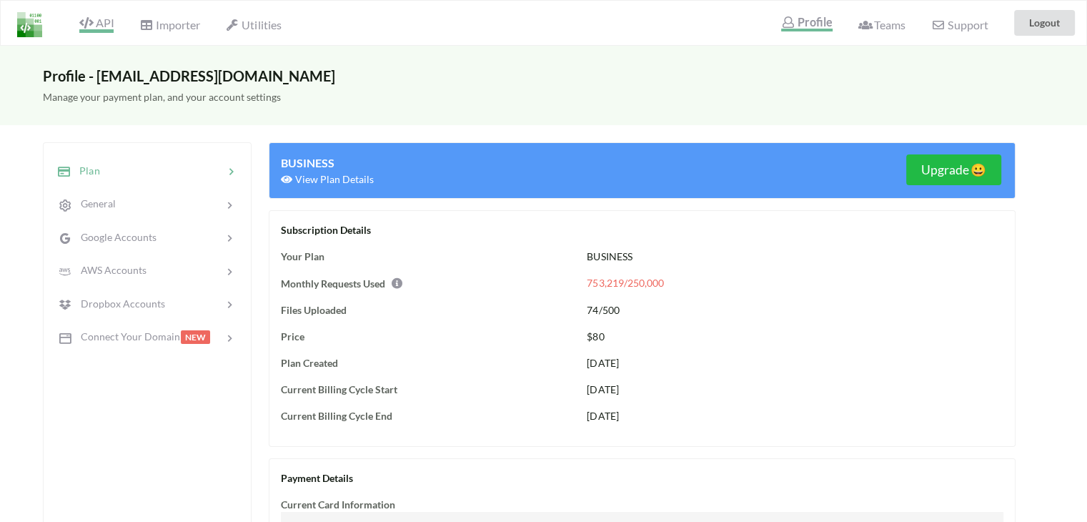
click at [96, 19] on span "API" at bounding box center [96, 24] width 34 height 17
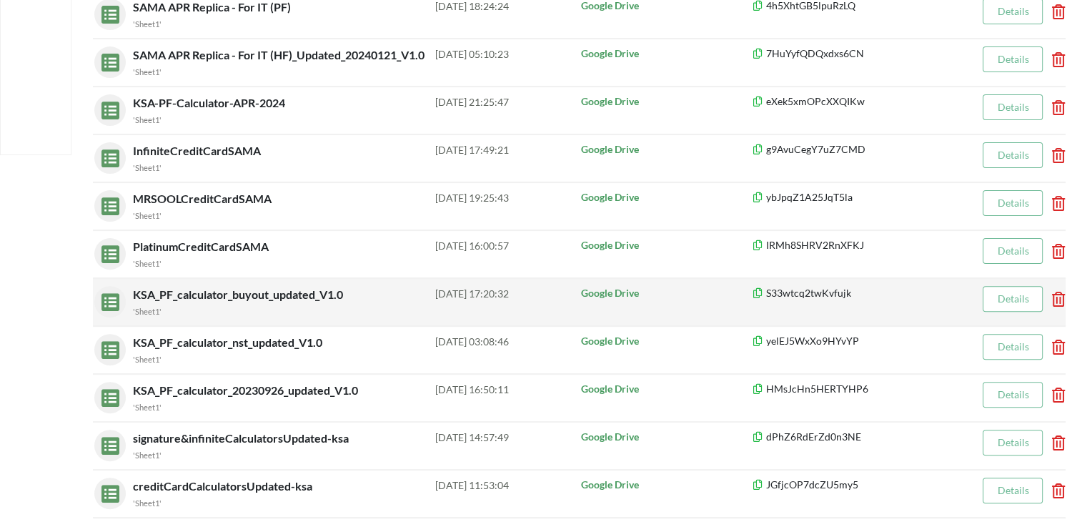
scroll to position [341, 0]
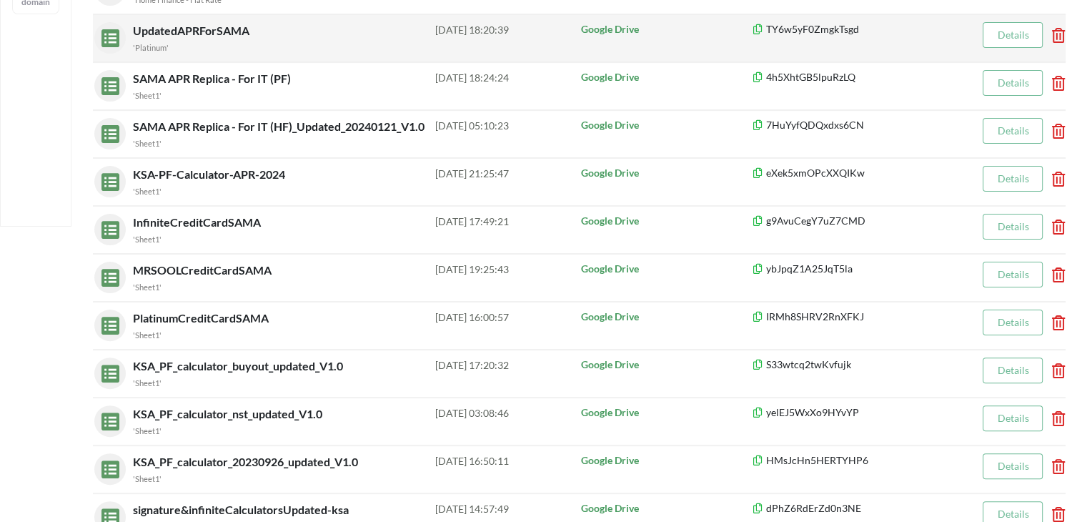
click at [187, 30] on span "UpdatedAPRForSAMA" at bounding box center [192, 31] width 119 height 14
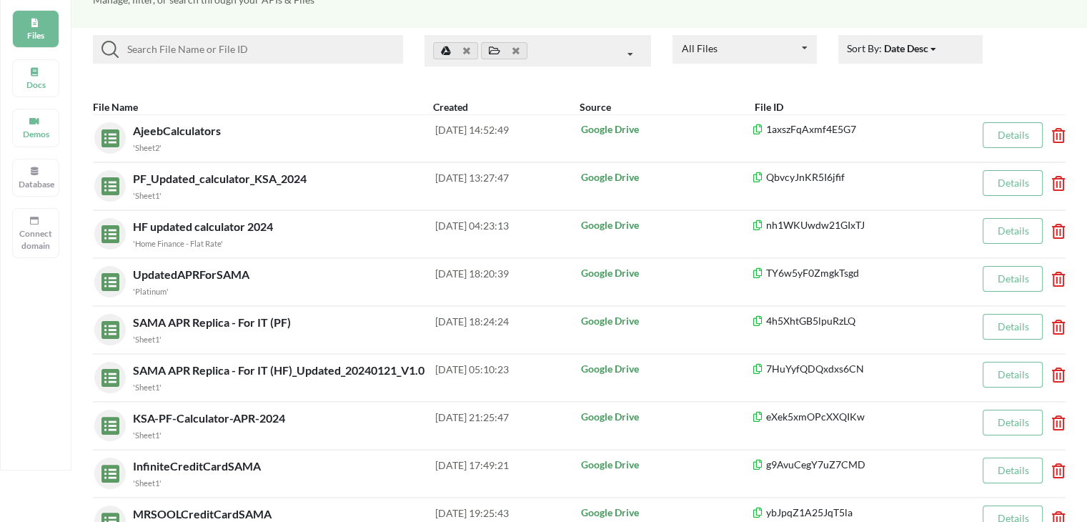
scroll to position [71, 0]
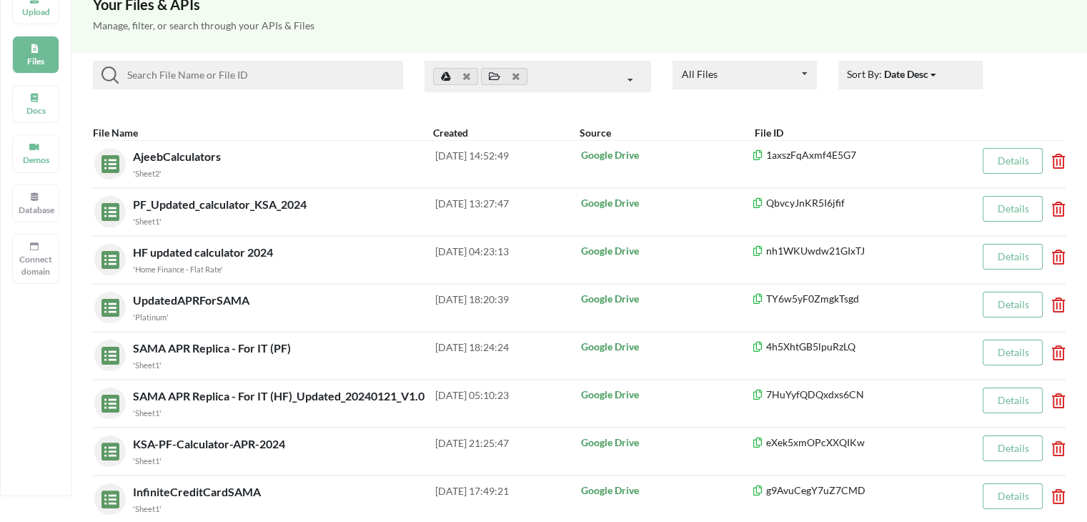
click at [167, 71] on input at bounding box center [258, 74] width 279 height 17
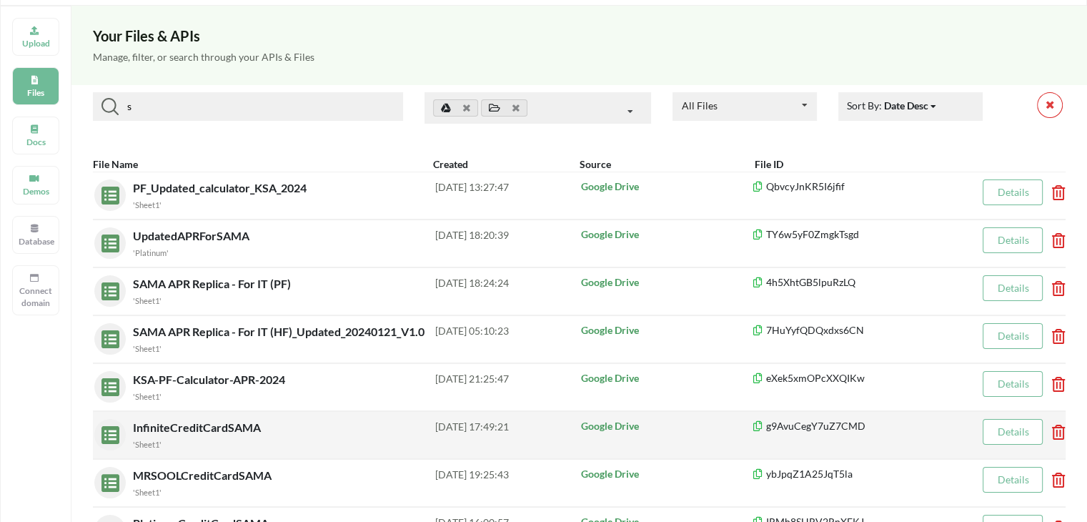
scroll to position [0, 0]
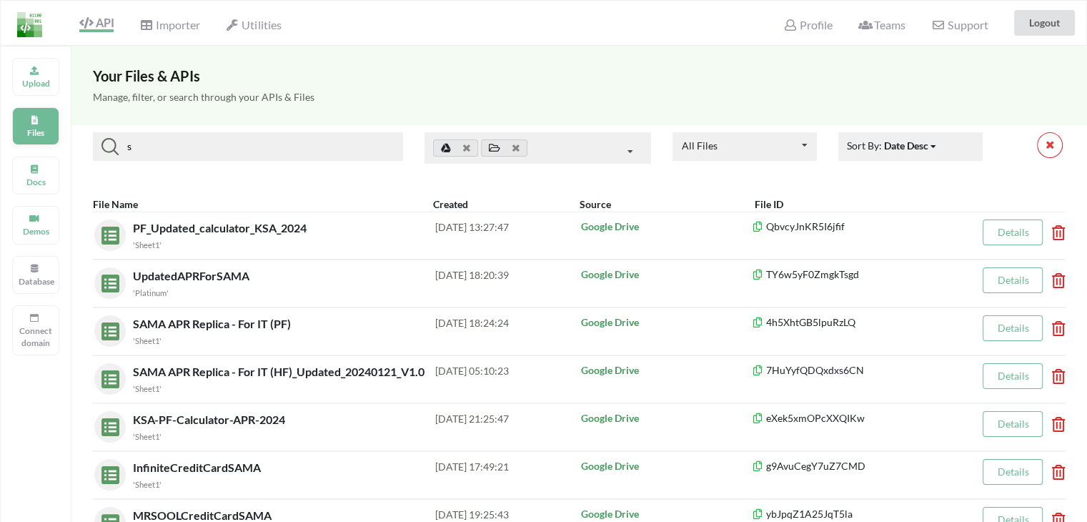
type input "s"
click at [32, 119] on icon at bounding box center [34, 118] width 10 height 9
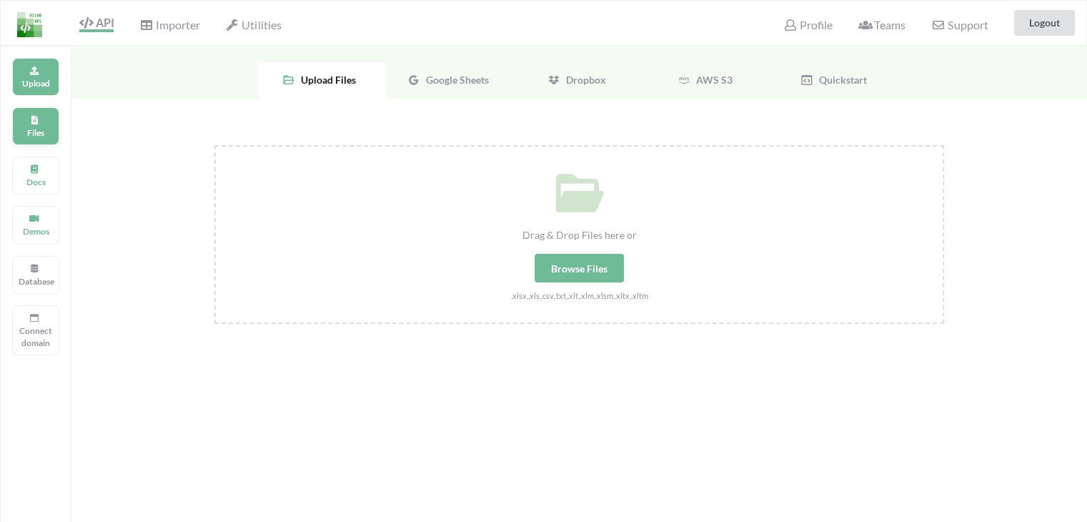
click at [46, 124] on div "Files" at bounding box center [35, 126] width 47 height 38
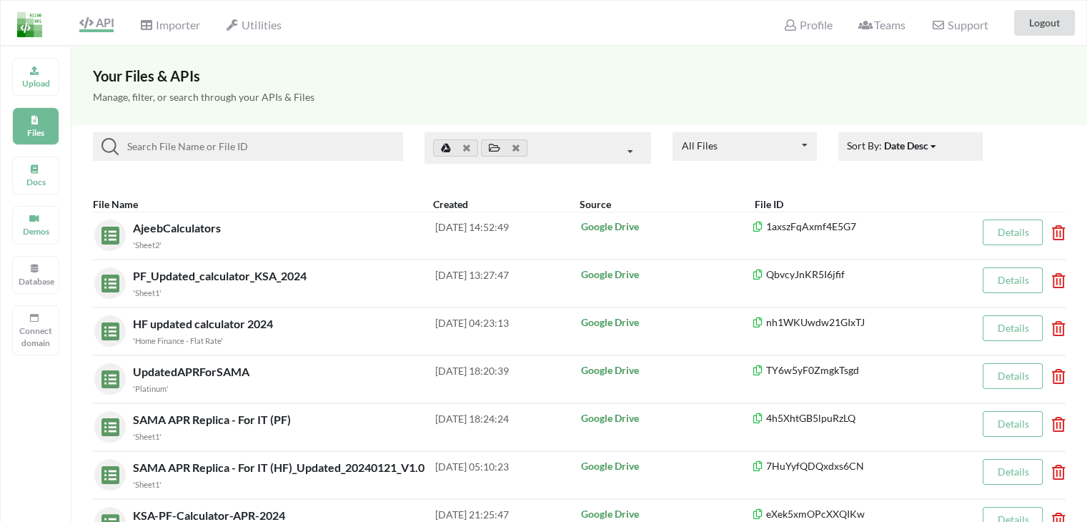
click at [178, 141] on input at bounding box center [258, 146] width 279 height 17
paste input "SignatureCreditCardSAMA"
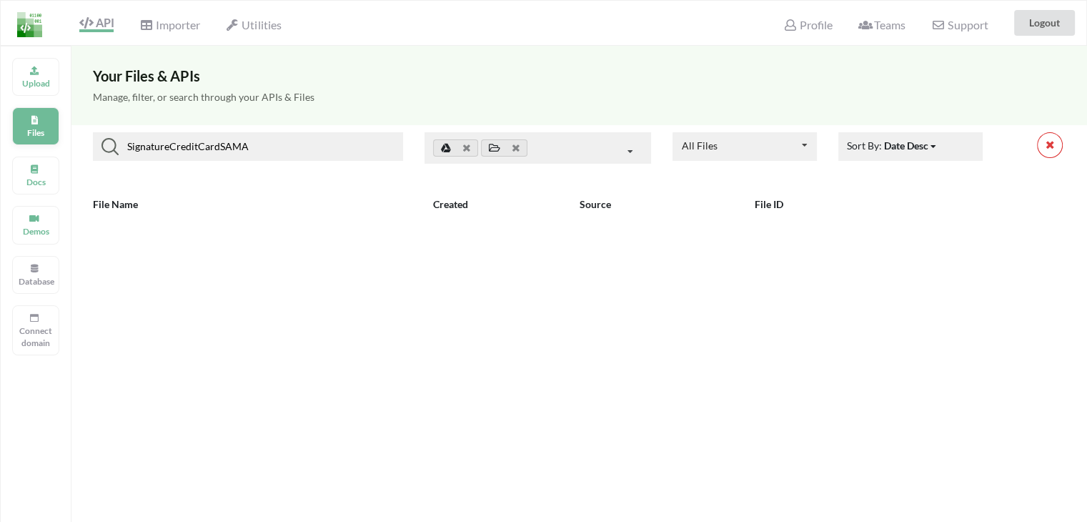
type input "SignatureCreditCardSAMA"
click at [31, 115] on icon at bounding box center [34, 118] width 10 height 9
click at [317, 152] on input "SignatureCreditCardSAMA" at bounding box center [258, 146] width 279 height 17
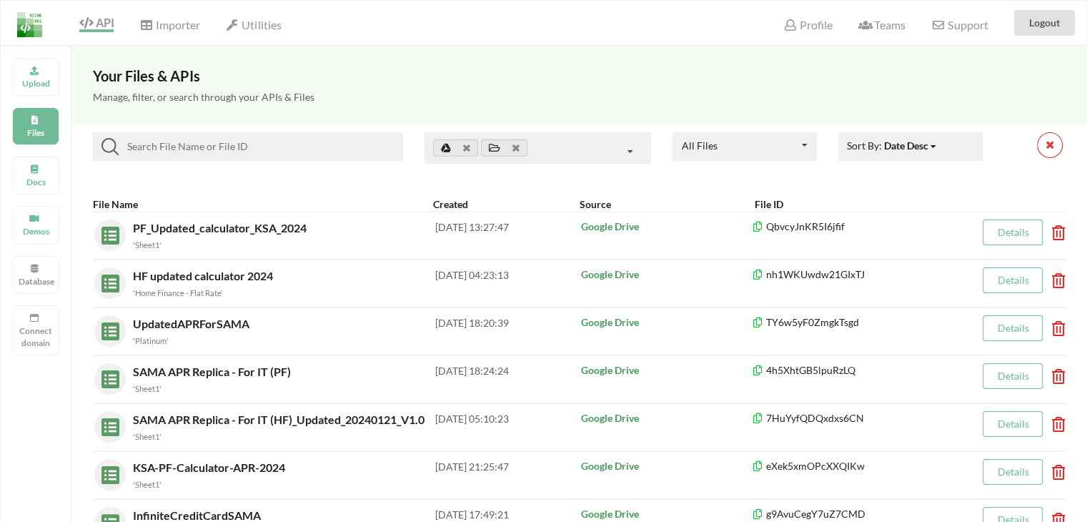
click at [498, 94] on h5 "Manage, filter, or search through your APIs & Files" at bounding box center [579, 97] width 973 height 12
click at [33, 120] on icon at bounding box center [34, 118] width 10 height 9
click at [183, 146] on input at bounding box center [258, 146] width 279 height 17
click at [799, 148] on icon at bounding box center [804, 145] width 21 height 26
click at [799, 147] on icon at bounding box center [804, 145] width 21 height 26
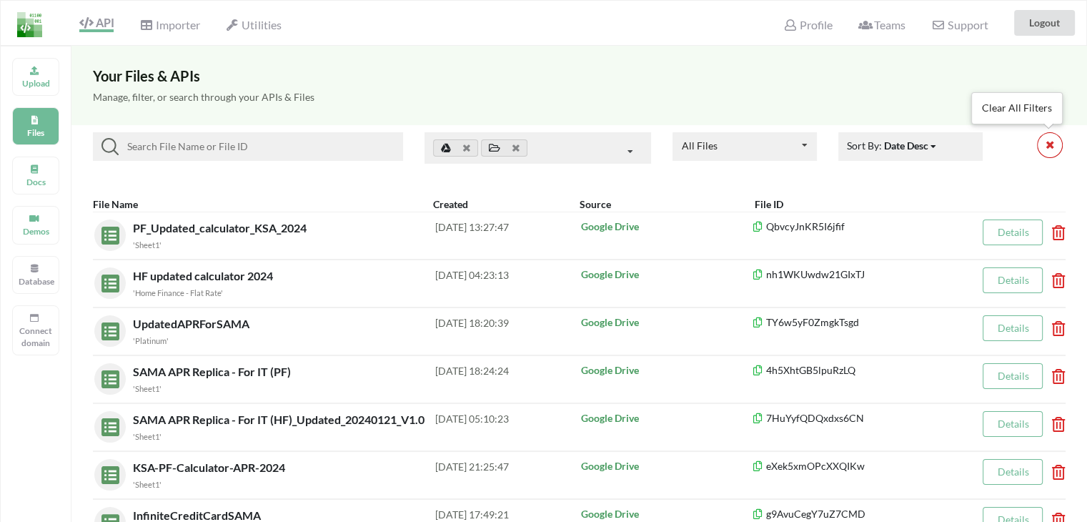
click at [1058, 149] on button at bounding box center [1050, 145] width 26 height 26
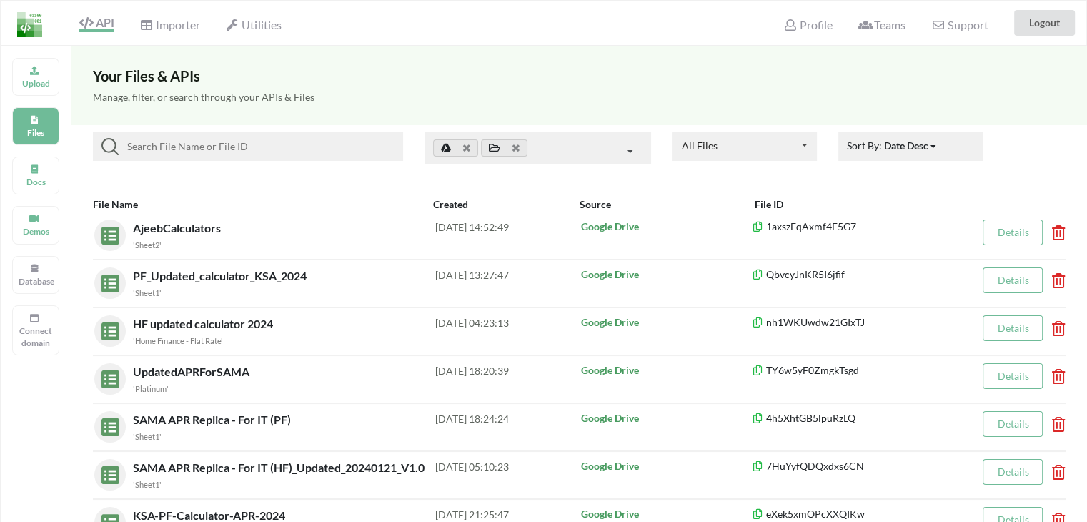
click at [1058, 149] on div at bounding box center [1034, 147] width 83 height 31
click at [159, 141] on input at bounding box center [258, 146] width 279 height 17
click at [744, 144] on div "All Files All Files Uploaded by you Shared with you" at bounding box center [744, 146] width 144 height 29
click at [189, 146] on input at bounding box center [258, 146] width 279 height 17
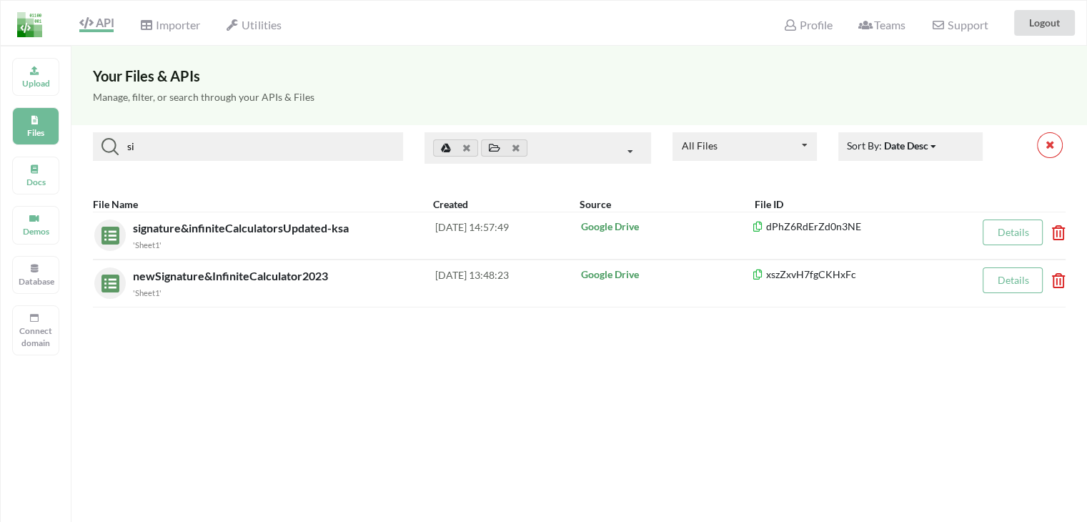
type input "s"
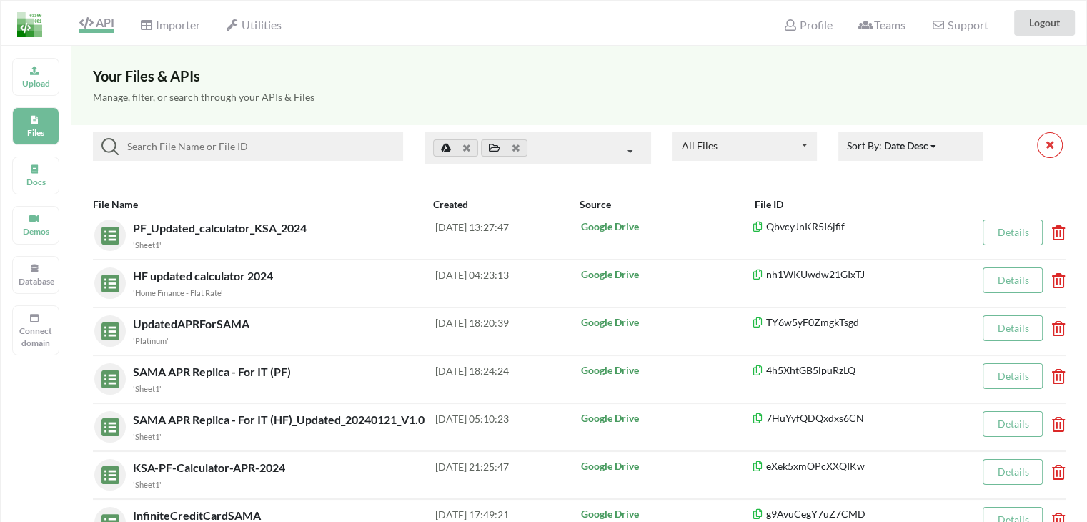
click at [94, 22] on span "API" at bounding box center [96, 24] width 34 height 17
click at [44, 72] on div "Upload" at bounding box center [35, 77] width 47 height 38
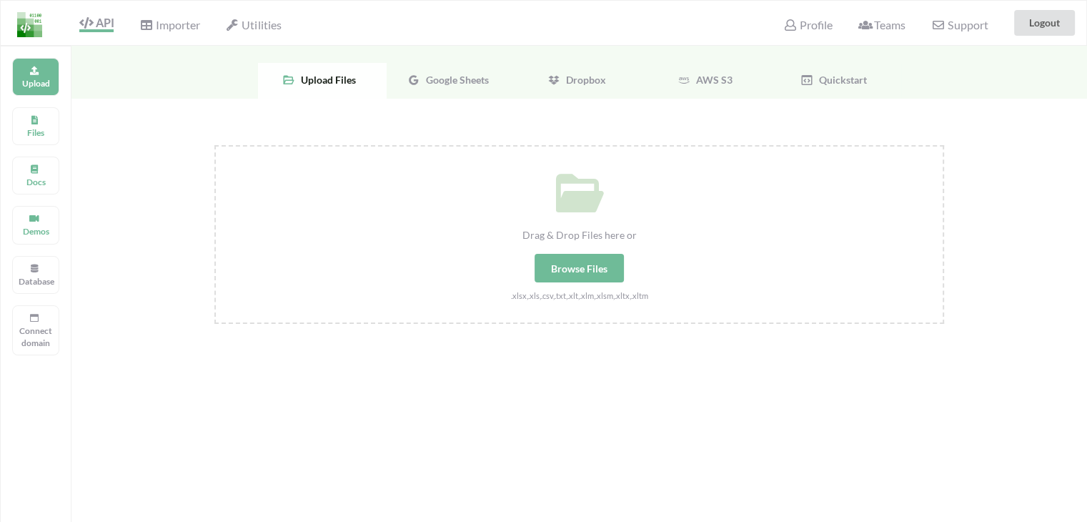
click at [459, 82] on span "Google Sheets" at bounding box center [454, 80] width 69 height 12
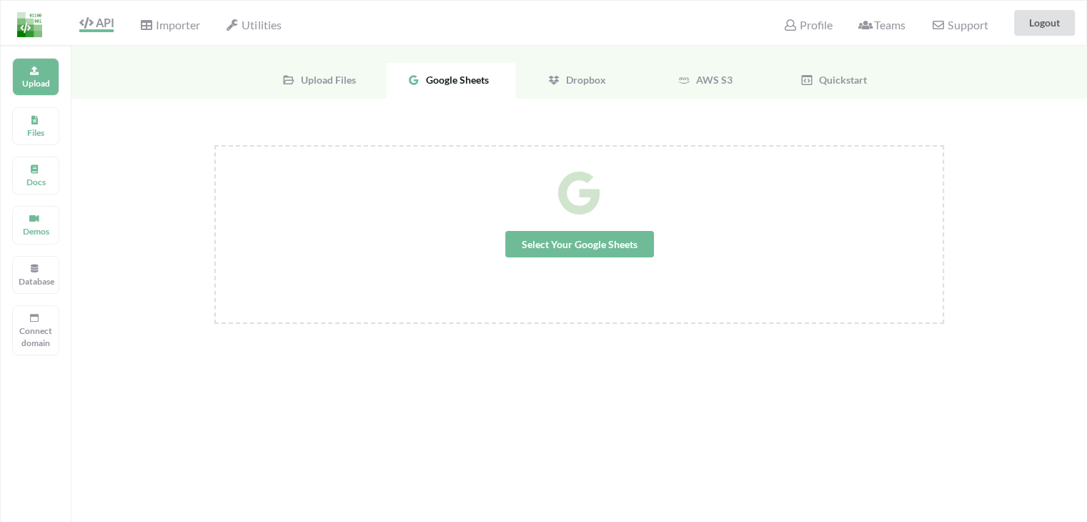
click at [555, 246] on span "Select Your Google Sheets" at bounding box center [579, 244] width 149 height 26
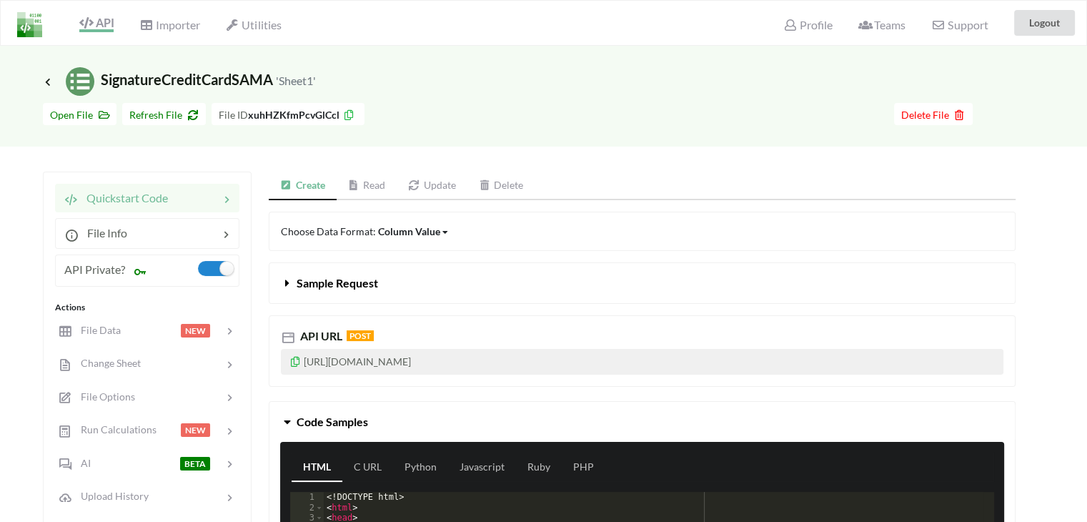
click at [368, 187] on link "Read" at bounding box center [367, 186] width 61 height 29
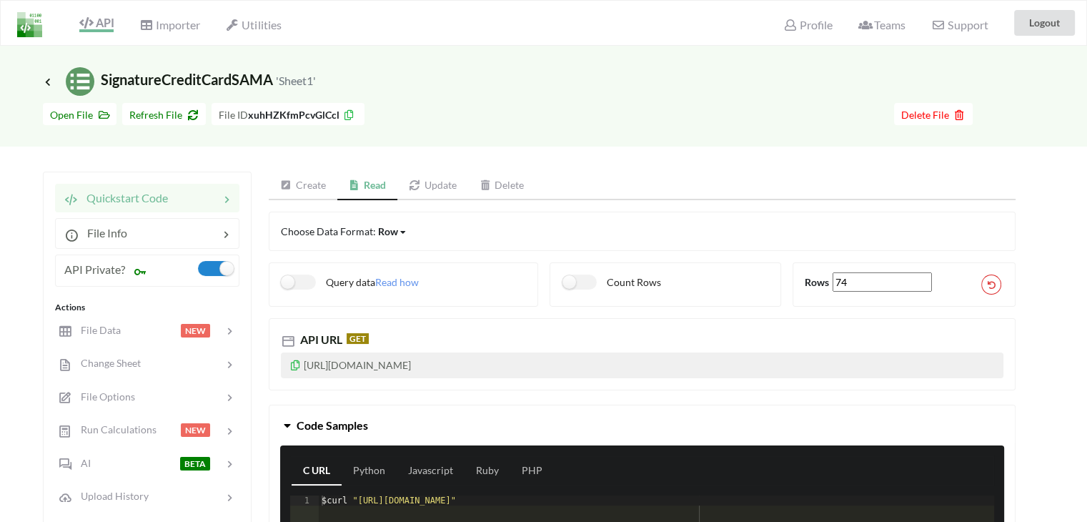
click at [295, 364] on icon at bounding box center [295, 363] width 12 height 10
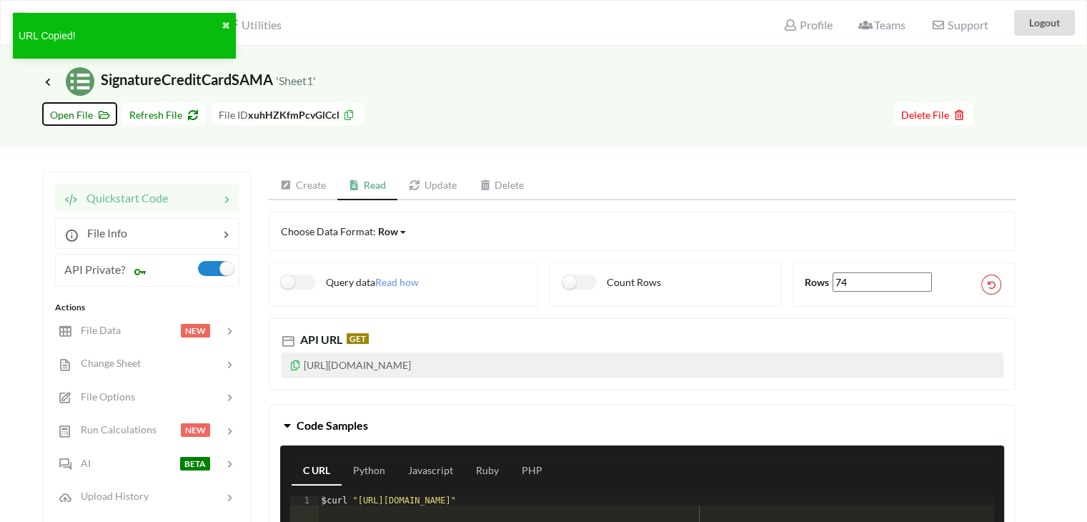
click at [76, 111] on span "Open File" at bounding box center [79, 115] width 59 height 12
